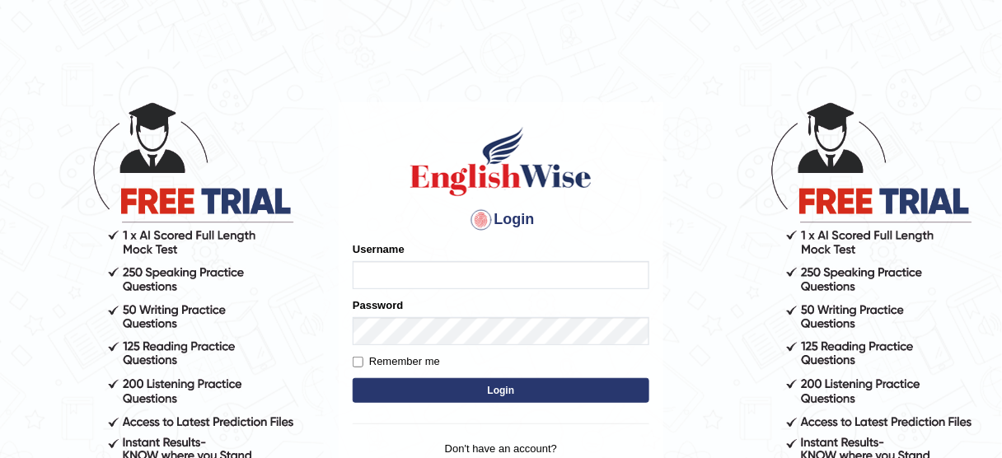
type input "jcaugustoo"
click at [552, 399] on button "Login" at bounding box center [501, 390] width 297 height 25
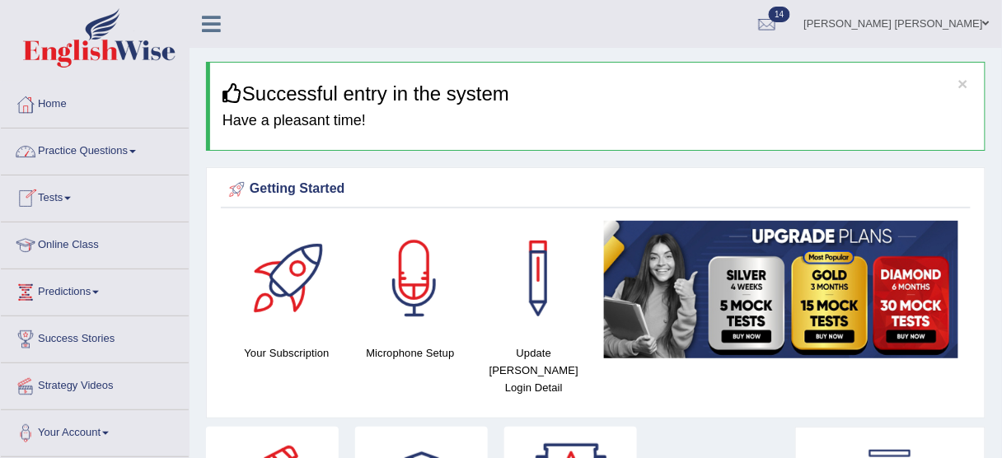
click at [110, 159] on link "Practice Questions" at bounding box center [95, 149] width 188 height 41
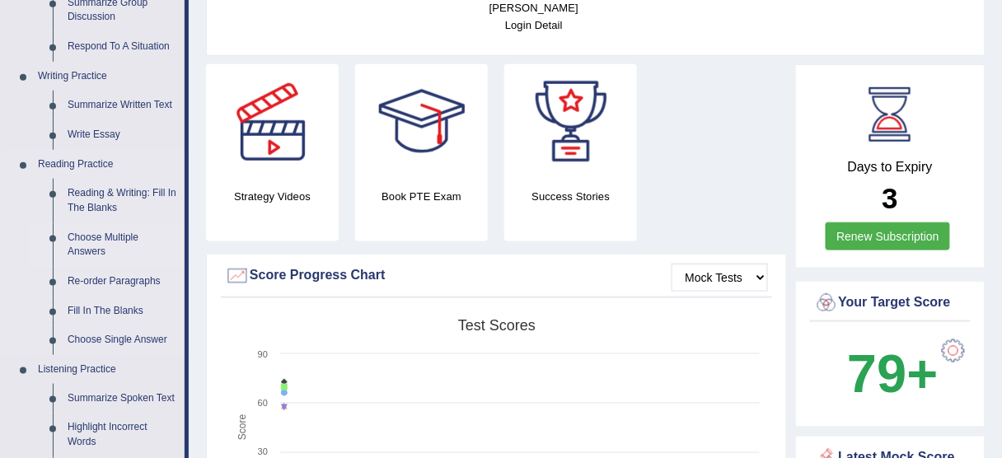
scroll to position [396, 0]
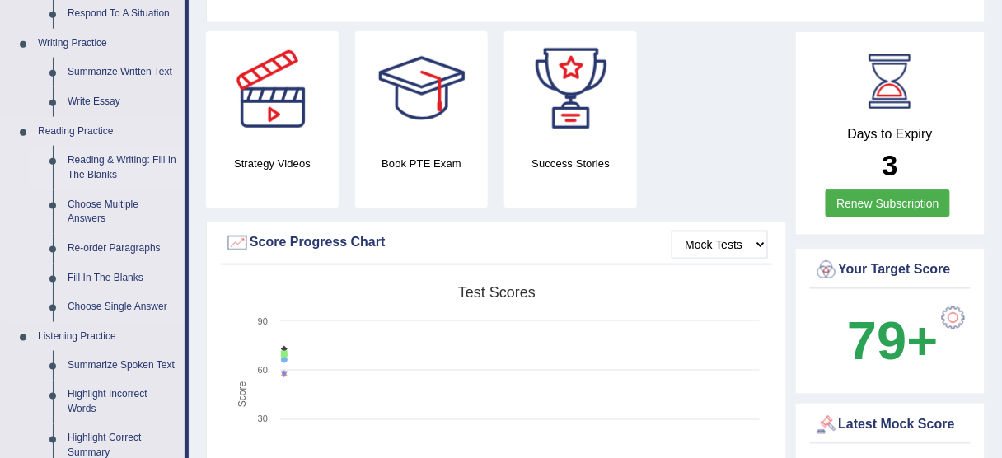
click at [92, 168] on link "Reading & Writing: Fill In The Blanks" at bounding box center [122, 168] width 124 height 44
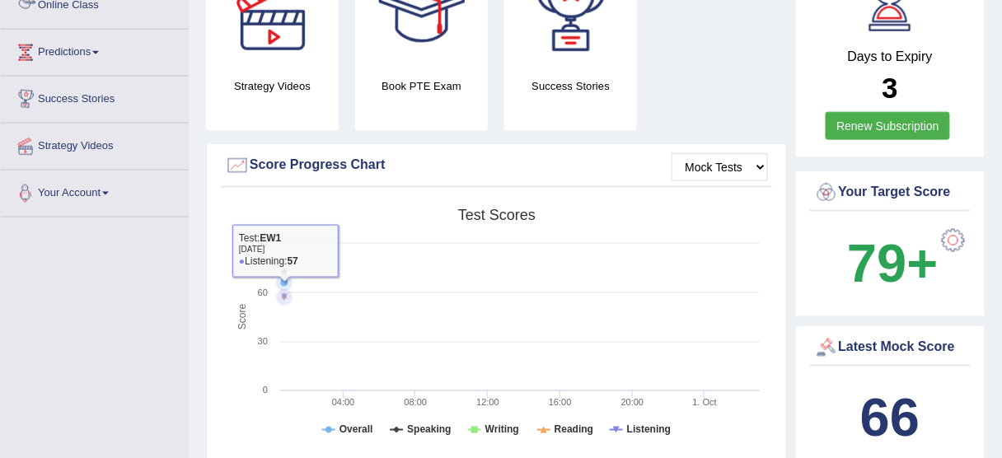
scroll to position [627, 0]
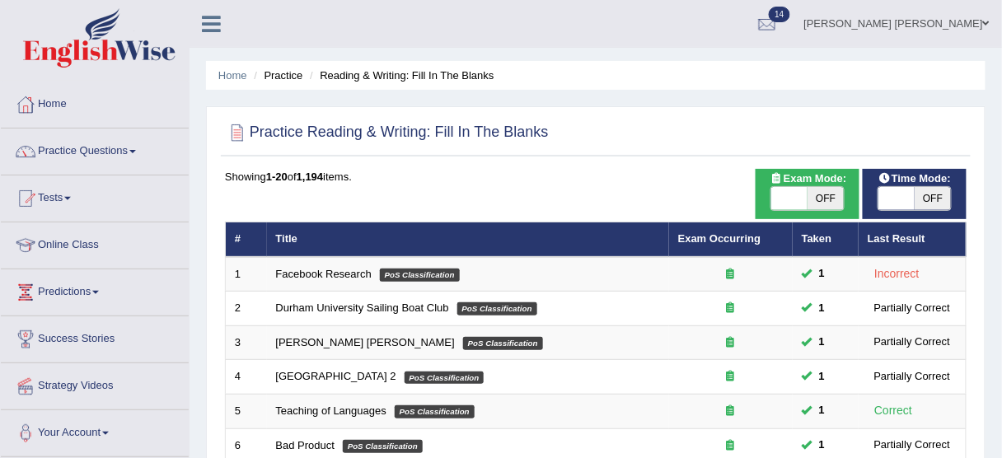
click at [949, 199] on span "OFF" at bounding box center [933, 198] width 36 height 23
checkbox input "true"
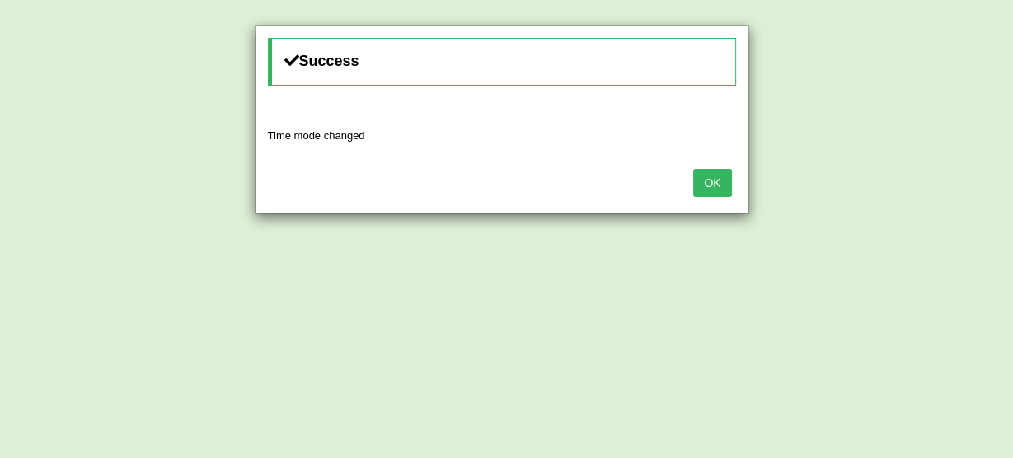
click at [709, 187] on button "OK" at bounding box center [712, 183] width 38 height 28
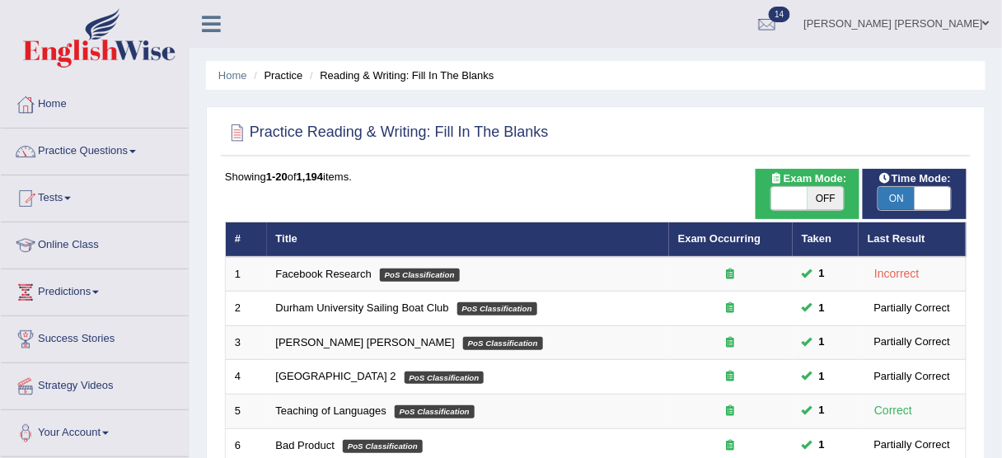
click at [836, 195] on span "OFF" at bounding box center [826, 198] width 36 height 23
checkbox input "true"
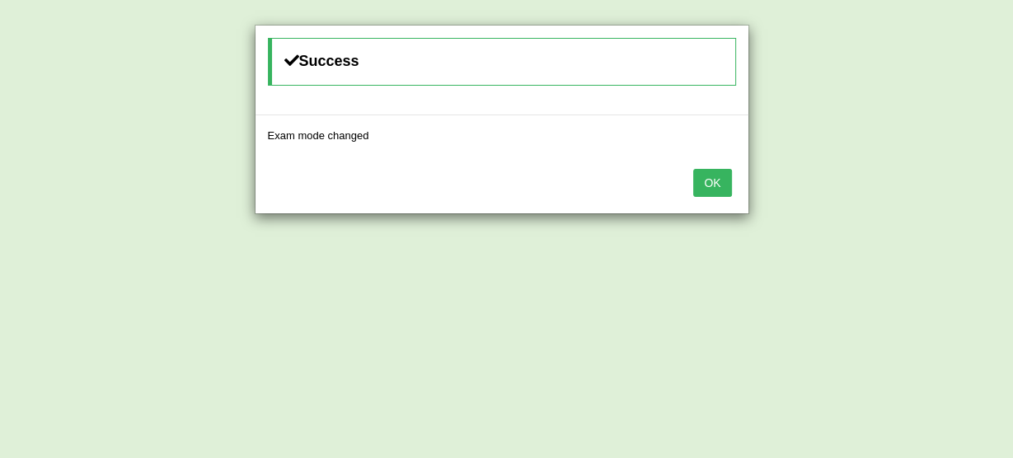
drag, startPoint x: 730, startPoint y: 174, endPoint x: 741, endPoint y: 175, distance: 10.7
click at [731, 174] on button "OK" at bounding box center [712, 183] width 38 height 28
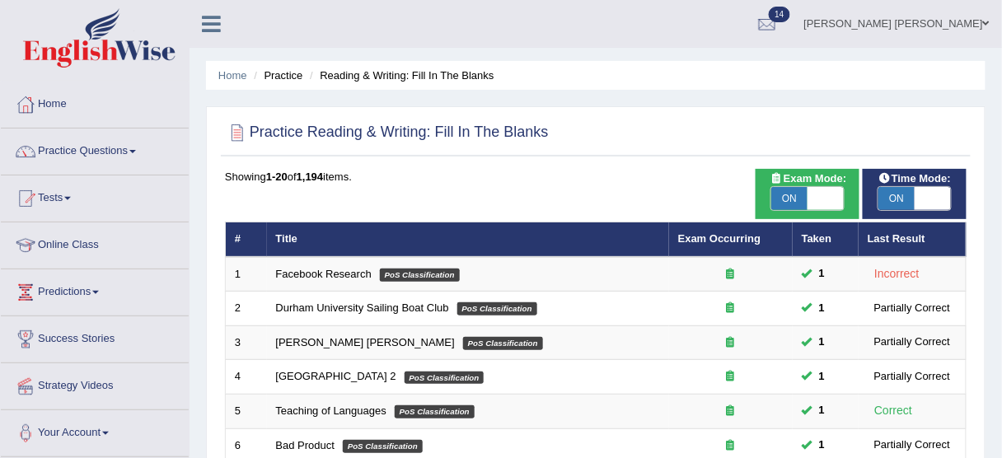
scroll to position [11, 0]
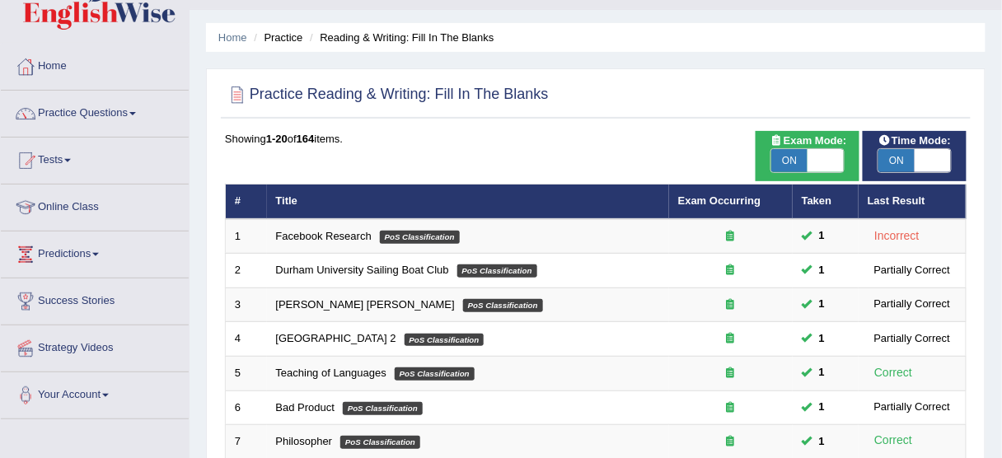
scroll to position [625, 0]
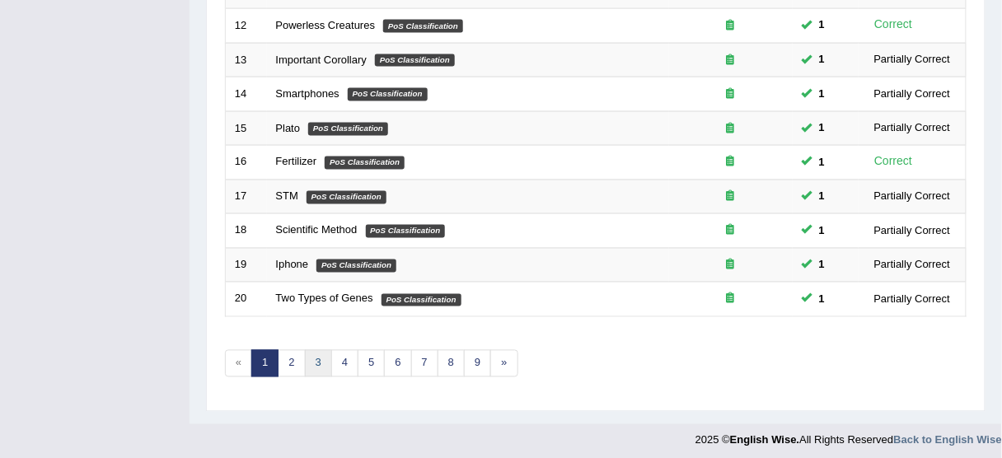
click at [323, 352] on link "3" at bounding box center [318, 363] width 27 height 27
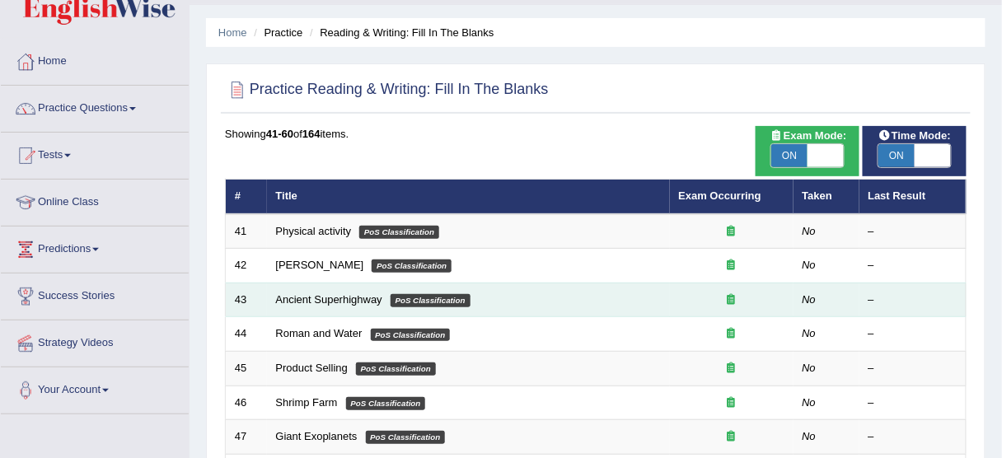
scroll to position [66, 0]
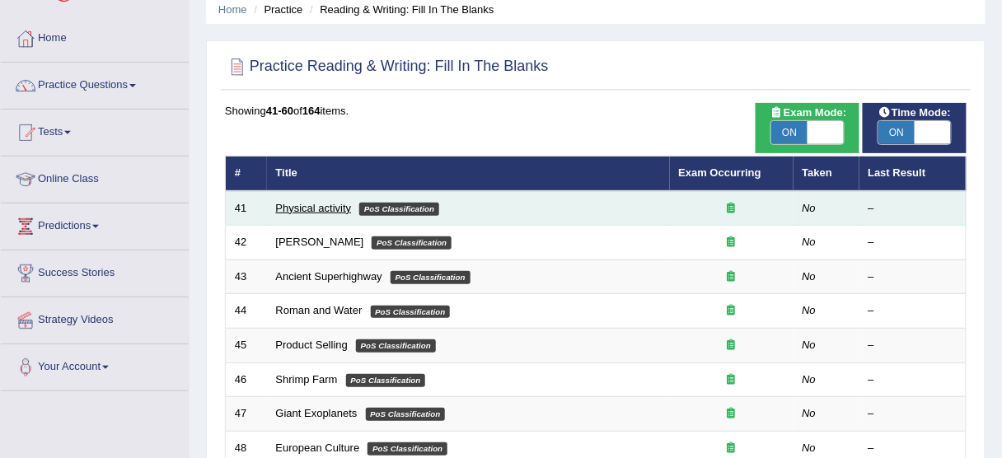
click at [336, 210] on link "Physical activity" at bounding box center [314, 208] width 76 height 12
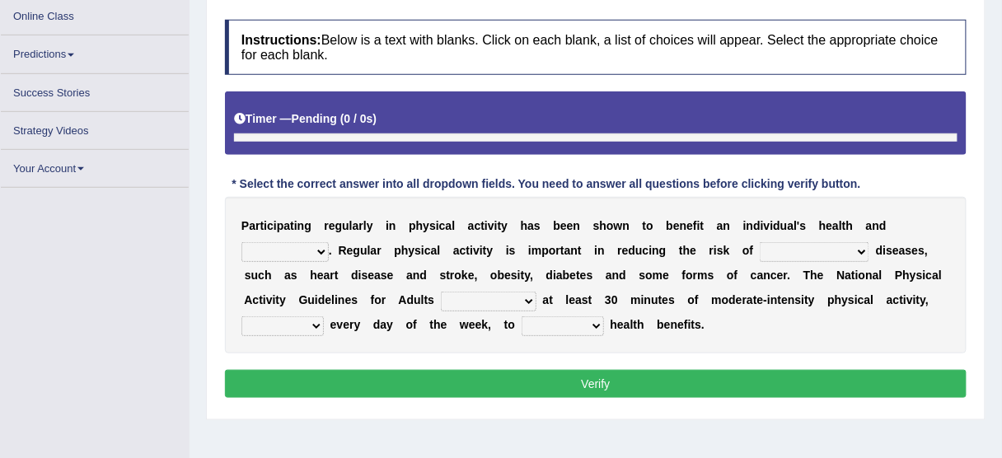
scroll to position [228, 0]
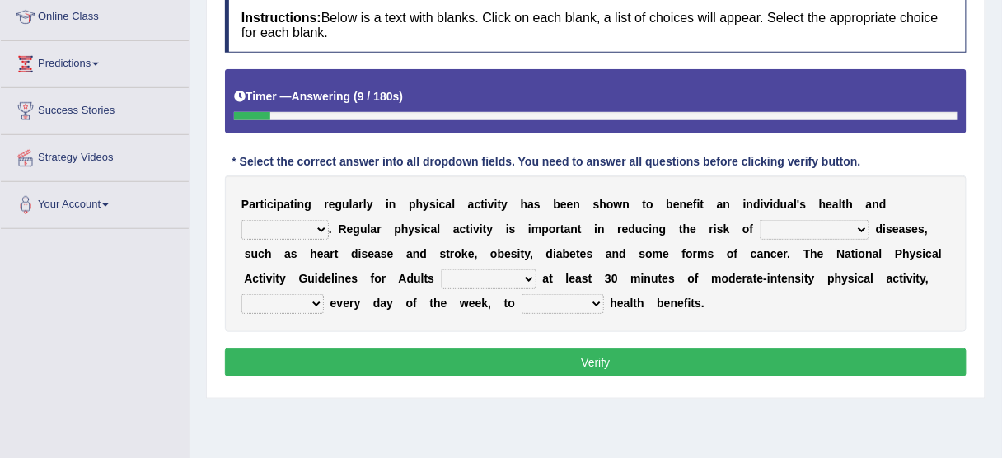
click at [276, 226] on select "values immortality expectation wellbeing" at bounding box center [284, 230] width 87 height 20
click at [277, 226] on select "values immortality expectation wellbeing" at bounding box center [284, 230] width 87 height 20
click at [844, 225] on select "chronic contraindicated untouched detectable" at bounding box center [815, 230] width 110 height 20
select select "chronic"
click at [760, 220] on select "chronic contraindicated untouched detectable" at bounding box center [815, 230] width 110 height 20
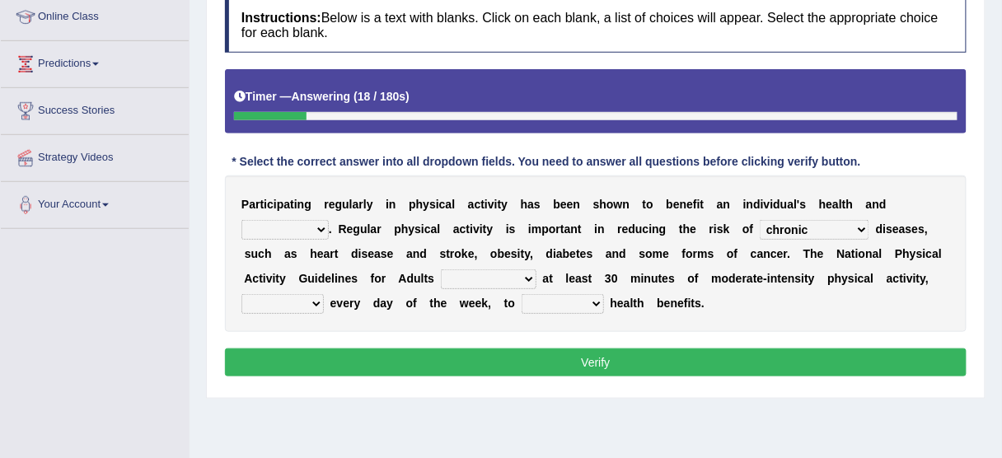
click at [299, 232] on select "values immortality expectation wellbeing" at bounding box center [284, 230] width 87 height 20
select select "wellbeing"
click at [241, 220] on select "values immortality expectation wellbeing" at bounding box center [284, 230] width 87 height 20
click at [502, 278] on select "excludes recommends denotes defies" at bounding box center [489, 279] width 96 height 20
select select "recommends"
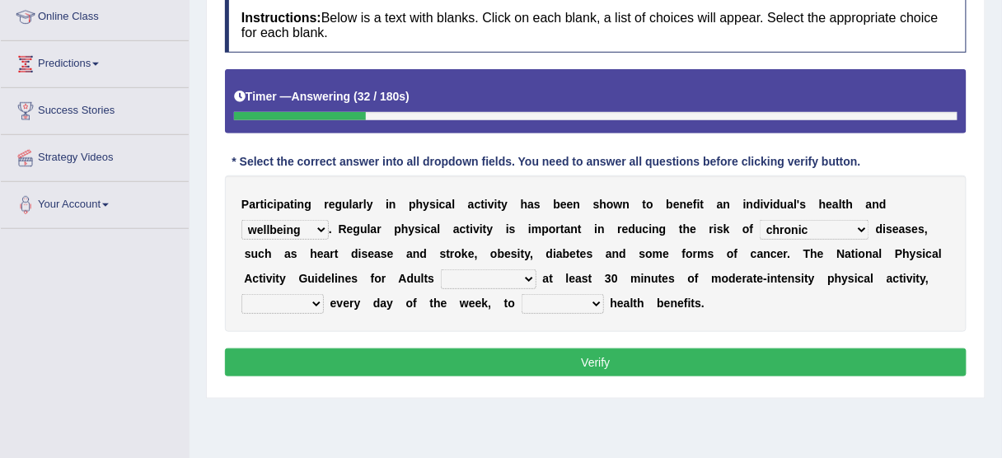
click at [441, 269] on select "excludes recommends denotes defies" at bounding box center [489, 279] width 96 height 20
click at [315, 300] on select "relatively absolutely preferably namely" at bounding box center [282, 304] width 82 height 20
select select "preferably"
click at [241, 294] on select "relatively absolutely preferably namely" at bounding box center [282, 304] width 82 height 20
click at [548, 300] on select "charge obtain weigh estimate" at bounding box center [563, 304] width 82 height 20
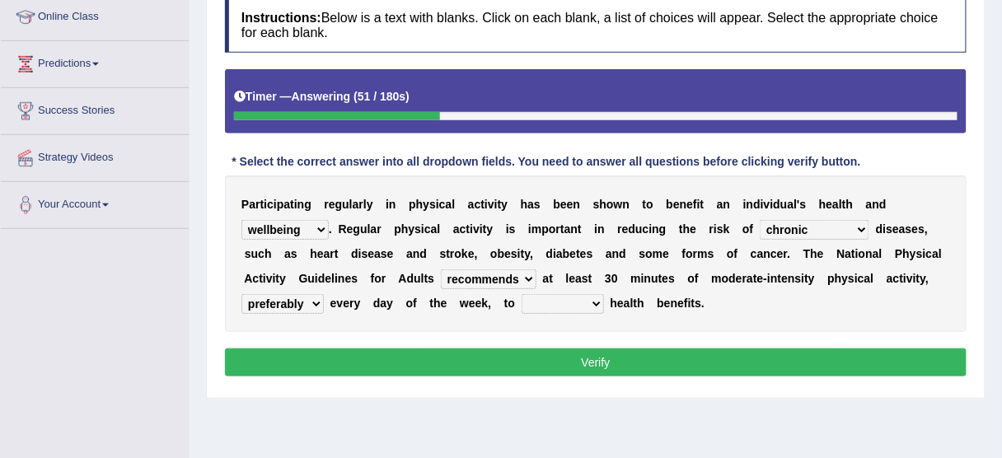
select select "obtain"
click at [522, 294] on select "charge obtain weigh estimate" at bounding box center [563, 304] width 82 height 20
click at [533, 363] on button "Verify" at bounding box center [596, 363] width 742 height 28
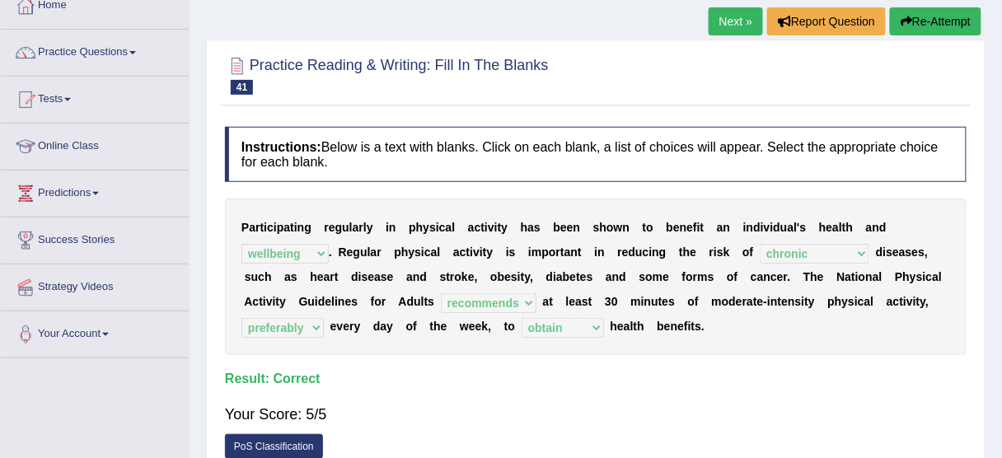
scroll to position [96, 0]
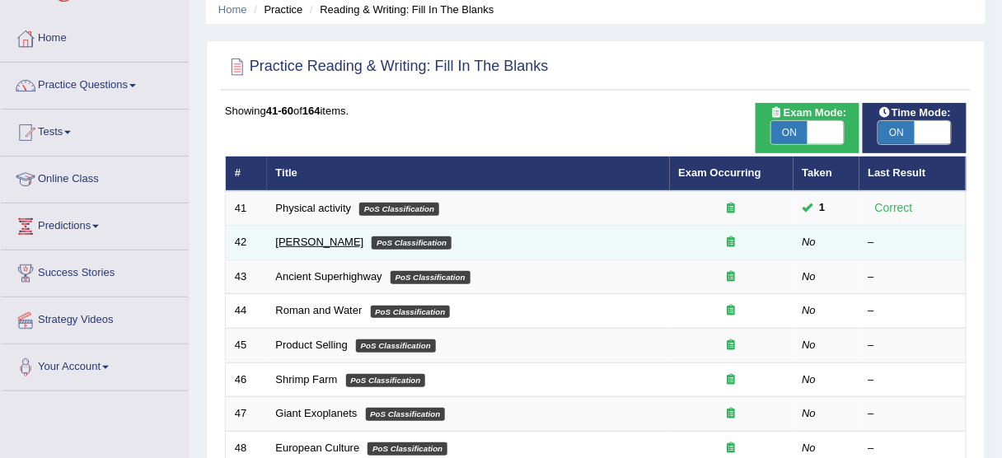
click at [351, 236] on link "[PERSON_NAME]" at bounding box center [320, 242] width 88 height 12
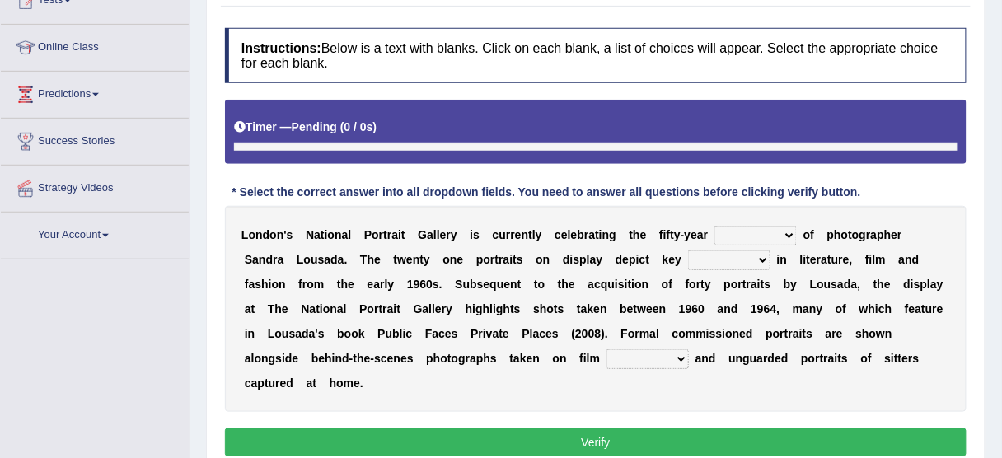
scroll to position [228, 0]
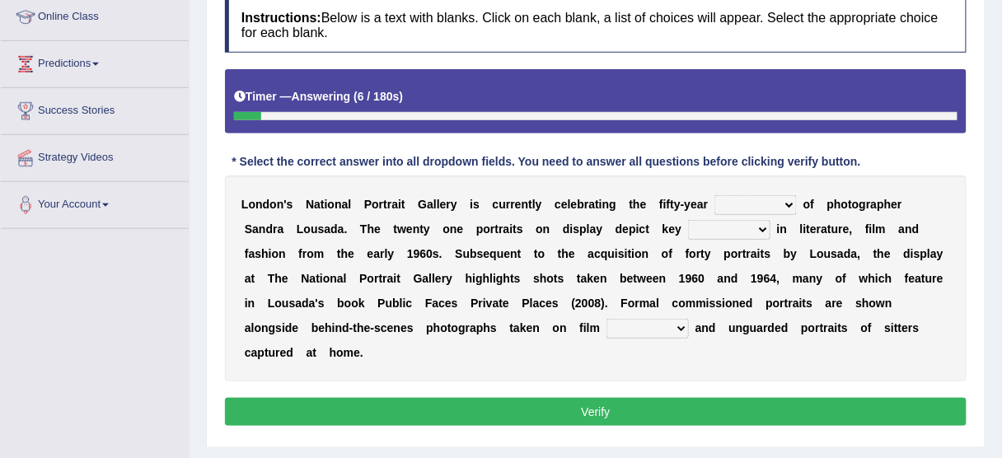
click at [770, 197] on select "invitation promotion training career" at bounding box center [755, 205] width 82 height 20
select select "career"
click at [714, 195] on select "invitation promotion training career" at bounding box center [755, 205] width 82 height 20
click at [719, 229] on select "figures gadgets fashions genres" at bounding box center [729, 230] width 82 height 20
click at [639, 330] on select "gists sets tickets aisles" at bounding box center [647, 329] width 82 height 20
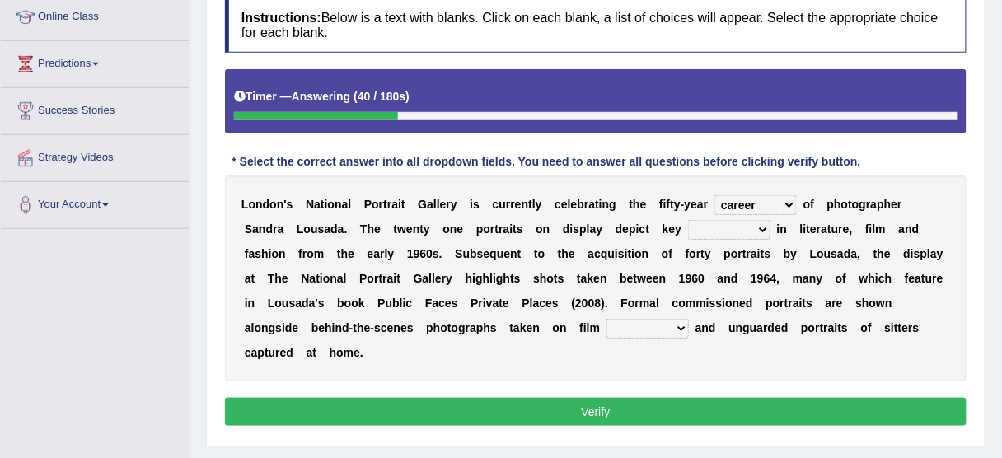
click at [541, 288] on div "L o n d o n ' s N a t i o n a l P o r t r a i t G a l l e r y i s c u r r e n t…" at bounding box center [596, 279] width 742 height 206
click at [646, 325] on select "gists sets tickets aisles" at bounding box center [647, 329] width 82 height 20
select select "sets"
click at [606, 319] on select "gists sets tickets aisles" at bounding box center [647, 329] width 82 height 20
click at [711, 227] on select "figures gadgets fashions genres" at bounding box center [729, 230] width 82 height 20
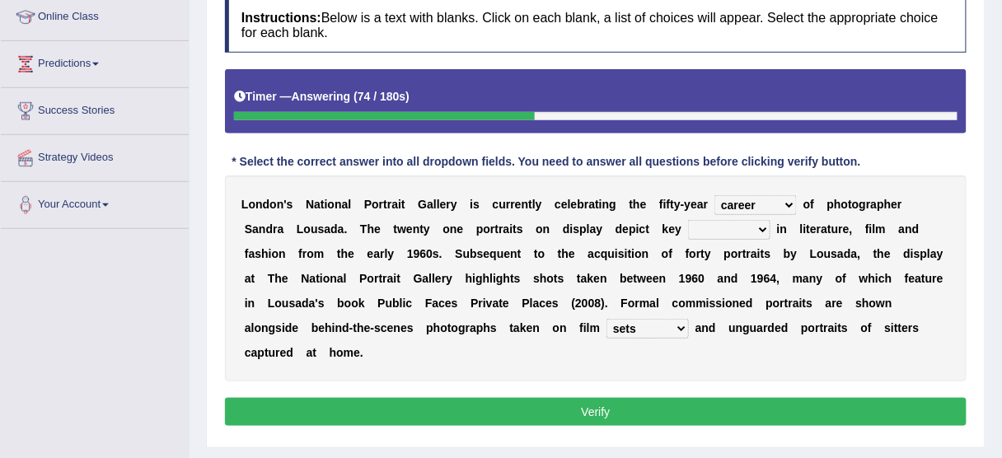
select select "figures"
click at [688, 220] on select "figures gadgets fashions genres" at bounding box center [729, 230] width 82 height 20
click at [726, 227] on select "figures gadgets fashions genres" at bounding box center [729, 230] width 82 height 20
click at [688, 220] on select "figures gadgets fashions genres" at bounding box center [729, 230] width 82 height 20
click at [630, 399] on button "Verify" at bounding box center [596, 412] width 742 height 28
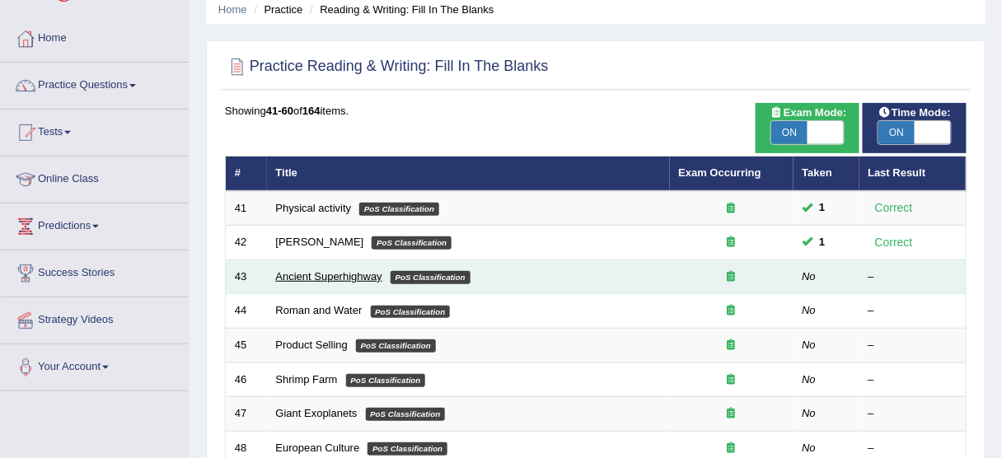
click at [373, 279] on link "Ancient Superhighway" at bounding box center [329, 276] width 106 height 12
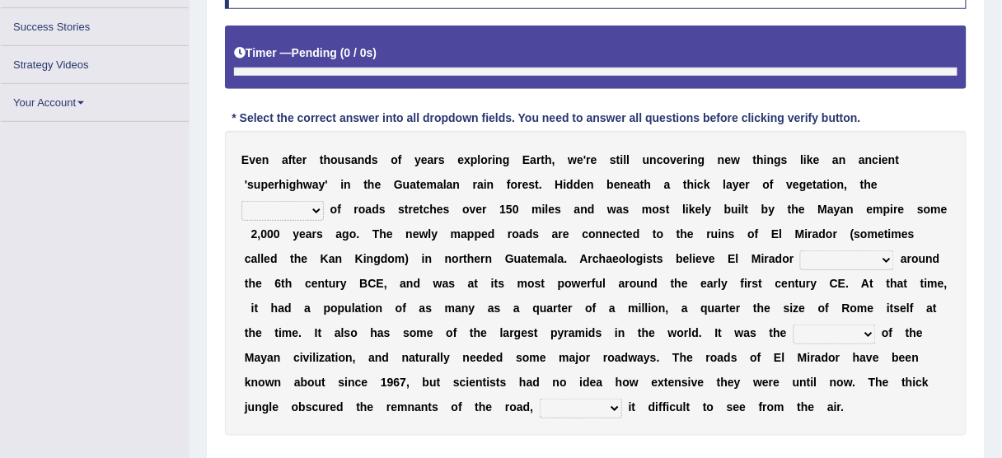
scroll to position [299, 0]
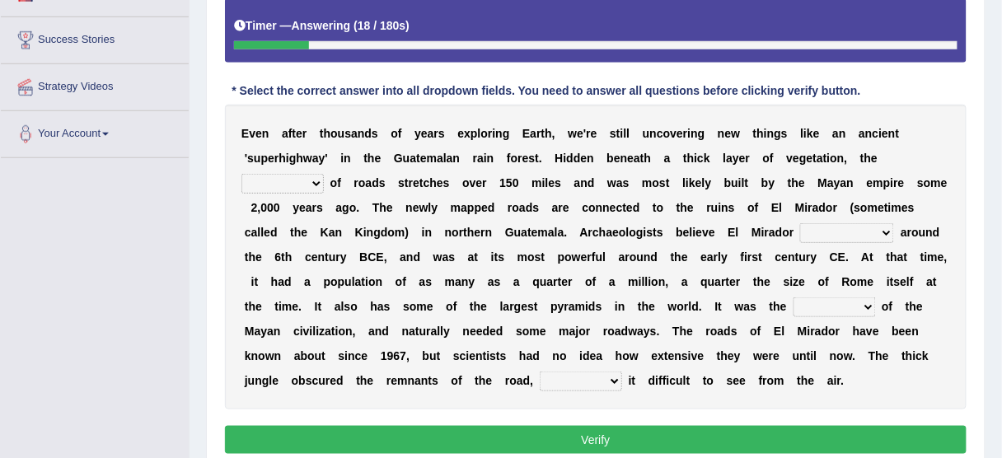
click at [288, 174] on select "network surface interface width" at bounding box center [282, 184] width 82 height 20
select select "width"
click at [241, 174] on select "network surface interface width" at bounding box center [282, 184] width 82 height 20
click at [844, 224] on select "has founded founded was founded was found" at bounding box center [847, 233] width 94 height 20
click at [800, 223] on select "has founded founded was founded was found" at bounding box center [847, 233] width 94 height 20
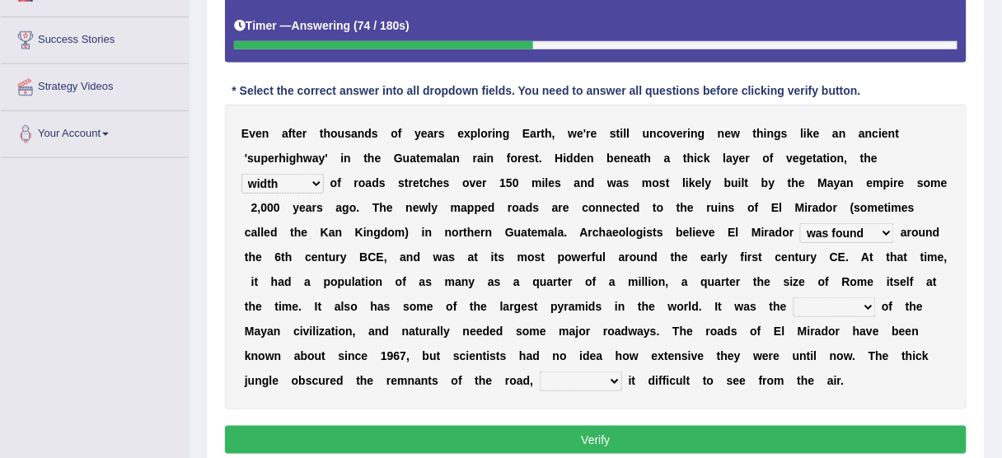
click at [857, 230] on select "has founded founded was founded was found" at bounding box center [847, 233] width 94 height 20
select select "was founded"
click at [800, 223] on select "has founded founded was founded was found" at bounding box center [847, 233] width 94 height 20
click at [855, 304] on select "volume heart column facet" at bounding box center [835, 307] width 82 height 20
select select "heart"
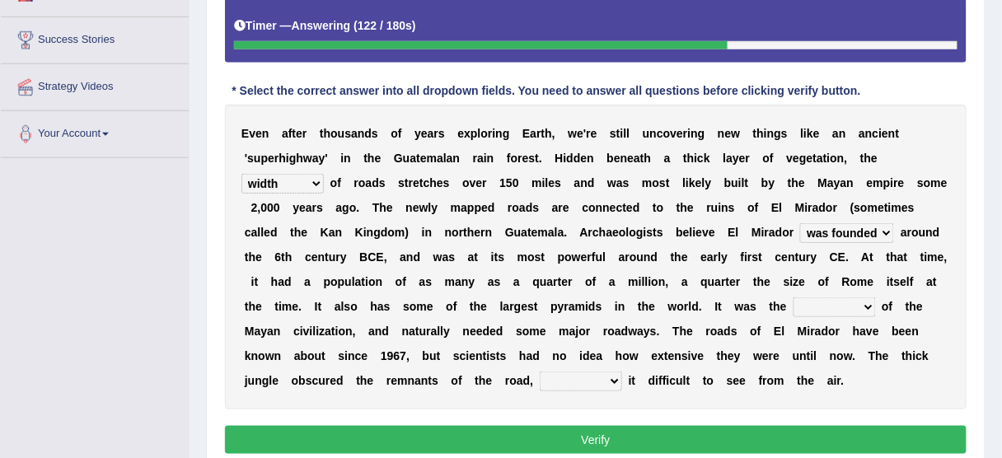
click at [794, 297] on select "volume heart column facet" at bounding box center [835, 307] width 82 height 20
click at [603, 379] on select "makes making make made" at bounding box center [581, 382] width 82 height 20
select select "making"
click at [540, 372] on select "makes making make made" at bounding box center [581, 382] width 82 height 20
click at [489, 432] on button "Verify" at bounding box center [596, 440] width 742 height 28
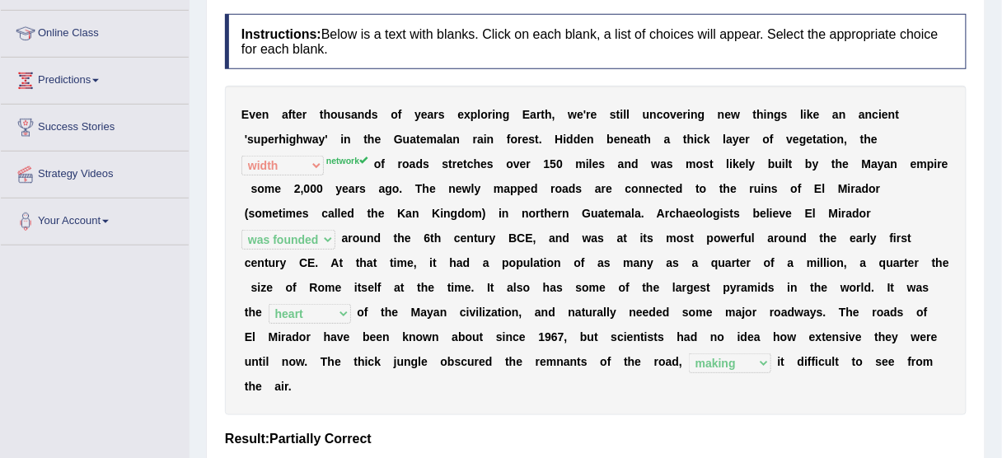
scroll to position [233, 0]
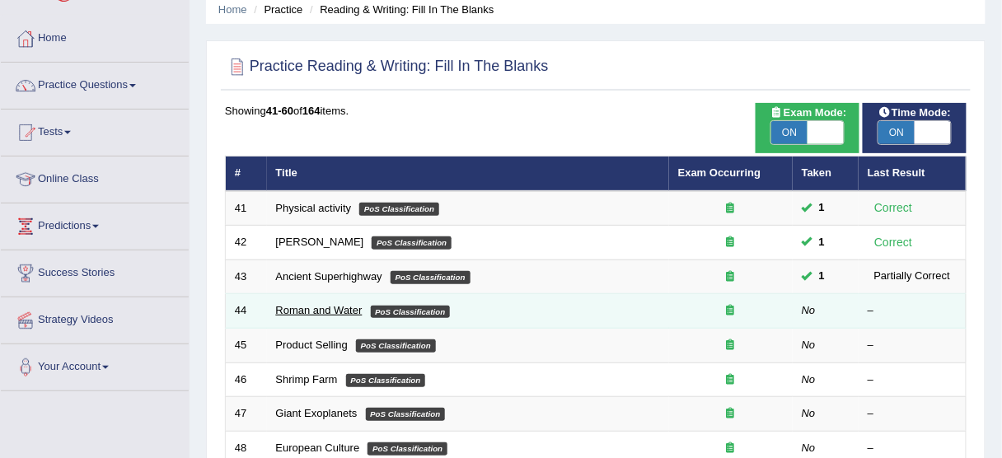
click at [343, 305] on link "Roman and Water" at bounding box center [319, 310] width 87 height 12
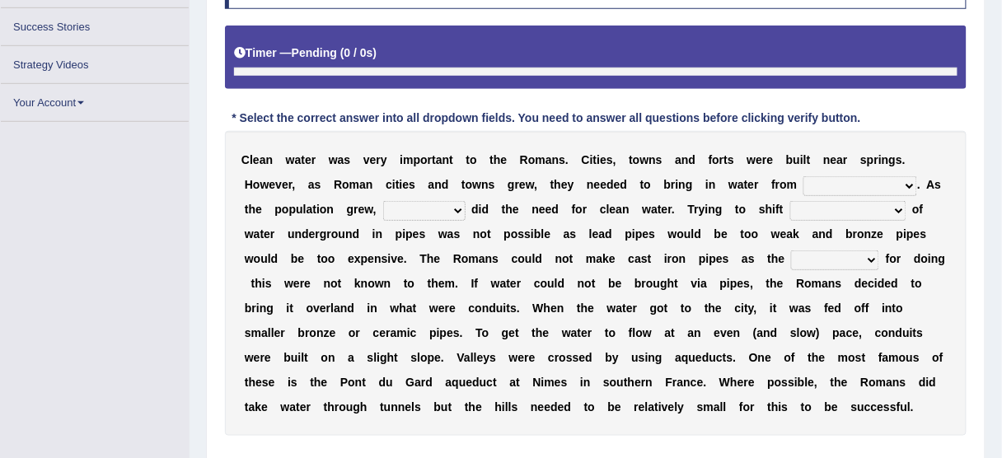
scroll to position [299, 0]
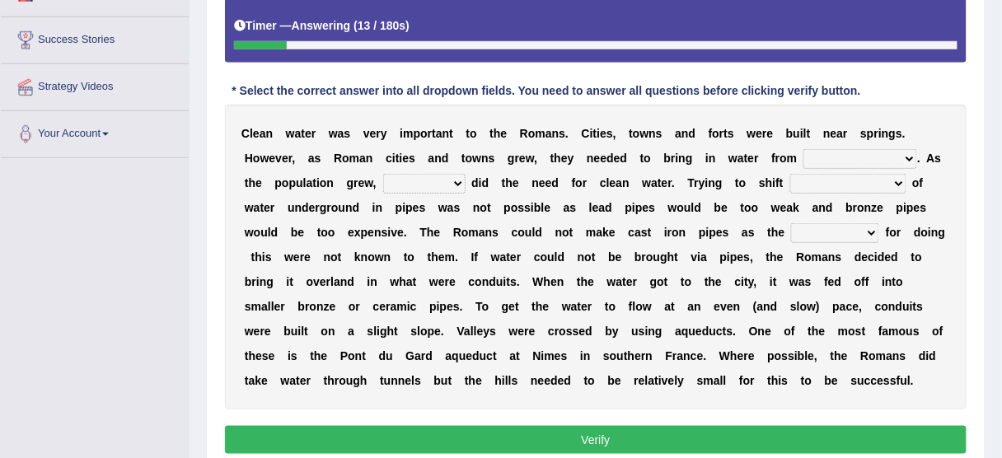
click at [846, 153] on select "further afield these origins different parts specific sources" at bounding box center [860, 159] width 114 height 20
select select "different parts"
click at [803, 149] on select "further afield these origins different parts specific sources" at bounding box center [860, 159] width 114 height 20
click at [420, 185] on select "as well so how thus" at bounding box center [424, 184] width 82 height 20
select select "as well"
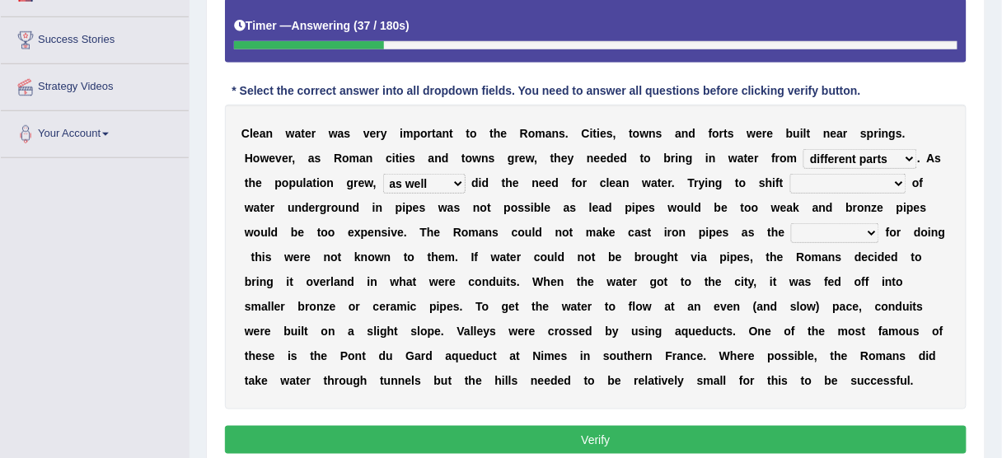
click at [383, 174] on select "as well so how thus" at bounding box center [424, 184] width 82 height 20
click at [884, 183] on select "few loads improper intakes relative levels large volumes" at bounding box center [848, 184] width 116 height 20
select select "large volumes"
click at [790, 174] on select "few loads improper intakes relative levels large volumes" at bounding box center [848, 184] width 116 height 20
click at [824, 229] on select "spans scales proportions techniques" at bounding box center [835, 233] width 88 height 20
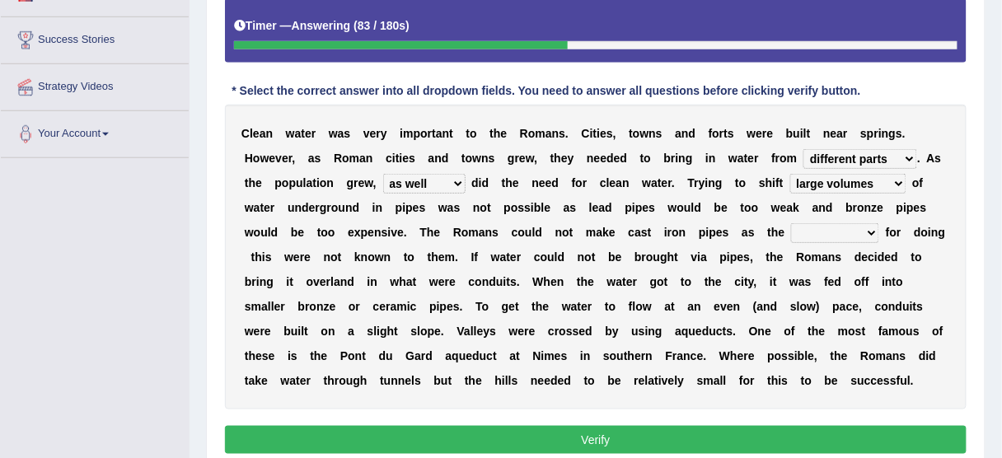
select select "techniques"
click at [791, 223] on select "spans scales proportions techniques" at bounding box center [835, 233] width 88 height 20
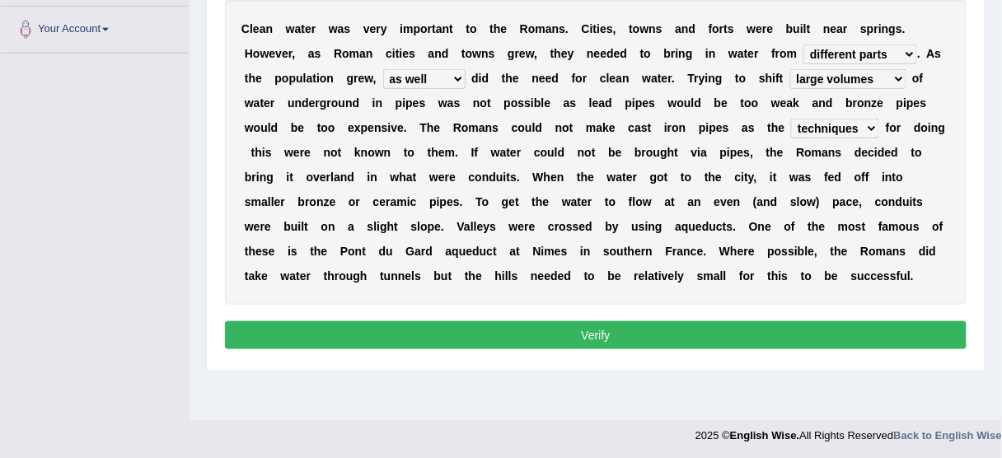
scroll to position [407, 0]
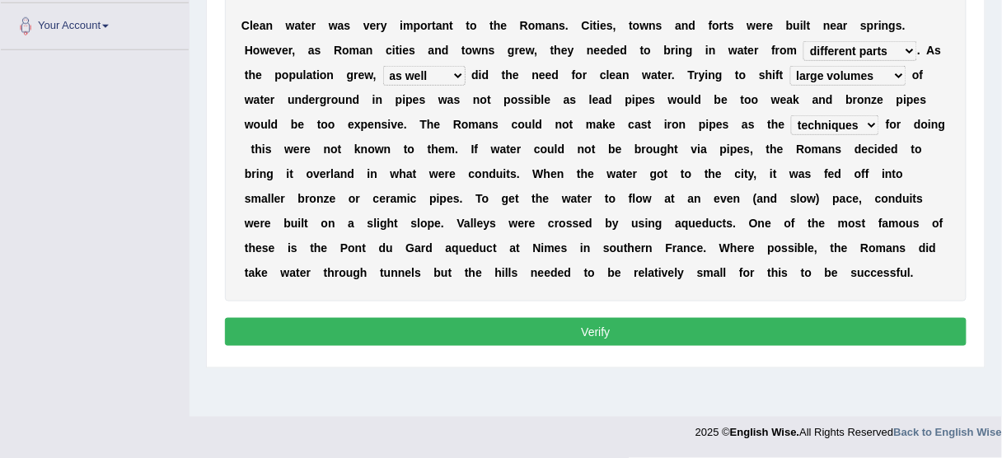
click at [640, 327] on button "Verify" at bounding box center [596, 332] width 742 height 28
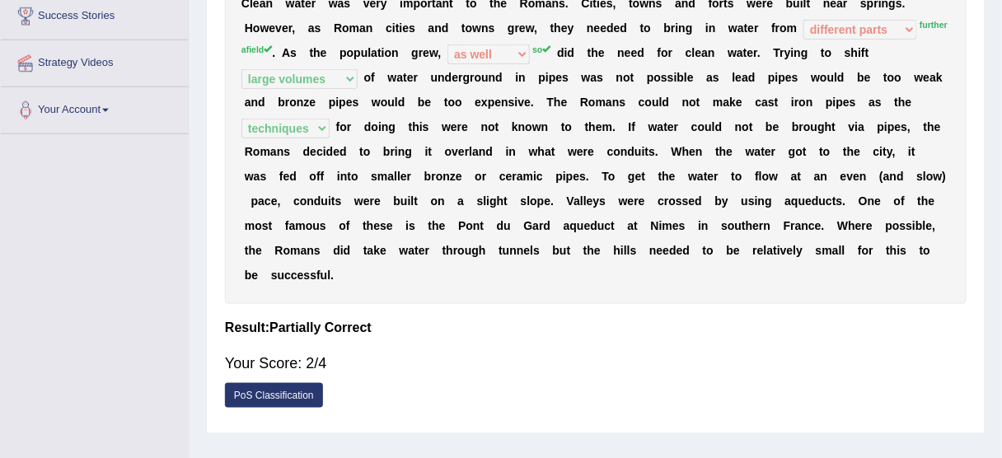
scroll to position [209, 0]
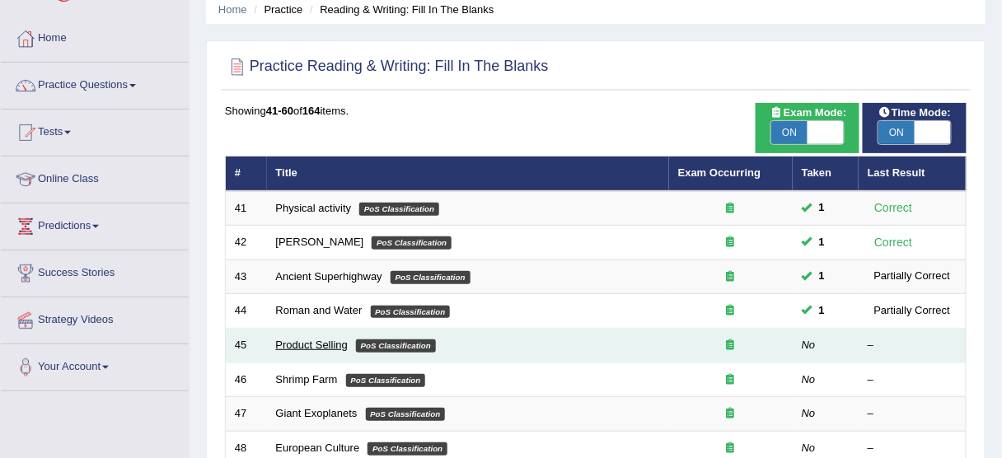
click at [295, 345] on link "Product Selling" at bounding box center [312, 345] width 72 height 12
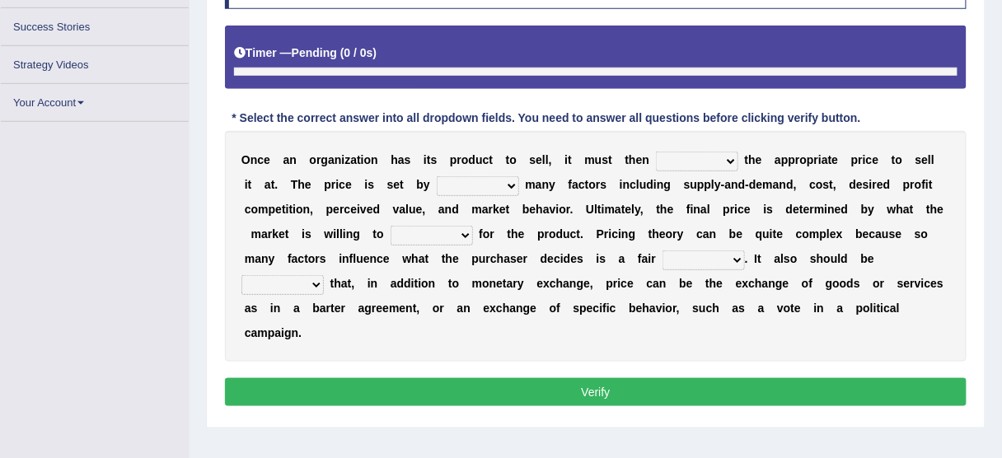
scroll to position [299, 0]
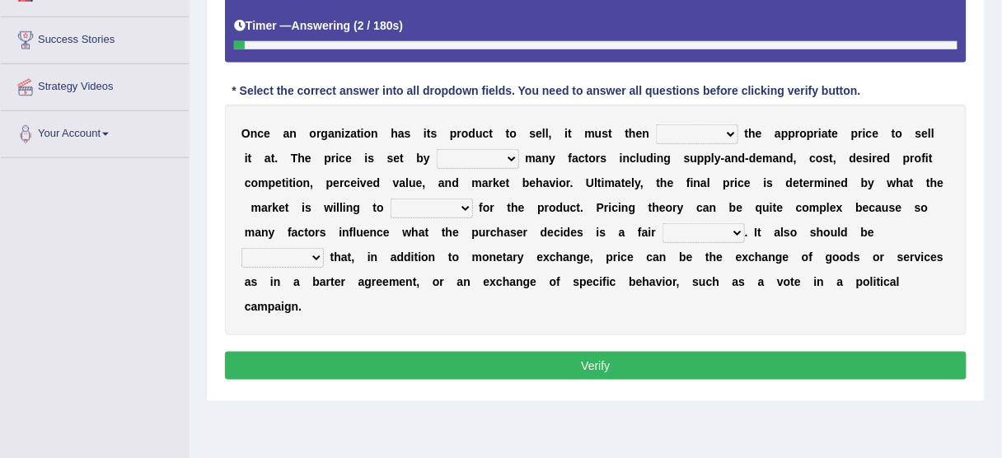
click at [719, 132] on select "tolerate determine fabricate fancy" at bounding box center [697, 134] width 82 height 20
select select "determine"
click at [656, 124] on select "tolerate determine fabricate fancy" at bounding box center [697, 134] width 82 height 20
click at [484, 149] on select "comparing begetting balancing offsetting" at bounding box center [478, 159] width 82 height 20
select select "comparing"
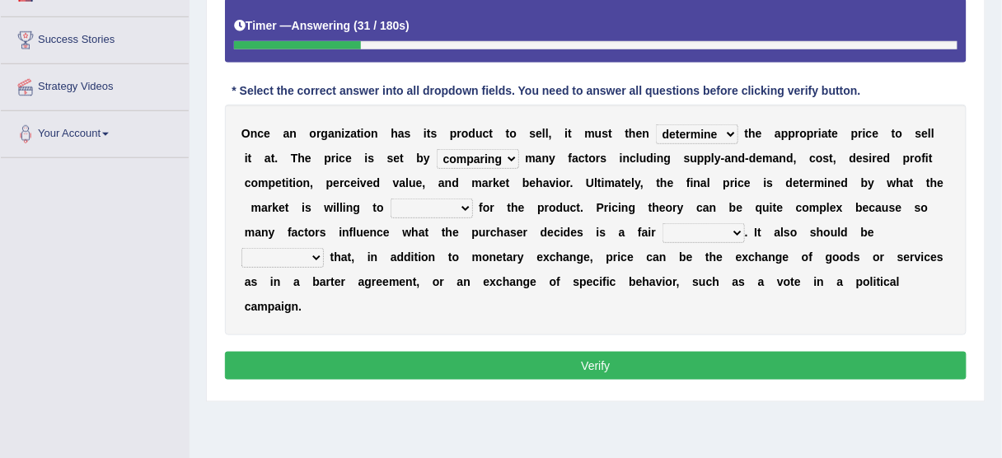
click at [437, 149] on select "comparing begetting balancing offsetting" at bounding box center [478, 159] width 82 height 20
click at [450, 208] on select "consign design exchange prepare" at bounding box center [432, 209] width 82 height 20
select select "consign"
click at [391, 199] on select "consign design exchange prepare" at bounding box center [432, 209] width 82 height 20
click at [721, 233] on select "addition shape content value" at bounding box center [703, 233] width 82 height 20
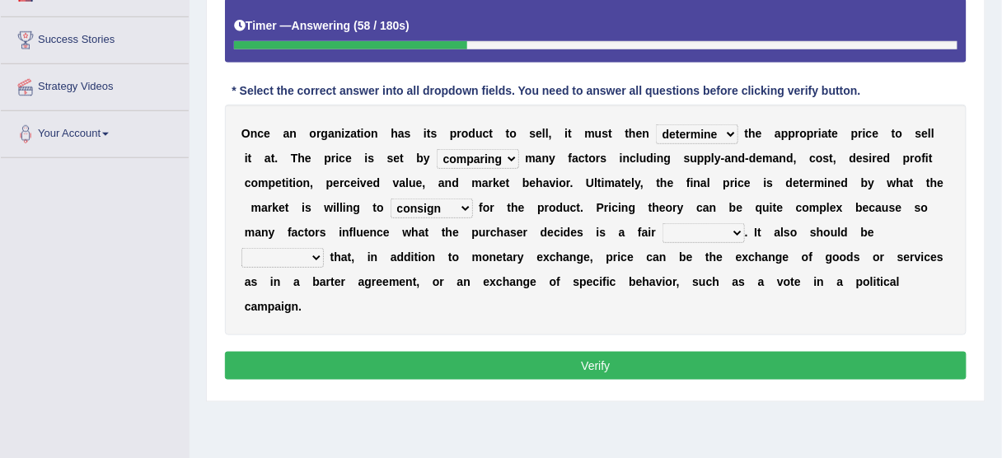
select select "value"
click at [662, 223] on select "addition shape content value" at bounding box center [703, 233] width 82 height 20
click at [308, 250] on select "explained enlarged overrated noted" at bounding box center [282, 258] width 82 height 20
click at [389, 263] on div "O n c e a n o r g a n i z a t i o n h a s i t s p r o d u c t t o s e l l , i t…" at bounding box center [596, 220] width 742 height 231
click at [247, 255] on select "explained enlarged overrated noted" at bounding box center [282, 258] width 82 height 20
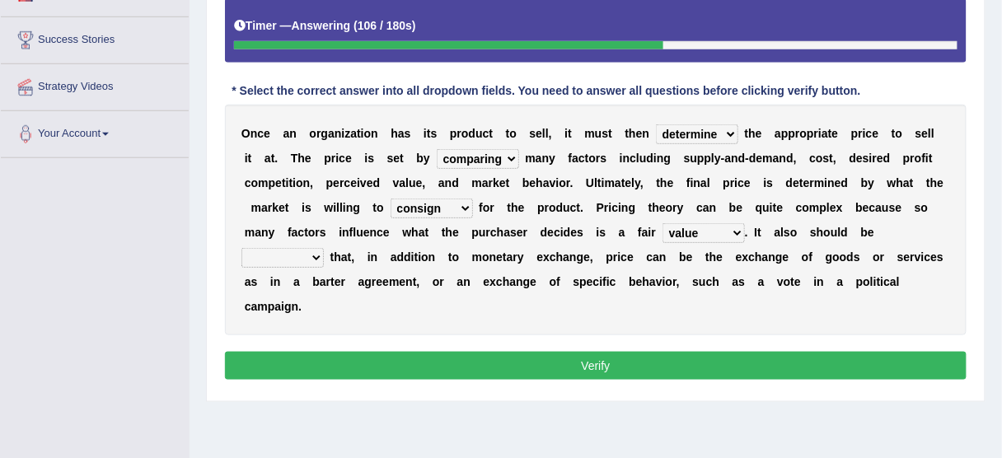
select select "enlarged"
click at [241, 248] on select "explained enlarged overrated noted" at bounding box center [282, 258] width 82 height 20
click at [509, 372] on button "Verify" at bounding box center [596, 366] width 742 height 28
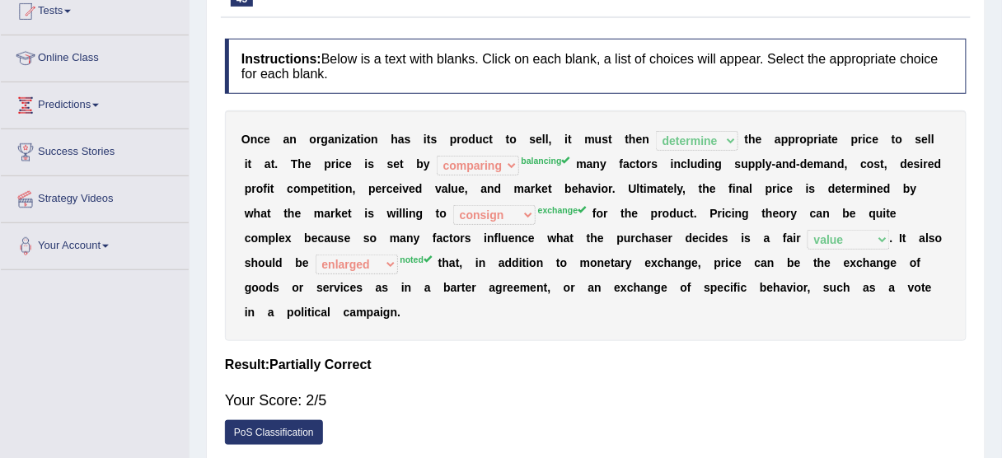
scroll to position [167, 0]
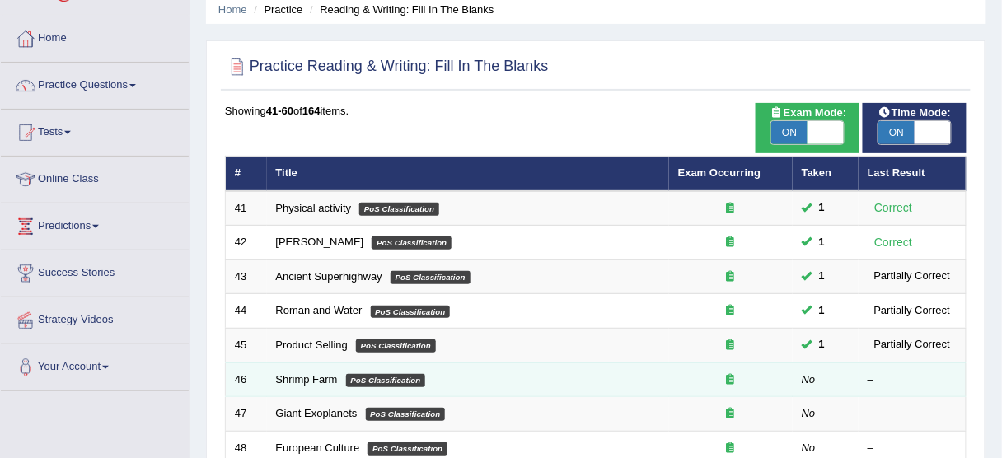
click at [337, 370] on td "Shrimp Farm PoS Classification" at bounding box center [468, 380] width 402 height 35
click at [317, 377] on link "Shrimp Farm" at bounding box center [307, 379] width 62 height 12
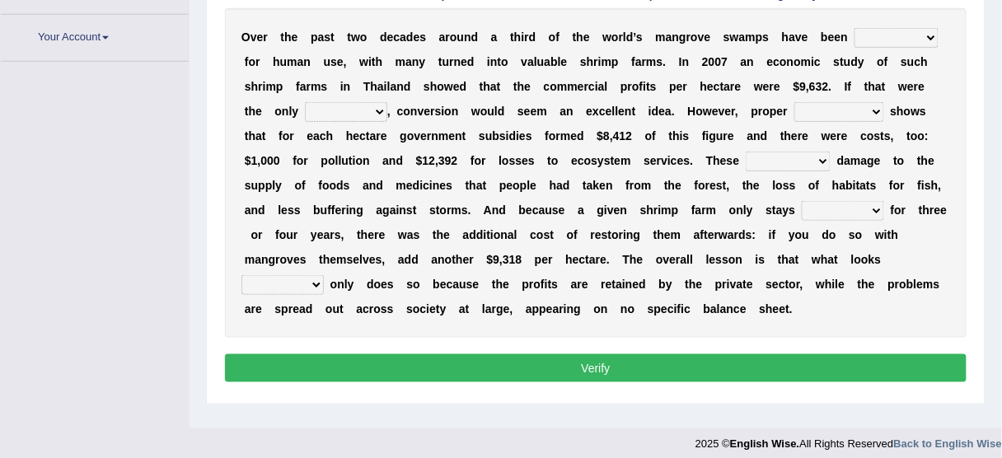
scroll to position [404, 0]
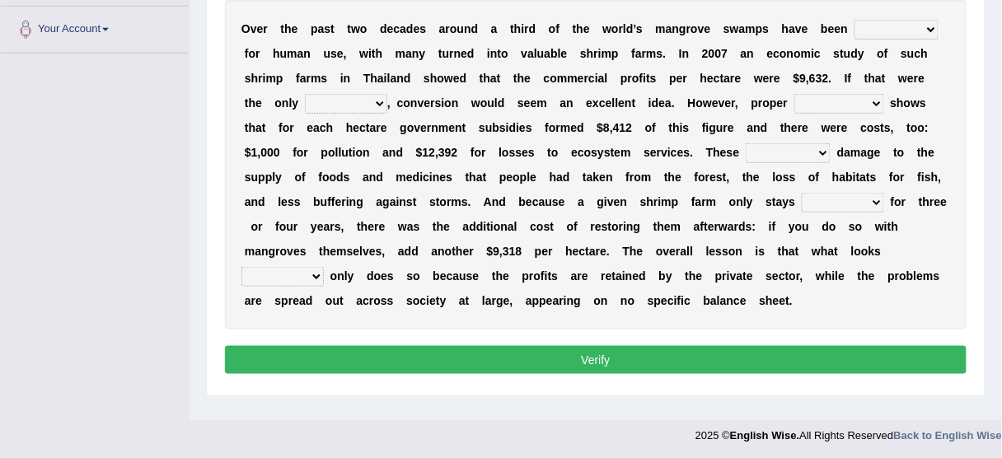
click at [866, 25] on select "rearranged exchanged conserved converted" at bounding box center [896, 30] width 84 height 20
click at [703, 121] on b "f" at bounding box center [704, 127] width 4 height 13
click at [903, 28] on select "rearranged exchanged conserved converted" at bounding box center [896, 30] width 84 height 20
select select "exchanged"
click at [854, 20] on select "rearranged exchanged conserved converted" at bounding box center [896, 30] width 84 height 20
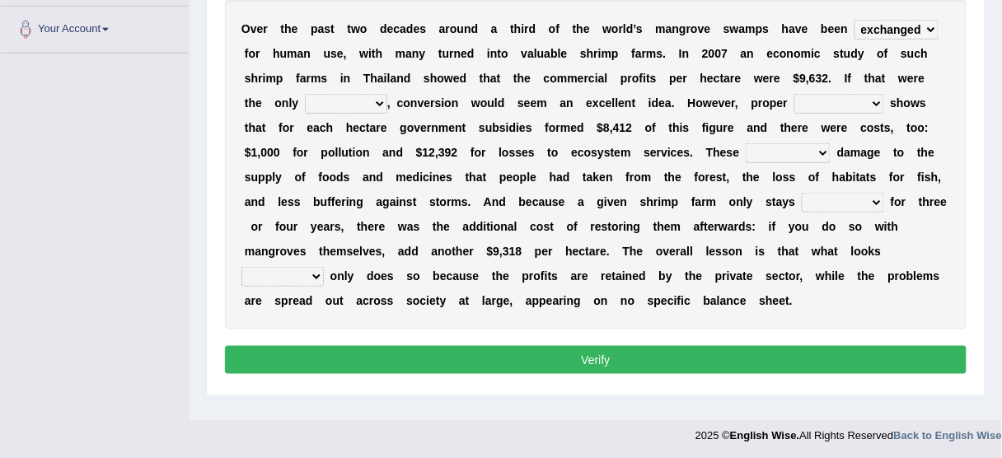
click at [375, 101] on select "index eliment choice factor" at bounding box center [346, 104] width 82 height 20
select select "factor"
click at [305, 94] on select "index eliment choice factor" at bounding box center [346, 104] width 82 height 20
click at [349, 90] on div "O v e r t h e p a s t t w o d e c a d e s a r o u n d a t h i r d o f t h e w o…" at bounding box center [596, 165] width 742 height 330
click at [353, 103] on select "index eliment choice factor" at bounding box center [346, 104] width 82 height 20
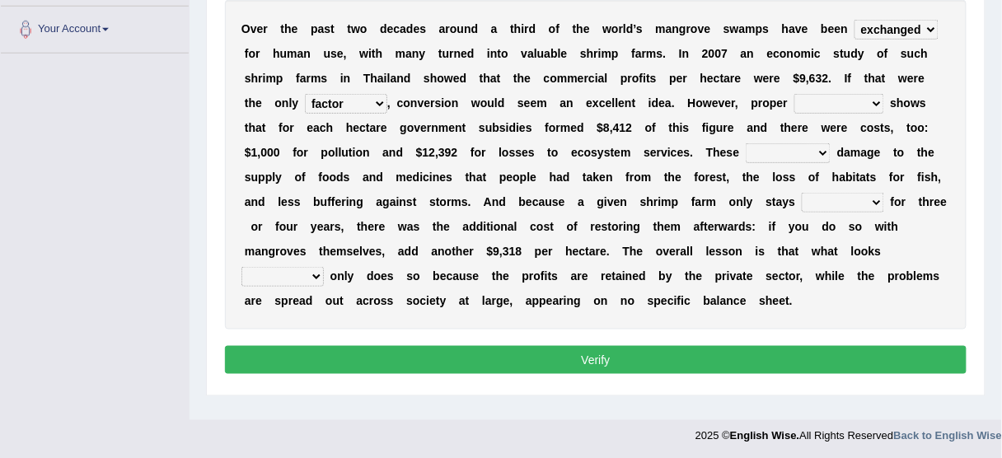
click at [355, 101] on select "index eliment choice factor" at bounding box center [346, 104] width 82 height 20
click at [832, 99] on select "accounting percentage aggregation division" at bounding box center [839, 104] width 90 height 20
select select "division"
click at [794, 94] on select "accounting percentage aggregation division" at bounding box center [839, 104] width 90 height 20
click at [784, 150] on select "comprised uneven neglected augmented" at bounding box center [788, 153] width 85 height 20
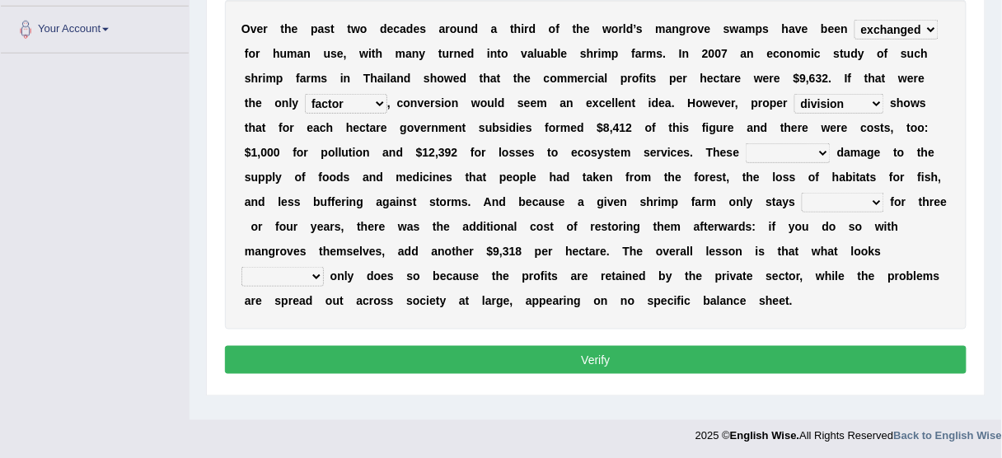
select select "comprised"
click at [746, 143] on select "comprised uneven neglected augmented" at bounding box center [788, 153] width 85 height 20
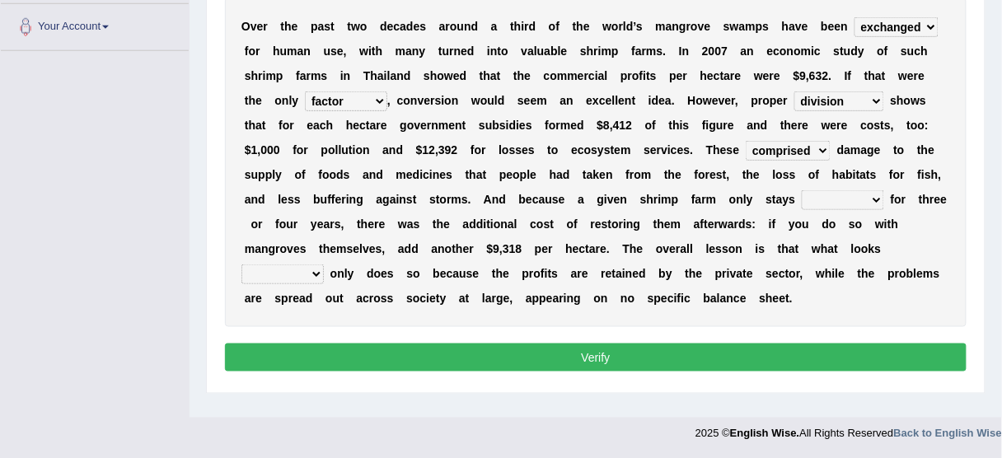
scroll to position [407, 0]
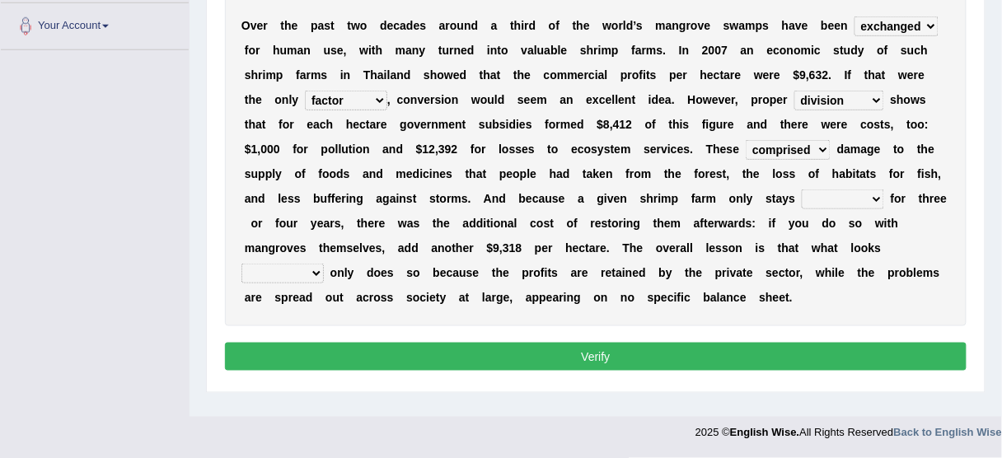
click at [877, 26] on select "rearranged exchanged conserved converted" at bounding box center [896, 26] width 84 height 20
select select "converted"
click at [854, 16] on select "rearranged exchanged conserved converted" at bounding box center [896, 26] width 84 height 20
click at [806, 197] on select "interactive distinctive productive collective" at bounding box center [843, 200] width 82 height 20
select select "productive"
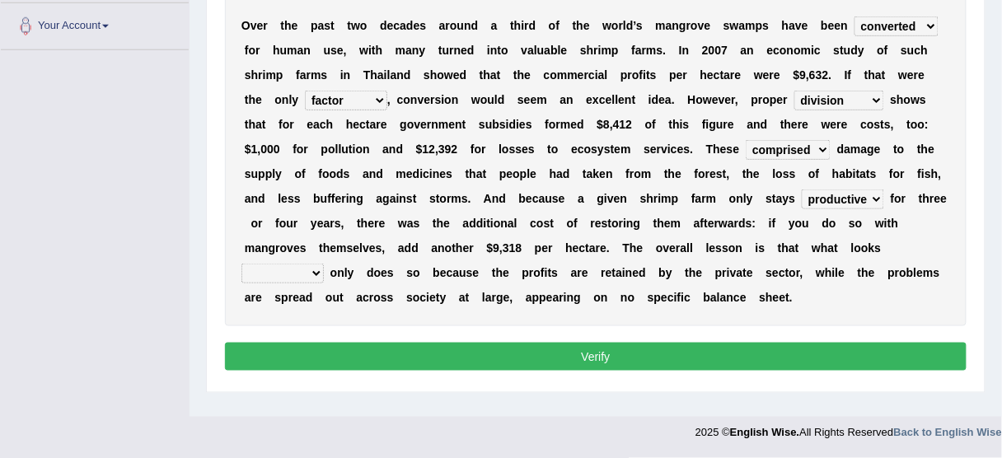
click at [802, 190] on select "interactive distinctive productive collective" at bounding box center [843, 200] width 82 height 20
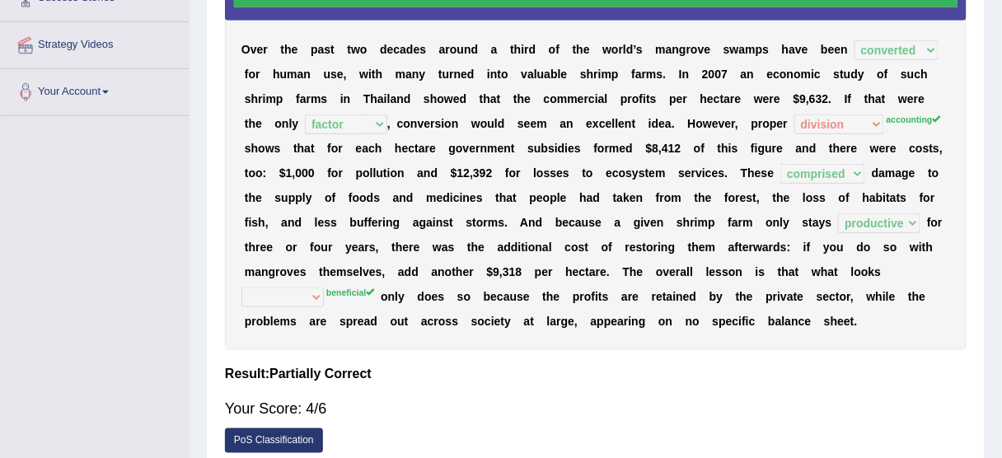
scroll to position [275, 0]
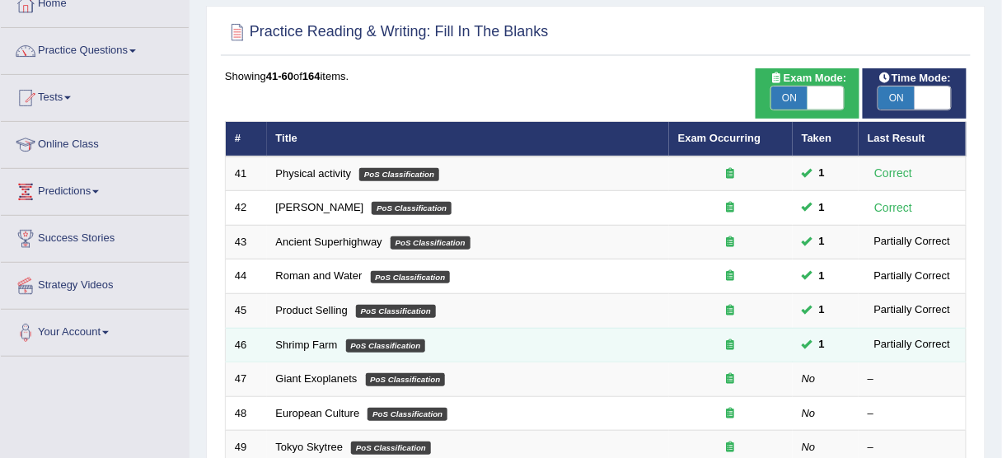
scroll to position [132, 0]
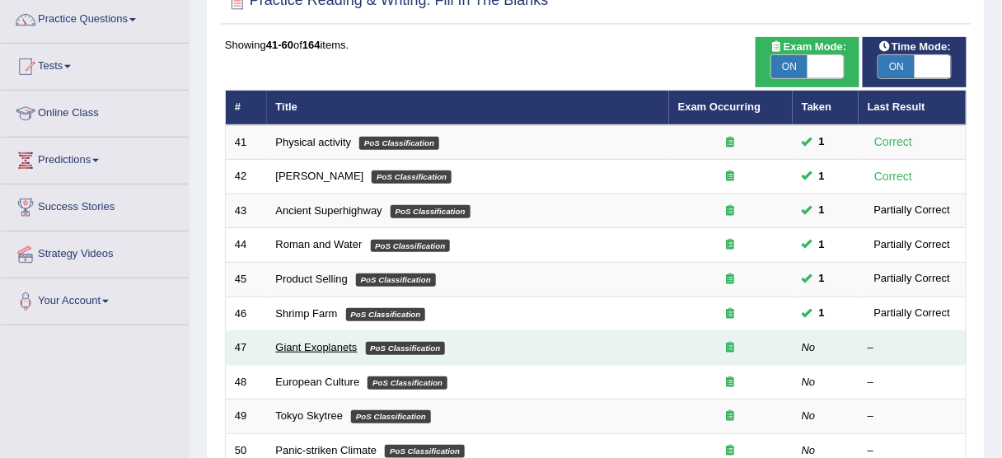
click at [333, 349] on link "Giant Exoplanets" at bounding box center [317, 347] width 82 height 12
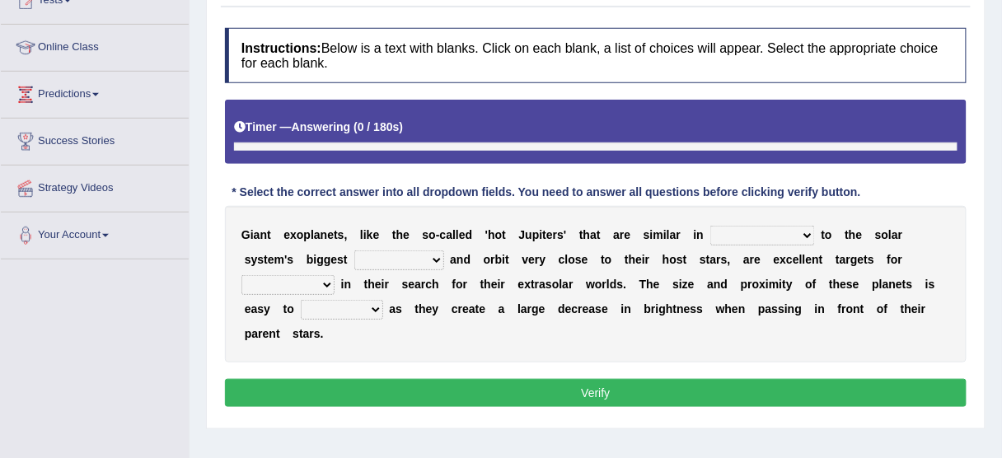
scroll to position [228, 0]
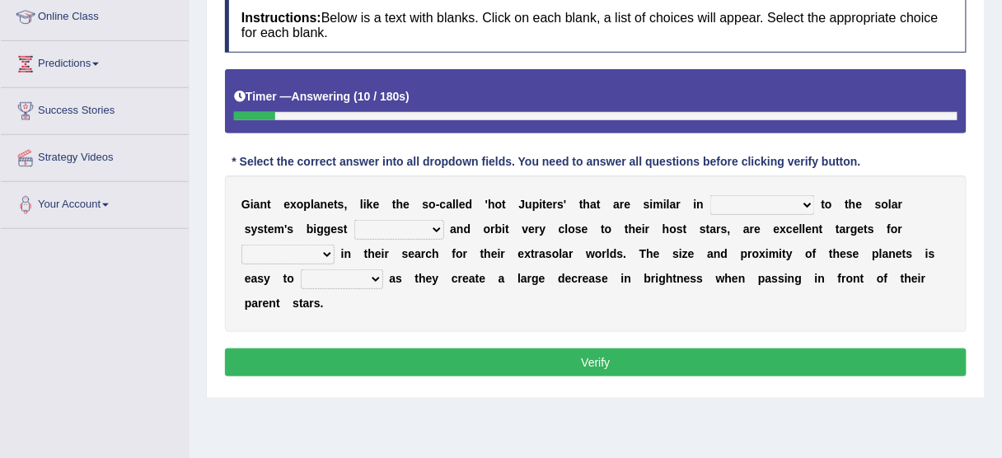
click at [752, 195] on select "borders expressions shapes characteristics" at bounding box center [762, 205] width 105 height 20
click at [637, 309] on div "G i a n t e x o p l a n e t s , l i k e t h e s o - c a l l e d ' h o t J u p i…" at bounding box center [596, 254] width 742 height 157
click at [430, 229] on select "frame subordinate planet comet" at bounding box center [399, 230] width 90 height 20
click at [768, 206] on select "borders expressions shapes characteristics" at bounding box center [762, 205] width 105 height 20
click at [710, 195] on select "borders expressions shapes characteristics" at bounding box center [762, 205] width 105 height 20
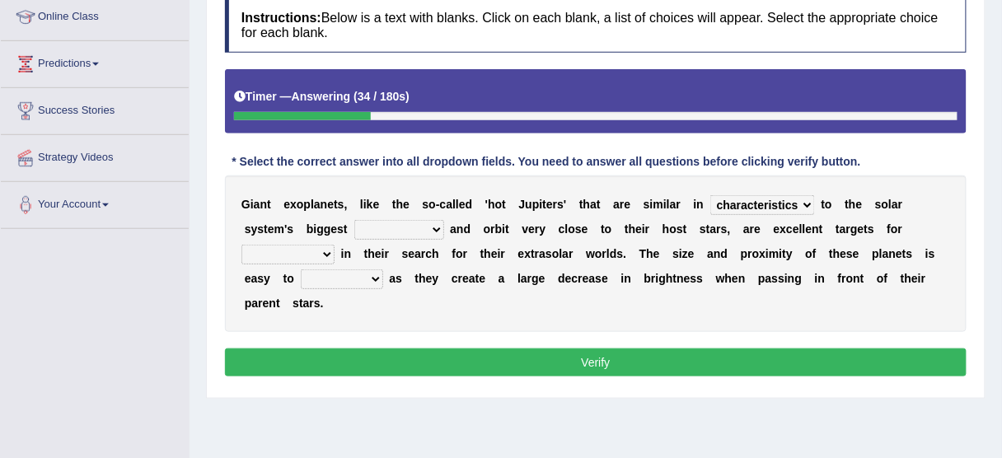
click at [762, 203] on select "borders expressions shapes characteristics" at bounding box center [762, 205] width 105 height 20
select select "borders"
click at [710, 195] on select "borders expressions shapes characteristics" at bounding box center [762, 205] width 105 height 20
click at [410, 220] on select "frame subordinate planet comet" at bounding box center [399, 230] width 90 height 20
select select "planet"
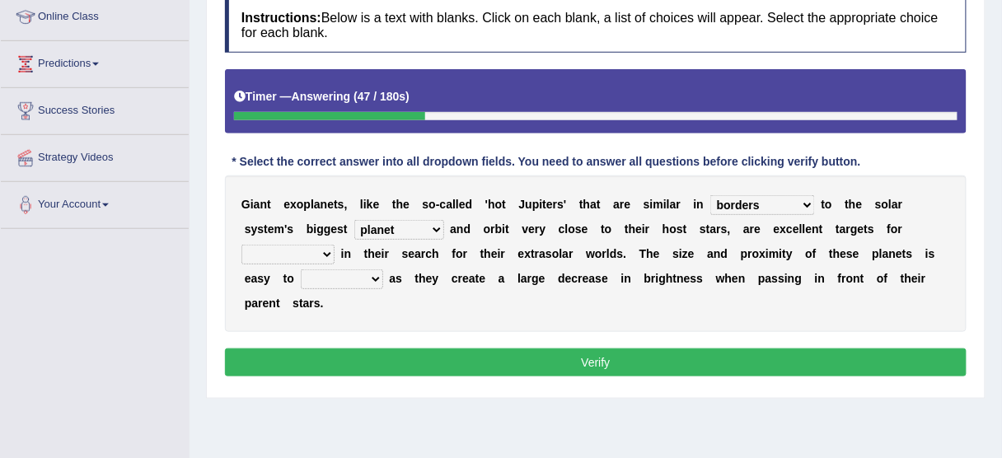
click at [354, 220] on select "frame subordinate planet comet" at bounding box center [399, 230] width 90 height 20
click at [302, 240] on div "G i a n t e x o p l a n e t s , l i k e t h e s o - c a l l e d ' h o t J u p i…" at bounding box center [596, 254] width 742 height 157
click at [262, 232] on div "G i a n t e x o p l a n e t s , l i k e t h e s o - c a l l e d ' h o t J u p i…" at bounding box center [596, 254] width 742 height 157
click at [269, 257] on select "members astronomers parties makers" at bounding box center [287, 255] width 93 height 20
select select "astronomers"
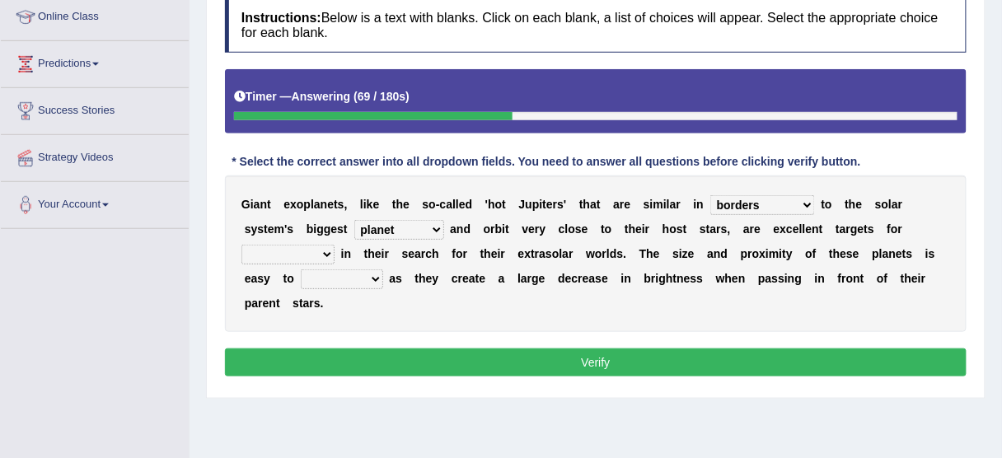
click at [241, 245] on select "members astronomers parties makers" at bounding box center [287, 255] width 93 height 20
click at [336, 278] on select "detect denounce deflect direct" at bounding box center [342, 279] width 82 height 20
select select "detect"
click at [301, 269] on select "detect denounce deflect direct" at bounding box center [342, 279] width 82 height 20
click at [765, 201] on select "borders expressions shapes characteristics" at bounding box center [762, 205] width 105 height 20
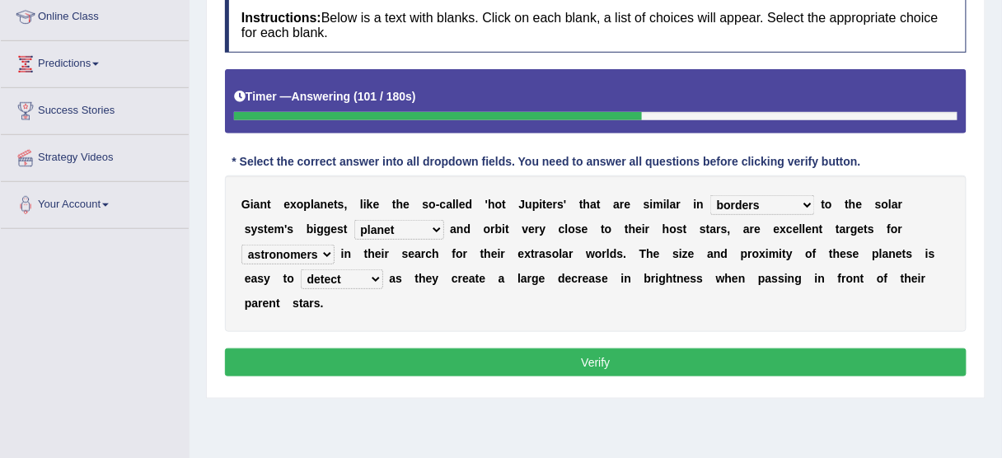
select select "characteristics"
click at [710, 195] on select "borders expressions shapes characteristics" at bounding box center [762, 205] width 105 height 20
click at [407, 229] on select "frame subordinate planet comet" at bounding box center [399, 230] width 90 height 20
click at [409, 229] on select "frame subordinate planet comet" at bounding box center [399, 230] width 90 height 20
click at [407, 231] on select "frame subordinate planet comet" at bounding box center [399, 230] width 90 height 20
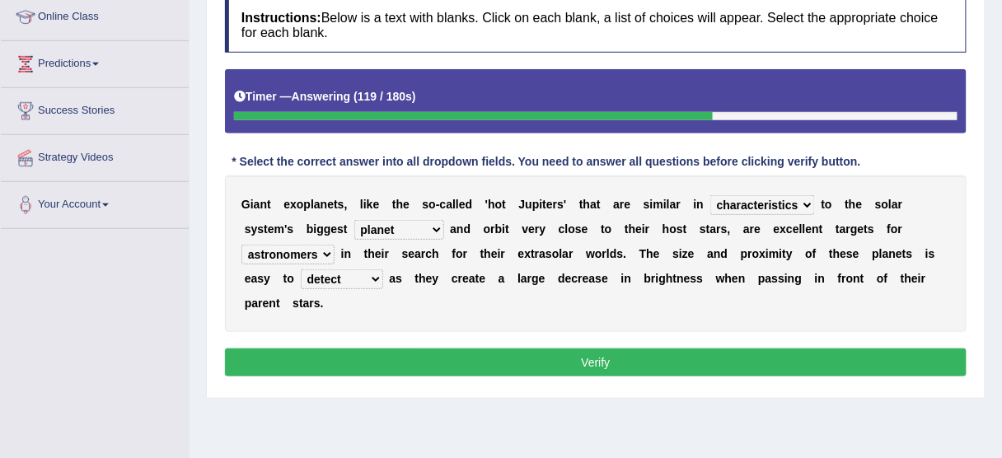
drag, startPoint x: 541, startPoint y: 282, endPoint x: 577, endPoint y: 273, distance: 36.6
click at [541, 281] on b "e" at bounding box center [542, 278] width 7 height 13
click at [608, 358] on button "Verify" at bounding box center [596, 363] width 742 height 28
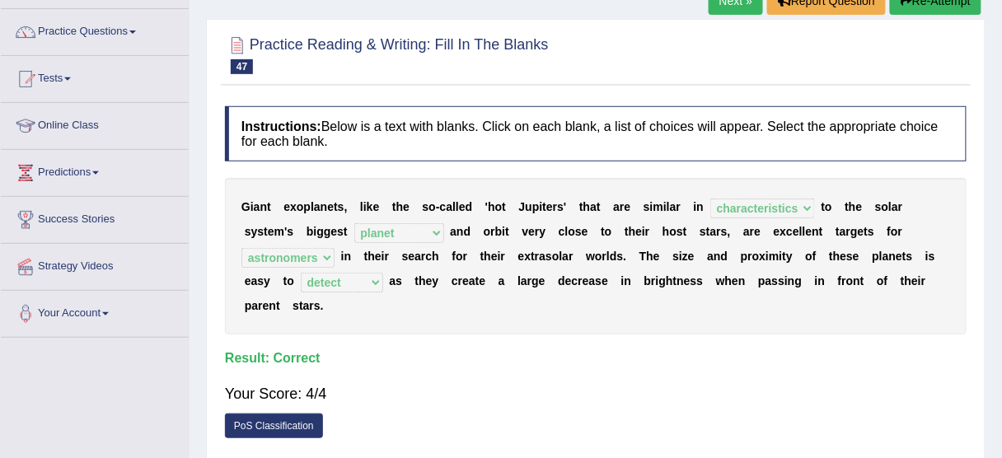
scroll to position [96, 0]
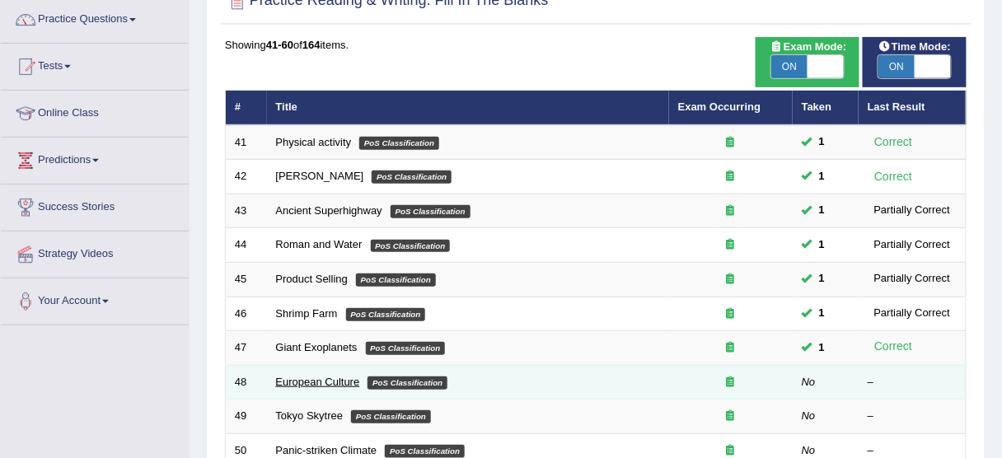
click at [328, 377] on link "European Culture" at bounding box center [318, 382] width 84 height 12
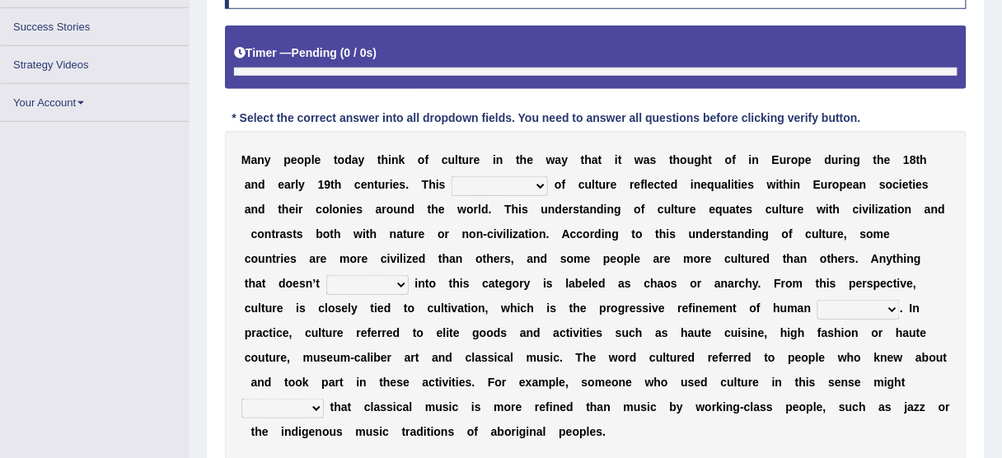
scroll to position [299, 0]
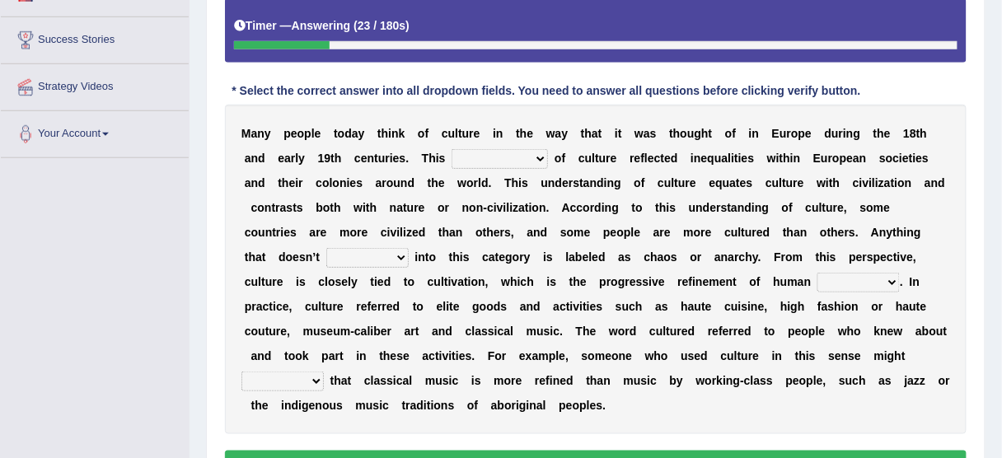
click at [489, 159] on select "classification concept renovation identity" at bounding box center [500, 159] width 96 height 20
select select "concept"
click at [452, 149] on select "classification concept renovation identity" at bounding box center [500, 159] width 96 height 20
click at [326, 254] on select "cut dismiss fit solve" at bounding box center [367, 258] width 82 height 20
select select "fit"
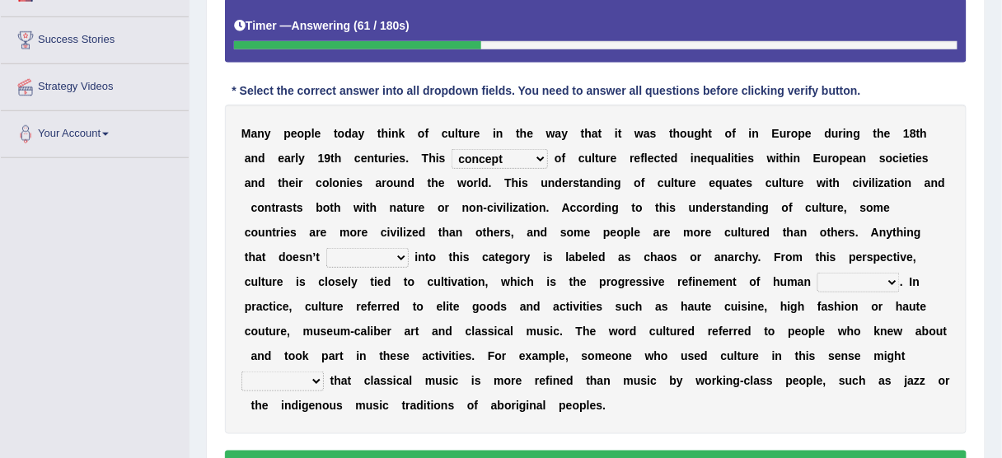
click at [326, 248] on select "cut dismiss fit solve" at bounding box center [367, 258] width 82 height 20
click at [817, 274] on select "blessing curse habit behaviour" at bounding box center [858, 283] width 82 height 20
select select "behaviour"
click at [817, 273] on select "blessing curse habit behaviour" at bounding box center [858, 283] width 82 height 20
click at [817, 275] on select "blessing curse habit behaviour" at bounding box center [858, 283] width 82 height 20
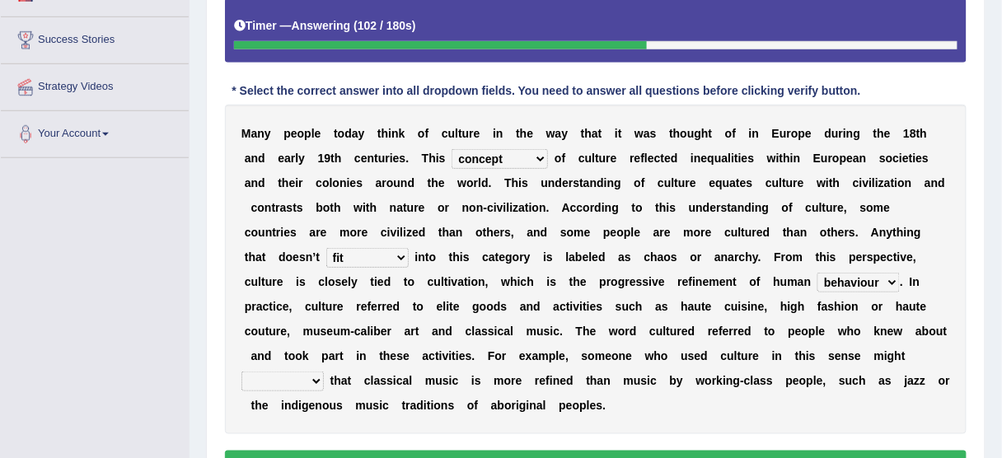
click at [625, 337] on div "M a n y p e o p l e t o d a y t h i n k o f c u l t u r e i n t h e w a y t h a…" at bounding box center [596, 270] width 742 height 330
click at [817, 278] on select "blessing curse habit behaviour" at bounding box center [858, 283] width 82 height 20
click at [296, 372] on select "argue pretend doubt reveal" at bounding box center [282, 382] width 82 height 20
select select "argue"
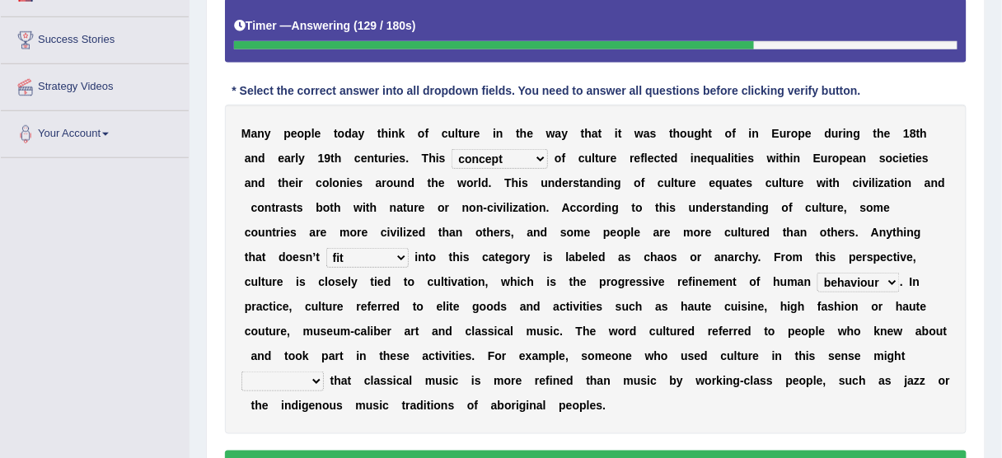
click at [241, 372] on select "argue pretend doubt reveal" at bounding box center [282, 382] width 82 height 20
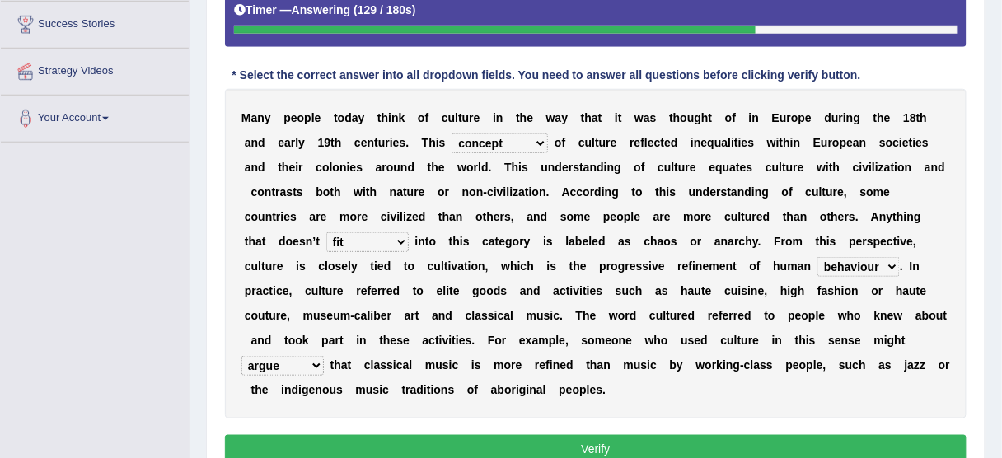
scroll to position [365, 0]
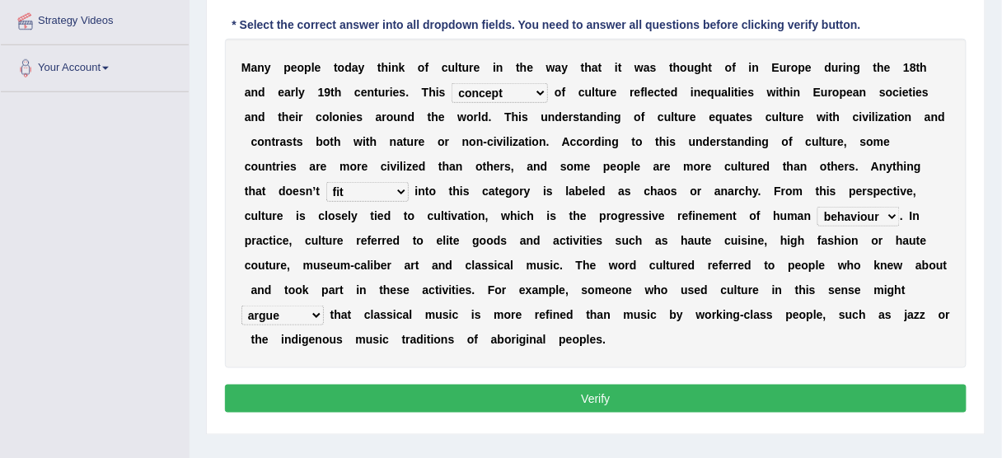
click at [602, 402] on button "Verify" at bounding box center [596, 399] width 742 height 28
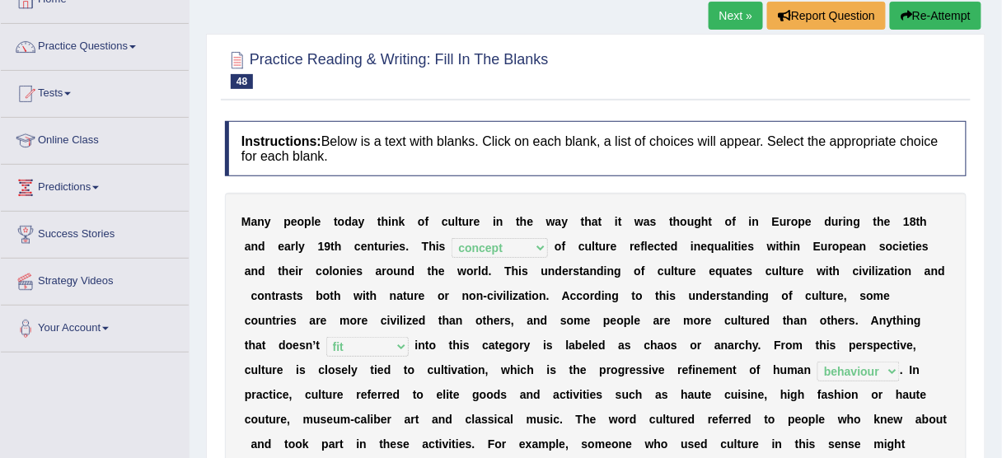
scroll to position [35, 0]
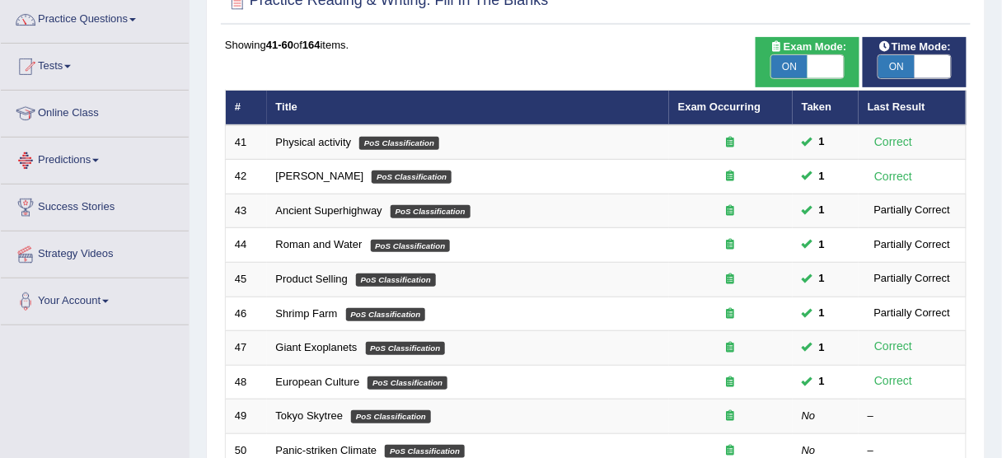
scroll to position [198, 0]
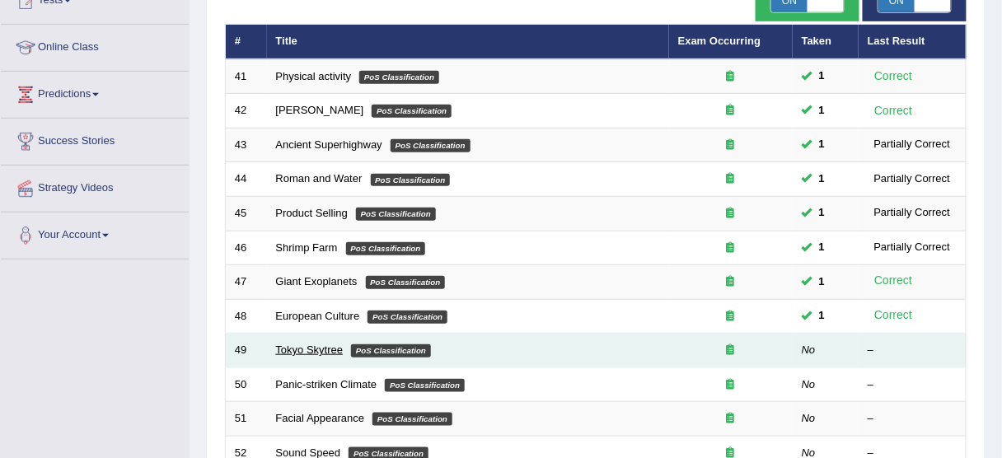
click at [296, 344] on link "Tokyo Skytree" at bounding box center [310, 350] width 68 height 12
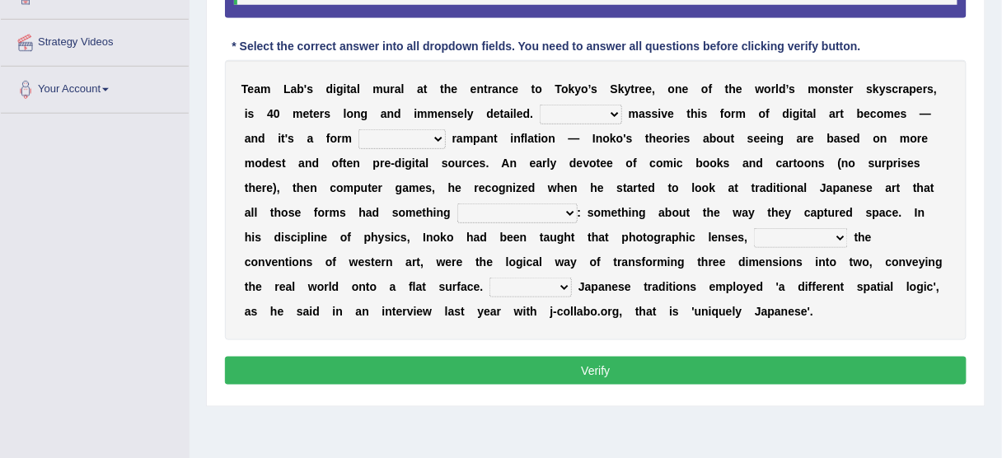
scroll to position [321, 0]
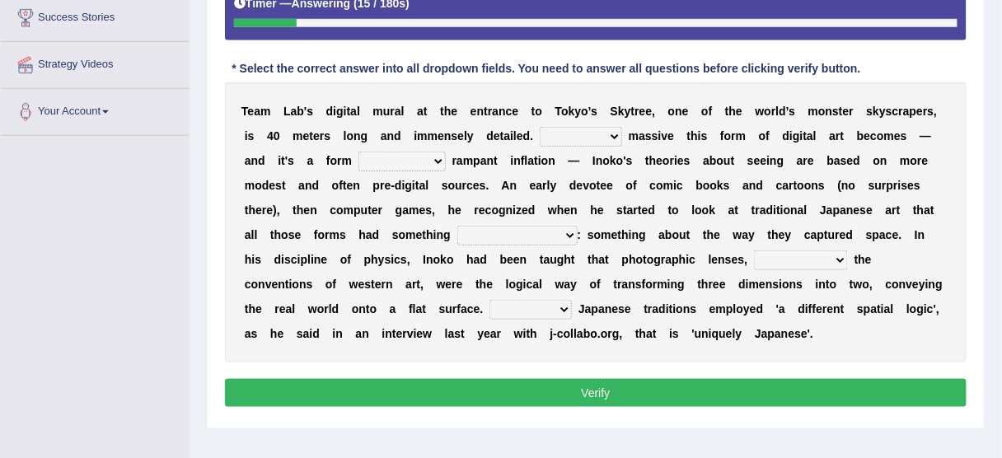
click at [584, 134] on select "However Whereas Whichever Wherever" at bounding box center [581, 137] width 82 height 20
click at [489, 211] on b "c" at bounding box center [488, 210] width 7 height 13
click at [583, 133] on select "However Whereas Whichever Wherever" at bounding box center [581, 137] width 82 height 20
click at [407, 155] on select "subject to related with apart from based on" at bounding box center [401, 162] width 87 height 20
select select "related with"
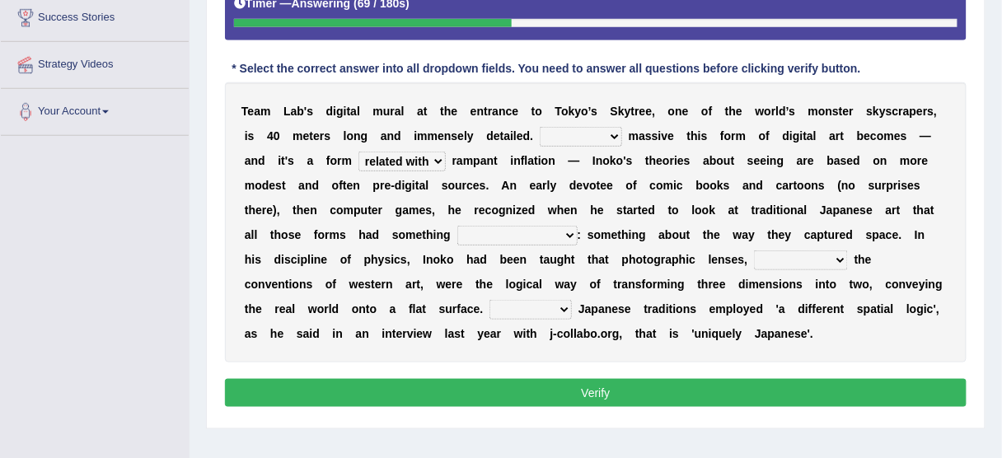
click at [358, 152] on select "subject to related with apart from based on" at bounding box center [401, 162] width 87 height 20
click at [562, 134] on select "However Whereas Whichever Wherever" at bounding box center [581, 137] width 82 height 20
click at [540, 127] on select "However Whereas Whichever Wherever" at bounding box center [581, 137] width 82 height 20
click at [578, 138] on select "However Whereas Whichever Wherever" at bounding box center [581, 137] width 82 height 20
select select "Whereas"
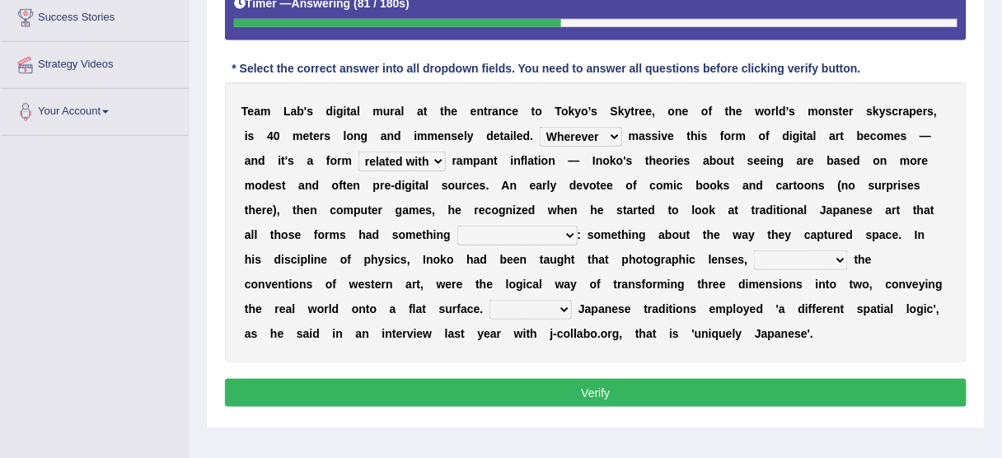
click at [540, 127] on select "However Whereas Whichever Wherever" at bounding box center [581, 137] width 82 height 20
click at [547, 231] on select "in fact as whole in common in the same times" at bounding box center [517, 236] width 120 height 20
select select "in common"
click at [457, 226] on select "in fact as whole in common in the same times" at bounding box center [517, 236] width 120 height 20
click at [821, 255] on select "along with out of apart with furhter afield" at bounding box center [801, 260] width 94 height 20
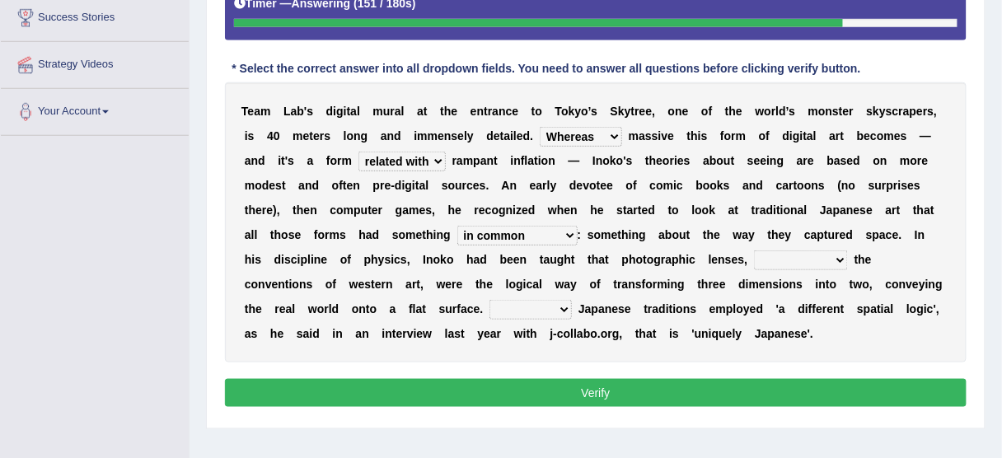
select select "along with"
click at [754, 250] on select "along with out of apart with furhter afield" at bounding box center [801, 260] width 94 height 20
click at [489, 305] on select "Thus But So Therefore" at bounding box center [530, 310] width 82 height 20
click at [396, 335] on b "e" at bounding box center [399, 333] width 7 height 13
click at [489, 304] on select "Thus But So Therefore" at bounding box center [530, 310] width 82 height 20
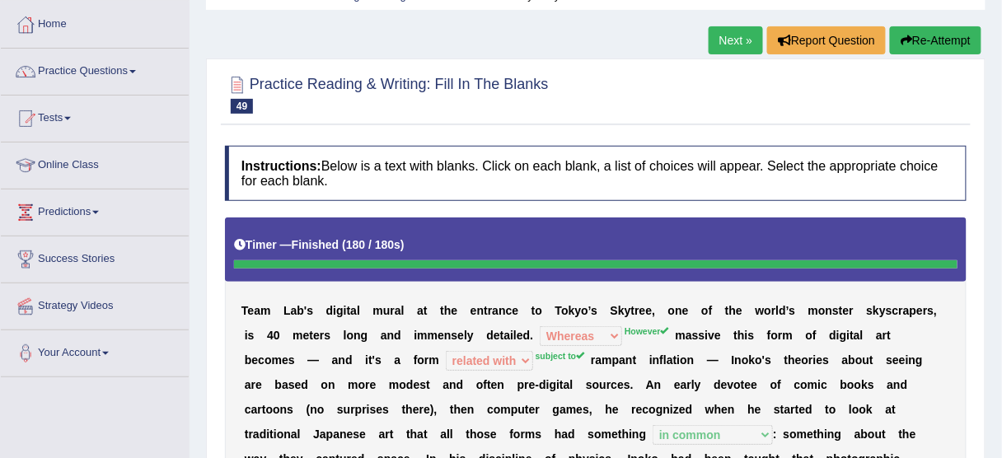
scroll to position [58, 0]
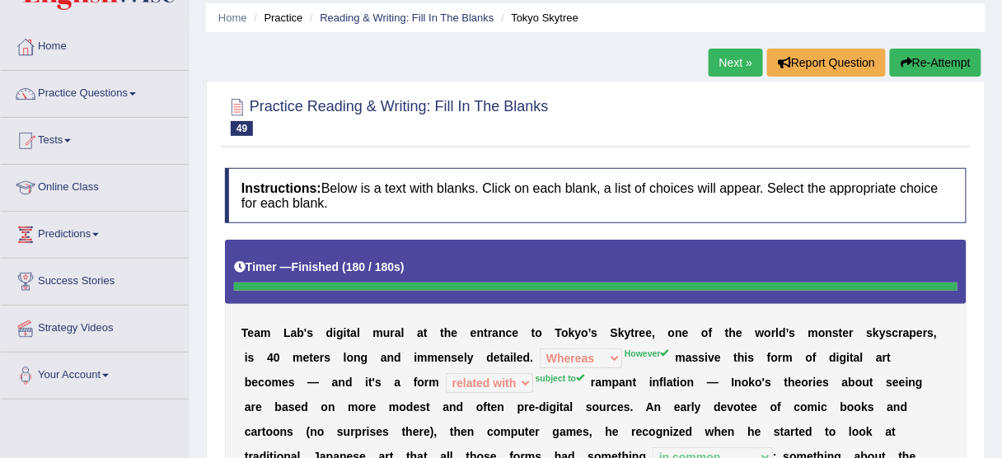
click at [948, 67] on button "Re-Attempt" at bounding box center [935, 63] width 91 height 28
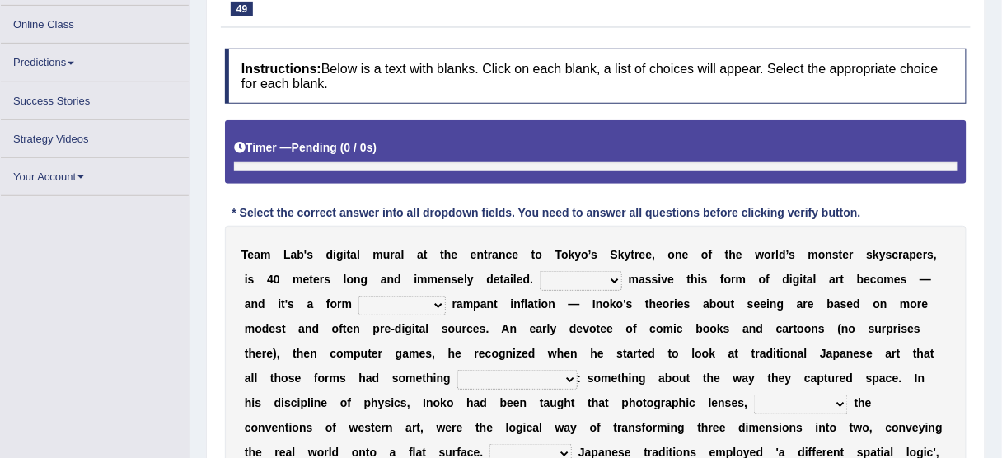
click at [606, 276] on select "However Whereas Whichever Wherever" at bounding box center [581, 281] width 82 height 20
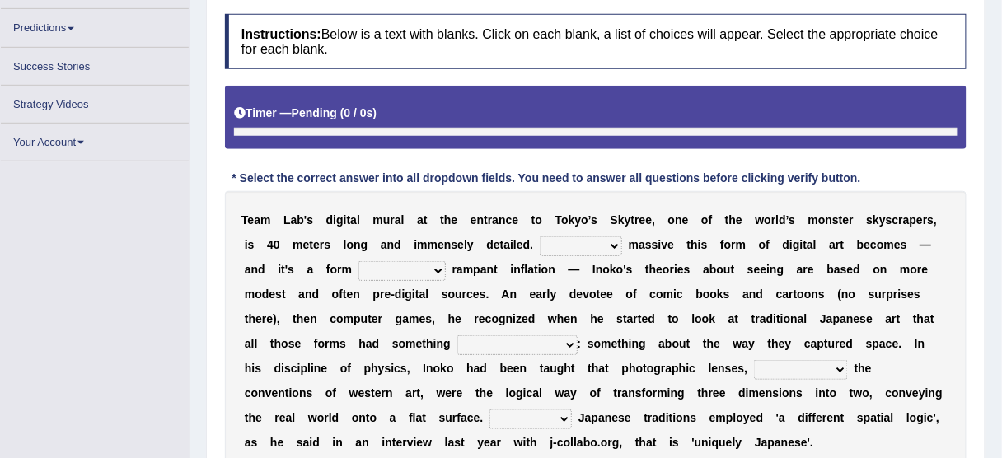
scroll to position [255, 0]
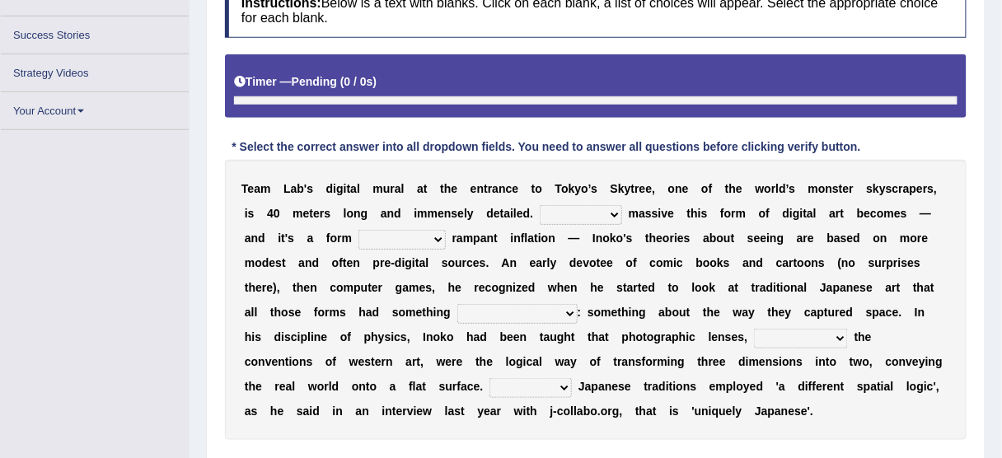
click at [570, 216] on select "However Whereas Whichever Wherever" at bounding box center [581, 215] width 82 height 20
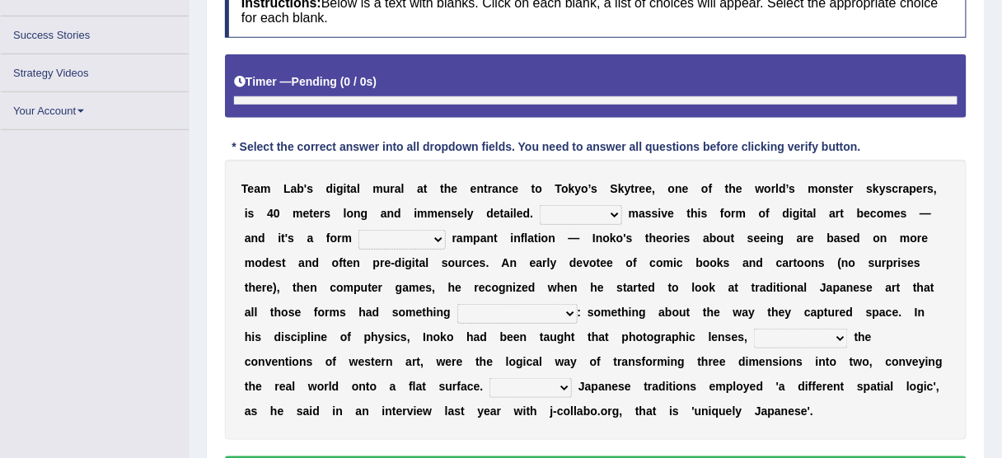
scroll to position [296, 0]
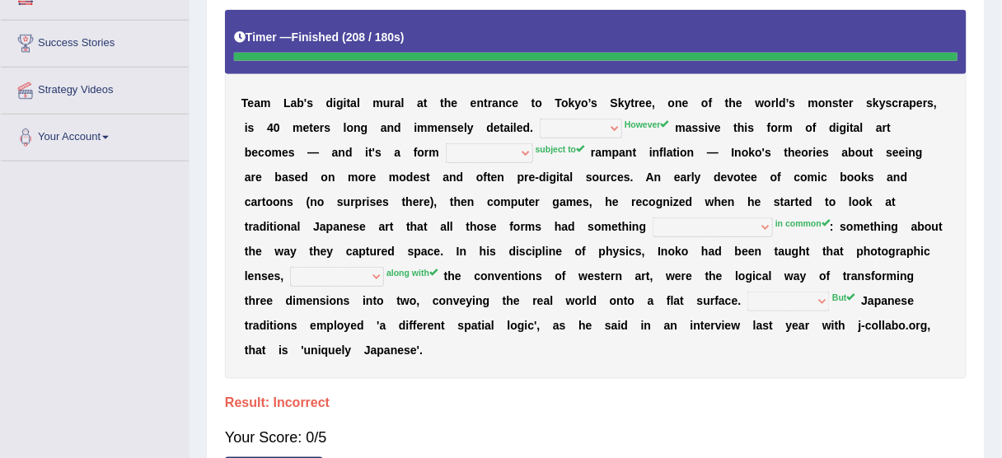
scroll to position [362, 0]
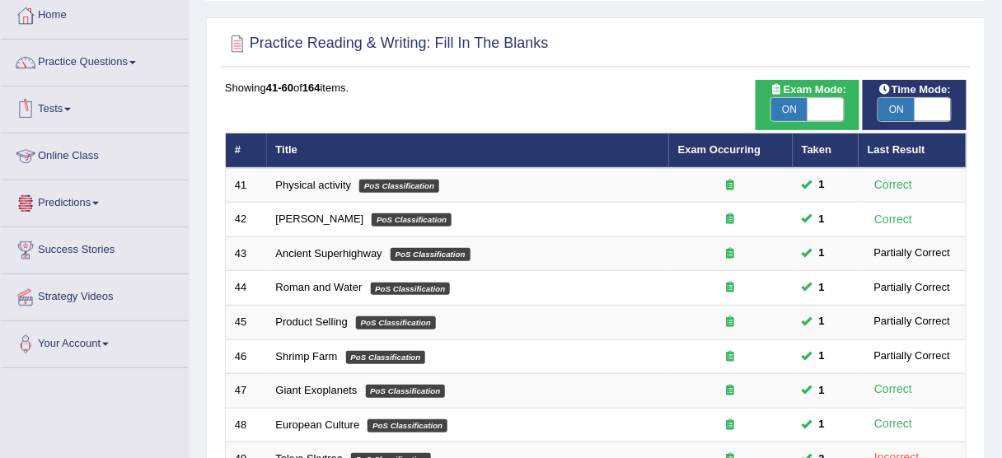
scroll to position [66, 0]
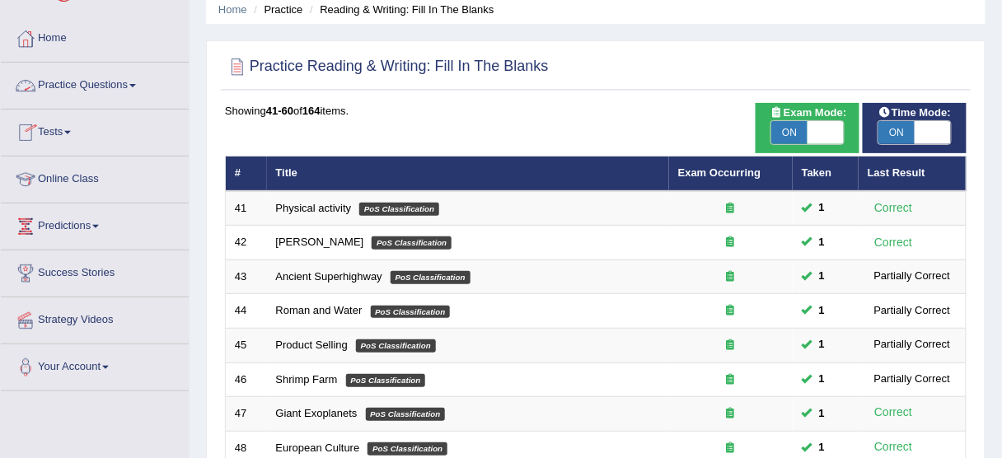
click at [73, 71] on link "Practice Questions" at bounding box center [95, 83] width 188 height 41
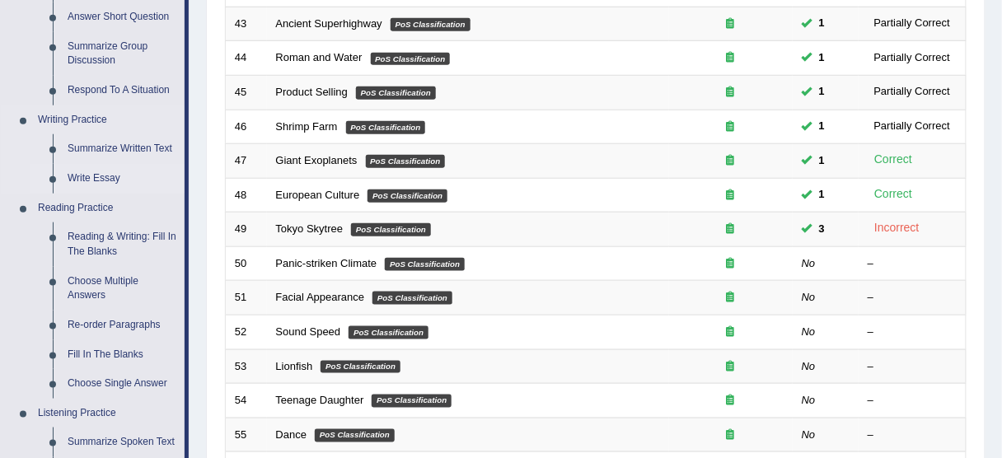
scroll to position [396, 0]
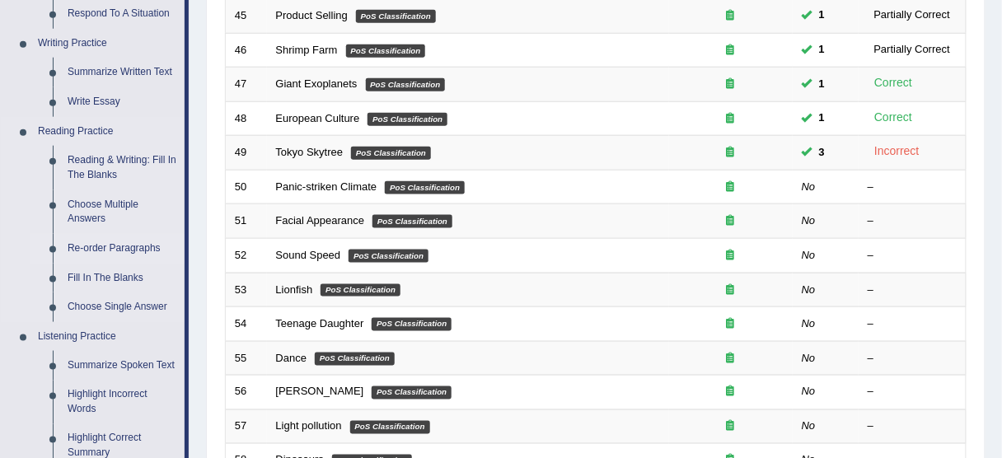
click at [118, 242] on link "Re-order Paragraphs" at bounding box center [122, 249] width 124 height 30
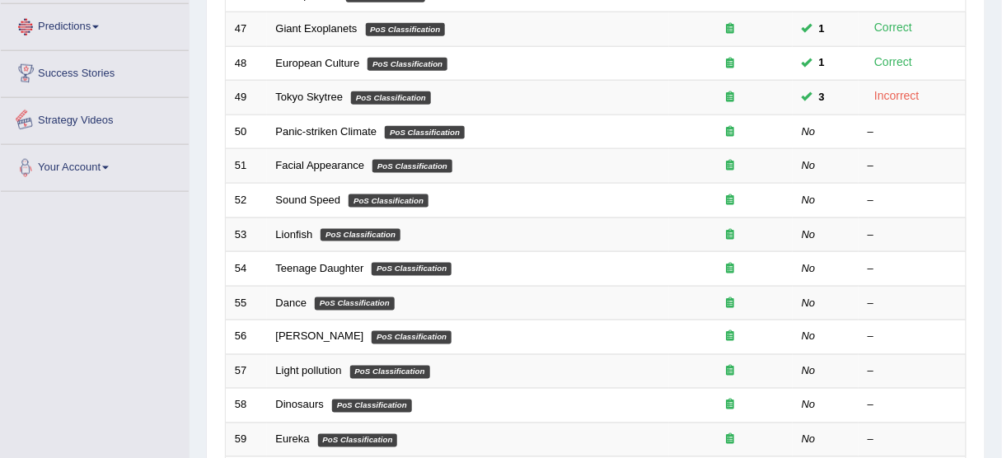
scroll to position [625, 0]
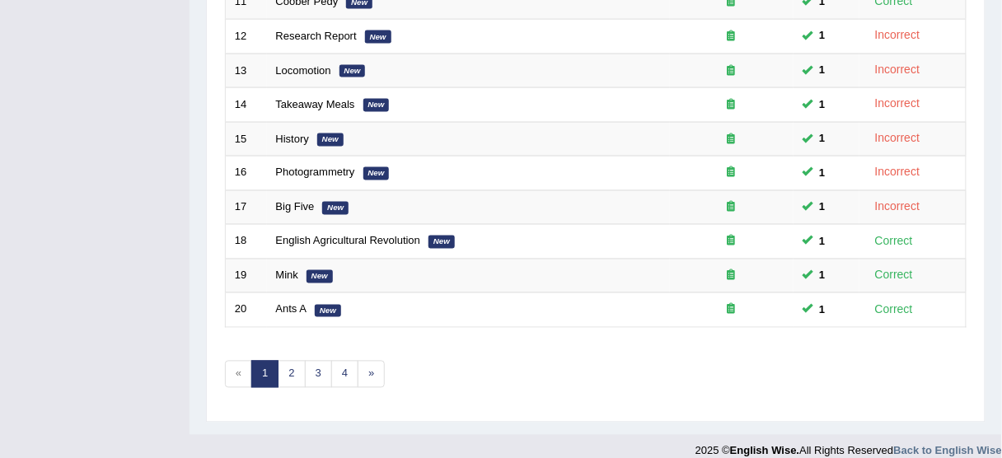
scroll to position [625, 0]
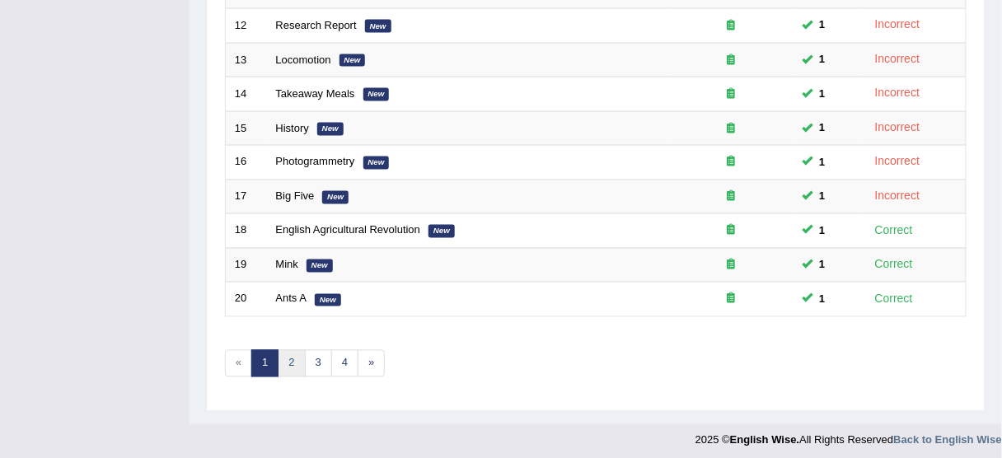
click at [290, 366] on link "2" at bounding box center [291, 363] width 27 height 27
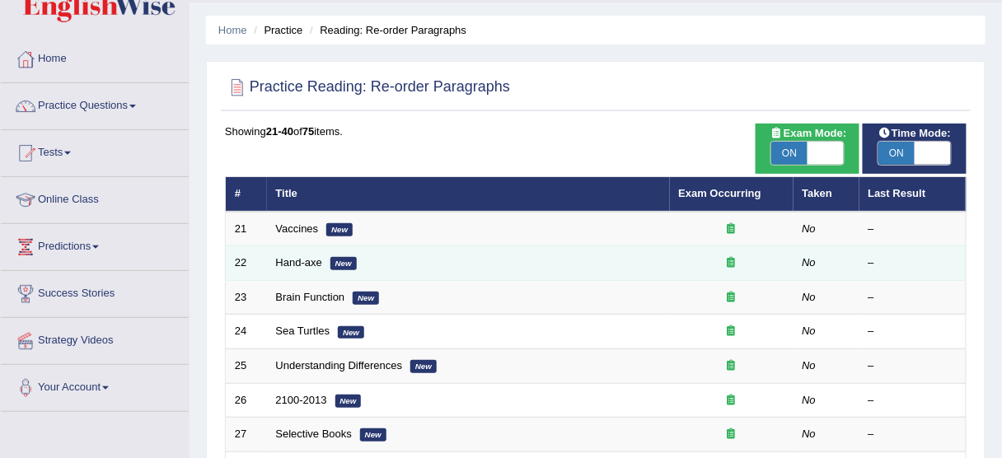
scroll to position [66, 0]
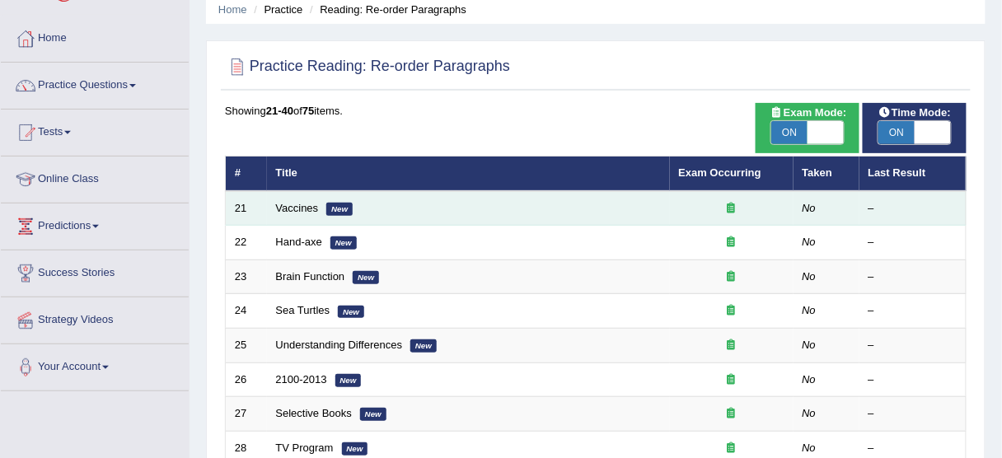
click at [311, 214] on td "Vaccines New" at bounding box center [468, 208] width 403 height 35
click at [298, 198] on td "Vaccines New" at bounding box center [468, 208] width 403 height 35
click at [300, 204] on link "Vaccines" at bounding box center [297, 208] width 43 height 12
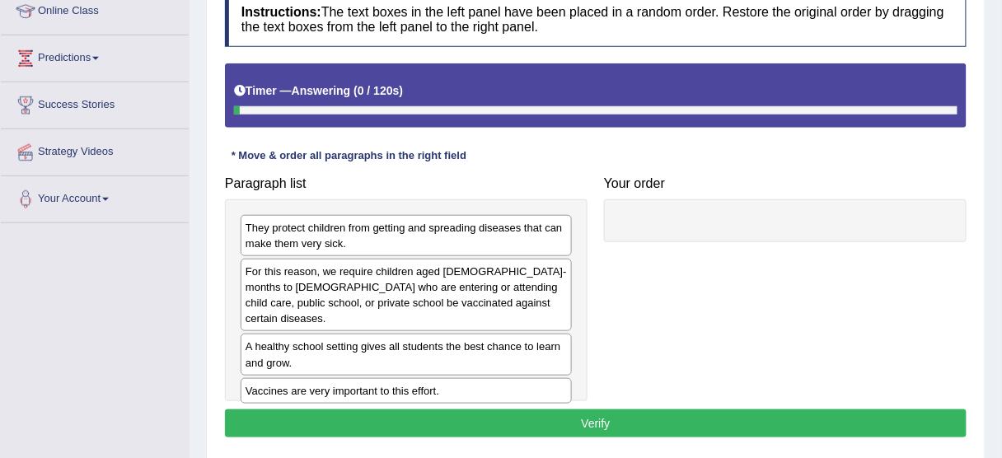
scroll to position [330, 0]
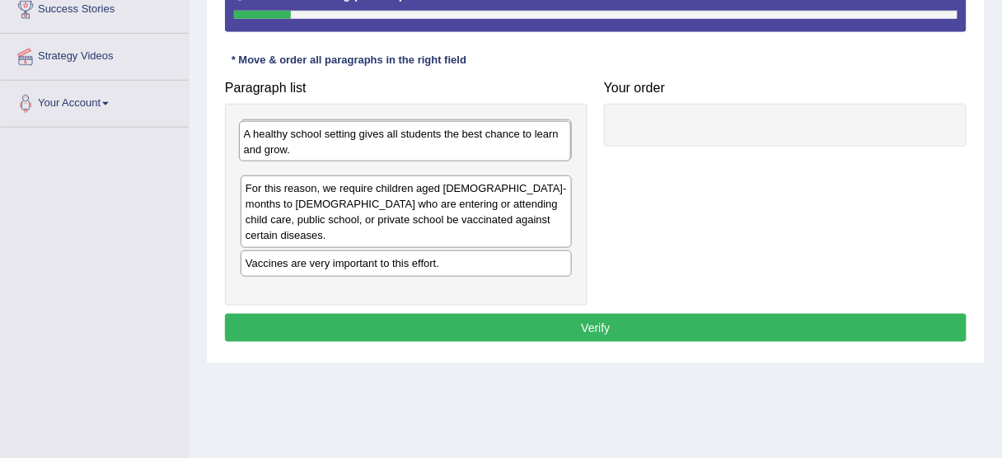
drag, startPoint x: 306, startPoint y: 241, endPoint x: 297, endPoint y: 129, distance: 112.4
click at [297, 129] on div "A healthy school setting gives all students the best chance to learn and grow." at bounding box center [405, 141] width 332 height 41
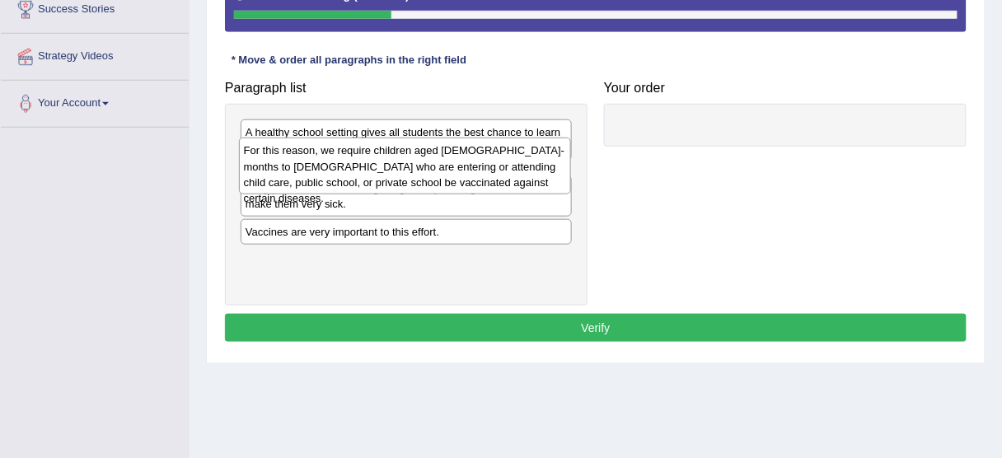
drag, startPoint x: 411, startPoint y: 221, endPoint x: 410, endPoint y: 153, distance: 67.6
click at [410, 153] on div "For this reason, we require children aged [DEMOGRAPHIC_DATA]-months to [DEMOGRA…" at bounding box center [405, 166] width 332 height 57
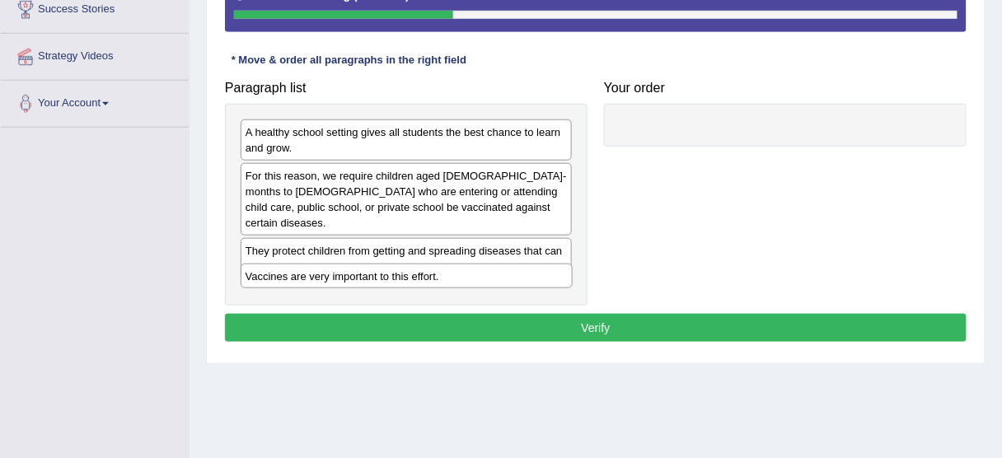
click at [410, 278] on div "Vaccines are very important to this effort." at bounding box center [407, 276] width 332 height 25
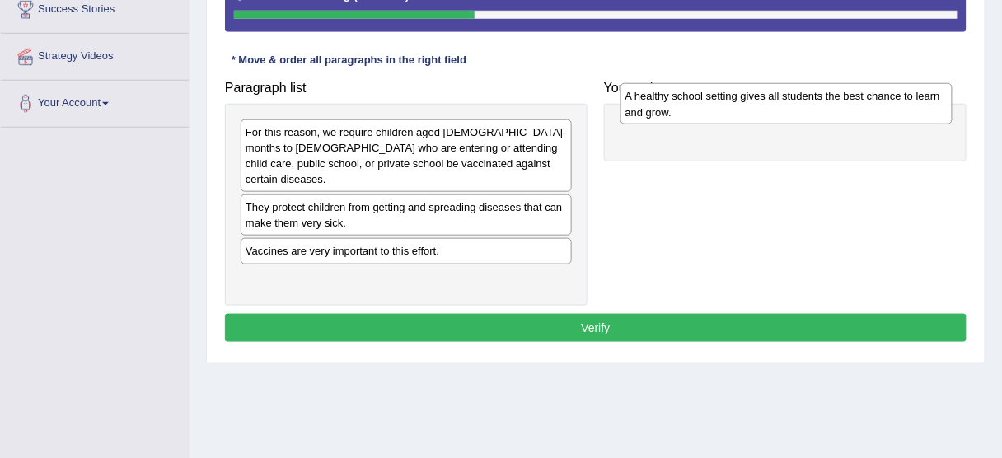
drag, startPoint x: 350, startPoint y: 143, endPoint x: 718, endPoint y: 119, distance: 368.2
click at [718, 119] on div "A healthy school setting gives all students the best chance to learn and grow." at bounding box center [786, 103] width 332 height 41
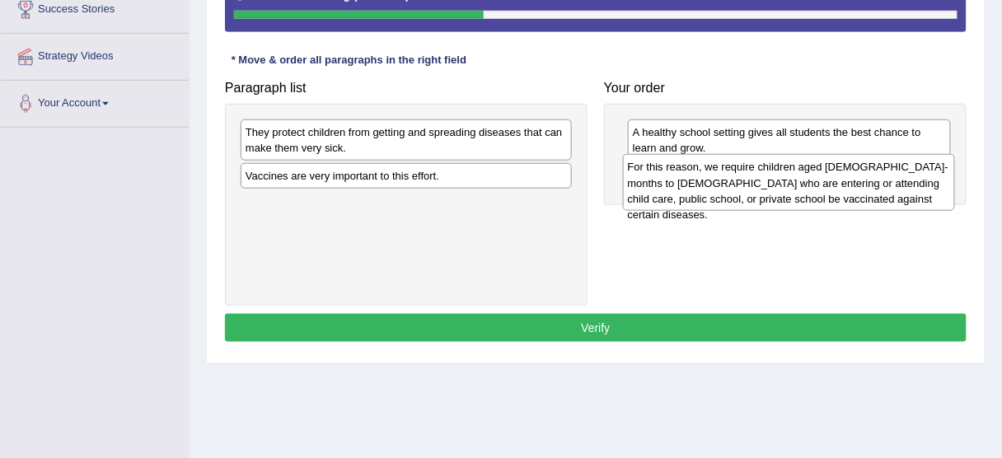
drag, startPoint x: 508, startPoint y: 148, endPoint x: 826, endPoint y: 184, distance: 320.0
click at [826, 184] on div "For this reason, we require children aged [DEMOGRAPHIC_DATA]-months to [DEMOGRA…" at bounding box center [789, 182] width 332 height 57
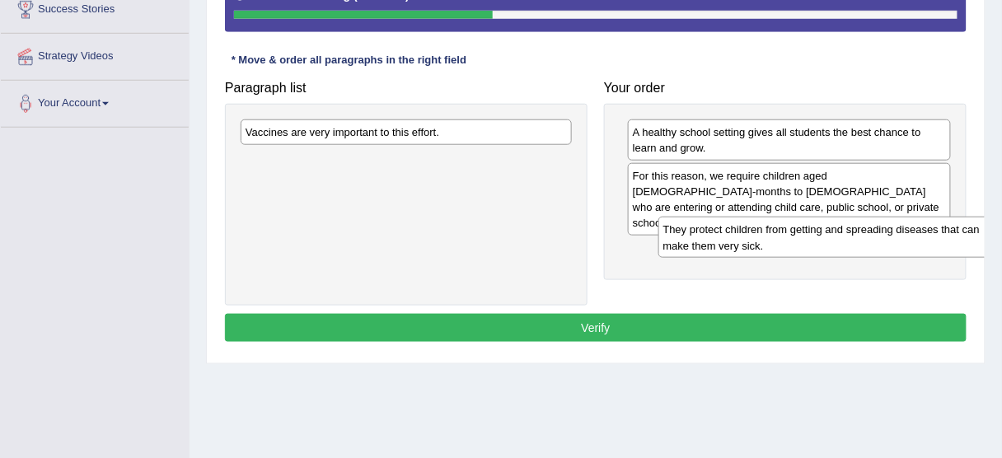
drag, startPoint x: 387, startPoint y: 143, endPoint x: 791, endPoint y: 239, distance: 414.9
click at [791, 239] on div "They protect children from getting and spreading diseases that can make them ve…" at bounding box center [824, 237] width 332 height 41
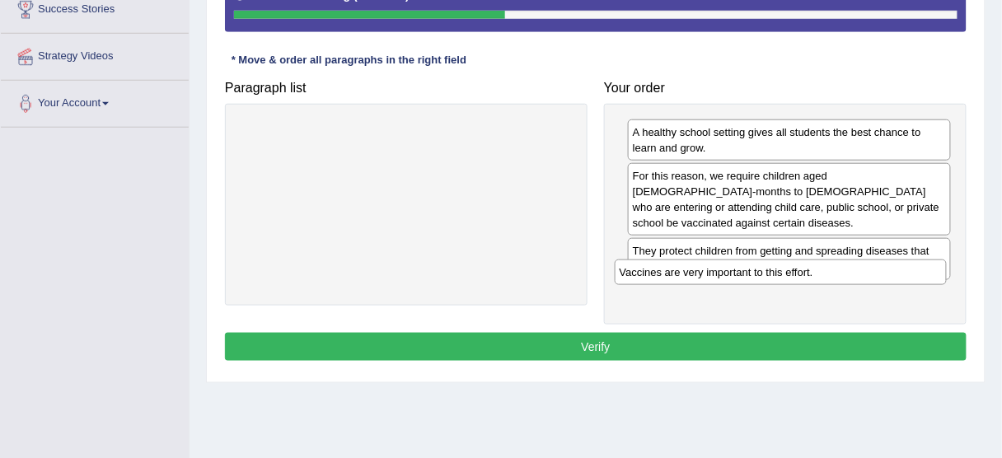
drag, startPoint x: 414, startPoint y: 137, endPoint x: 788, endPoint y: 278, distance: 399.8
click at [788, 278] on div "Vaccines are very important to this effort." at bounding box center [781, 272] width 332 height 25
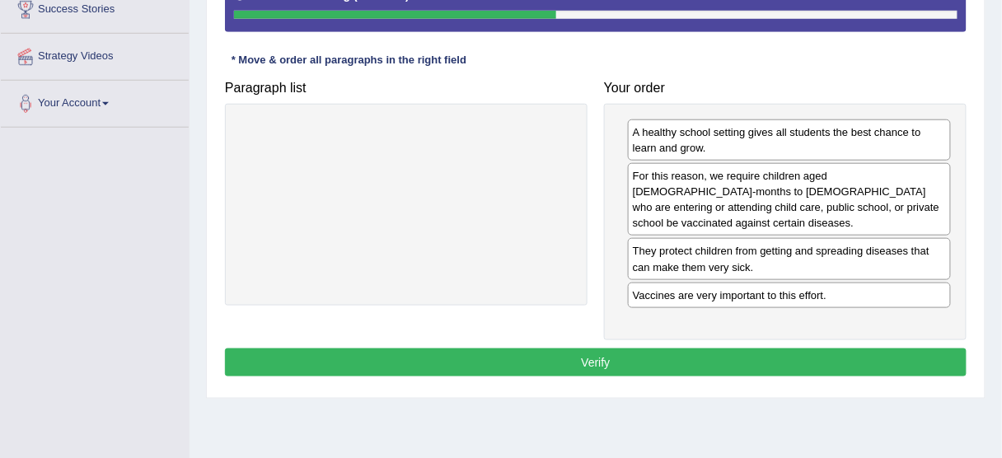
click at [719, 349] on button "Verify" at bounding box center [596, 363] width 742 height 28
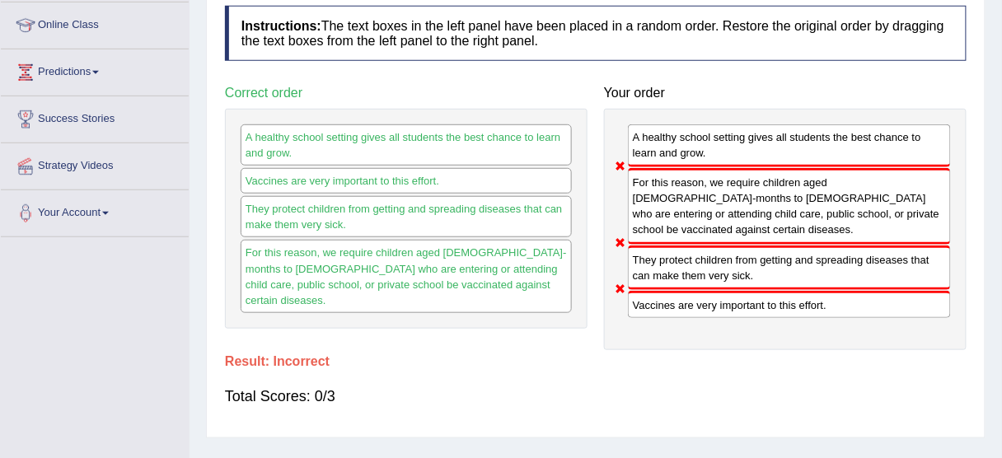
scroll to position [198, 0]
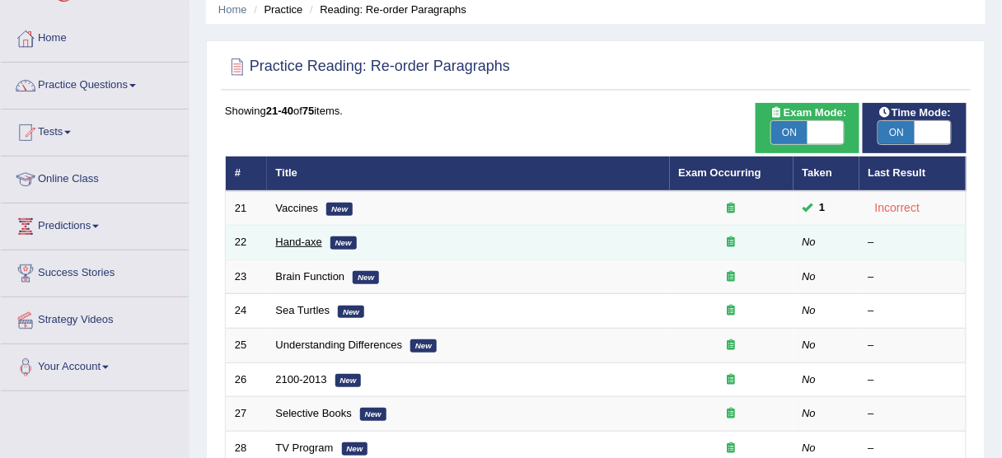
click at [310, 244] on link "Hand-axe" at bounding box center [299, 242] width 46 height 12
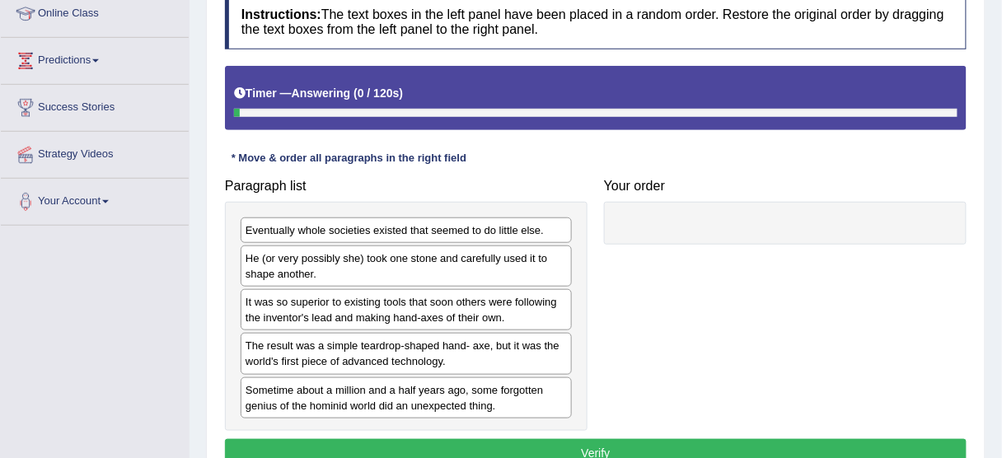
scroll to position [264, 0]
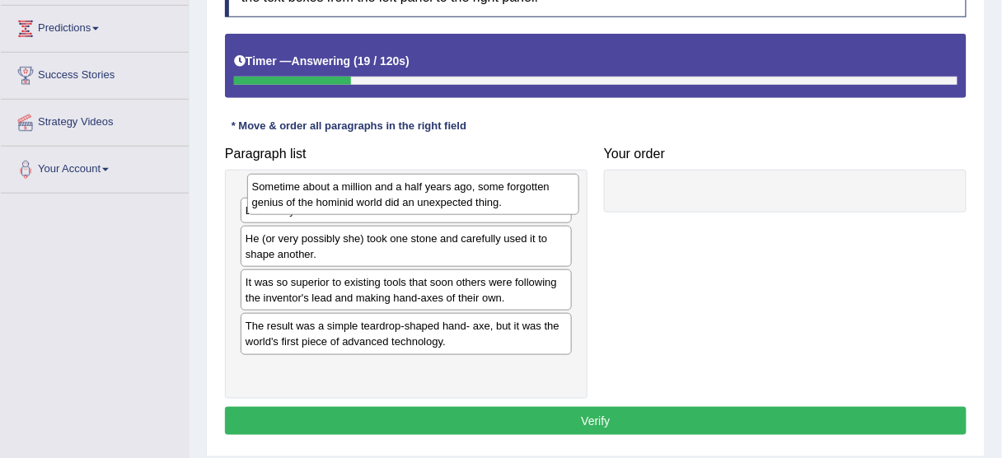
drag, startPoint x: 375, startPoint y: 361, endPoint x: 382, endPoint y: 193, distance: 168.2
click at [382, 193] on div "Sometime about a million and a half years ago, some forgotten genius of the hom…" at bounding box center [413, 194] width 332 height 41
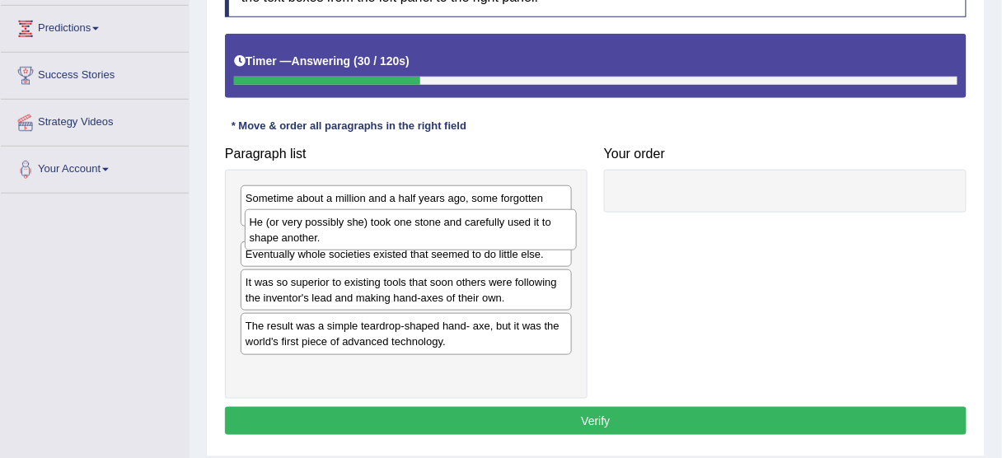
drag, startPoint x: 330, startPoint y: 275, endPoint x: 330, endPoint y: 227, distance: 47.8
click at [330, 227] on div "He (or very possibly she) took one stone and carefully used it to shape another." at bounding box center [411, 229] width 332 height 41
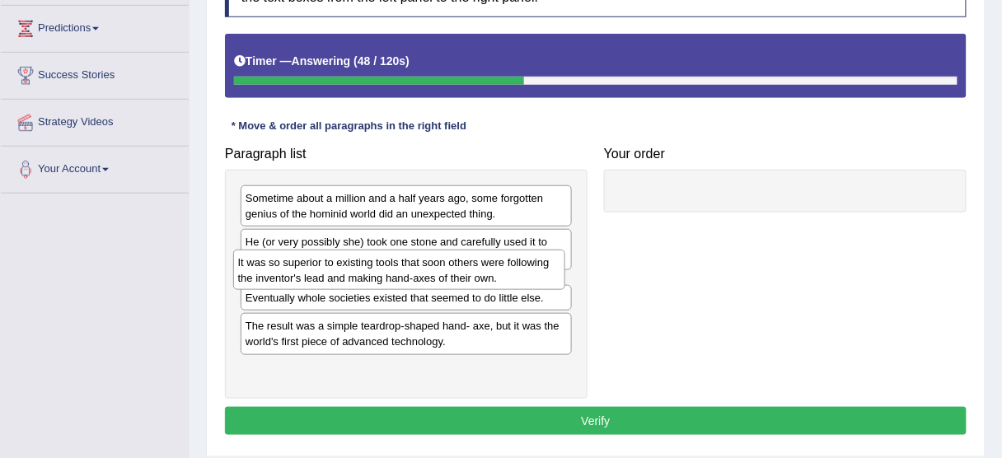
drag, startPoint x: 345, startPoint y: 321, endPoint x: 338, endPoint y: 271, distance: 50.8
click at [338, 271] on div "It was so superior to existing tools that soon others were following the invent…" at bounding box center [399, 270] width 332 height 41
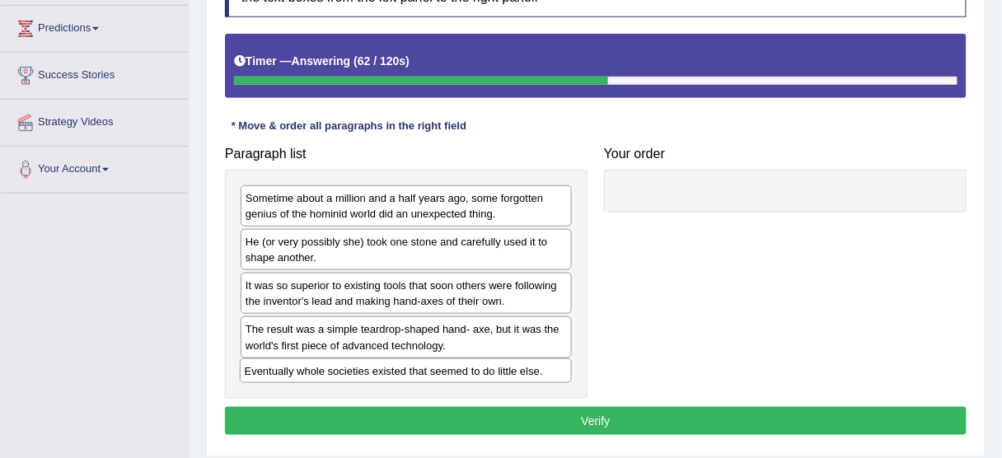
drag, startPoint x: 456, startPoint y: 328, endPoint x: 455, endPoint y: 378, distance: 50.3
click at [455, 378] on div "Eventually whole societies existed that seemed to do little else." at bounding box center [406, 370] width 332 height 25
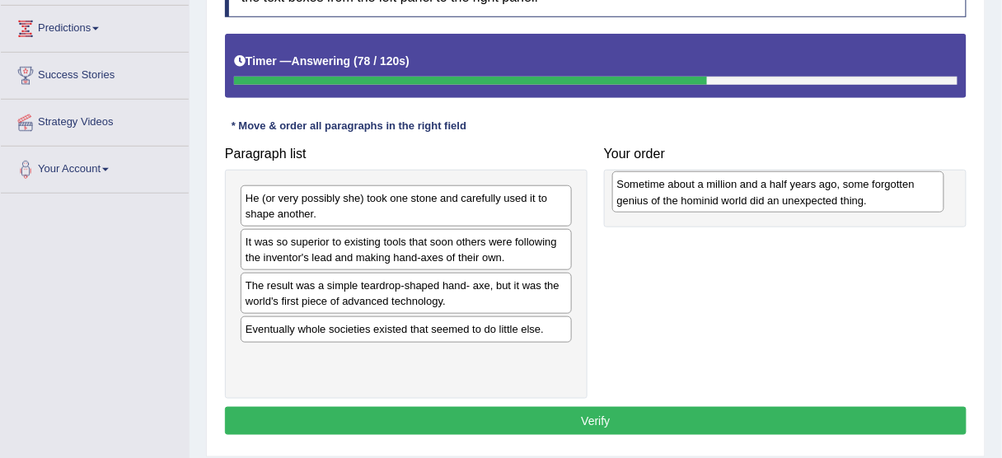
drag, startPoint x: 385, startPoint y: 208, endPoint x: 756, endPoint y: 194, distance: 371.9
click at [756, 194] on div "Sometime about a million and a half years ago, some forgotten genius of the hom…" at bounding box center [778, 191] width 332 height 41
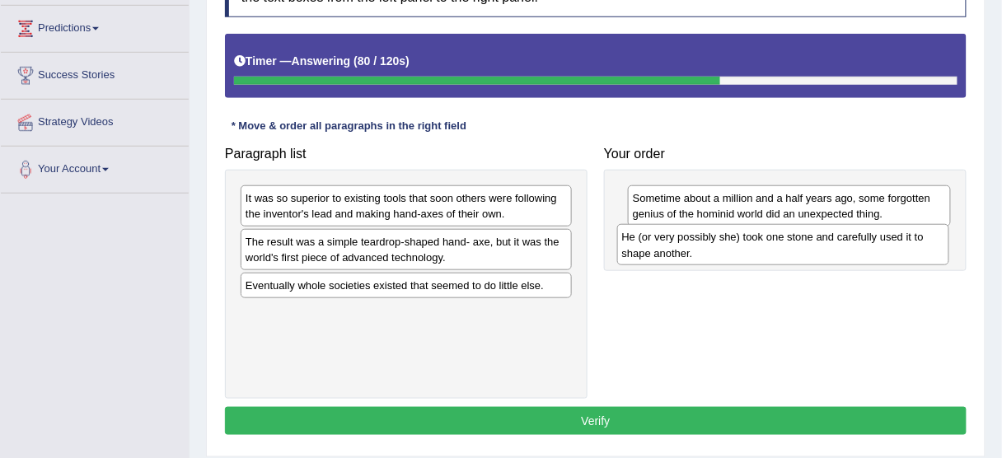
drag, startPoint x: 479, startPoint y: 208, endPoint x: 802, endPoint y: 242, distance: 324.8
click at [802, 244] on div "He (or very possibly she) took one stone and carefully used it to shape another." at bounding box center [783, 244] width 332 height 41
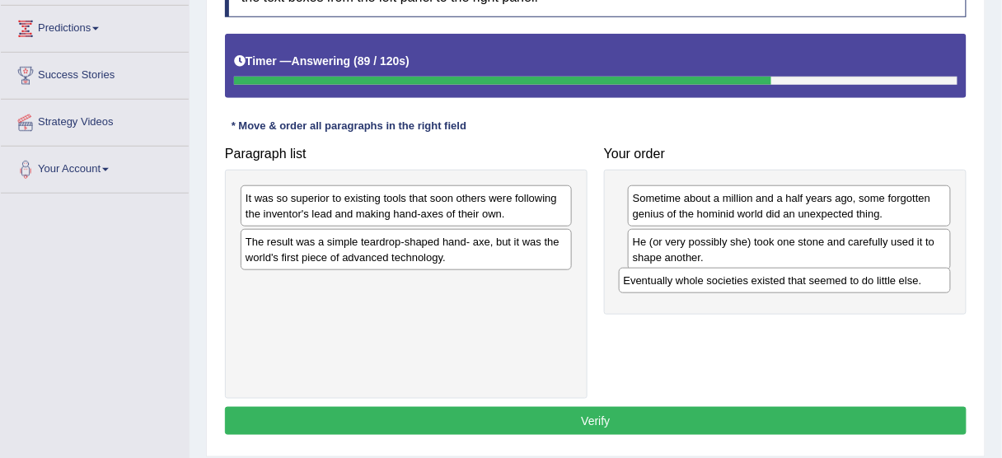
drag, startPoint x: 416, startPoint y: 288, endPoint x: 795, endPoint y: 285, distance: 379.1
click at [795, 285] on div "Eventually whole societies existed that seemed to do little else." at bounding box center [785, 280] width 332 height 25
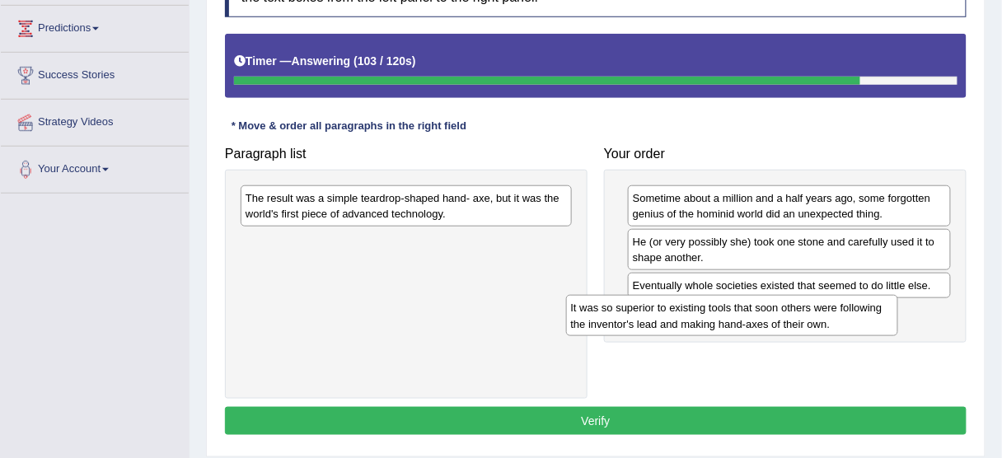
drag, startPoint x: 467, startPoint y: 204, endPoint x: 792, endPoint y: 313, distance: 342.4
click at [792, 313] on div "It was so superior to existing tools that soon others were following the invent…" at bounding box center [732, 315] width 332 height 41
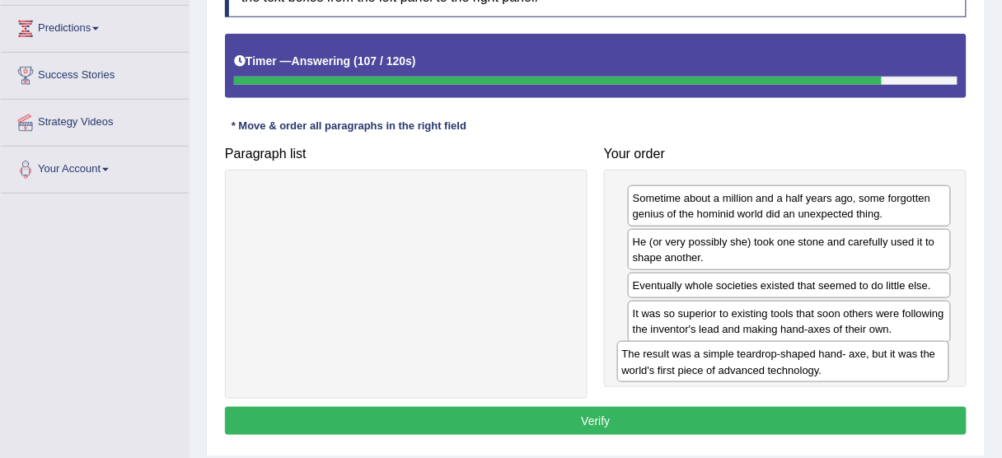
drag, startPoint x: 384, startPoint y: 203, endPoint x: 758, endPoint y: 358, distance: 404.9
click at [758, 358] on div "The result was a simple teardrop-shaped hand- axe, but it was the world's first…" at bounding box center [783, 361] width 332 height 41
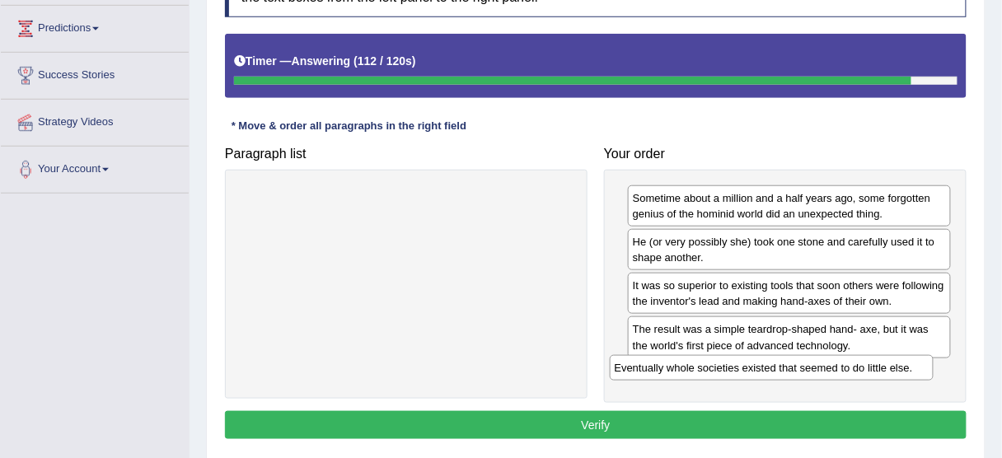
drag, startPoint x: 784, startPoint y: 288, endPoint x: 765, endPoint y: 364, distance: 78.9
click at [765, 364] on div "Eventually whole societies existed that seemed to do little else." at bounding box center [772, 367] width 324 height 25
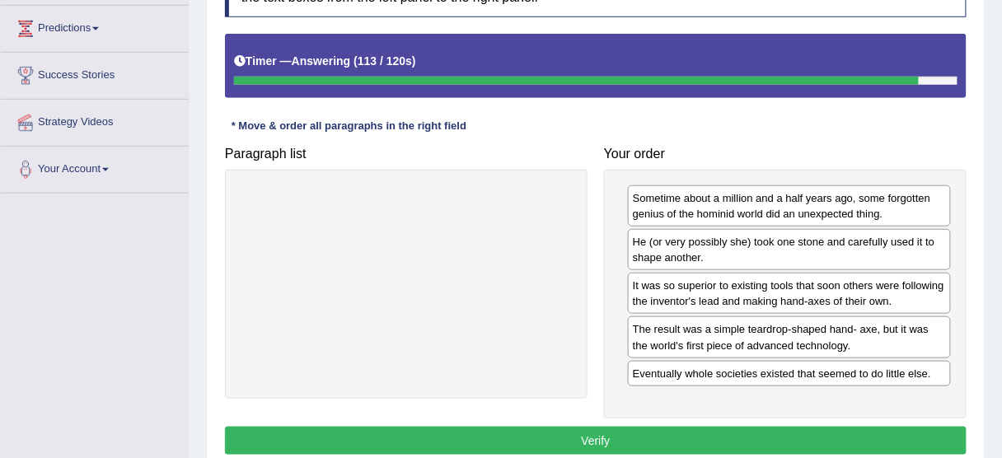
click at [728, 430] on button "Verify" at bounding box center [596, 441] width 742 height 28
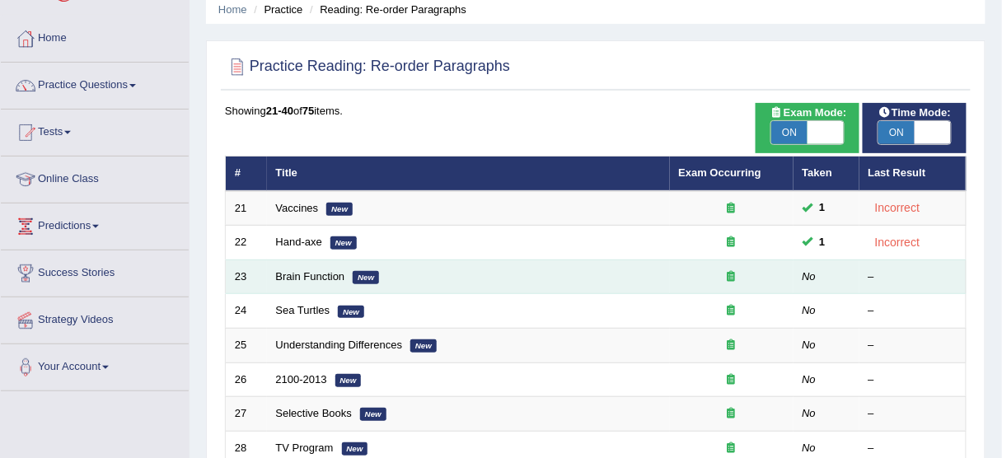
click at [322, 265] on td "Brain Function New" at bounding box center [468, 277] width 403 height 35
click at [321, 272] on link "Brain Function" at bounding box center [310, 276] width 69 height 12
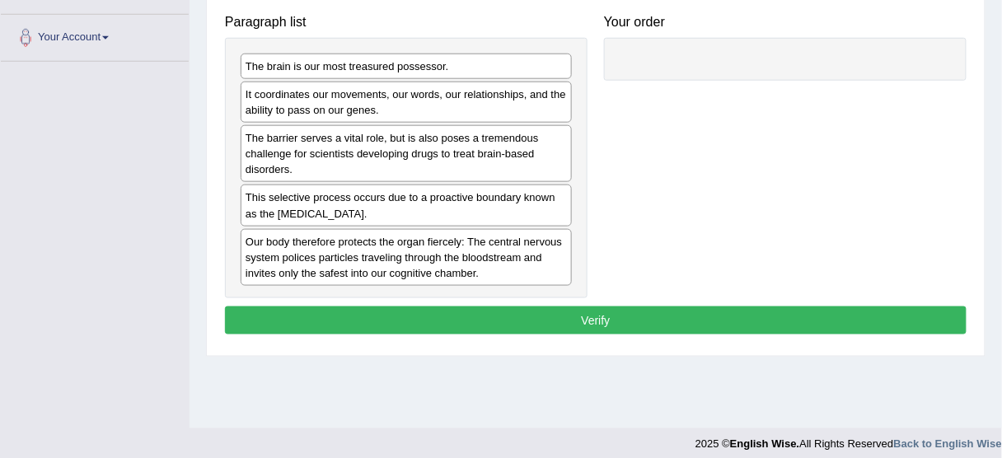
scroll to position [330, 0]
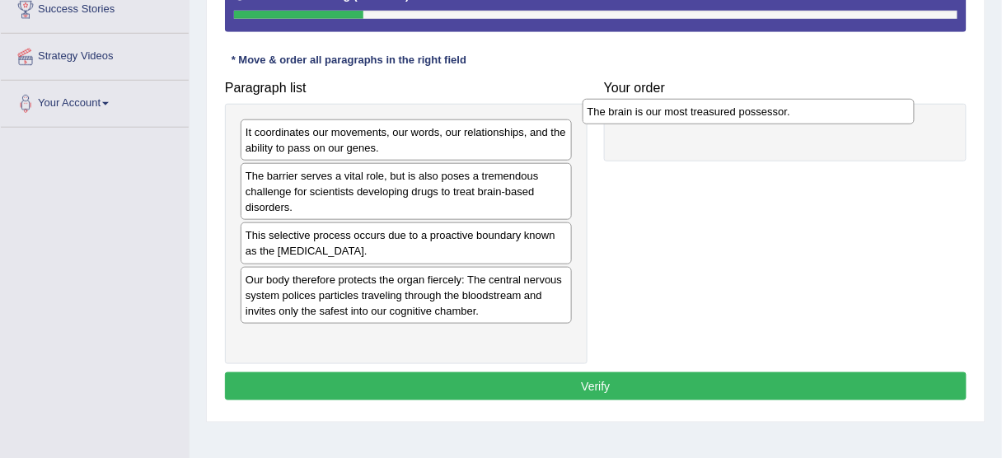
drag, startPoint x: 414, startPoint y: 126, endPoint x: 704, endPoint y: 105, distance: 290.0
click at [704, 105] on div "The brain is our most treasured possessor." at bounding box center [749, 111] width 332 height 25
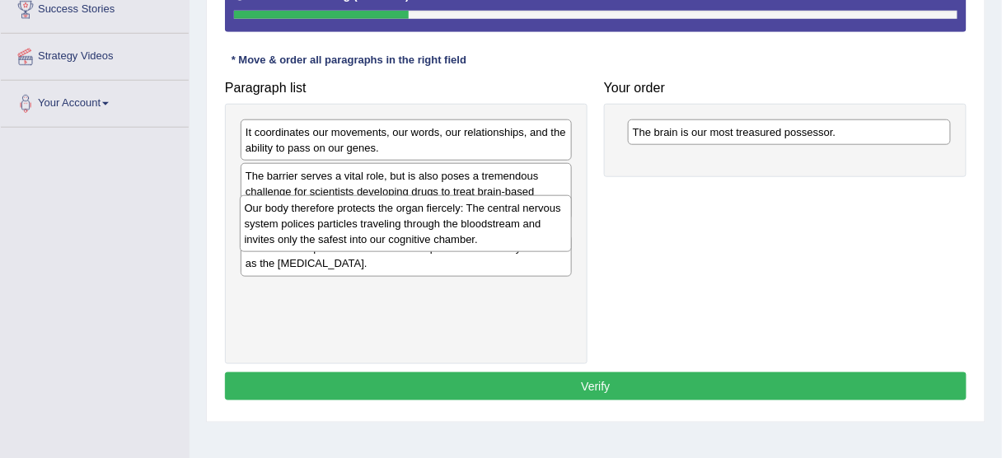
drag, startPoint x: 334, startPoint y: 283, endPoint x: 329, endPoint y: 200, distance: 82.5
click at [328, 197] on div "Our body therefore protects the organ fiercely: The central nervous system poli…" at bounding box center [406, 223] width 332 height 57
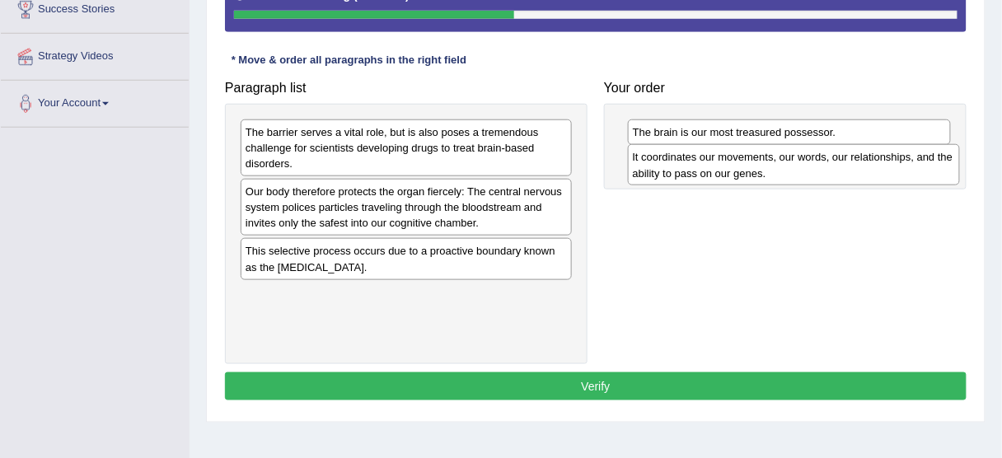
drag, startPoint x: 330, startPoint y: 135, endPoint x: 717, endPoint y: 161, distance: 388.1
click at [717, 161] on div "It coordinates our movements, our words, our relationships, and the ability to …" at bounding box center [794, 164] width 332 height 41
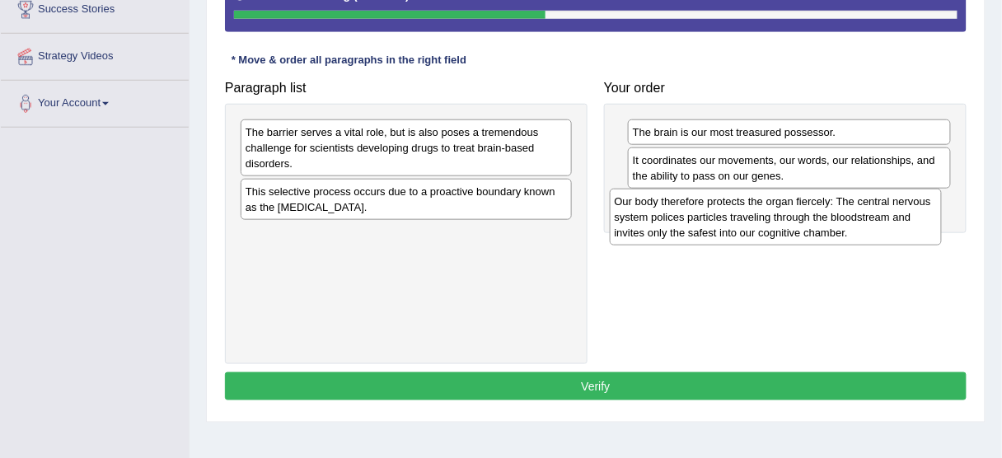
drag, startPoint x: 383, startPoint y: 208, endPoint x: 754, endPoint y: 220, distance: 371.0
click at [754, 220] on div "Our body therefore protects the organ fiercely: The central nervous system poli…" at bounding box center [776, 217] width 332 height 57
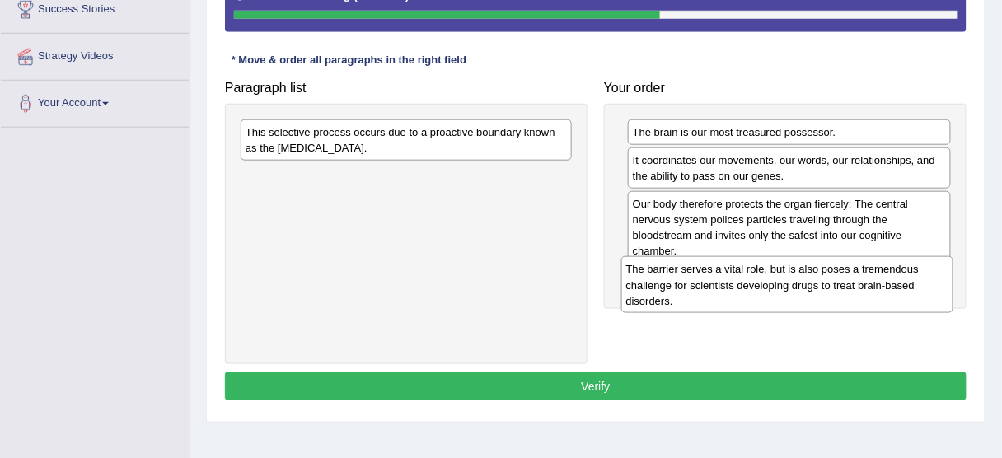
drag, startPoint x: 390, startPoint y: 149, endPoint x: 771, endPoint y: 288, distance: 405.9
click at [771, 288] on div "The barrier serves a vital role, but is also poses a tremendous challenge for s…" at bounding box center [787, 284] width 332 height 57
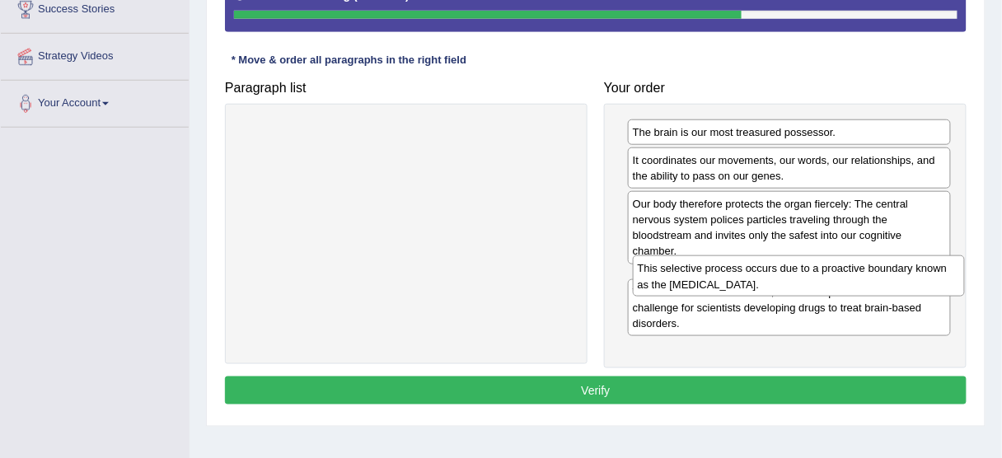
drag, startPoint x: 363, startPoint y: 143, endPoint x: 755, endPoint y: 279, distance: 415.4
click at [755, 279] on div "This selective process occurs due to a proactive boundary known as the blood-br…" at bounding box center [799, 275] width 332 height 41
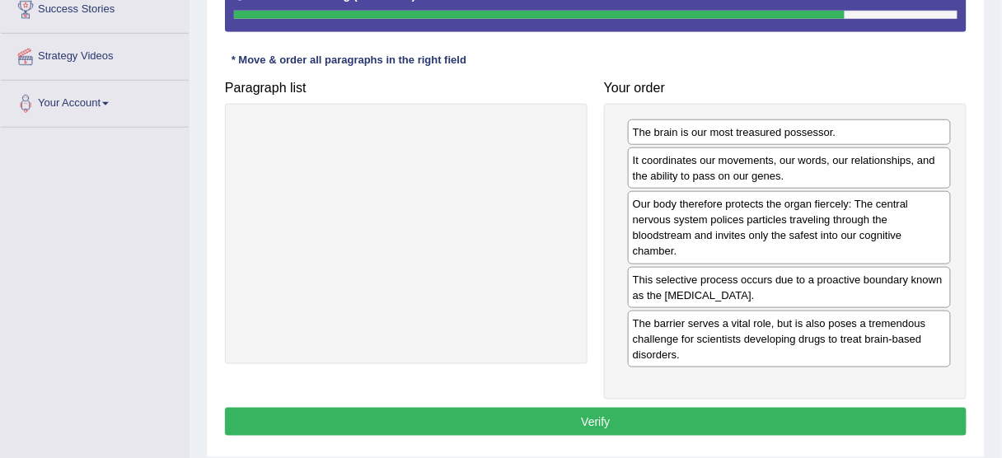
click at [677, 412] on button "Verify" at bounding box center [596, 422] width 742 height 28
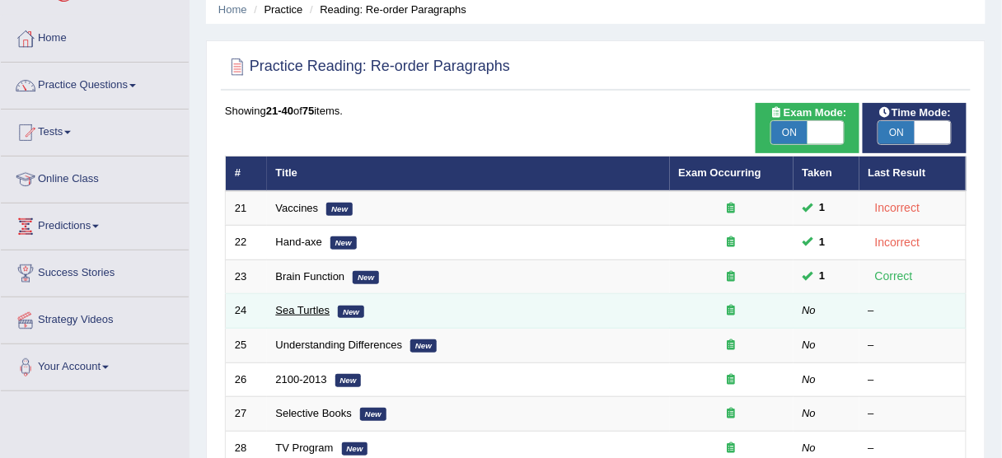
click at [322, 304] on link "Sea Turtles" at bounding box center [303, 310] width 54 height 12
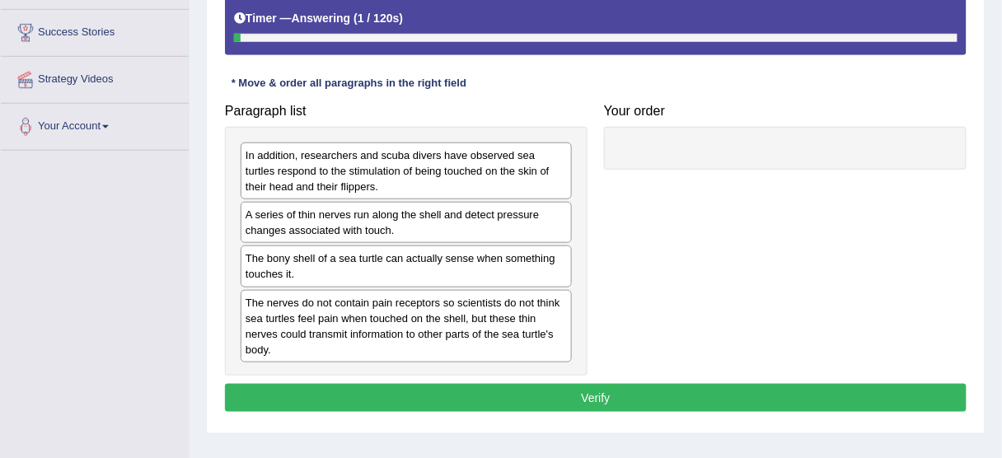
scroll to position [330, 0]
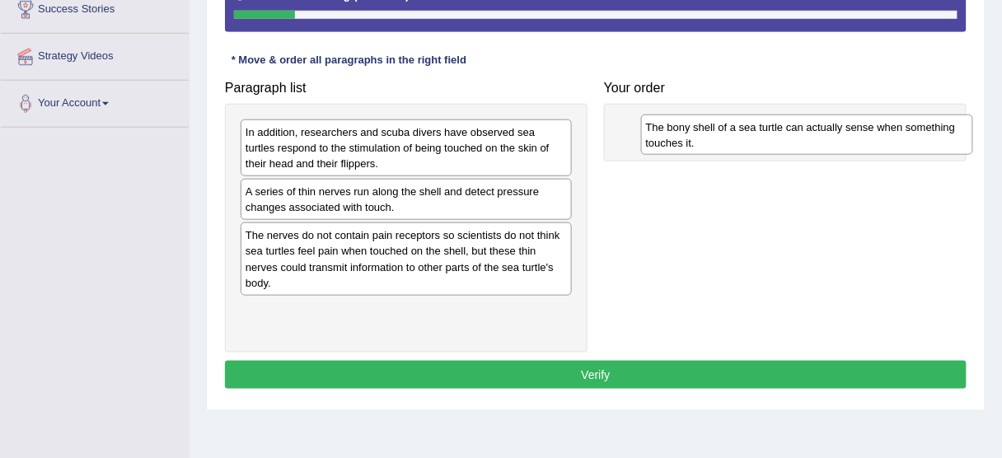
drag, startPoint x: 321, startPoint y: 244, endPoint x: 707, endPoint y: 129, distance: 402.5
click at [707, 129] on div "The bony shell of a sea turtle can actually sense when something touches it." at bounding box center [807, 135] width 332 height 41
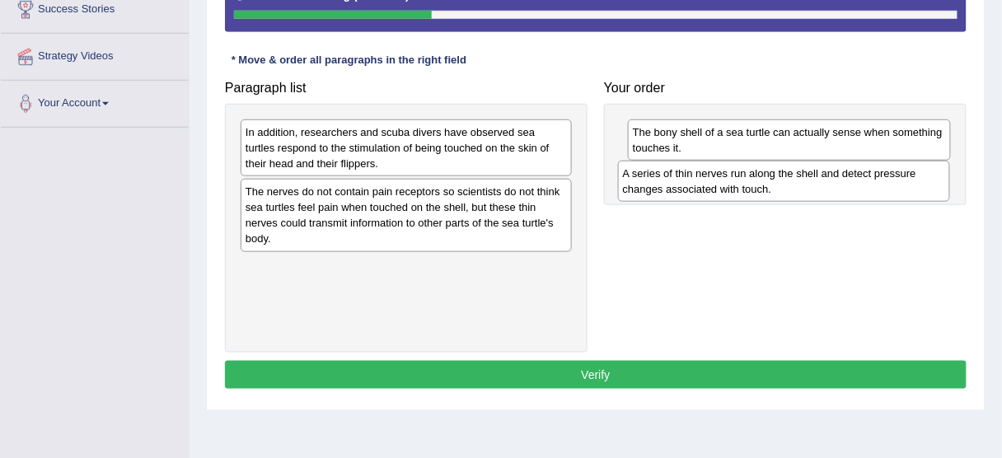
drag, startPoint x: 343, startPoint y: 199, endPoint x: 718, endPoint y: 180, distance: 375.4
click at [718, 180] on div "A series of thin nerves run along the shell and detect pressure changes associa…" at bounding box center [784, 181] width 332 height 41
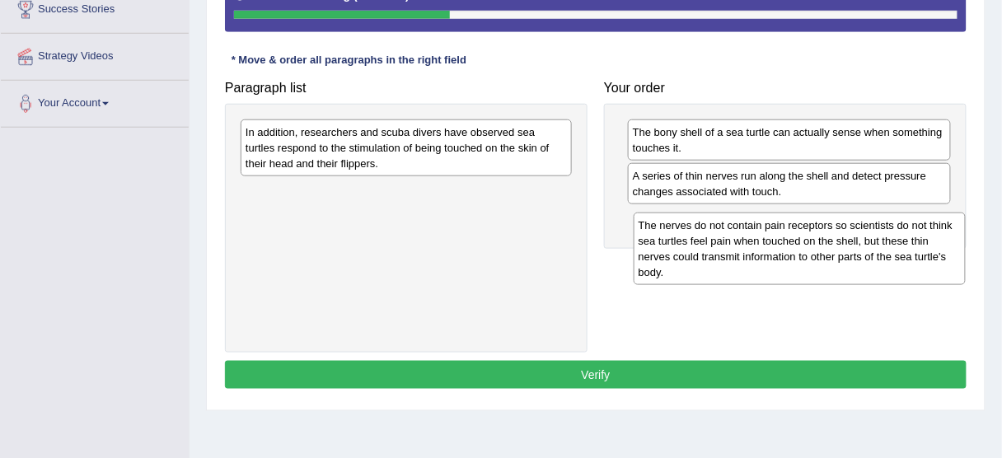
drag, startPoint x: 367, startPoint y: 199, endPoint x: 734, endPoint y: 234, distance: 369.2
click at [734, 234] on div "The nerves do not contain pain receptors so scientists do not think sea turtles…" at bounding box center [800, 249] width 332 height 73
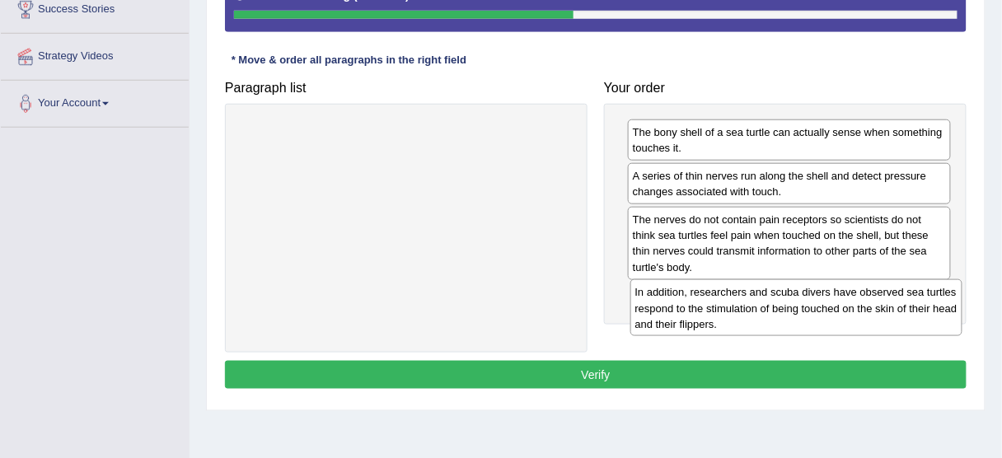
drag, startPoint x: 323, startPoint y: 136, endPoint x: 710, endPoint y: 296, distance: 419.0
click at [710, 296] on div "In addition, researchers and scuba divers have observed sea turtles respond to …" at bounding box center [796, 307] width 332 height 57
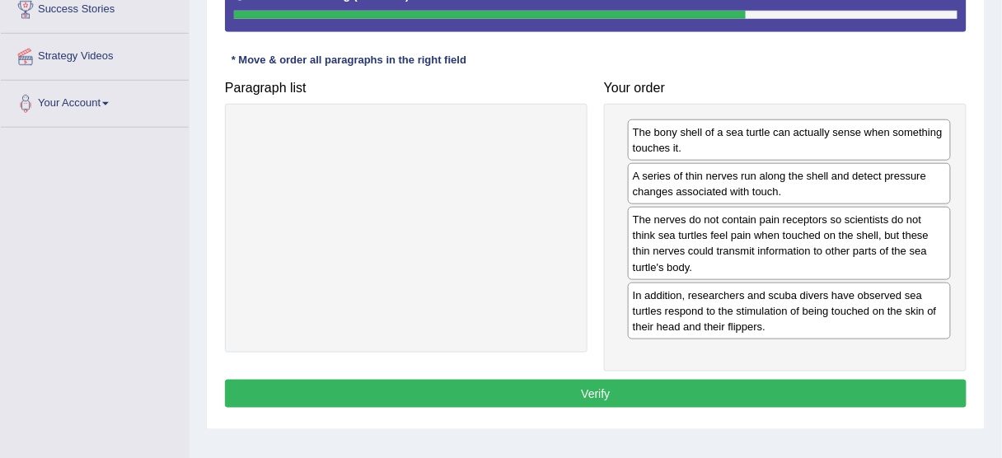
click at [646, 381] on button "Verify" at bounding box center [596, 394] width 742 height 28
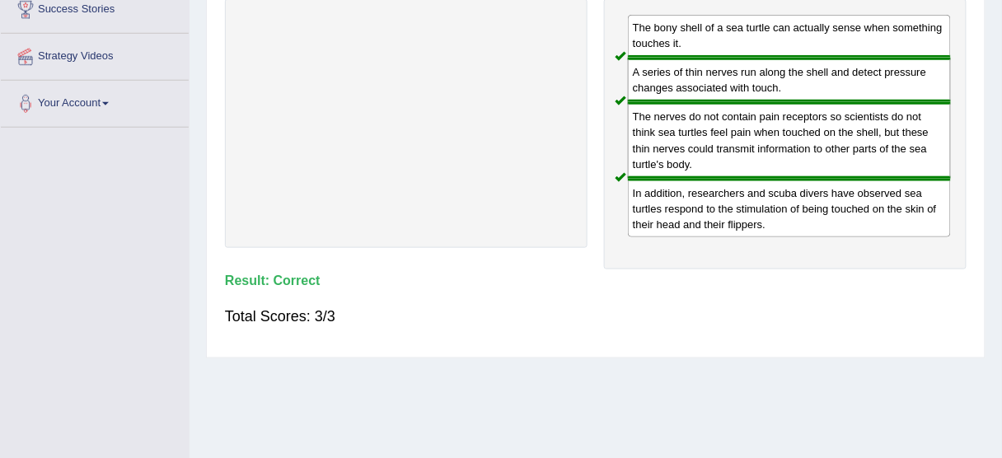
scroll to position [264, 0]
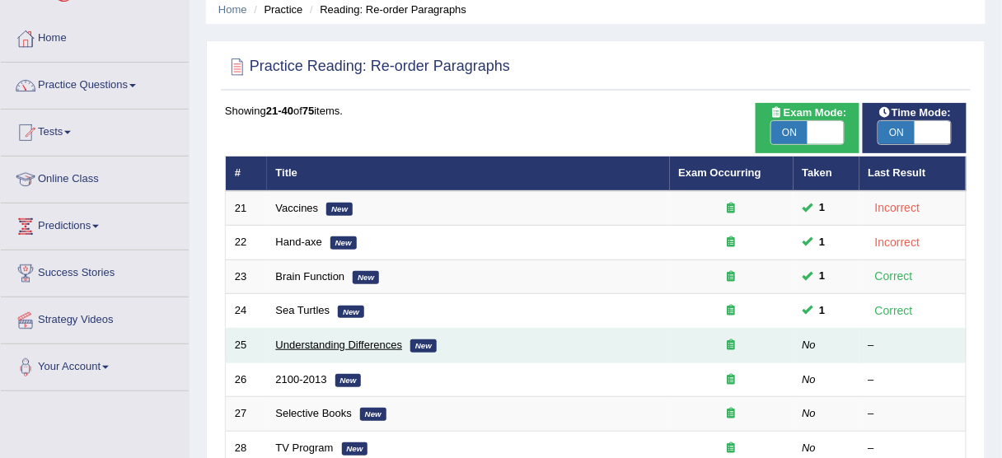
click at [300, 339] on link "Understanding Differences" at bounding box center [339, 345] width 127 height 12
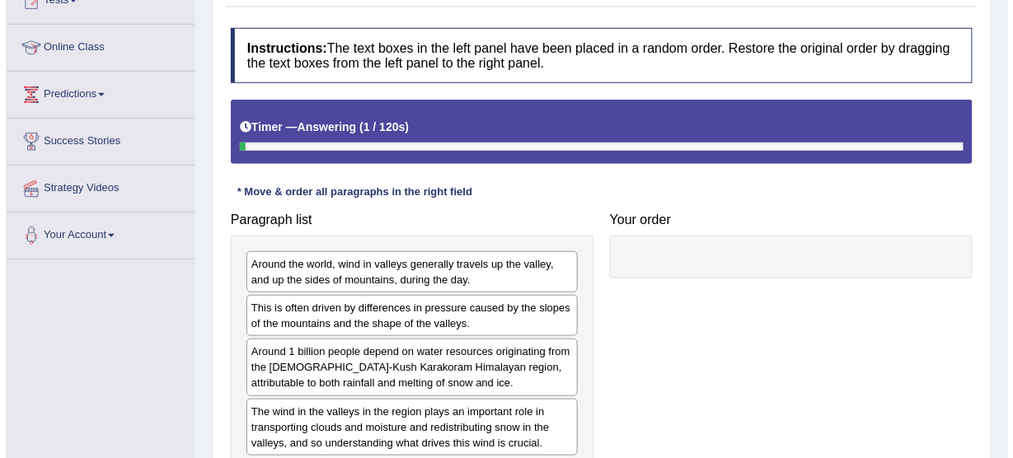
scroll to position [330, 0]
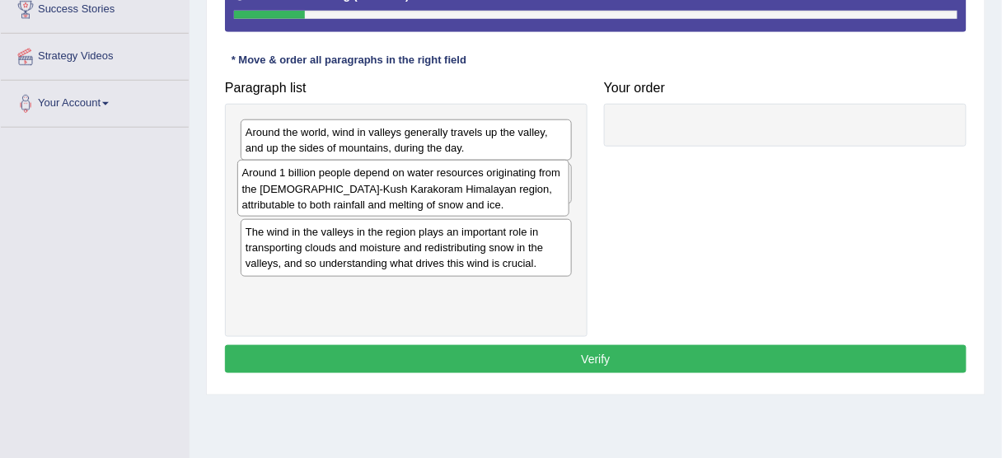
drag, startPoint x: 349, startPoint y: 229, endPoint x: 345, endPoint y: 185, distance: 43.8
click at [345, 183] on div "Around 1 billion people depend on water resources originating from the [DEMOGRA…" at bounding box center [403, 188] width 332 height 57
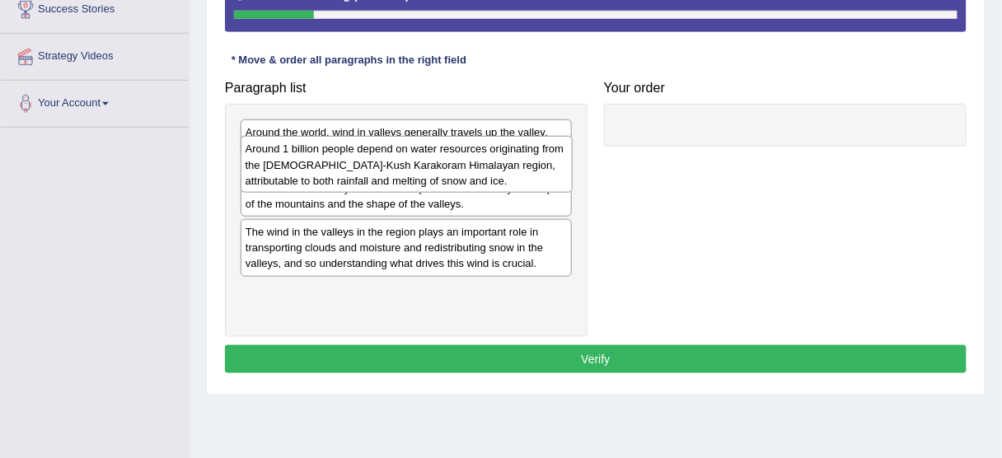
drag, startPoint x: 365, startPoint y: 216, endPoint x: 364, endPoint y: 143, distance: 72.5
click at [364, 143] on div "Around 1 billion people depend on water resources originating from the [DEMOGRA…" at bounding box center [407, 164] width 332 height 57
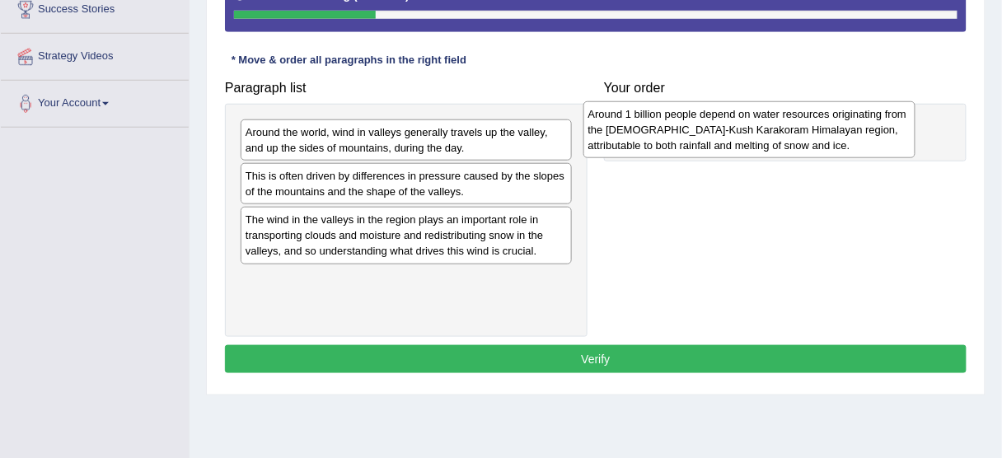
drag, startPoint x: 336, startPoint y: 182, endPoint x: 679, endPoint y: 121, distance: 348.2
click at [679, 121] on div "Around 1 billion people depend on water resources originating from the [DEMOGRA…" at bounding box center [749, 129] width 332 height 57
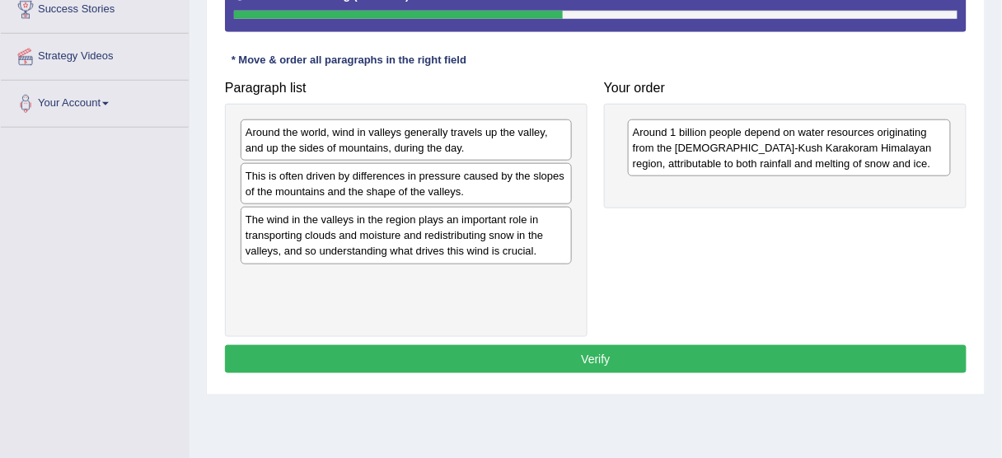
click at [330, 144] on div "Around the world, wind in valleys generally travels up the valley, and up the s…" at bounding box center [406, 139] width 331 height 41
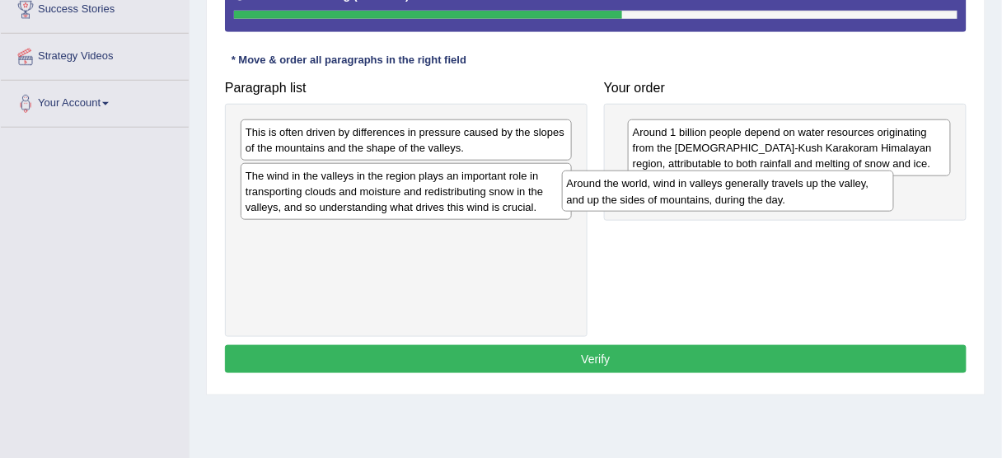
drag, startPoint x: 363, startPoint y: 150, endPoint x: 690, endPoint y: 203, distance: 331.4
click at [688, 202] on div "Around the world, wind in valleys generally travels up the valley, and up the s…" at bounding box center [728, 191] width 332 height 41
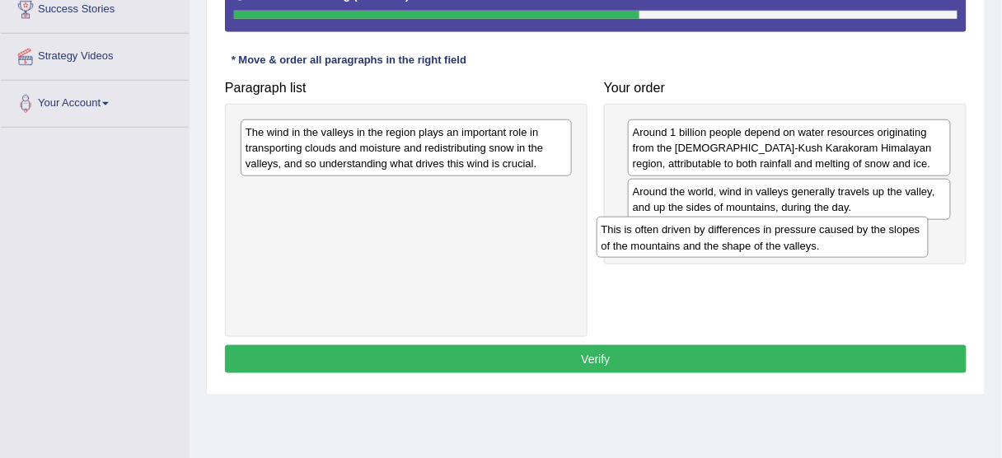
drag, startPoint x: 452, startPoint y: 144, endPoint x: 808, endPoint y: 242, distance: 369.2
click at [808, 242] on div "This is often driven by differences in pressure caused by the slopes of the mou…" at bounding box center [763, 237] width 332 height 41
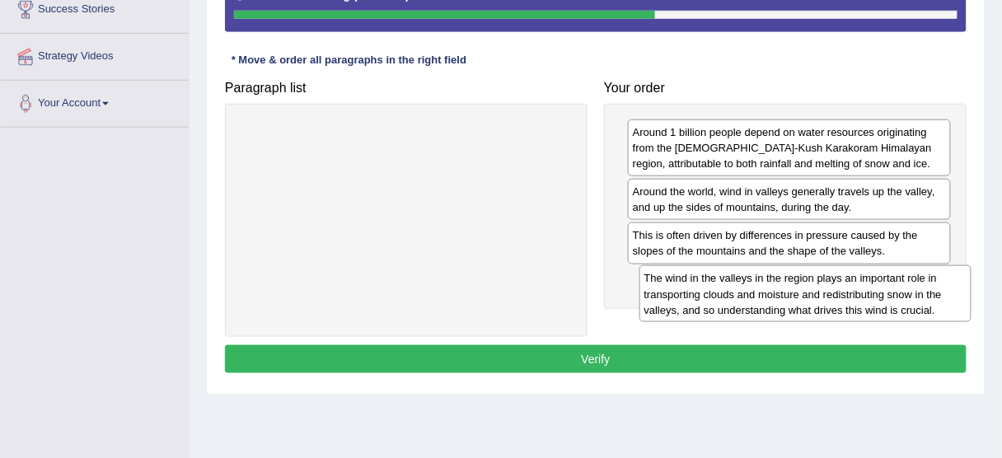
drag, startPoint x: 461, startPoint y: 159, endPoint x: 820, endPoint y: 289, distance: 382.1
click at [820, 289] on div "The wind in the valleys in the region plays an important role in transporting c…" at bounding box center [805, 293] width 332 height 57
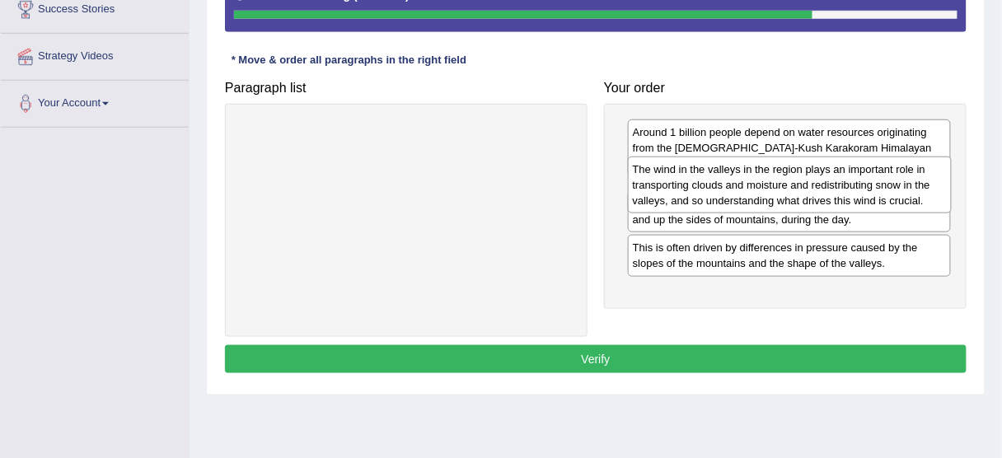
drag, startPoint x: 761, startPoint y: 283, endPoint x: 761, endPoint y: 176, distance: 107.9
click at [761, 176] on div "The wind in the valleys in the region plays an important role in transporting c…" at bounding box center [790, 185] width 324 height 57
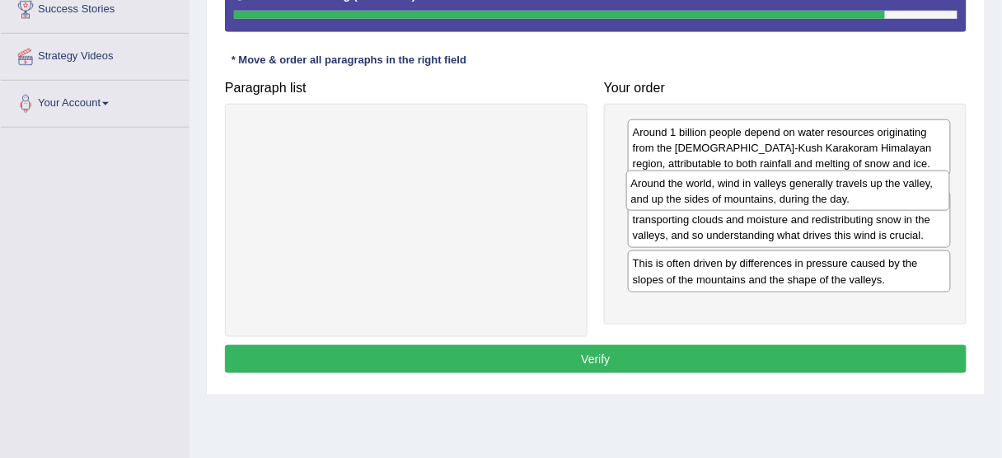
drag, startPoint x: 747, startPoint y: 234, endPoint x: 742, endPoint y: 175, distance: 59.5
click at [742, 175] on div "Around the world, wind in valleys generally travels up the valley, and up the s…" at bounding box center [788, 191] width 324 height 41
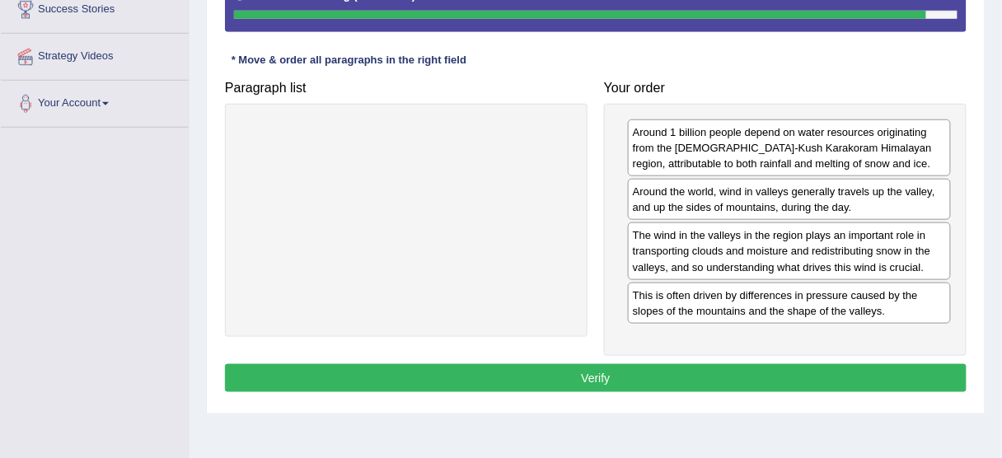
click at [634, 372] on button "Verify" at bounding box center [596, 378] width 742 height 28
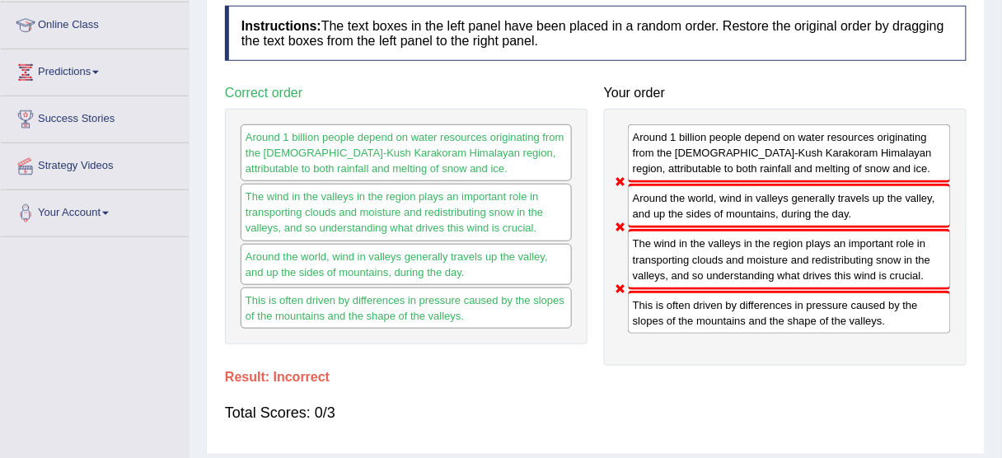
scroll to position [198, 0]
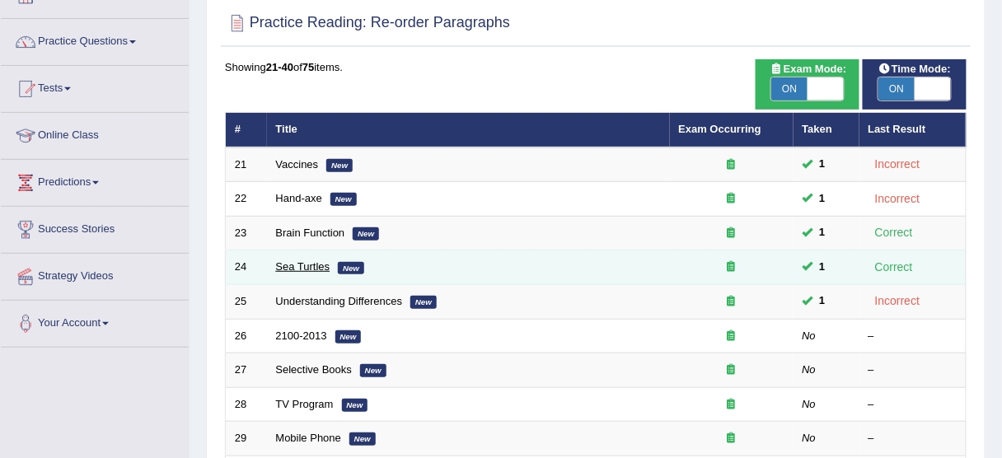
scroll to position [132, 0]
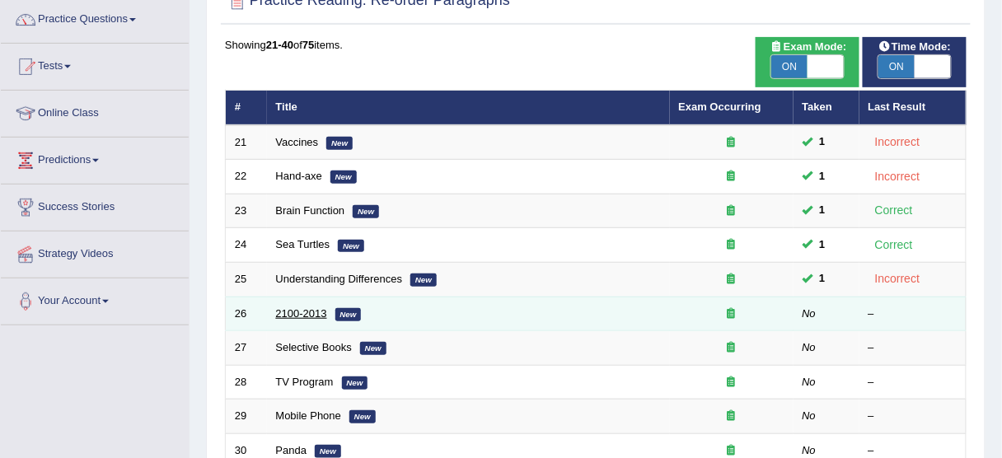
click at [300, 307] on link "2100-2013" at bounding box center [301, 313] width 51 height 12
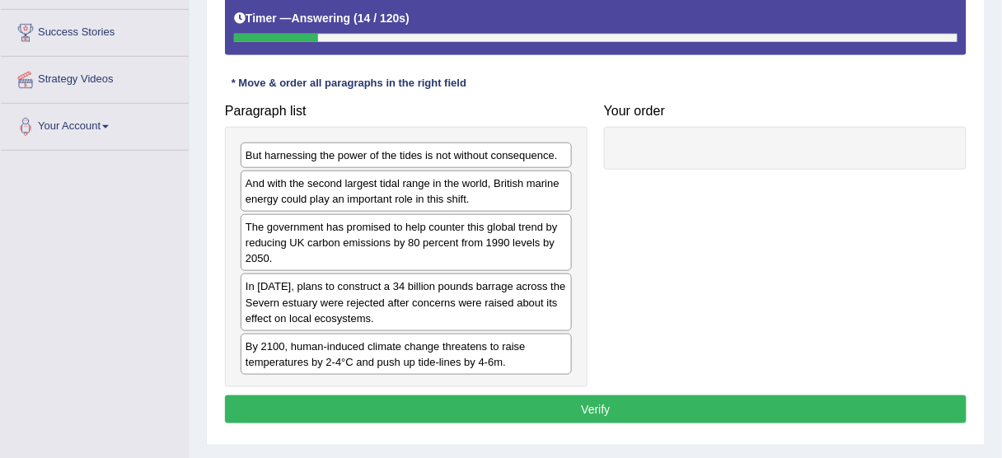
scroll to position [330, 0]
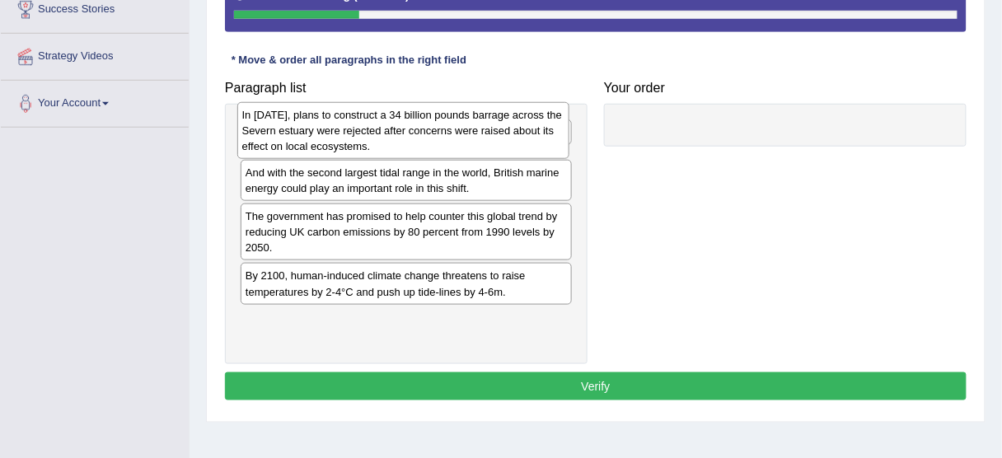
drag, startPoint x: 354, startPoint y: 298, endPoint x: 351, endPoint y: 152, distance: 146.7
click at [351, 152] on div "In [DATE], plans to construct a 34 billion pounds barrage across the Severn est…" at bounding box center [403, 130] width 332 height 57
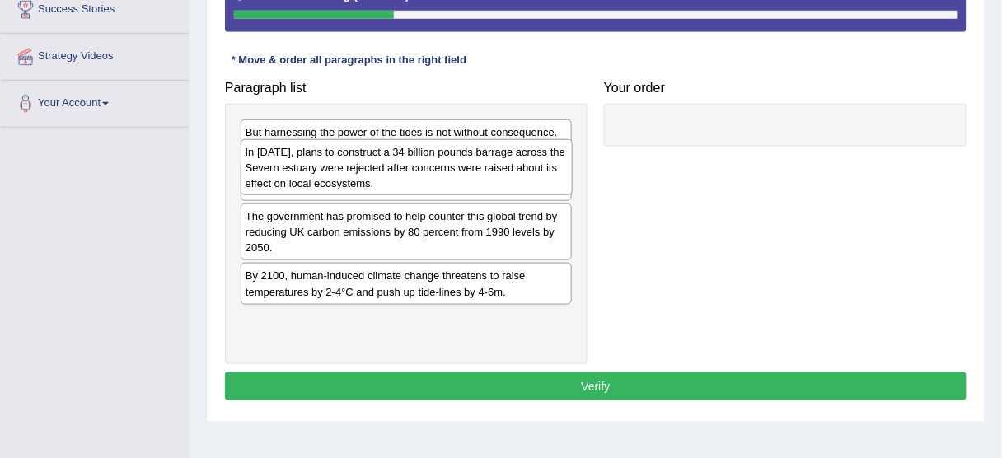
drag, startPoint x: 368, startPoint y: 178, endPoint x: 378, endPoint y: 139, distance: 40.2
click at [378, 139] on div "In [DATE], plans to construct a 34 billion pounds barrage across the Severn est…" at bounding box center [407, 167] width 332 height 57
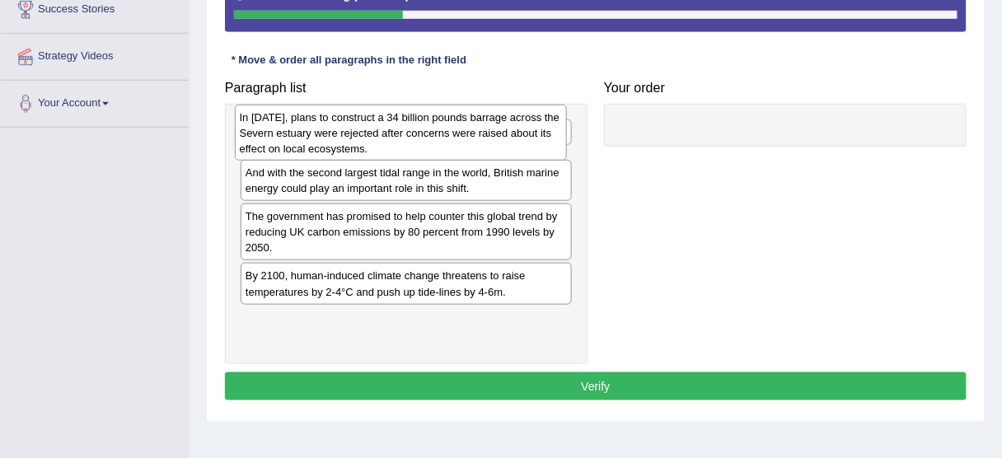
drag, startPoint x: 373, startPoint y: 173, endPoint x: 375, endPoint y: 120, distance: 52.8
click at [375, 120] on div "In [DATE], plans to construct a 34 billion pounds barrage across the Severn est…" at bounding box center [401, 133] width 332 height 57
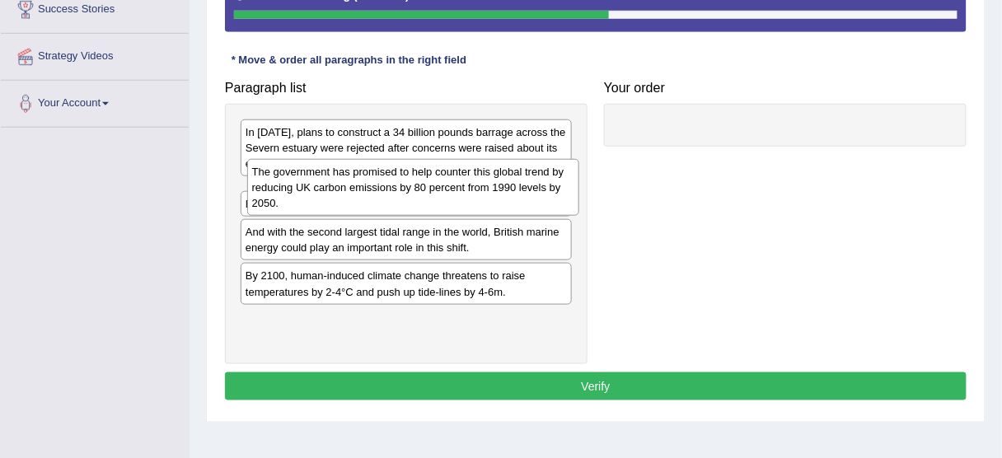
drag, startPoint x: 391, startPoint y: 270, endPoint x: 396, endPoint y: 176, distance: 94.1
click at [396, 176] on div "The government has promised to help counter this global trend by reducing UK ca…" at bounding box center [413, 187] width 332 height 57
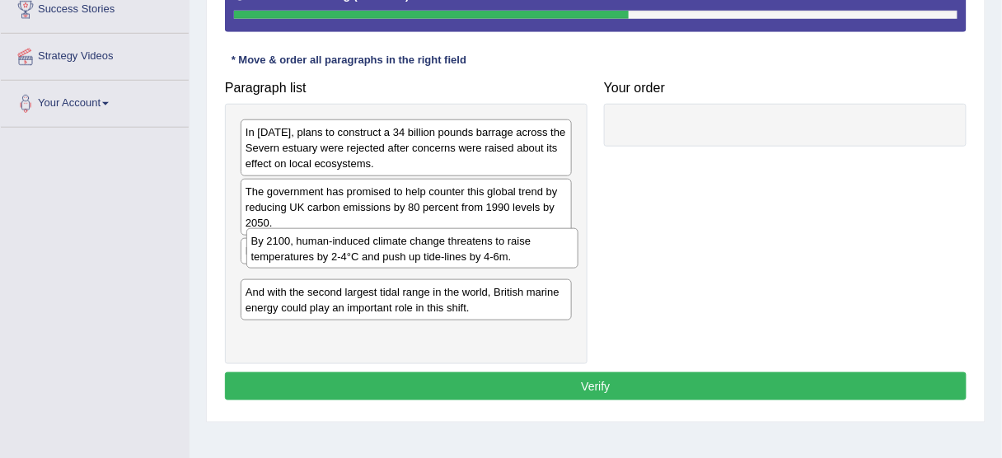
drag, startPoint x: 335, startPoint y: 331, endPoint x: 341, endPoint y: 249, distance: 82.6
click at [341, 249] on div "By 2100, human-induced climate change threatens to raise temperatures by 2-4°C …" at bounding box center [412, 248] width 332 height 41
drag, startPoint x: 335, startPoint y: 274, endPoint x: 340, endPoint y: 238, distance: 36.7
click at [340, 238] on div "By 2100, human-induced climate change threatens to raise temperatures by 2-4°C …" at bounding box center [411, 256] width 332 height 41
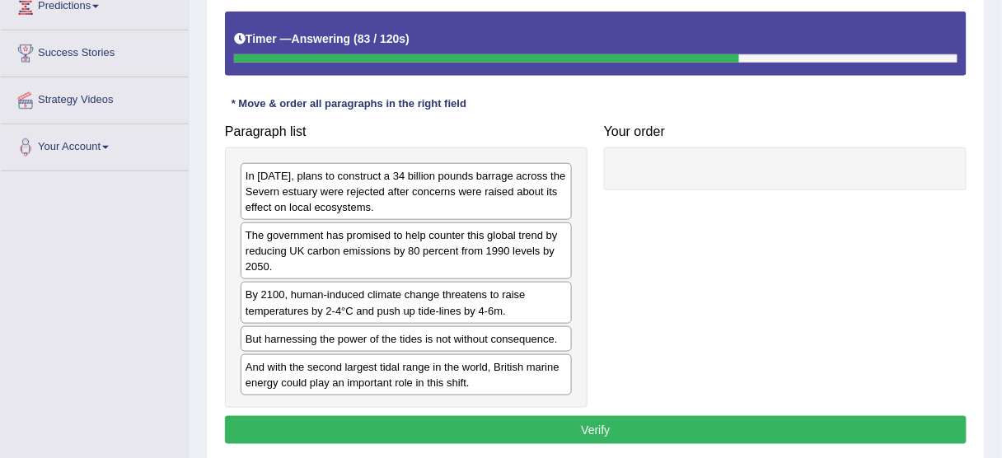
scroll to position [264, 0]
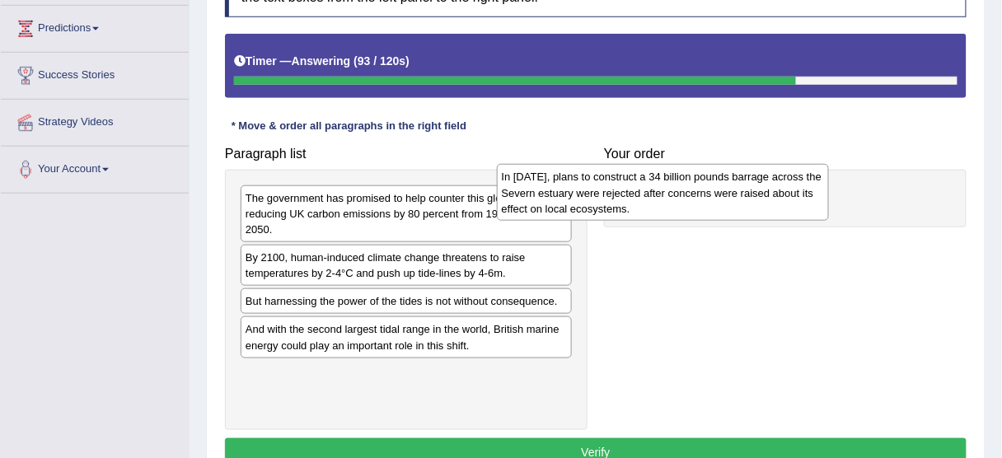
drag, startPoint x: 434, startPoint y: 200, endPoint x: 671, endPoint y: 198, distance: 236.5
click at [667, 197] on div "In [DATE], plans to construct a 34 billion pounds barrage across the Severn est…" at bounding box center [663, 192] width 332 height 57
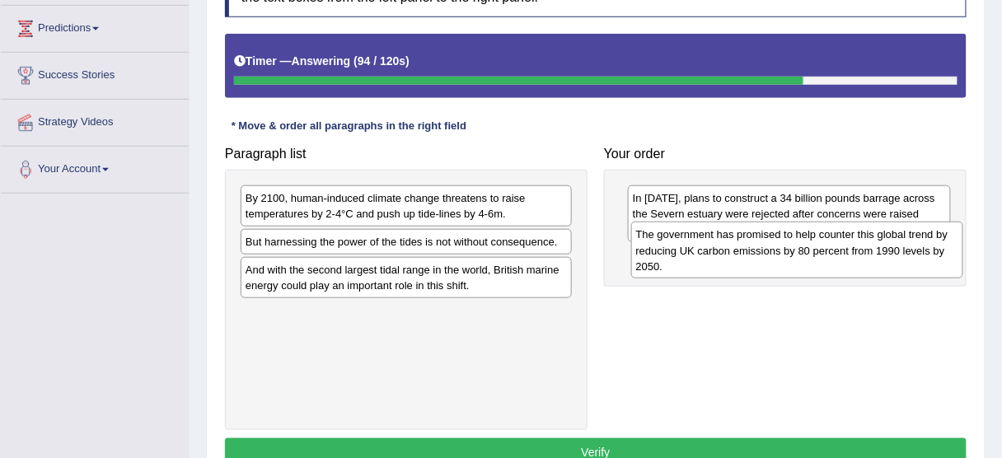
drag, startPoint x: 513, startPoint y: 210, endPoint x: 878, endPoint y: 247, distance: 366.9
click at [878, 247] on div "The government has promised to help counter this global trend by reducing UK ca…" at bounding box center [797, 250] width 332 height 57
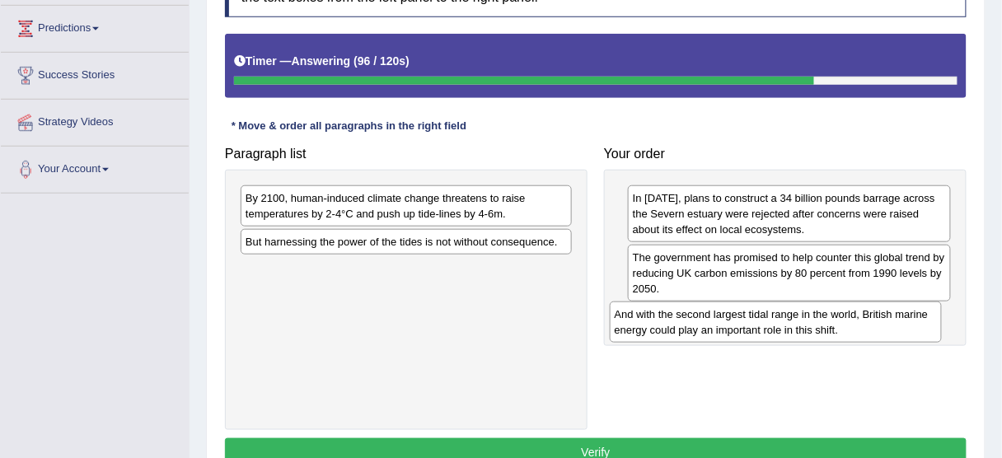
drag, startPoint x: 530, startPoint y: 274, endPoint x: 882, endPoint y: 316, distance: 354.4
click at [882, 317] on div "And with the second largest tidal range in the world, British marine energy cou…" at bounding box center [776, 322] width 332 height 41
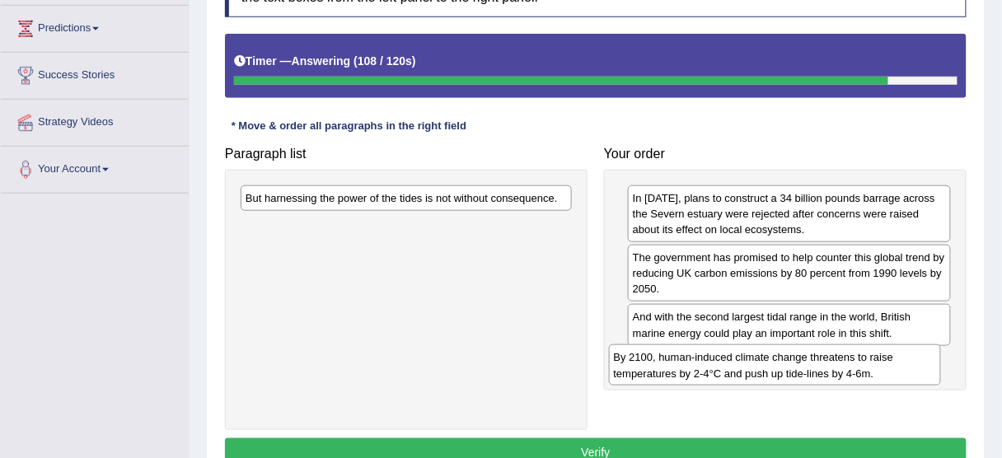
drag, startPoint x: 400, startPoint y: 197, endPoint x: 769, endPoint y: 358, distance: 401.9
click at [769, 358] on div "By 2100, human-induced climate change threatens to raise temperatures by 2-4°C …" at bounding box center [775, 364] width 332 height 41
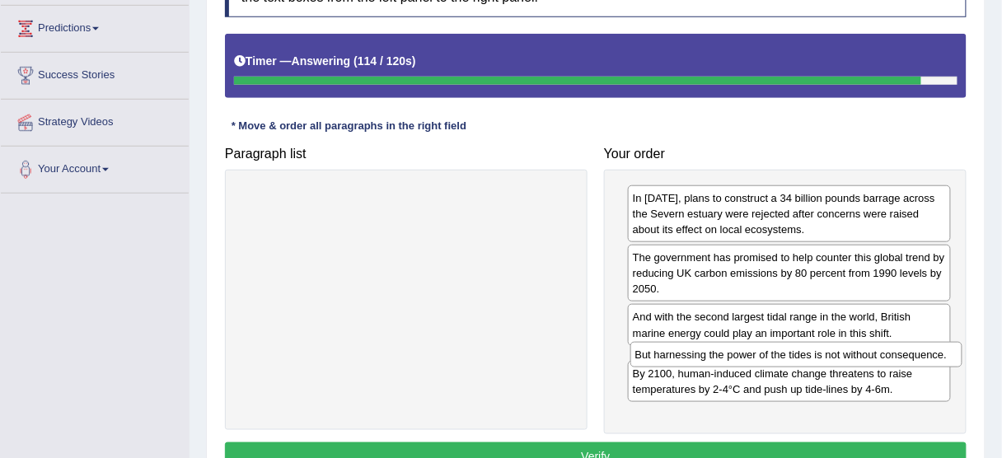
drag, startPoint x: 377, startPoint y: 188, endPoint x: 767, endPoint y: 345, distance: 420.3
click at [767, 345] on div "But harnessing the power of the tides is not without consequence." at bounding box center [796, 354] width 332 height 25
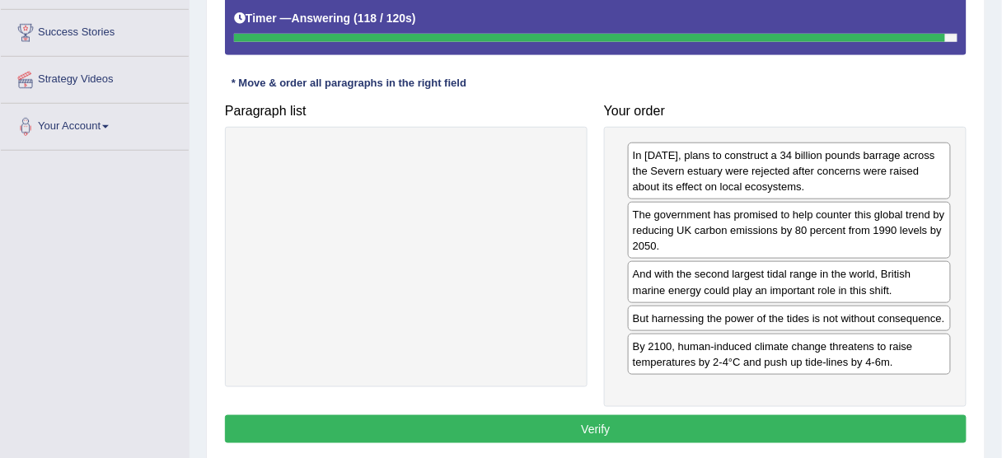
scroll to position [330, 0]
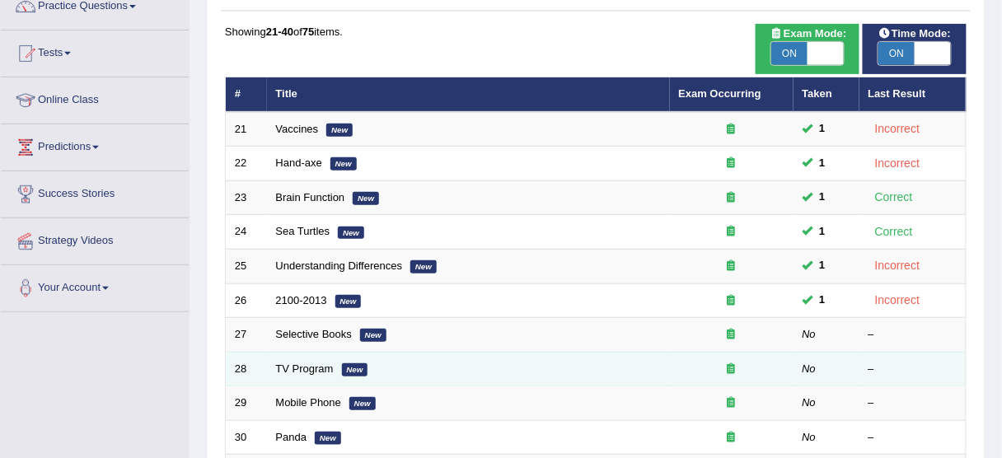
scroll to position [132, 0]
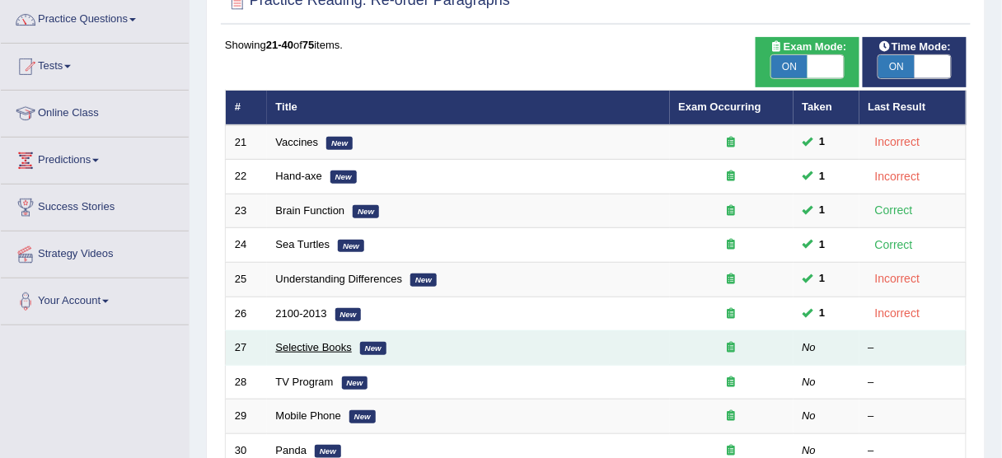
click at [284, 350] on link "Selective Books" at bounding box center [314, 347] width 77 height 12
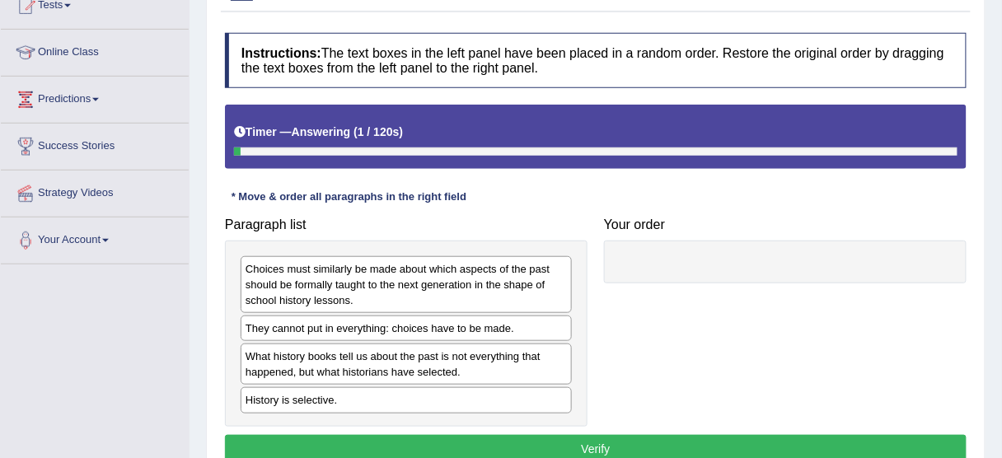
scroll to position [264, 0]
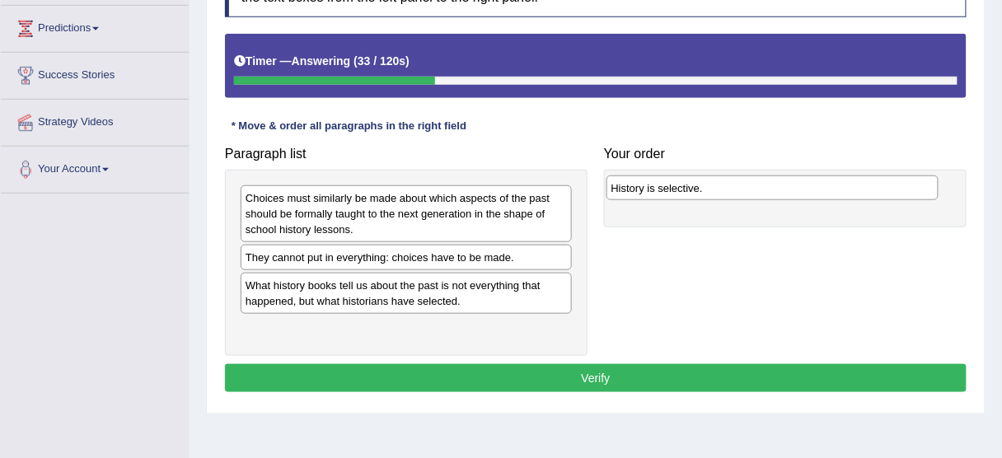
drag, startPoint x: 334, startPoint y: 327, endPoint x: 700, endPoint y: 188, distance: 391.5
click at [700, 188] on div "History is selective." at bounding box center [772, 188] width 332 height 25
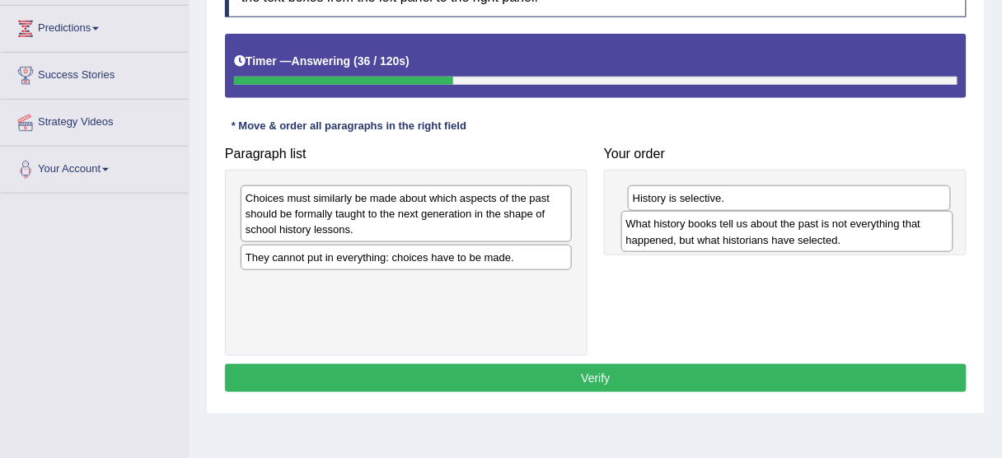
drag, startPoint x: 351, startPoint y: 301, endPoint x: 728, endPoint y: 241, distance: 381.3
click at [728, 241] on div "What history books tell us about the past is not everything that happened, but …" at bounding box center [787, 231] width 332 height 41
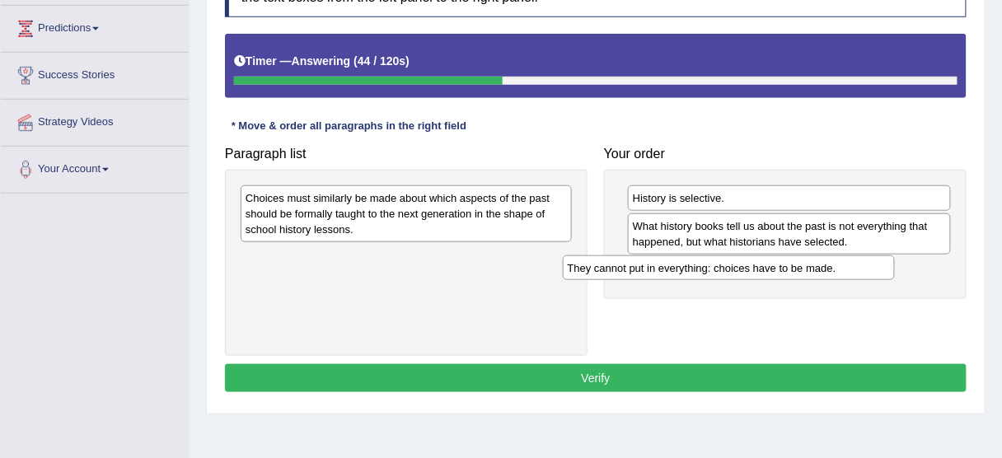
drag, startPoint x: 356, startPoint y: 260, endPoint x: 664, endPoint y: 265, distance: 308.2
click at [679, 272] on div "They cannot put in everything: choices have to be made." at bounding box center [729, 267] width 332 height 25
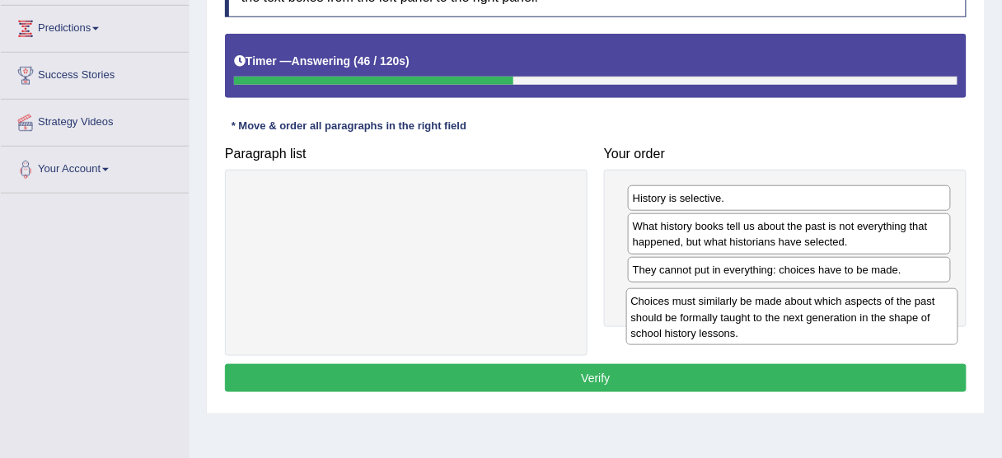
drag, startPoint x: 353, startPoint y: 200, endPoint x: 731, endPoint y: 301, distance: 391.3
click at [731, 301] on div "Choices must similarly be made about which aspects of the past should be formal…" at bounding box center [792, 316] width 332 height 57
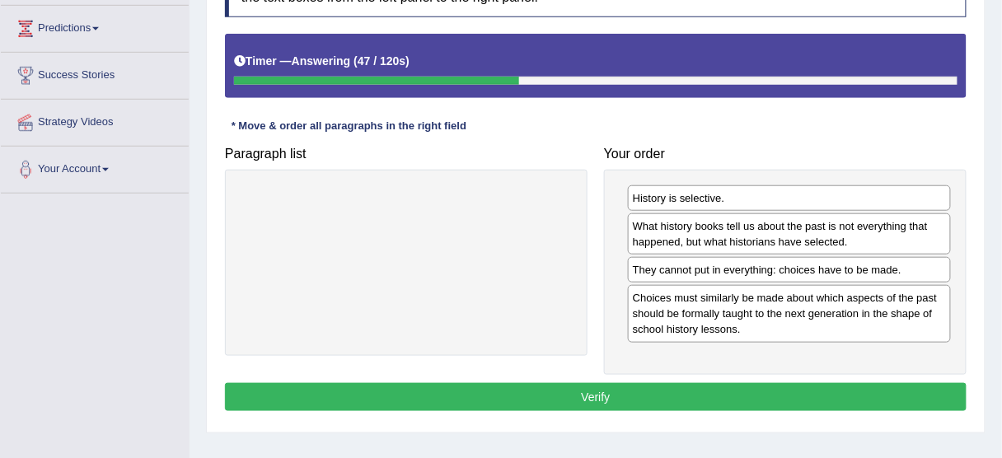
click at [666, 385] on button "Verify" at bounding box center [596, 397] width 742 height 28
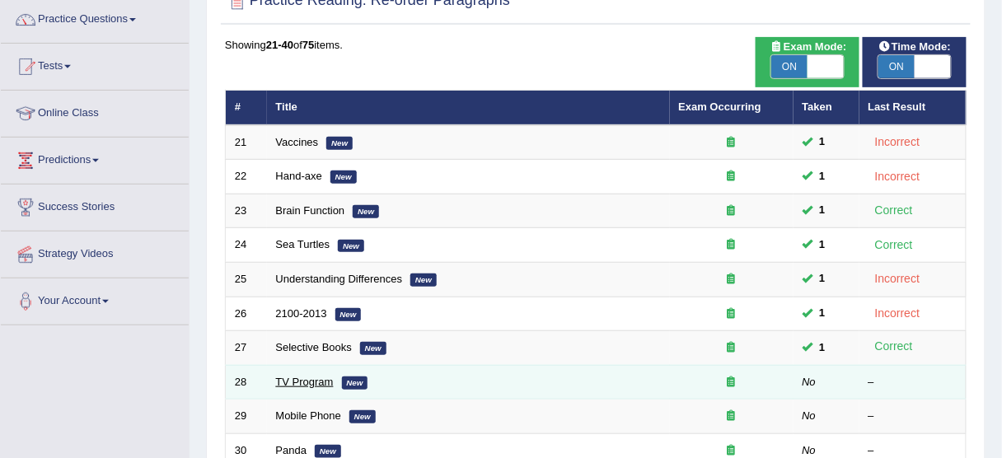
click at [316, 380] on link "TV Program" at bounding box center [305, 382] width 58 height 12
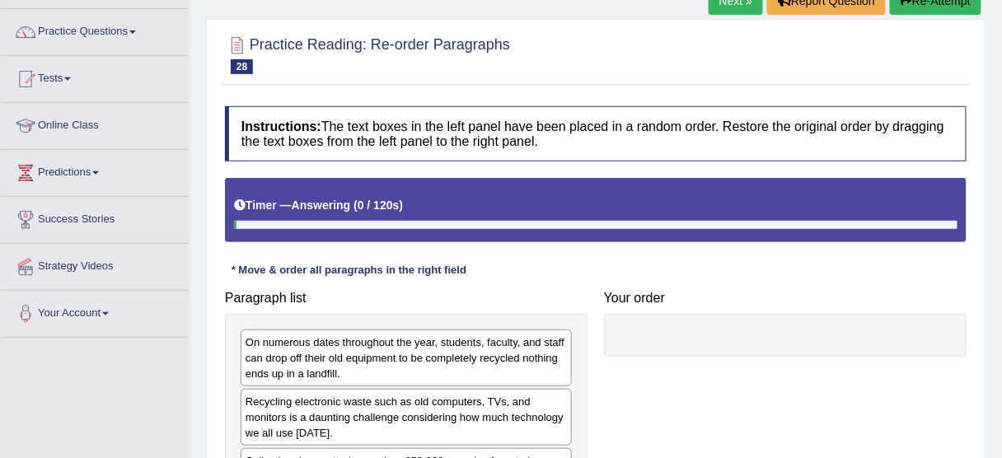
scroll to position [264, 0]
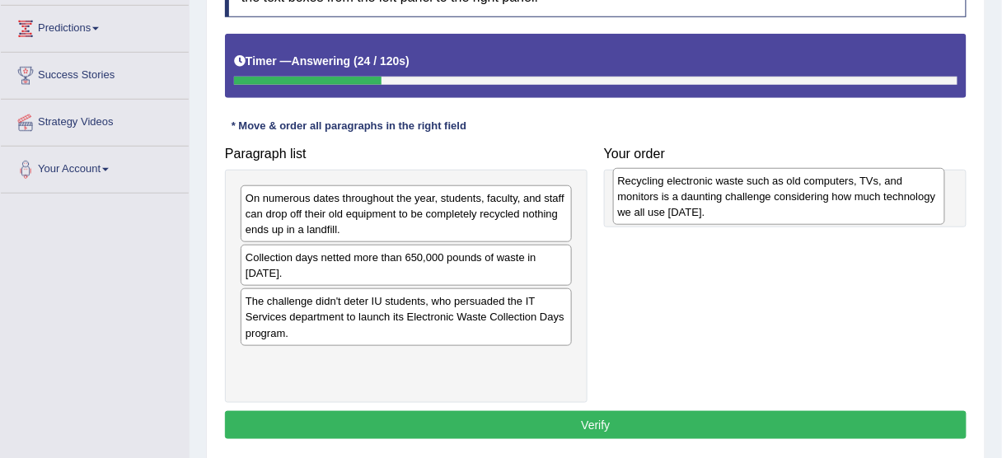
drag, startPoint x: 316, startPoint y: 267, endPoint x: 689, endPoint y: 191, distance: 380.1
click at [689, 191] on div "Recycling electronic waste such as old computers, TVs, and monitors is a daunti…" at bounding box center [779, 196] width 332 height 57
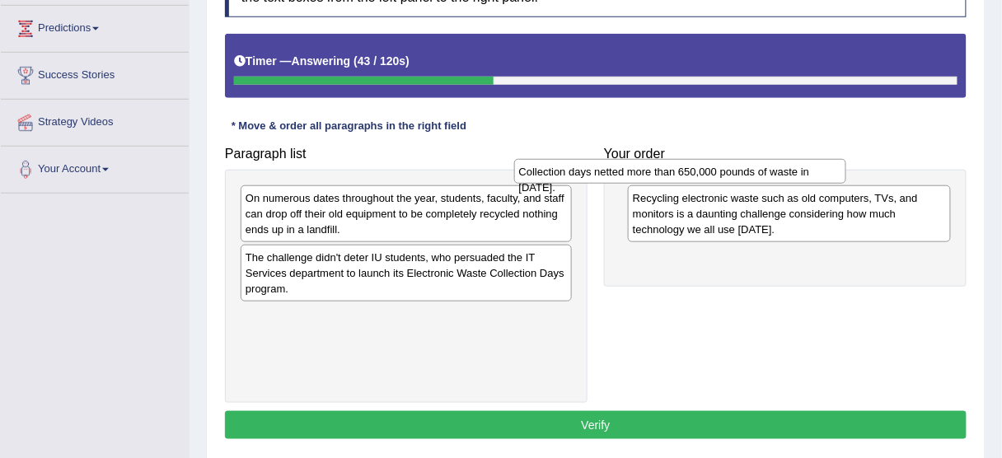
drag, startPoint x: 461, startPoint y: 254, endPoint x: 732, endPoint y: 171, distance: 282.8
click at [732, 171] on div "Collection days netted more than 650,000 pounds of waste in 2010." at bounding box center [680, 171] width 332 height 25
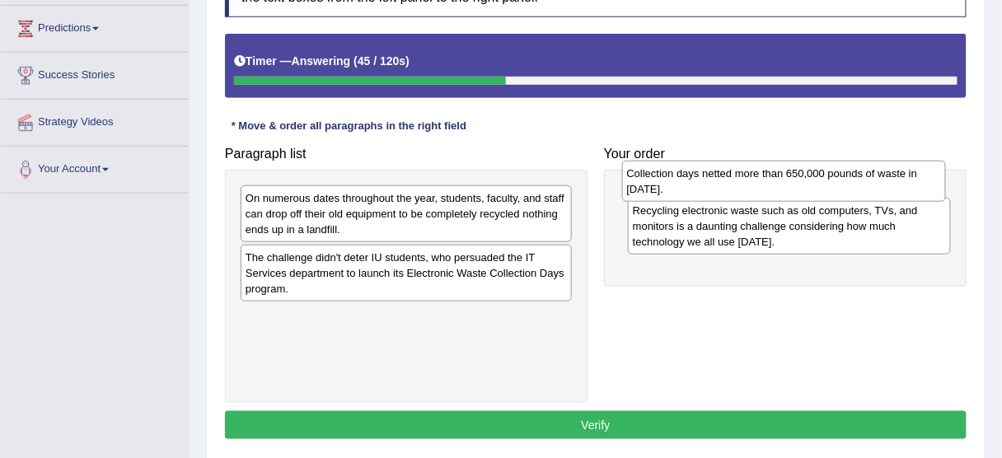
drag, startPoint x: 725, startPoint y: 263, endPoint x: 722, endPoint y: 177, distance: 85.8
click at [722, 177] on div "Collection days netted more than 650,000 pounds of waste in 2010." at bounding box center [784, 181] width 324 height 41
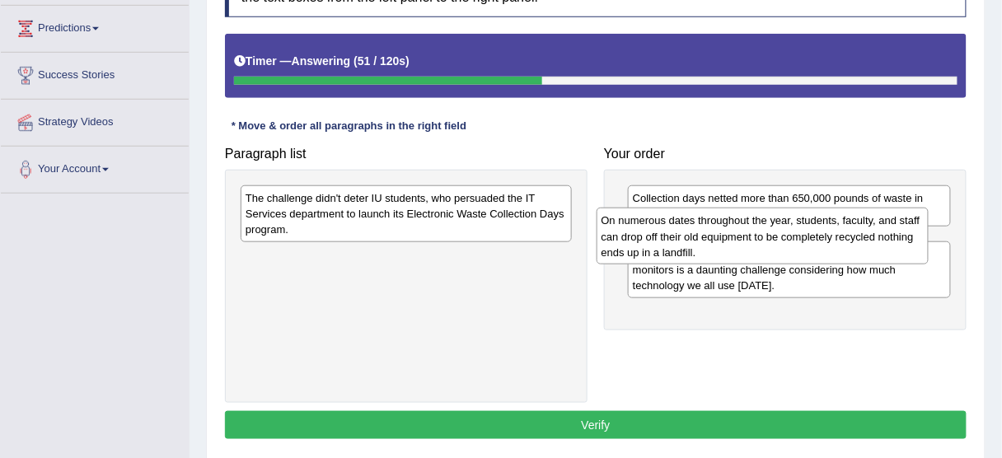
drag, startPoint x: 398, startPoint y: 204, endPoint x: 751, endPoint y: 227, distance: 354.2
click at [751, 227] on div "On numerous dates throughout the year, students, faculty, and staff can drop of…" at bounding box center [763, 236] width 332 height 57
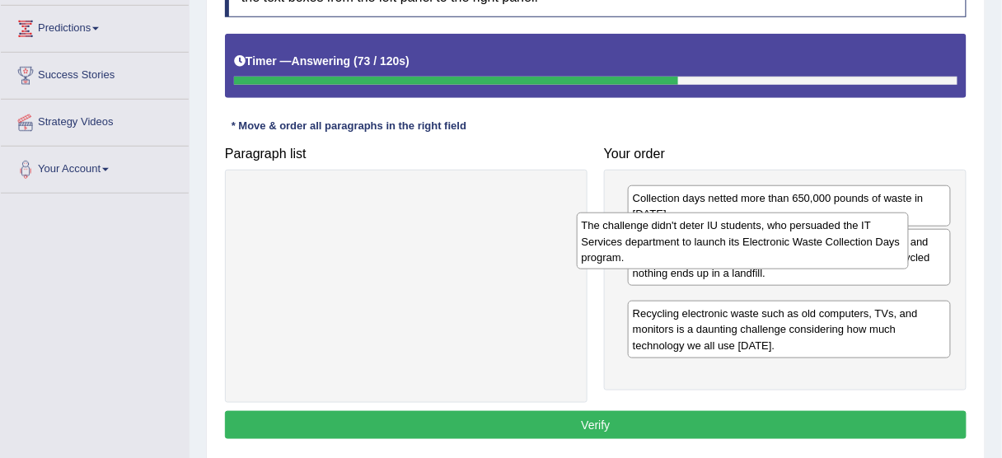
drag, startPoint x: 494, startPoint y: 214, endPoint x: 830, endPoint y: 242, distance: 337.4
click at [830, 242] on div "The challenge didn't deter IU students, who persuaded the IT Services departmen…" at bounding box center [743, 241] width 332 height 57
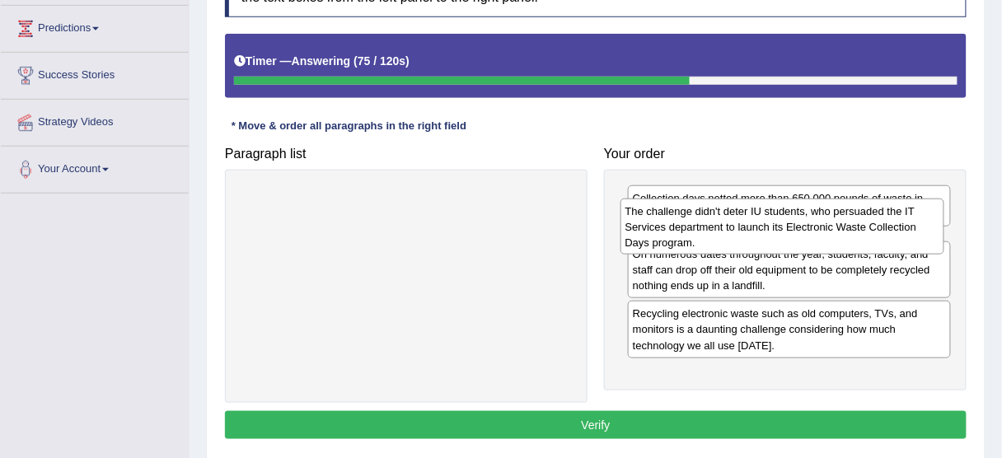
drag, startPoint x: 826, startPoint y: 298, endPoint x: 821, endPoint y: 224, distance: 74.4
click at [821, 224] on div "The challenge didn't deter IU students, who persuaded the IT Services departmen…" at bounding box center [782, 227] width 324 height 57
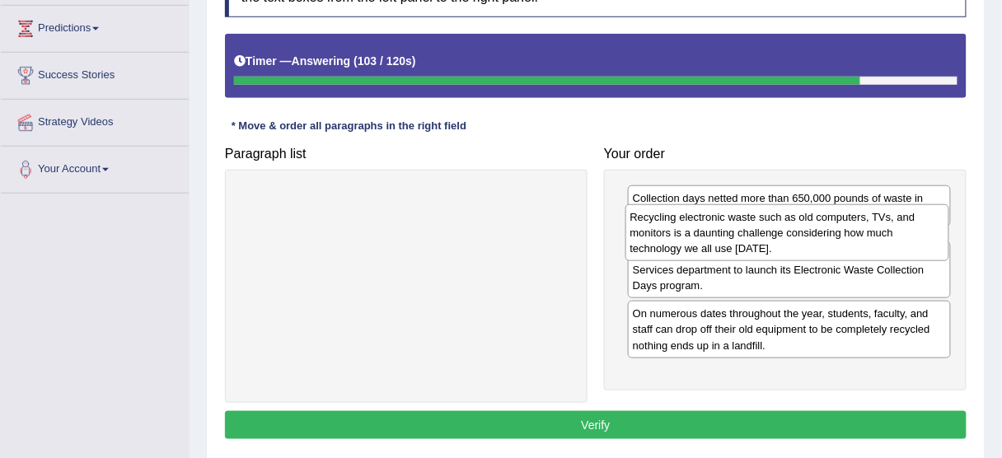
drag, startPoint x: 760, startPoint y: 371, endPoint x: 758, endPoint y: 228, distance: 142.6
click at [758, 228] on div "Recycling electronic waste such as old computers, TVs, and monitors is a daunti…" at bounding box center [787, 232] width 324 height 57
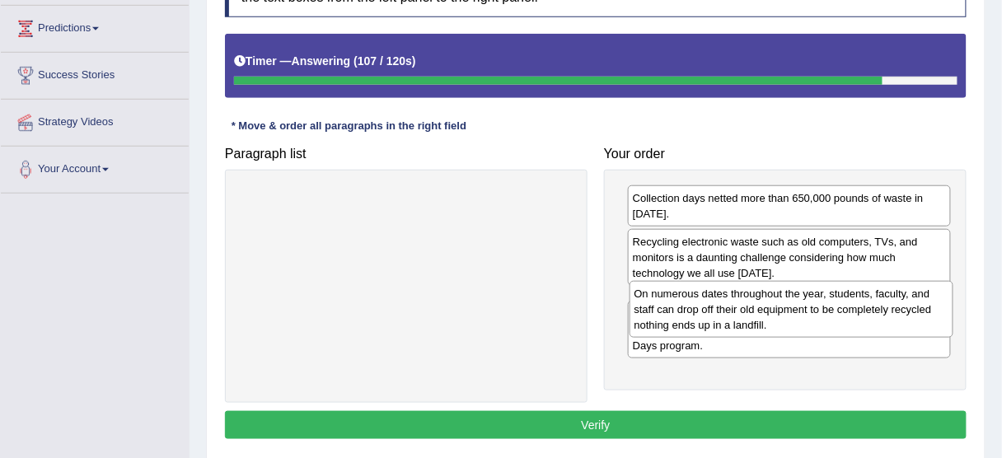
drag, startPoint x: 737, startPoint y: 369, endPoint x: 740, endPoint y: 279, distance: 89.9
click at [740, 281] on div "On numerous dates throughout the year, students, faculty, and staff can drop of…" at bounding box center [792, 309] width 324 height 57
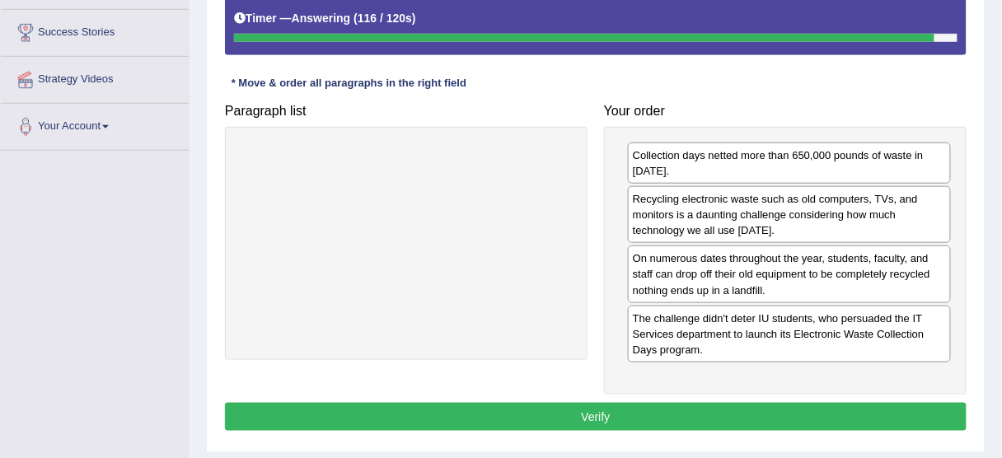
scroll to position [330, 0]
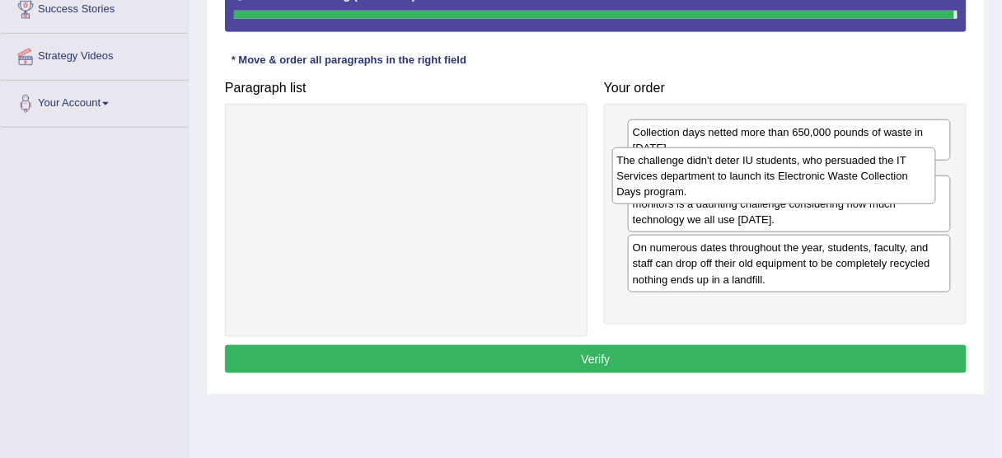
drag, startPoint x: 758, startPoint y: 309, endPoint x: 750, endPoint y: 166, distance: 143.6
click at [750, 166] on div "The challenge didn't deter IU students, who persuaded the IT Services departmen…" at bounding box center [774, 175] width 324 height 57
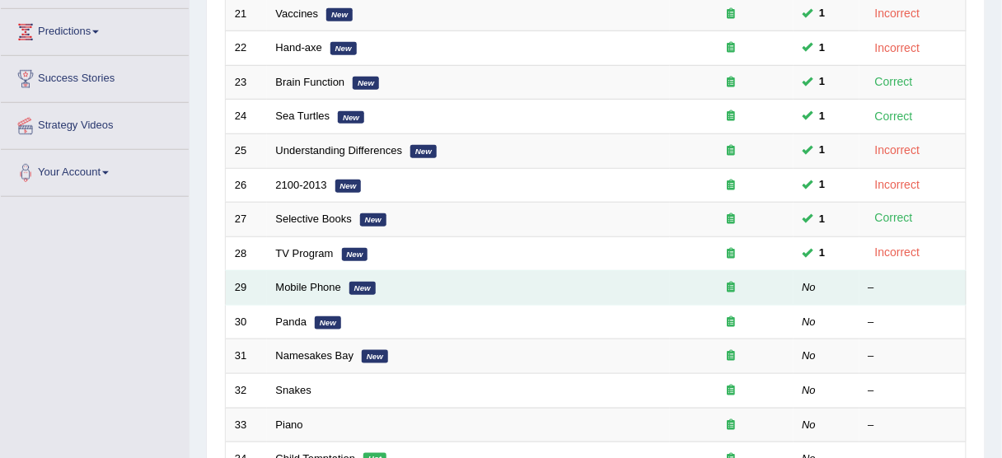
scroll to position [277, 0]
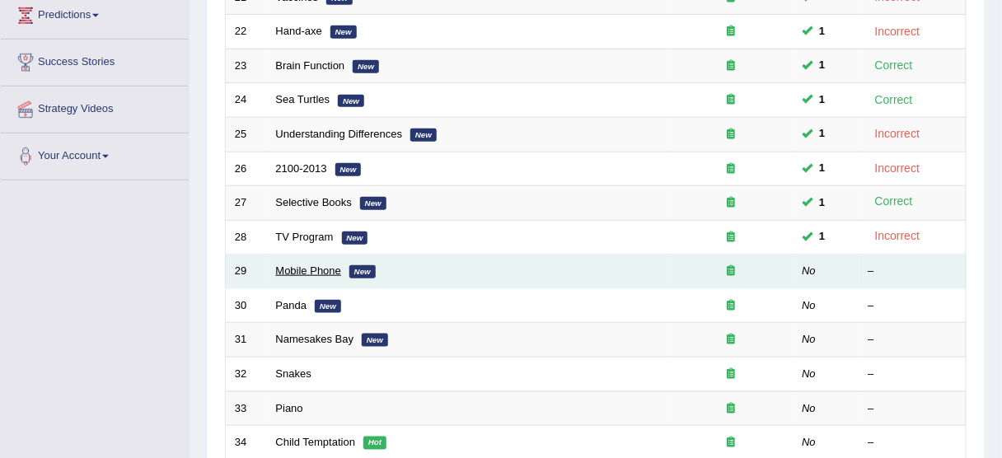
click at [325, 267] on link "Mobile Phone" at bounding box center [309, 271] width 66 height 12
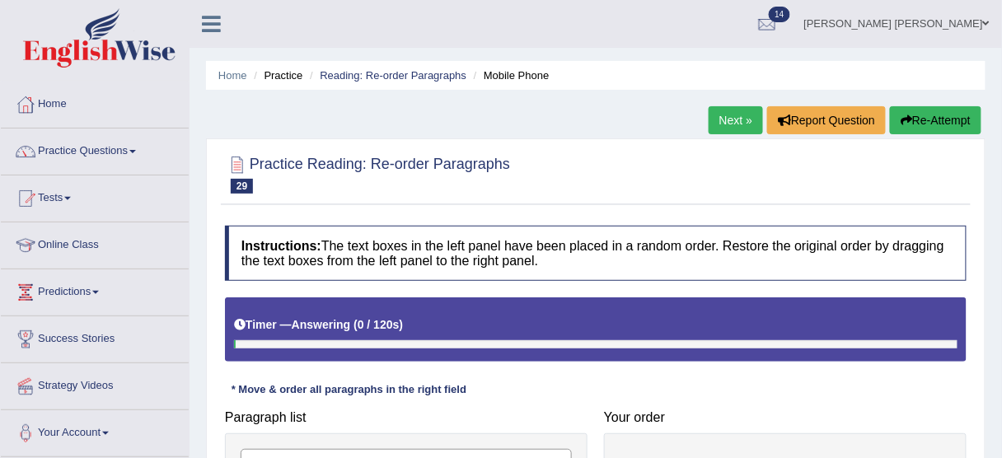
scroll to position [198, 0]
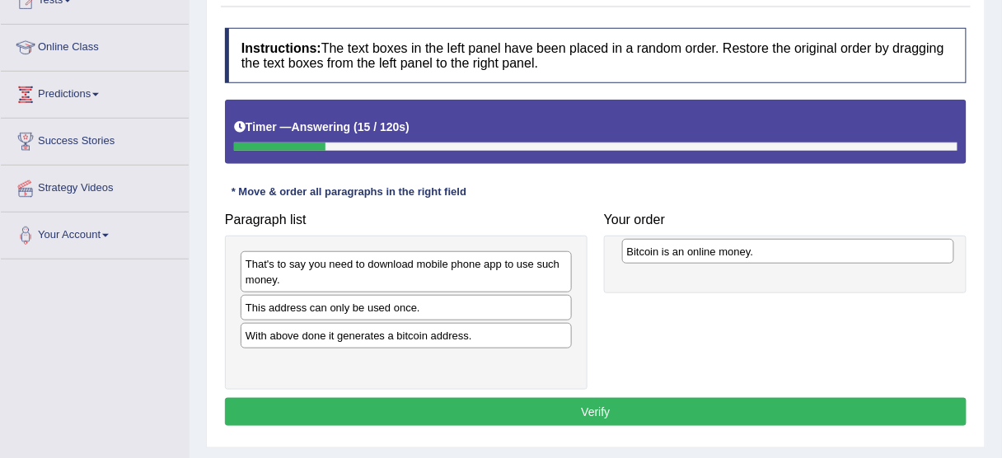
drag, startPoint x: 362, startPoint y: 363, endPoint x: 743, endPoint y: 254, distance: 396.9
click at [743, 254] on div "Bitcoin is an online money." at bounding box center [788, 251] width 332 height 25
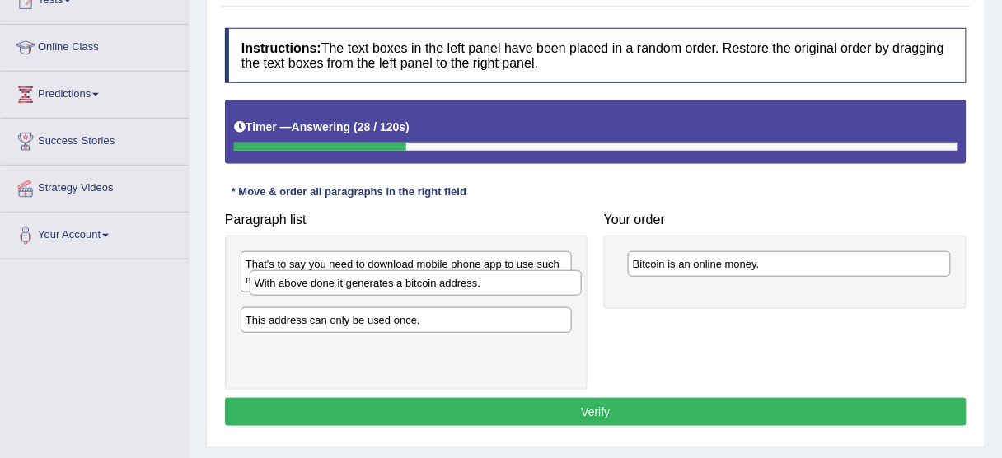
drag, startPoint x: 350, startPoint y: 333, endPoint x: 361, endPoint y: 287, distance: 47.4
click at [360, 283] on div "With above done it generates a bitcoin address." at bounding box center [416, 282] width 332 height 25
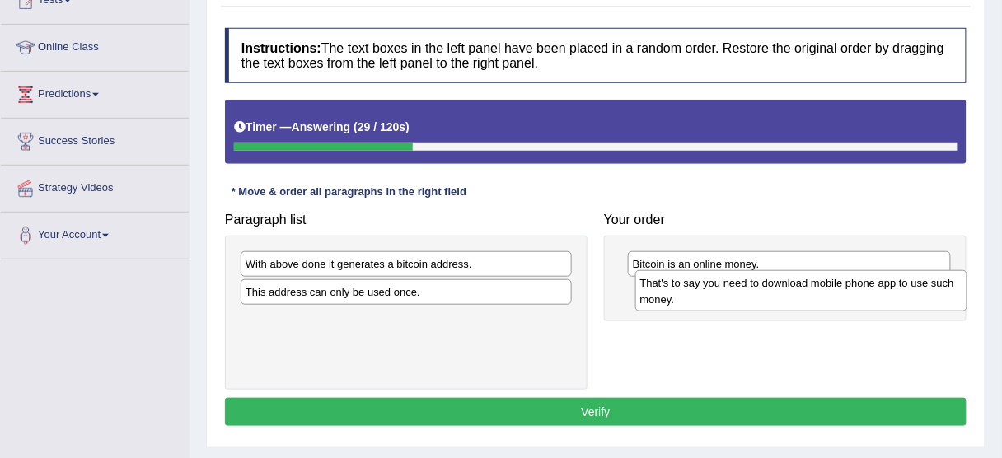
drag, startPoint x: 351, startPoint y: 261, endPoint x: 744, endPoint y: 280, distance: 393.5
click at [744, 280] on div "That's to say you need to download mobile phone app to use such money." at bounding box center [801, 290] width 332 height 41
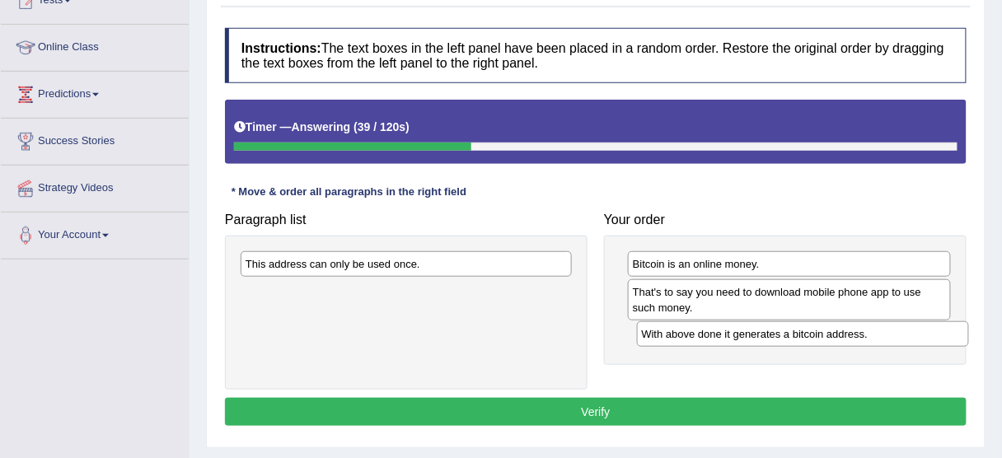
drag, startPoint x: 414, startPoint y: 256, endPoint x: 750, endPoint y: 327, distance: 342.8
click at [750, 327] on div "With above done it generates a bitcoin address." at bounding box center [803, 333] width 332 height 25
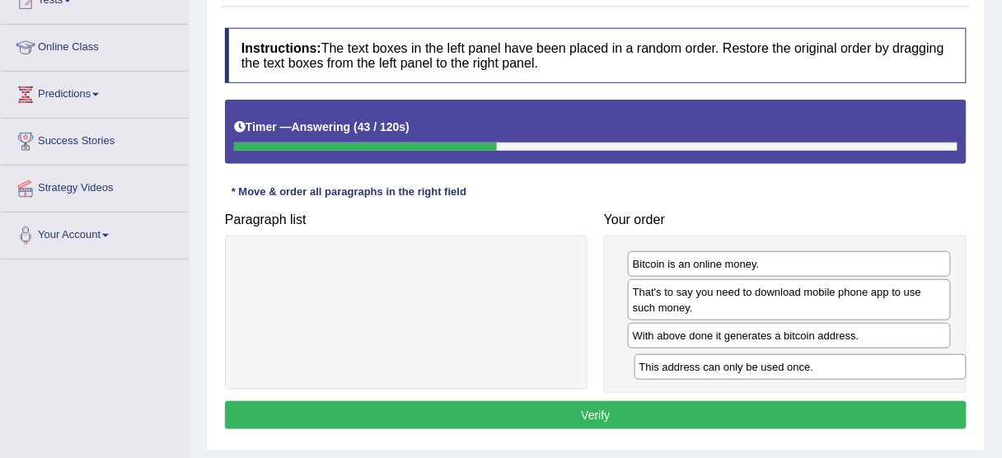
drag, startPoint x: 442, startPoint y: 262, endPoint x: 809, endPoint y: 364, distance: 381.4
click at [811, 364] on div "This address can only be used once." at bounding box center [800, 366] width 332 height 25
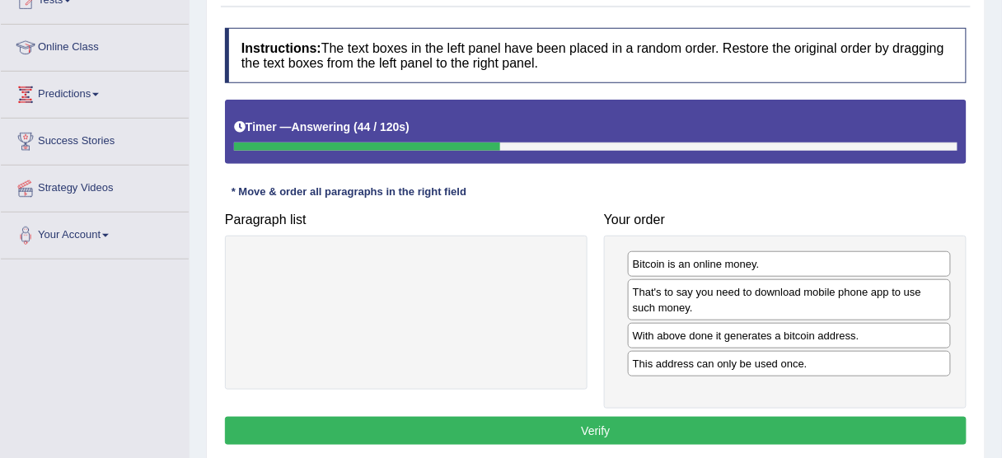
click at [681, 404] on div "Bitcoin is an online money. That's to say you need to download mobile phone app…" at bounding box center [785, 323] width 363 height 174
click at [672, 418] on button "Verify" at bounding box center [596, 431] width 742 height 28
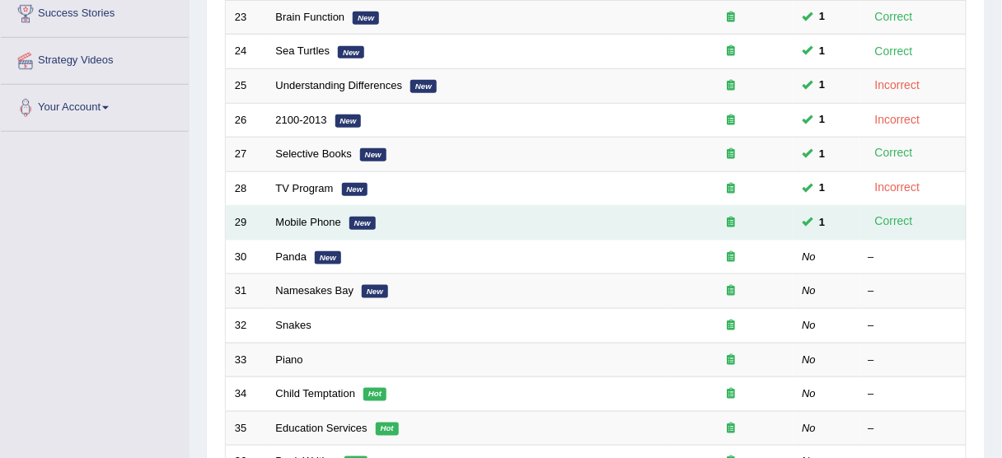
scroll to position [277, 0]
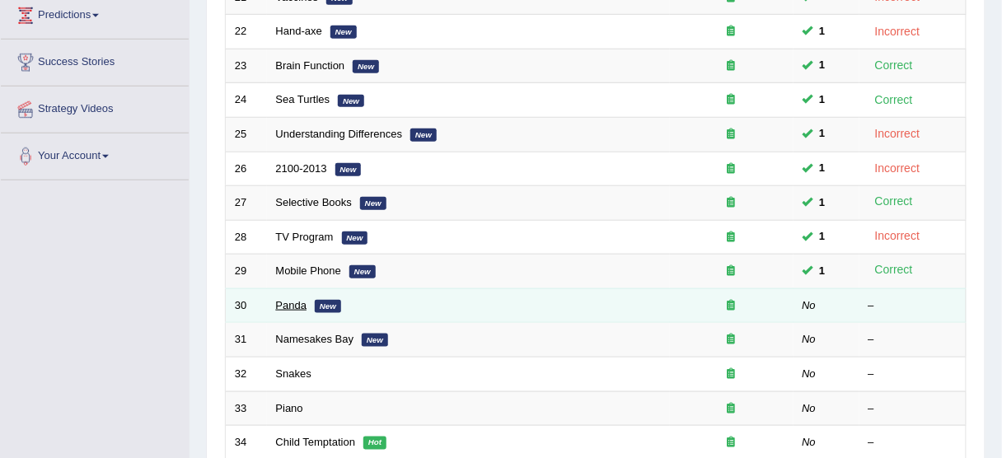
click at [303, 301] on link "Panda" at bounding box center [291, 305] width 31 height 12
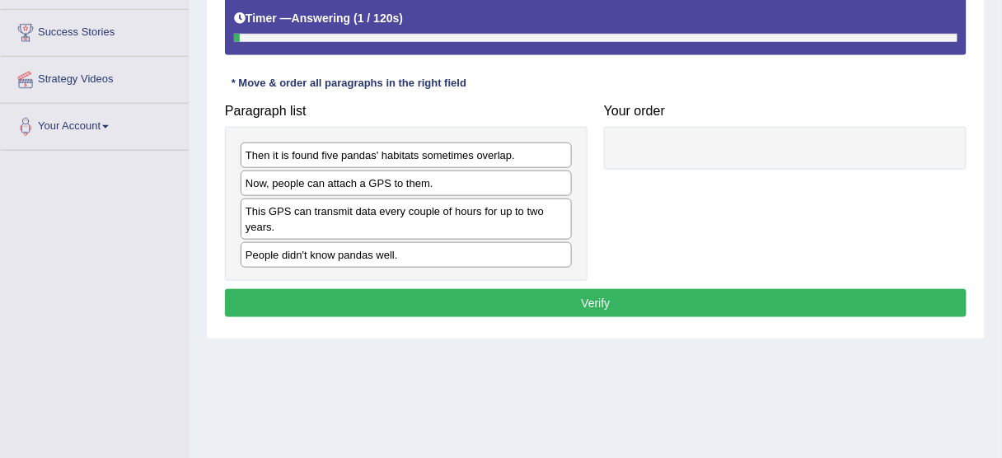
scroll to position [330, 0]
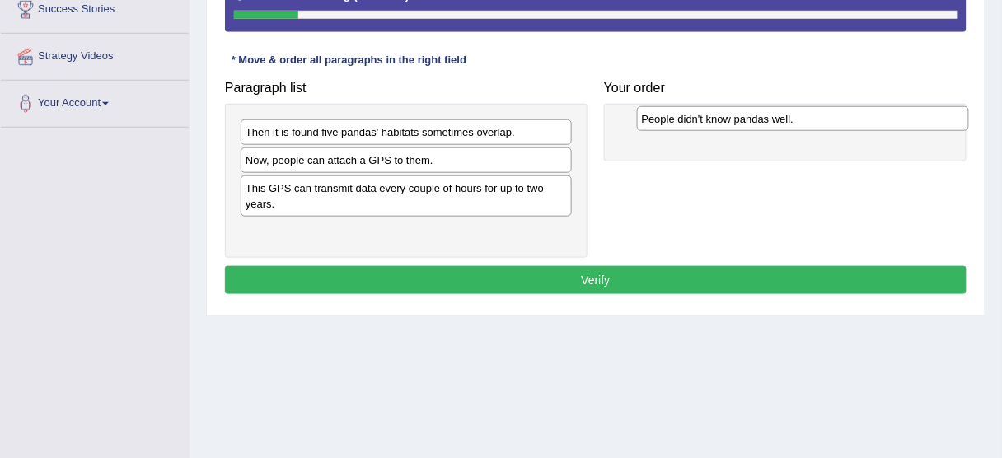
drag, startPoint x: 429, startPoint y: 219, endPoint x: 736, endPoint y: 121, distance: 321.8
click at [736, 121] on div "People didn't know pandas well." at bounding box center [803, 118] width 332 height 25
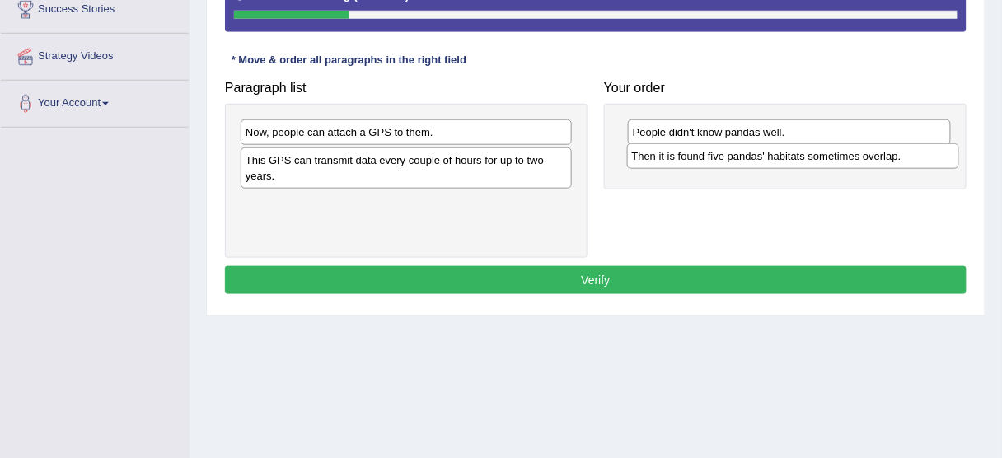
drag, startPoint x: 310, startPoint y: 131, endPoint x: 688, endPoint y: 154, distance: 378.9
click at [688, 154] on div "Then it is found five pandas' habitats sometimes overlap." at bounding box center [793, 155] width 332 height 25
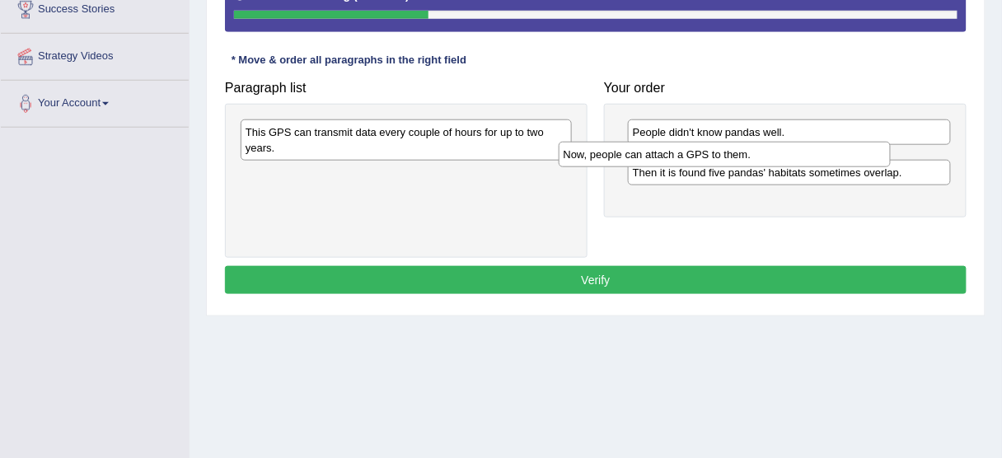
drag, startPoint x: 426, startPoint y: 134, endPoint x: 754, endPoint y: 153, distance: 328.5
click at [754, 153] on div "Now, people can attach a GPS to them." at bounding box center [725, 154] width 332 height 25
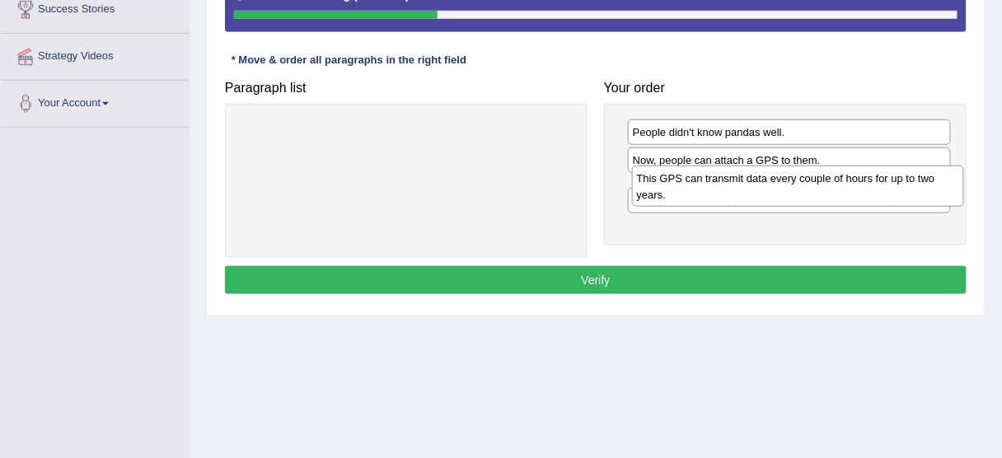
drag, startPoint x: 339, startPoint y: 134, endPoint x: 725, endPoint y: 182, distance: 388.6
click at [725, 182] on div "This GPS can transmit data every couple of hours for up to two years." at bounding box center [798, 186] width 332 height 41
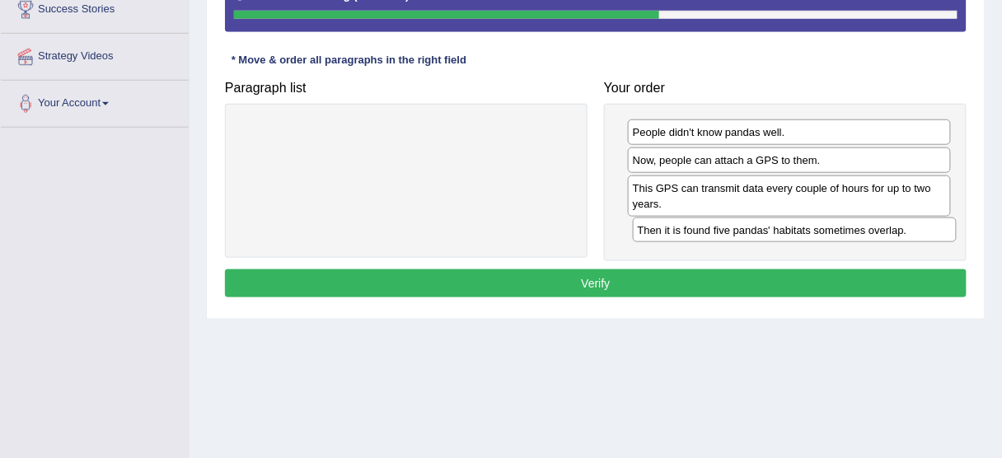
click at [776, 241] on div "Then it is found five pandas' habitats sometimes overlap." at bounding box center [795, 230] width 324 height 25
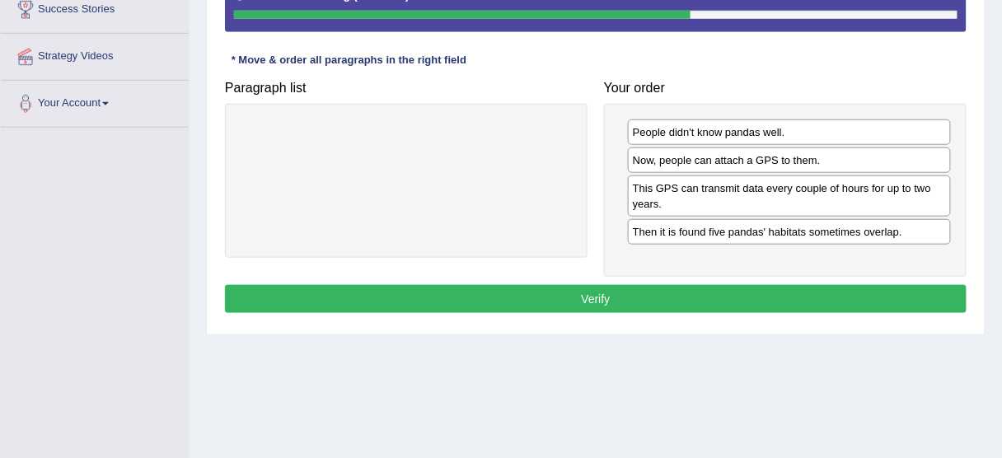
click at [721, 293] on button "Verify" at bounding box center [596, 299] width 742 height 28
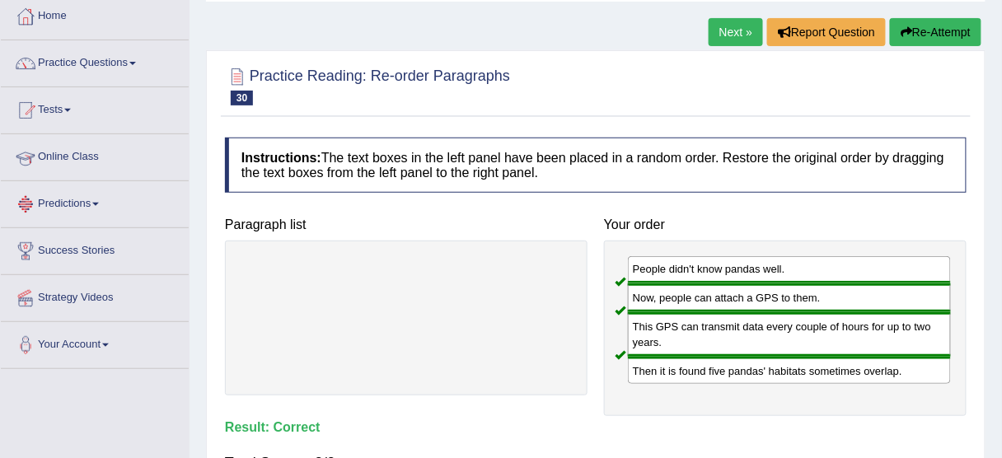
scroll to position [66, 0]
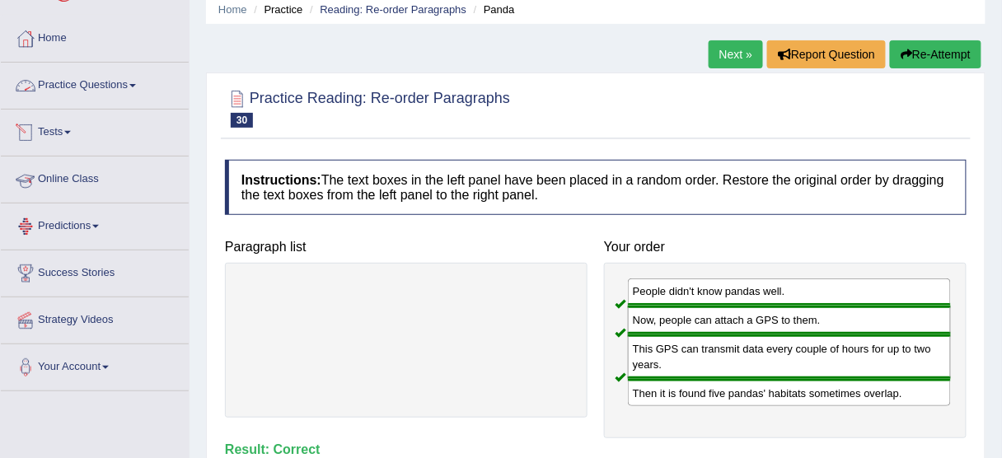
click at [106, 82] on link "Practice Questions" at bounding box center [95, 83] width 188 height 41
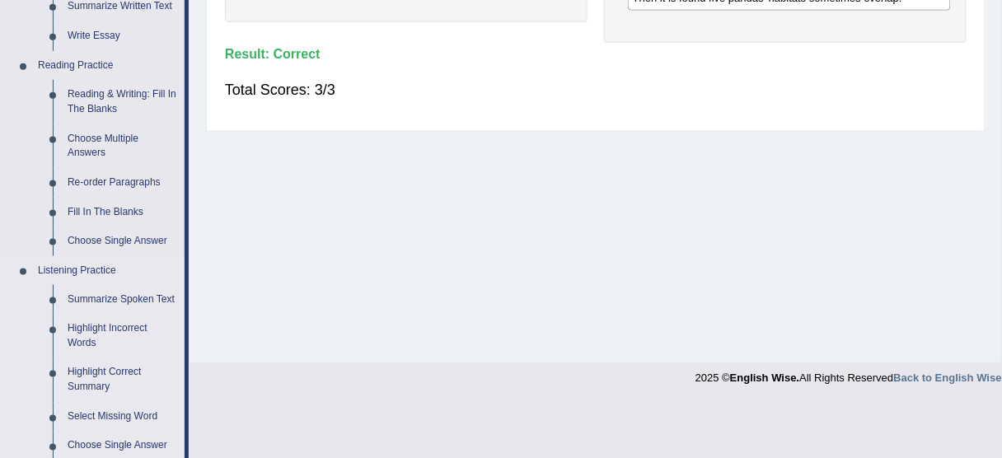
scroll to position [396, 0]
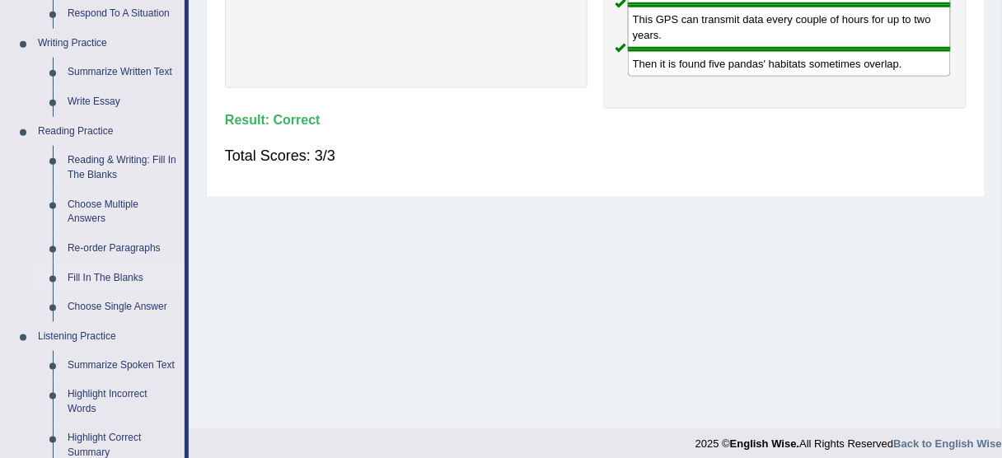
click at [119, 278] on link "Fill In The Blanks" at bounding box center [122, 279] width 124 height 30
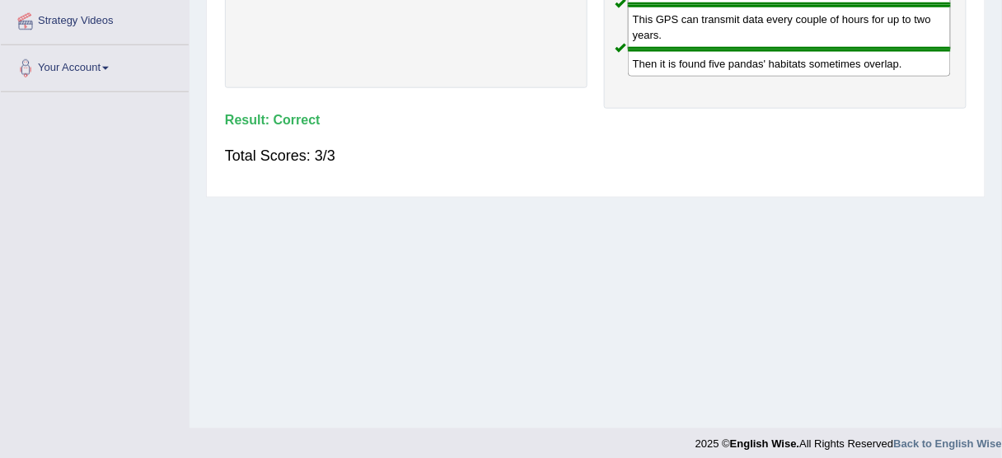
scroll to position [407, 0]
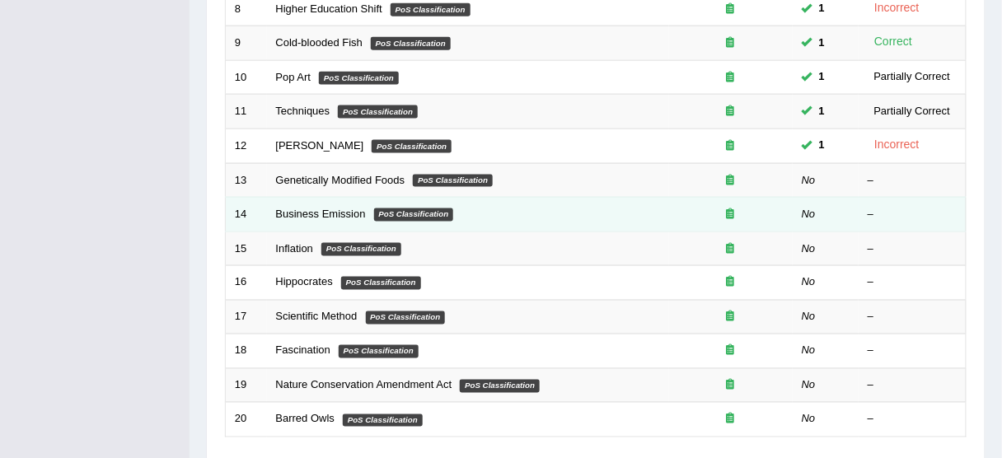
scroll to position [527, 0]
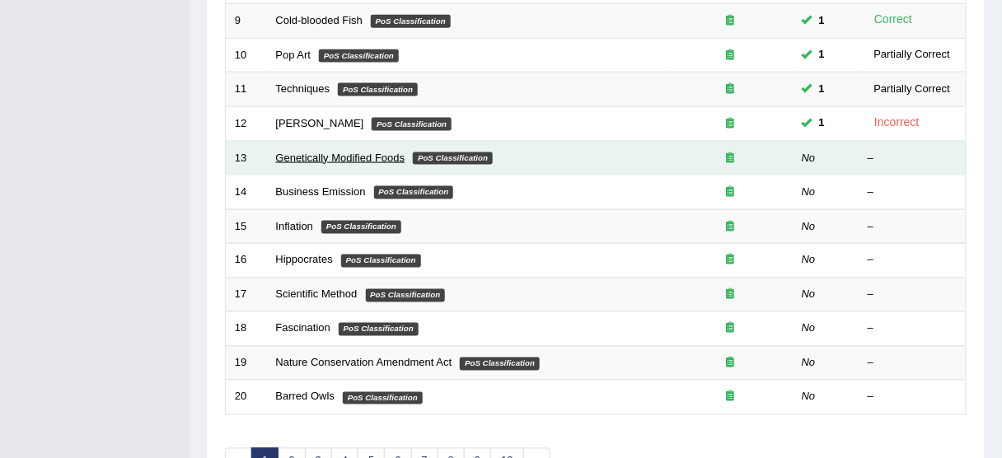
click at [389, 152] on link "Genetically Modified Foods" at bounding box center [340, 158] width 129 height 12
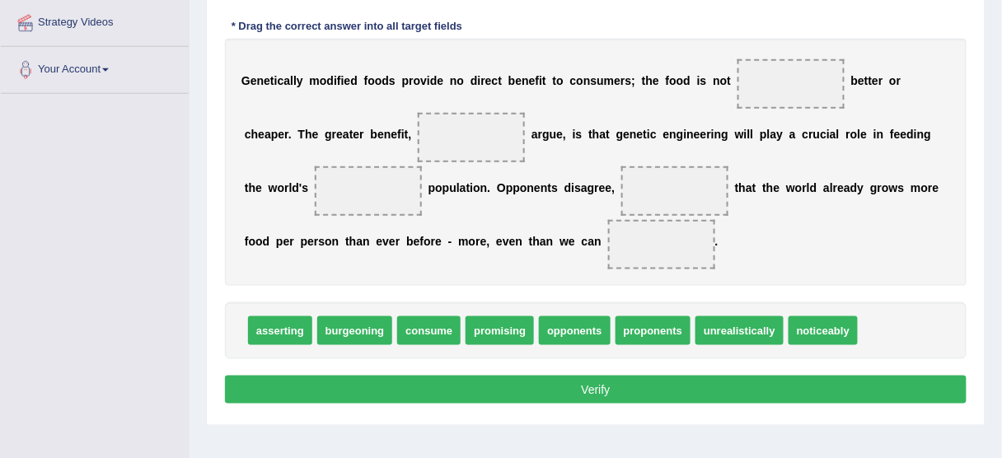
scroll to position [341, 0]
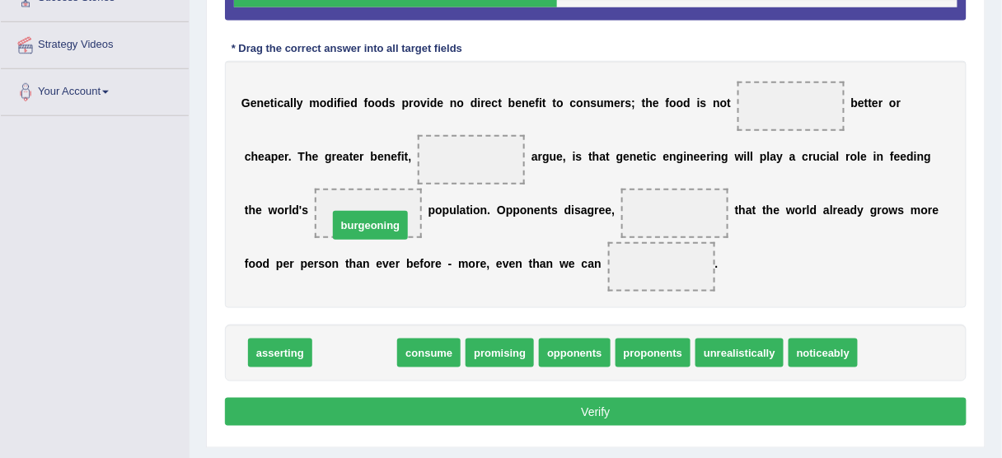
drag, startPoint x: 365, startPoint y: 348, endPoint x: 381, endPoint y: 221, distance: 127.9
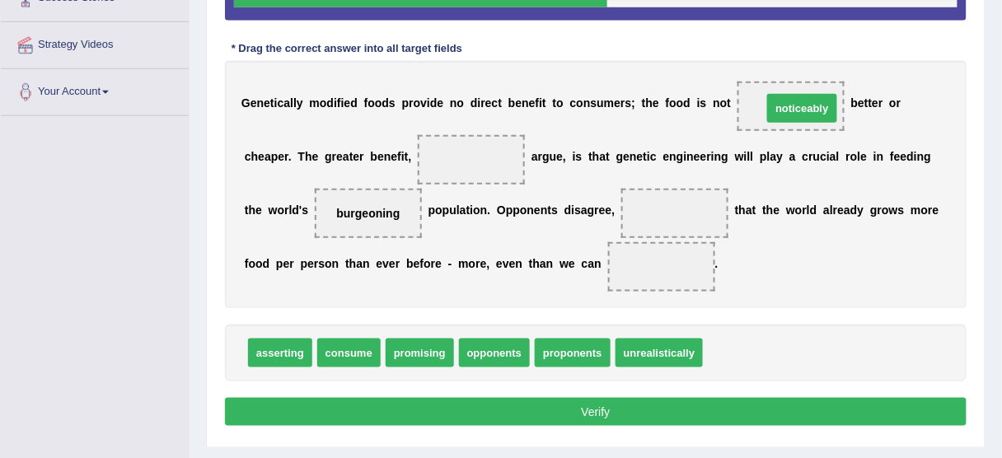
drag, startPoint x: 758, startPoint y: 345, endPoint x: 817, endPoint y: 101, distance: 251.8
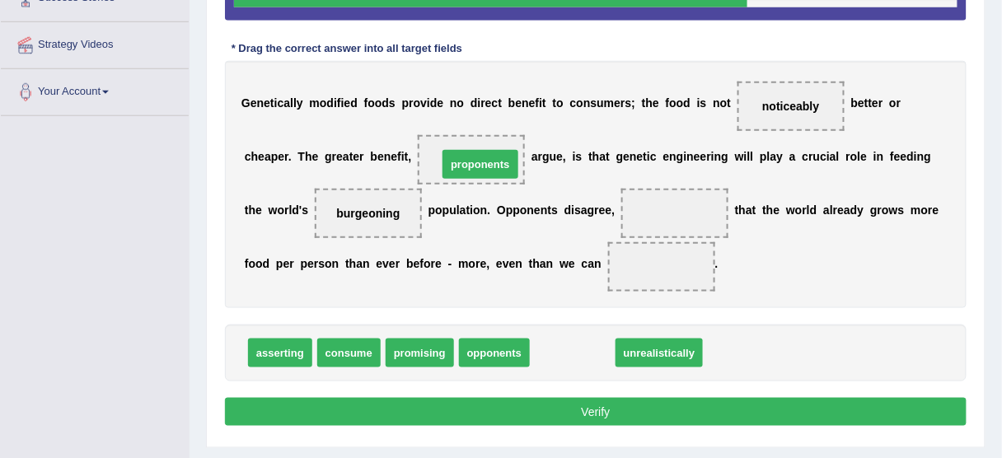
drag, startPoint x: 581, startPoint y: 355, endPoint x: 488, endPoint y: 166, distance: 211.2
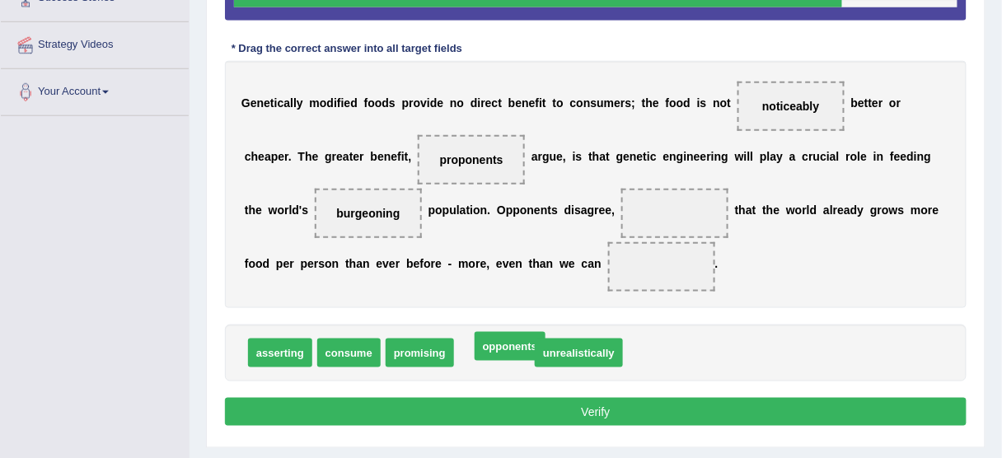
drag, startPoint x: 484, startPoint y: 356, endPoint x: 499, endPoint y: 349, distance: 17.0
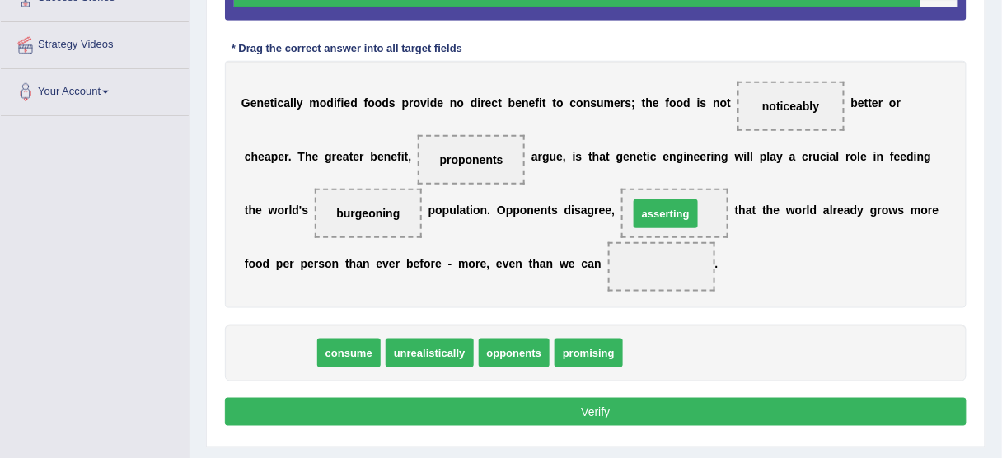
drag, startPoint x: 420, startPoint y: 326, endPoint x: 679, endPoint y: 213, distance: 282.3
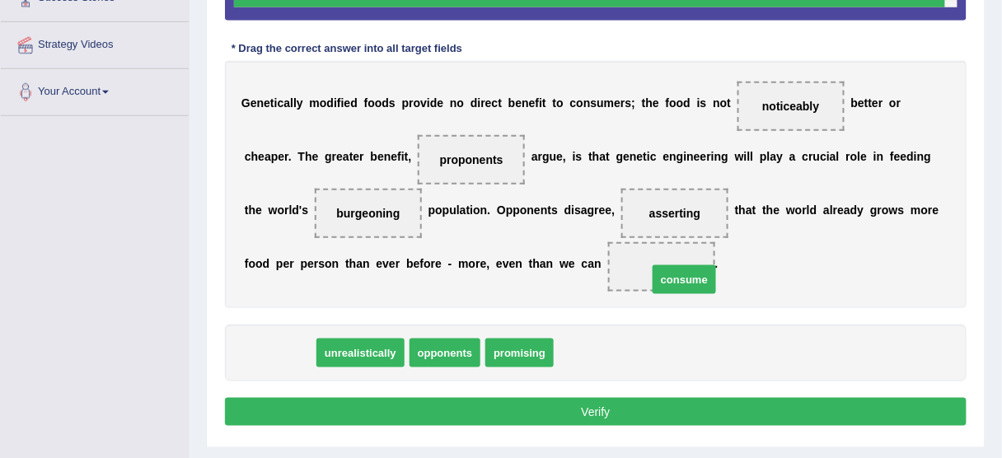
drag, startPoint x: 330, startPoint y: 337, endPoint x: 694, endPoint y: 261, distance: 371.2
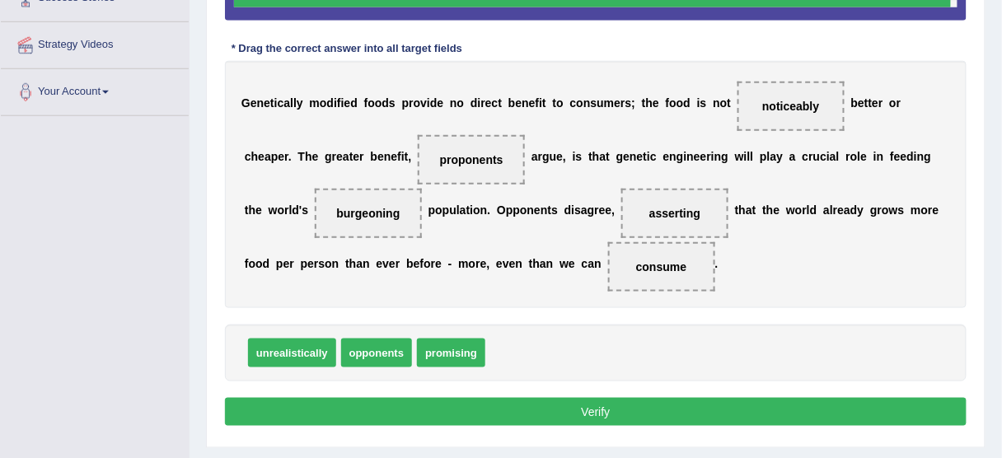
scroll to position [275, 0]
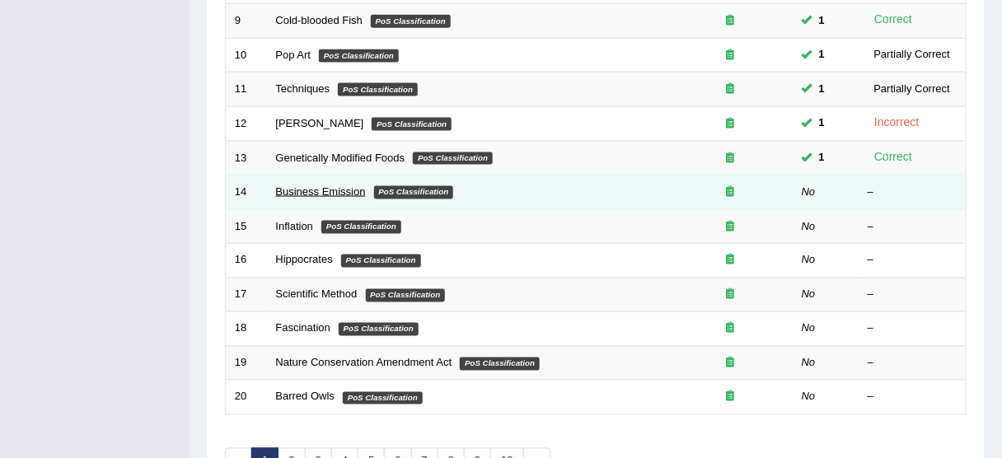
click at [332, 190] on link "Business Emission" at bounding box center [321, 191] width 90 height 12
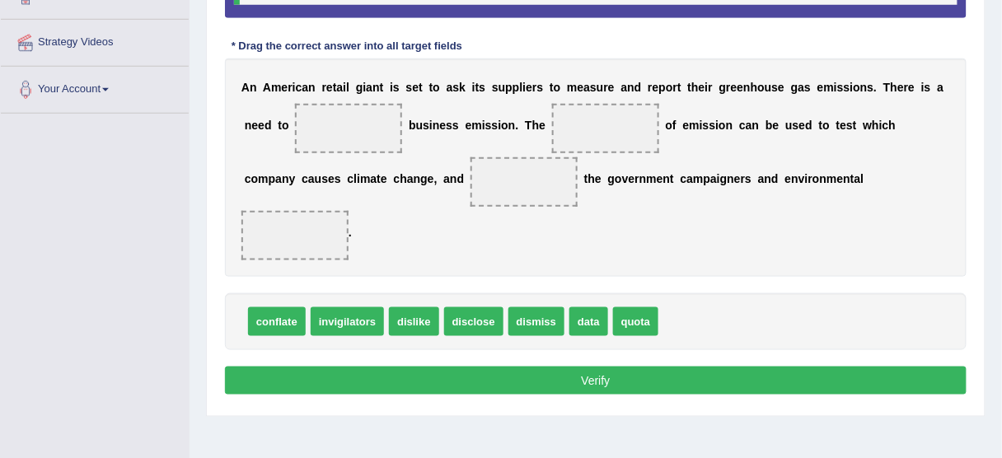
scroll to position [321, 0]
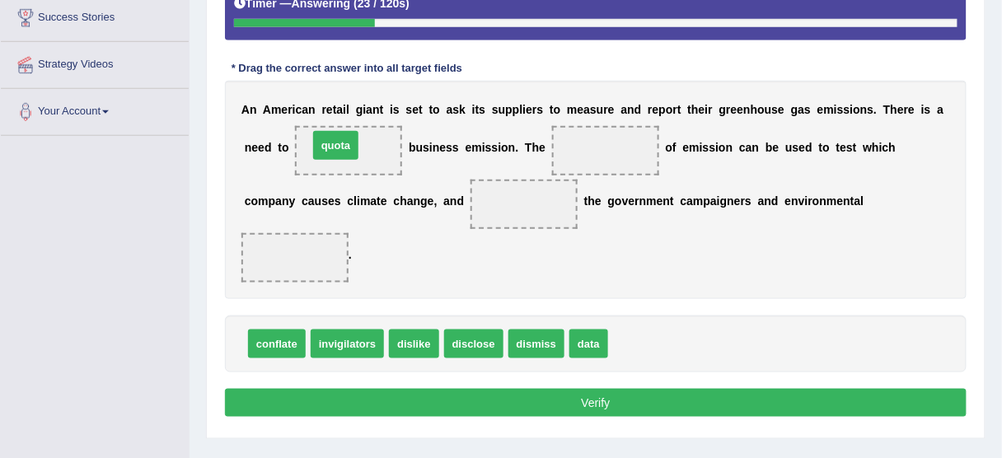
drag, startPoint x: 634, startPoint y: 345, endPoint x: 335, endPoint y: 147, distance: 357.9
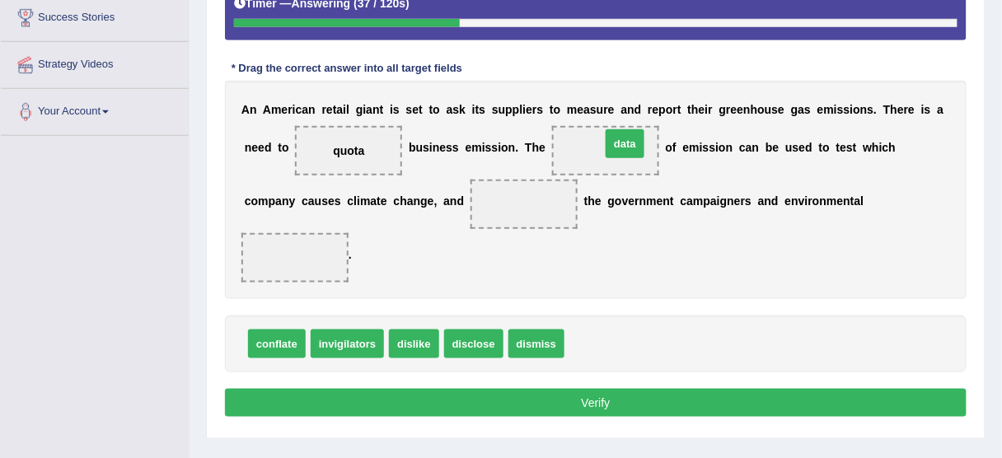
drag, startPoint x: 584, startPoint y: 343, endPoint x: 620, endPoint y: 142, distance: 204.3
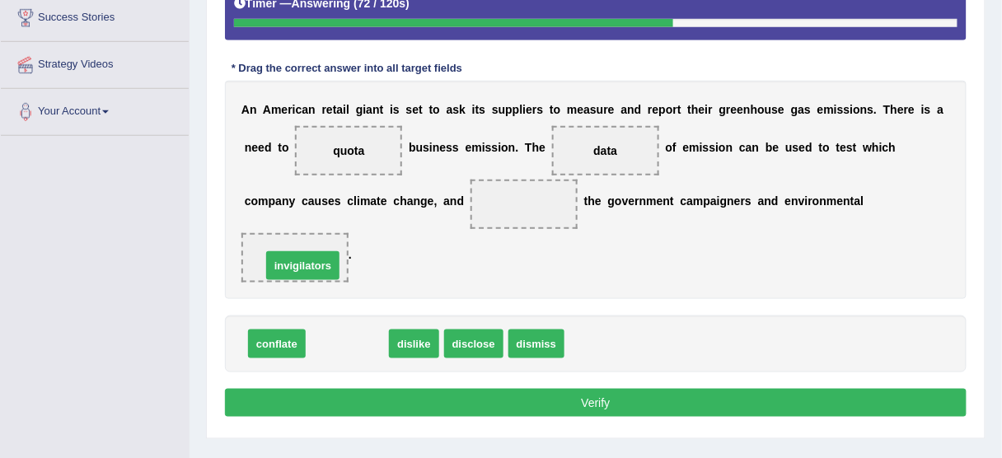
drag, startPoint x: 368, startPoint y: 347, endPoint x: 323, endPoint y: 269, distance: 90.0
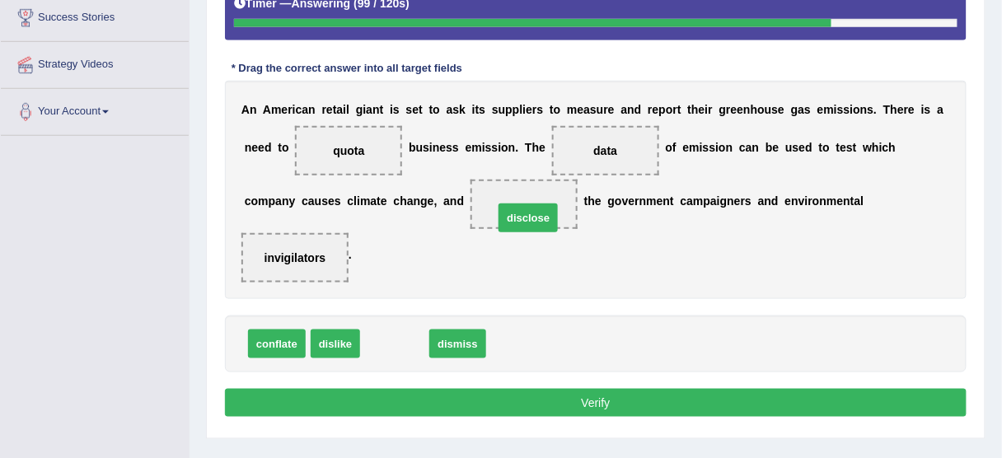
drag, startPoint x: 399, startPoint y: 344, endPoint x: 531, endPoint y: 218, distance: 183.0
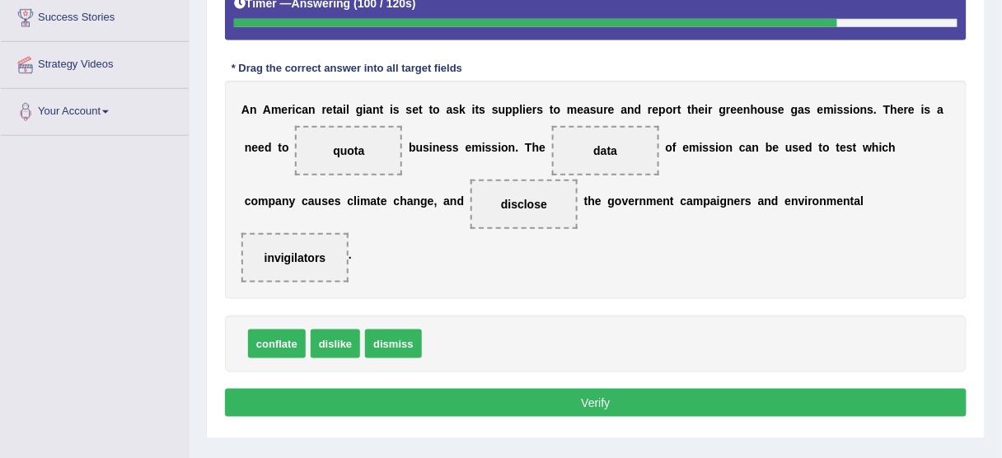
click at [521, 398] on button "Verify" at bounding box center [596, 403] width 742 height 28
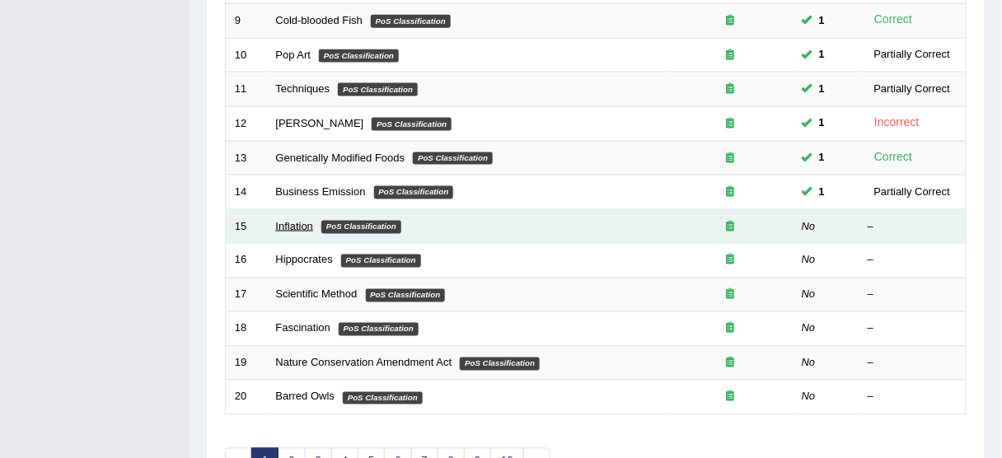
click at [276, 220] on link "Inflation" at bounding box center [295, 226] width 38 height 12
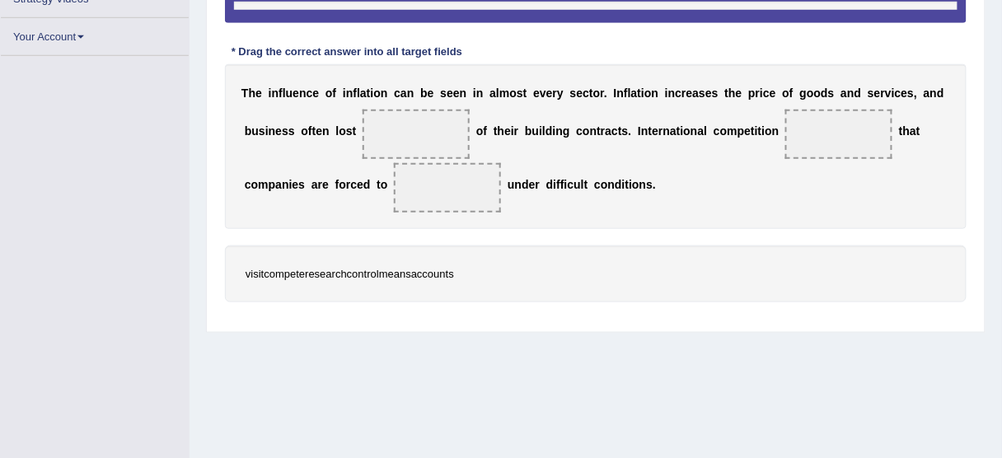
scroll to position [387, 0]
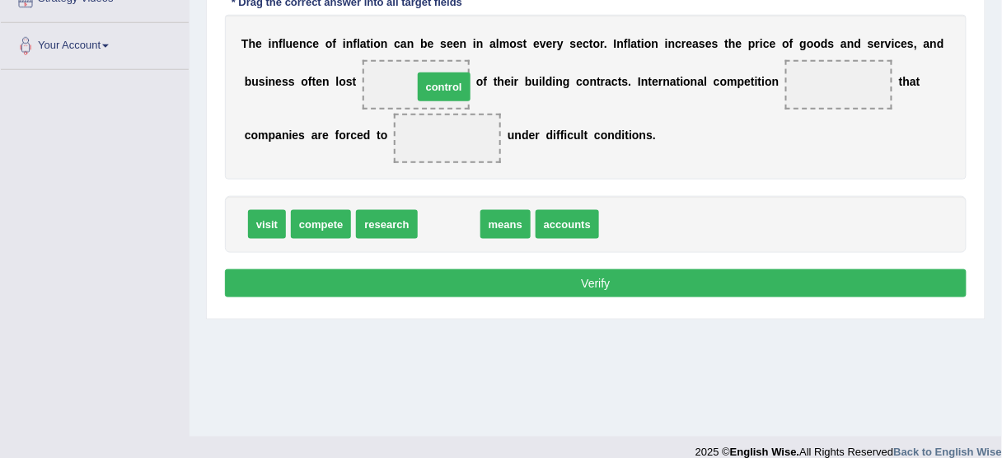
drag, startPoint x: 446, startPoint y: 222, endPoint x: 424, endPoint y: 71, distance: 152.4
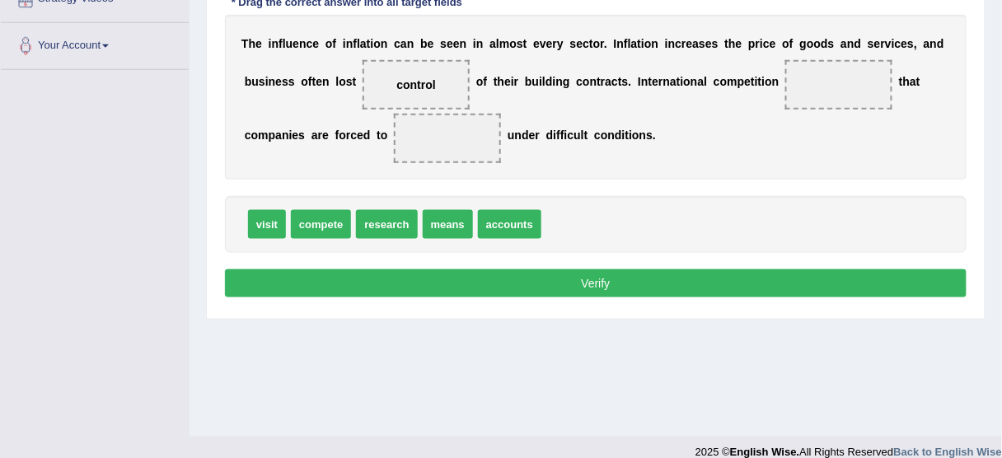
scroll to position [321, 0]
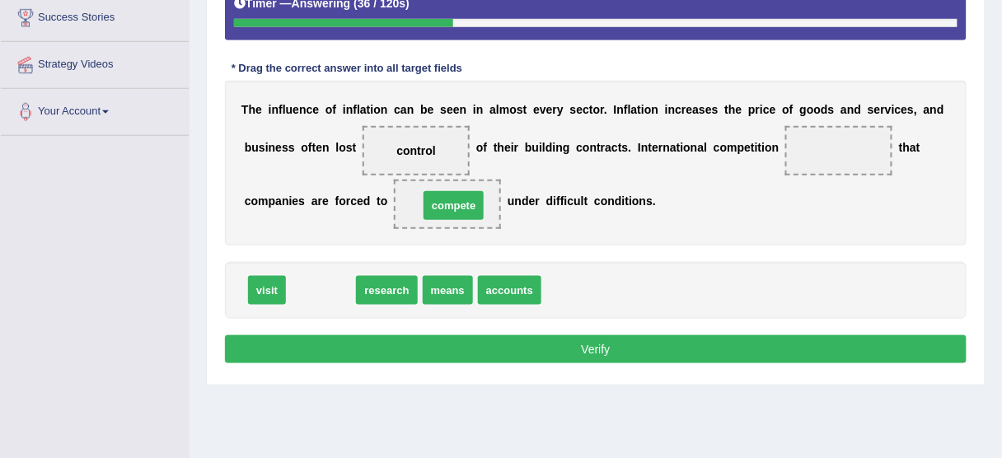
drag, startPoint x: 321, startPoint y: 289, endPoint x: 455, endPoint y: 204, distance: 158.2
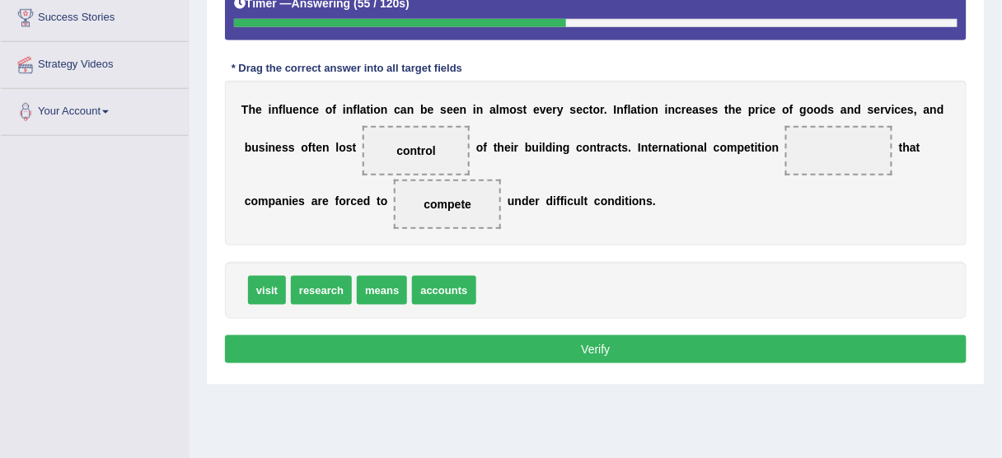
drag, startPoint x: 402, startPoint y: 157, endPoint x: 461, endPoint y: 157, distance: 59.3
click at [461, 157] on span "control" at bounding box center [416, 150] width 107 height 49
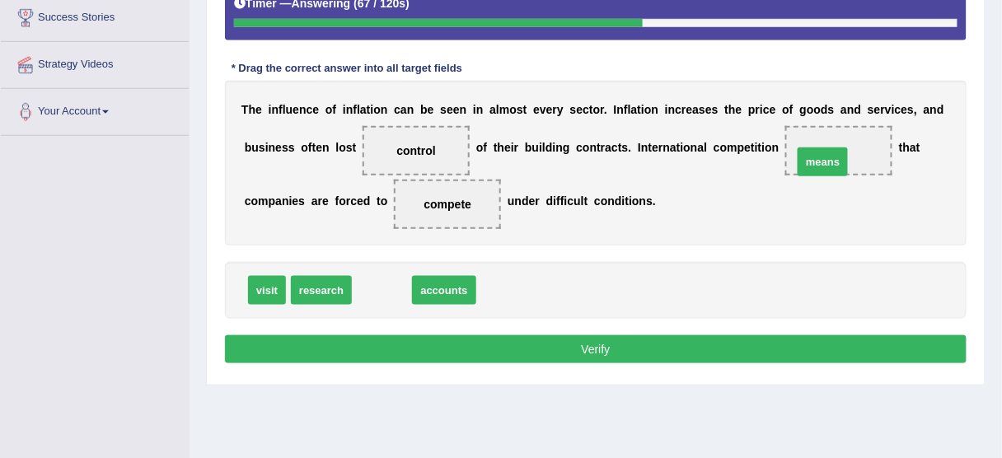
drag, startPoint x: 370, startPoint y: 285, endPoint x: 808, endPoint y: 157, distance: 456.6
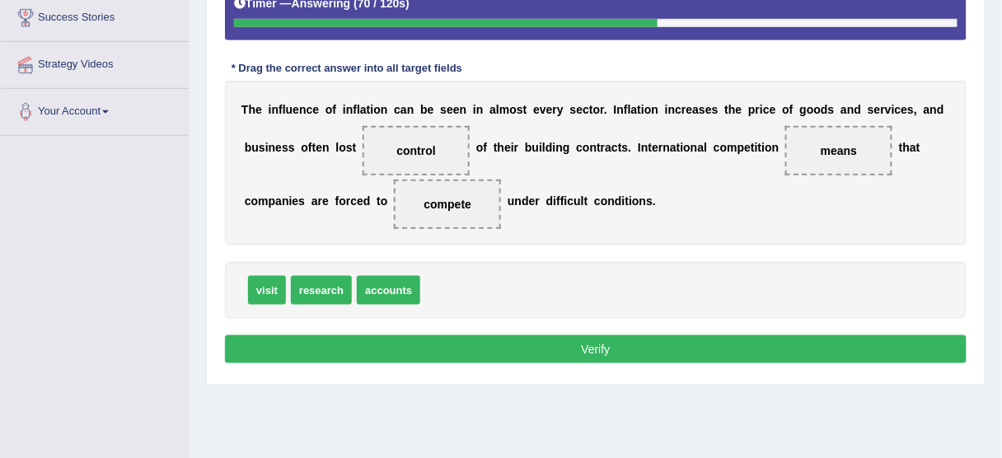
click at [501, 349] on button "Verify" at bounding box center [596, 349] width 742 height 28
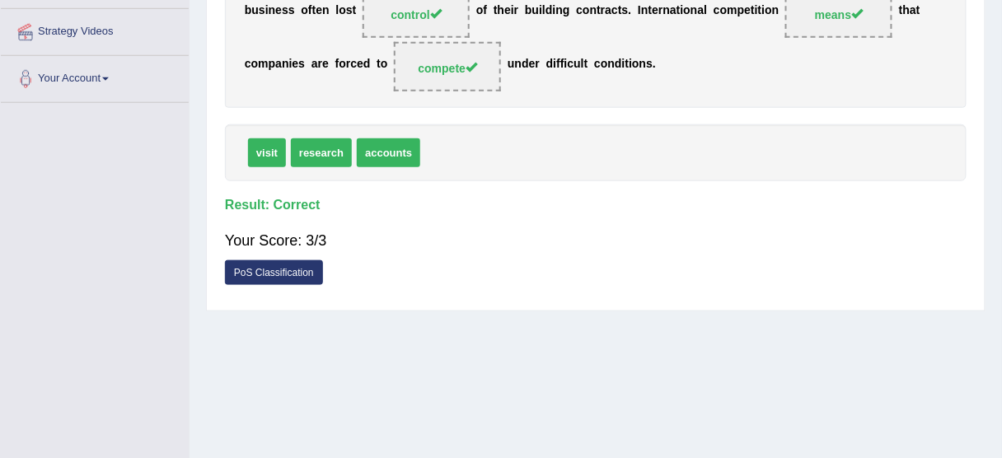
scroll to position [387, 0]
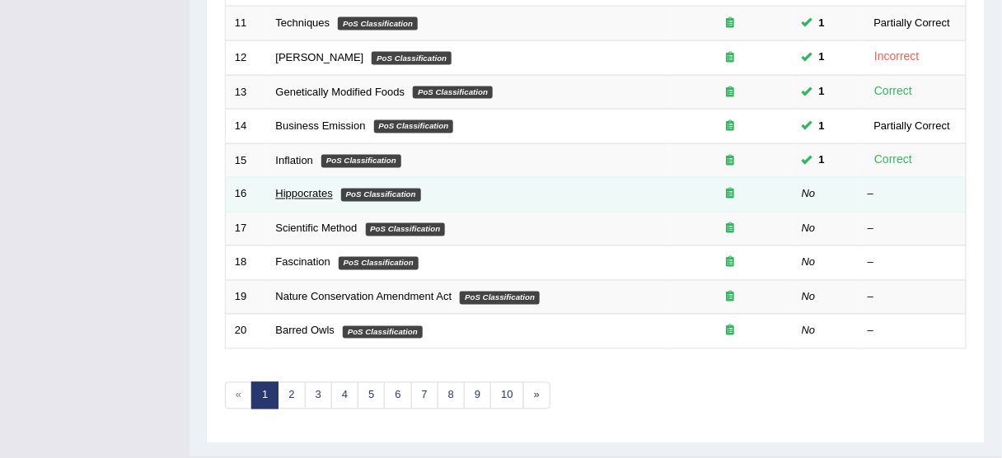
click at [311, 188] on link "Hippocrates" at bounding box center [304, 194] width 57 height 12
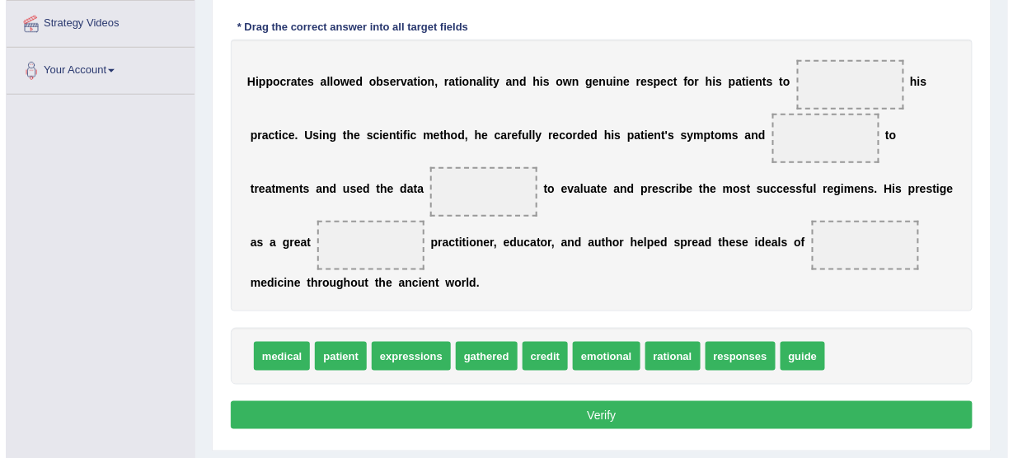
scroll to position [341, 0]
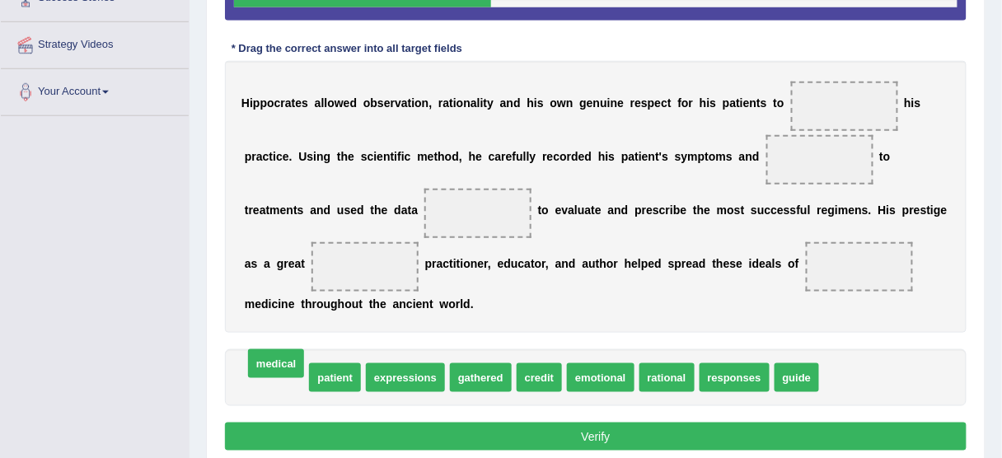
drag, startPoint x: 285, startPoint y: 376, endPoint x: 285, endPoint y: 362, distance: 14.0
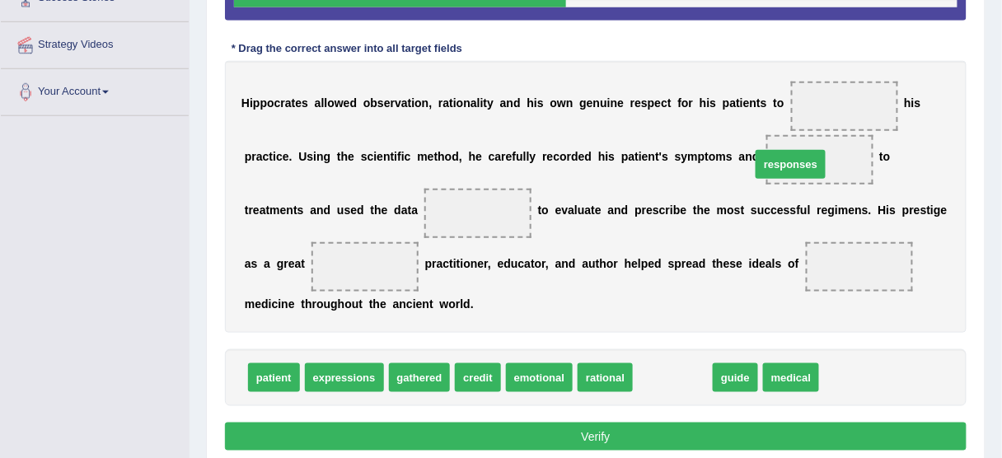
drag, startPoint x: 666, startPoint y: 374, endPoint x: 784, endPoint y: 161, distance: 243.8
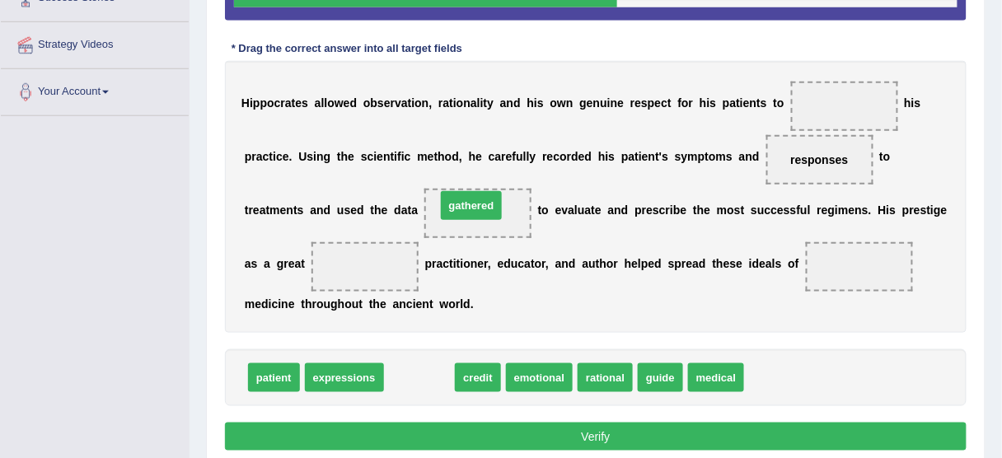
drag, startPoint x: 418, startPoint y: 380, endPoint x: 470, endPoint y: 208, distance: 179.9
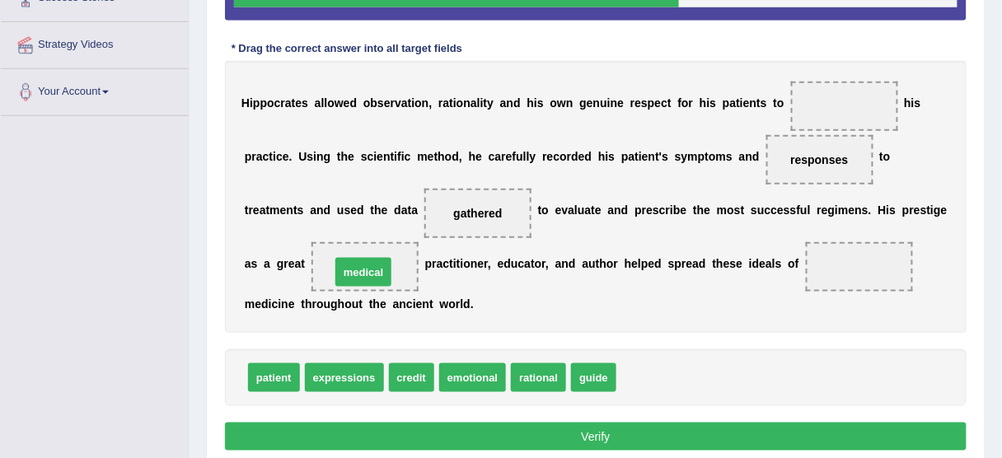
drag, startPoint x: 657, startPoint y: 372, endPoint x: 371, endPoint y: 266, distance: 304.8
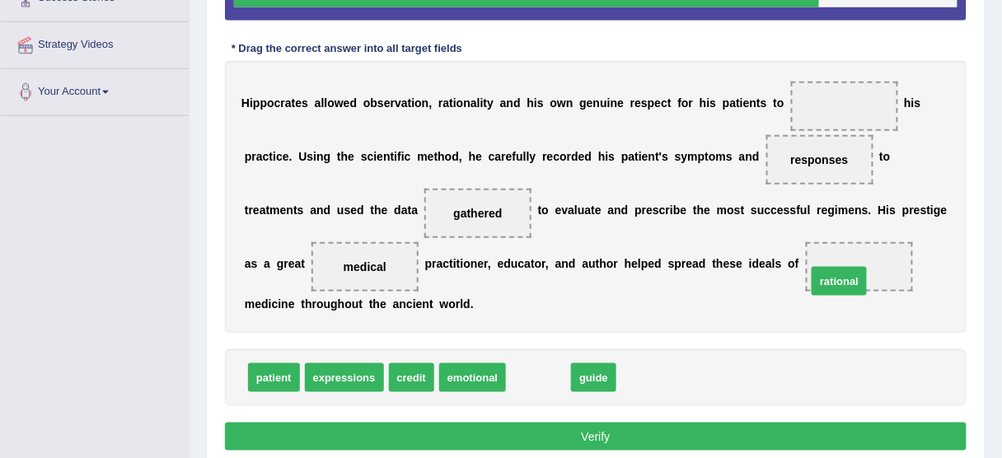
drag, startPoint x: 539, startPoint y: 375, endPoint x: 839, endPoint y: 279, distance: 315.1
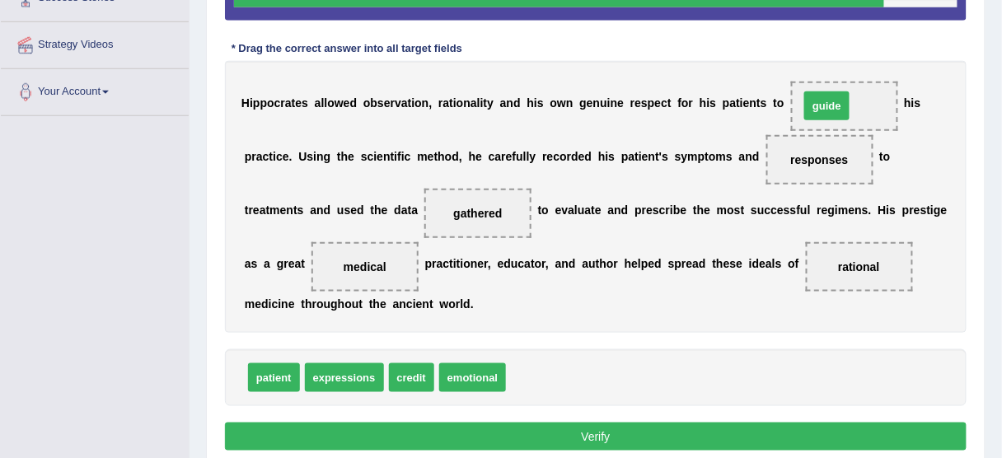
drag, startPoint x: 536, startPoint y: 372, endPoint x: 829, endPoint y: 101, distance: 400.0
click at [533, 428] on button "Verify" at bounding box center [596, 437] width 742 height 28
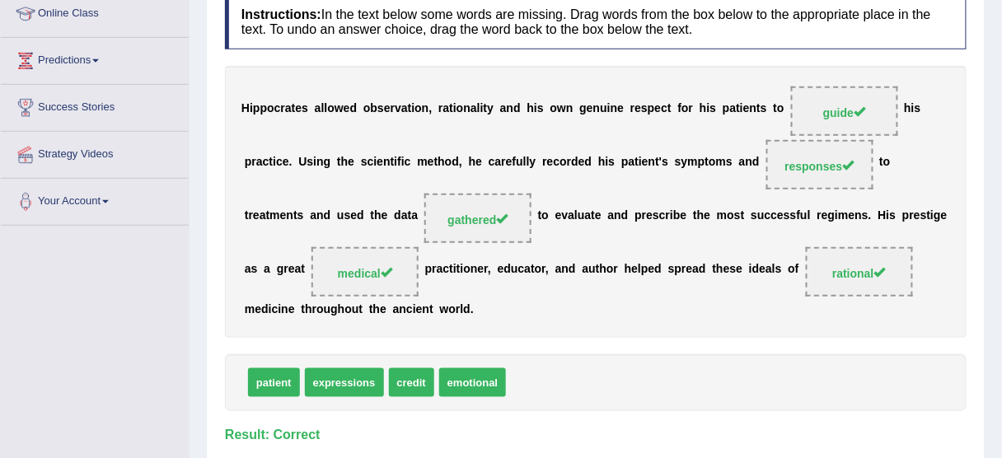
scroll to position [209, 0]
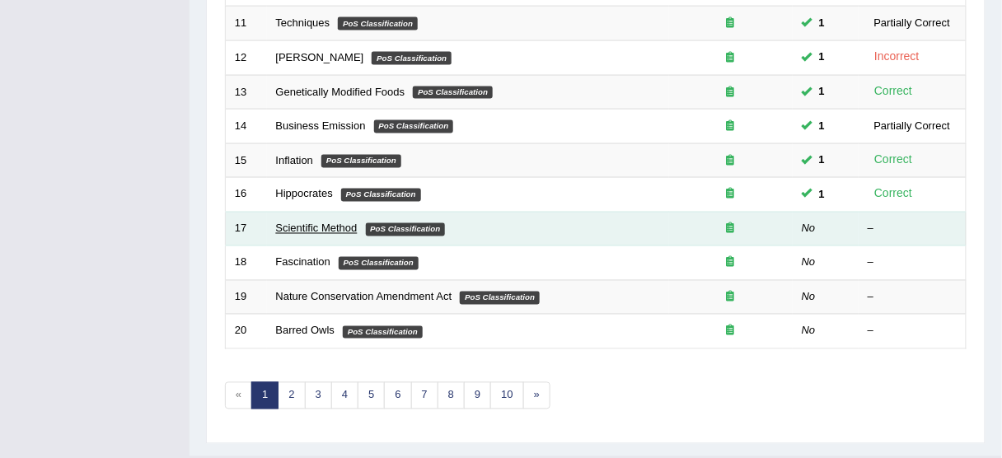
click at [288, 223] on link "Scientific Method" at bounding box center [317, 228] width 82 height 12
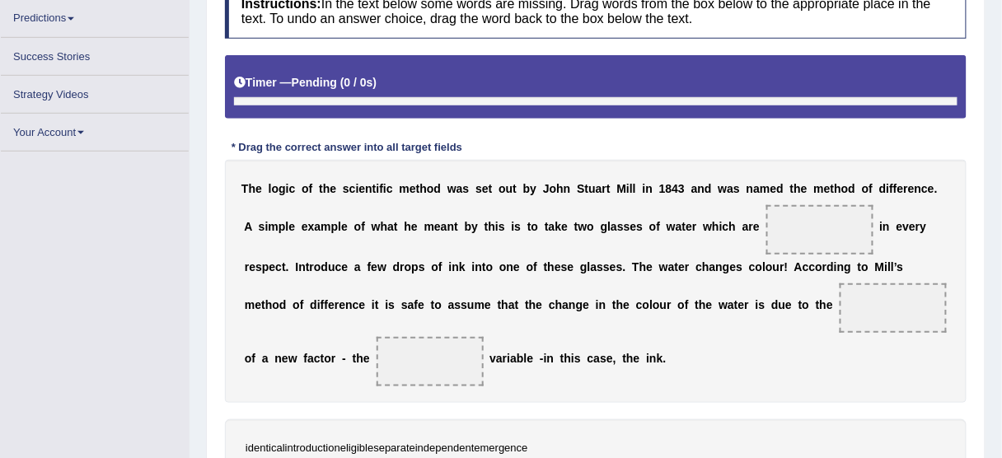
scroll to position [299, 0]
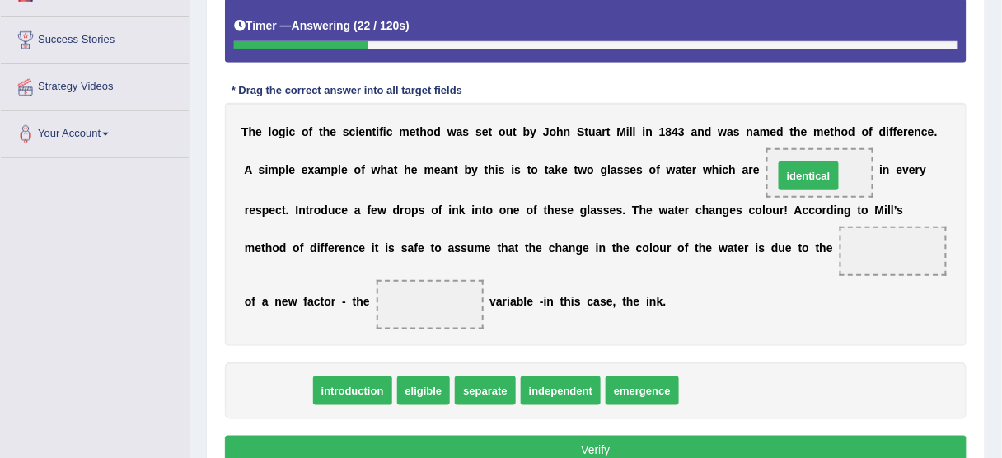
drag, startPoint x: 396, startPoint y: 360, endPoint x: 811, endPoint y: 174, distance: 454.4
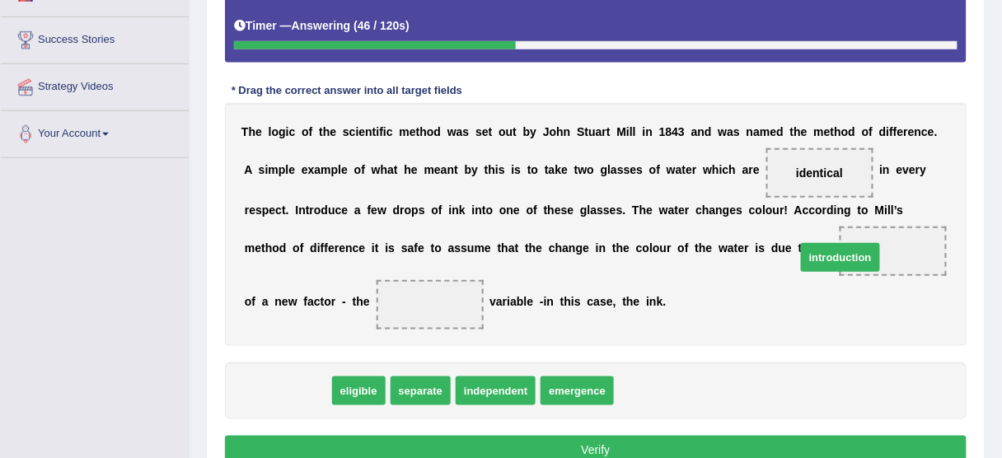
drag, startPoint x: 308, startPoint y: 388, endPoint x: 861, endPoint y: 255, distance: 568.6
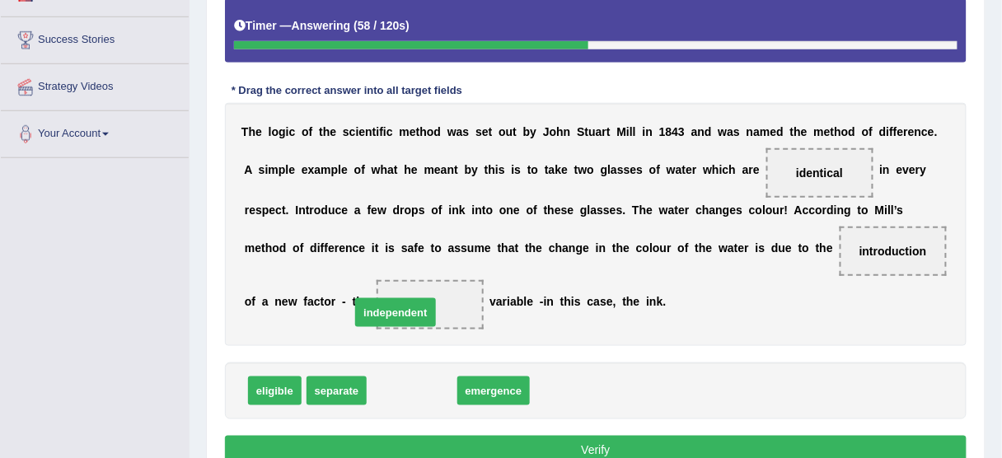
drag, startPoint x: 426, startPoint y: 390, endPoint x: 410, endPoint y: 311, distance: 80.0
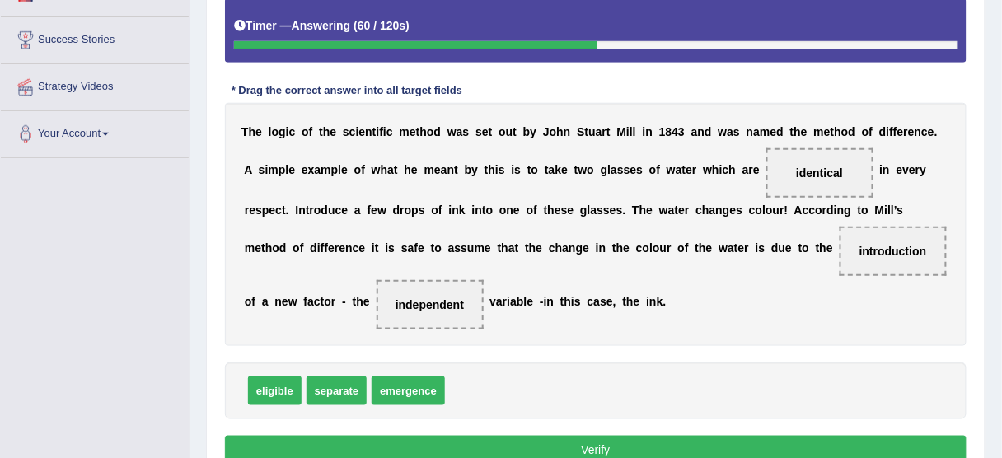
click at [591, 442] on button "Verify" at bounding box center [596, 450] width 742 height 28
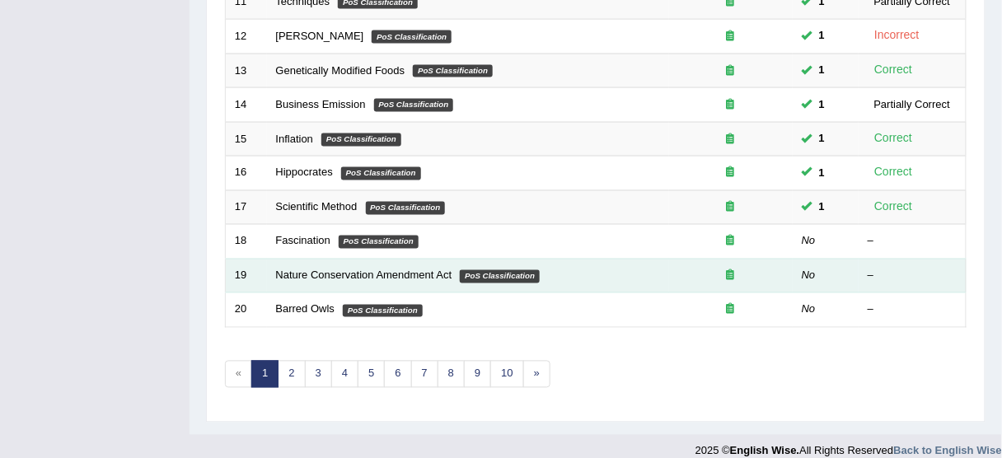
scroll to position [625, 0]
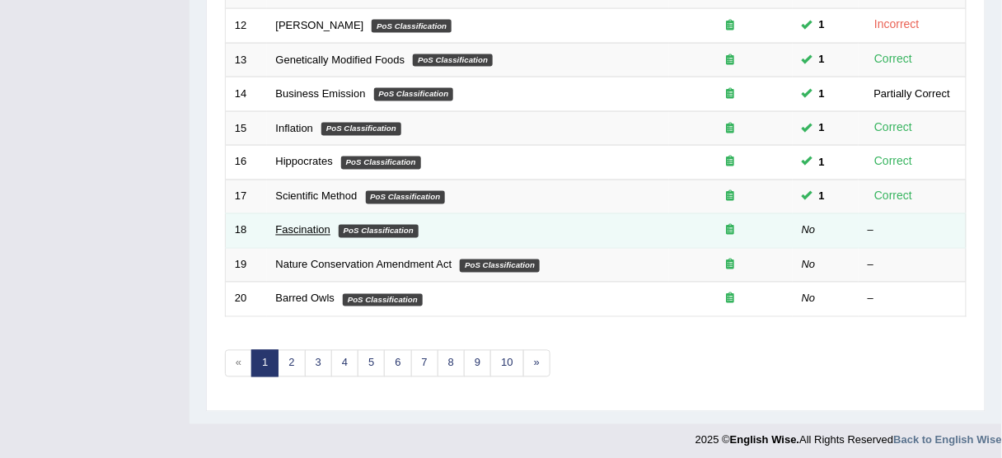
click at [306, 226] on link "Fascination" at bounding box center [303, 230] width 54 height 12
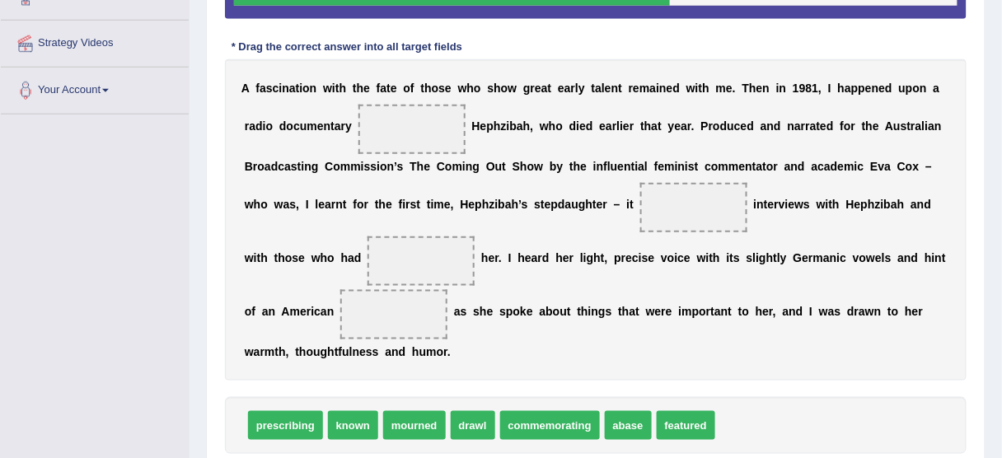
scroll to position [365, 0]
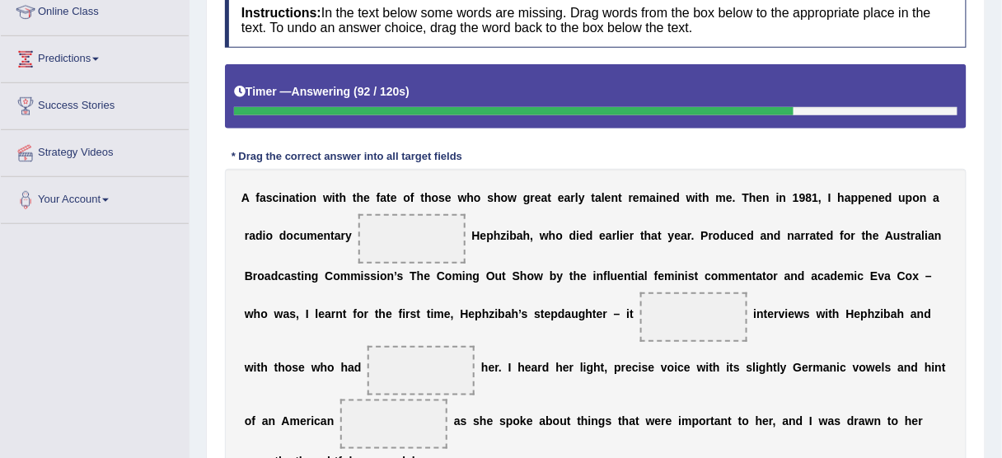
drag, startPoint x: 521, startPoint y: 323, endPoint x: 517, endPoint y: 316, distance: 8.5
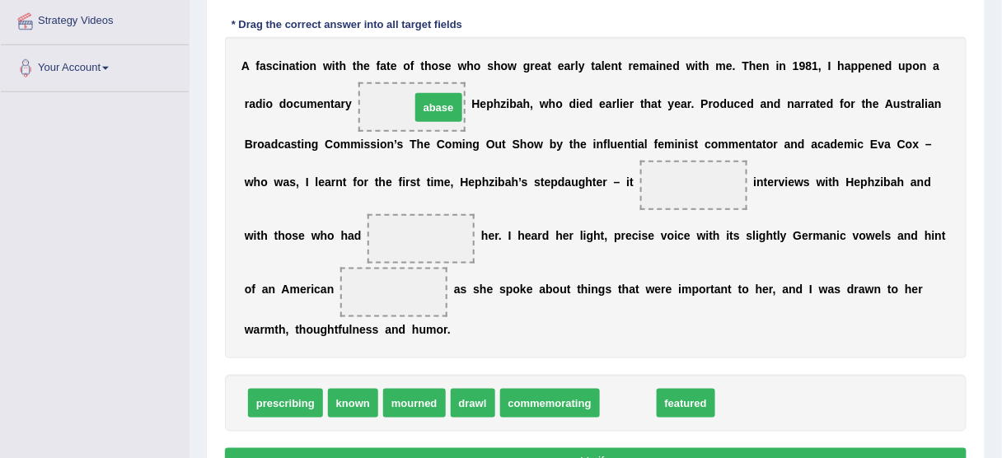
drag, startPoint x: 616, startPoint y: 368, endPoint x: 450, endPoint y: 106, distance: 310.4
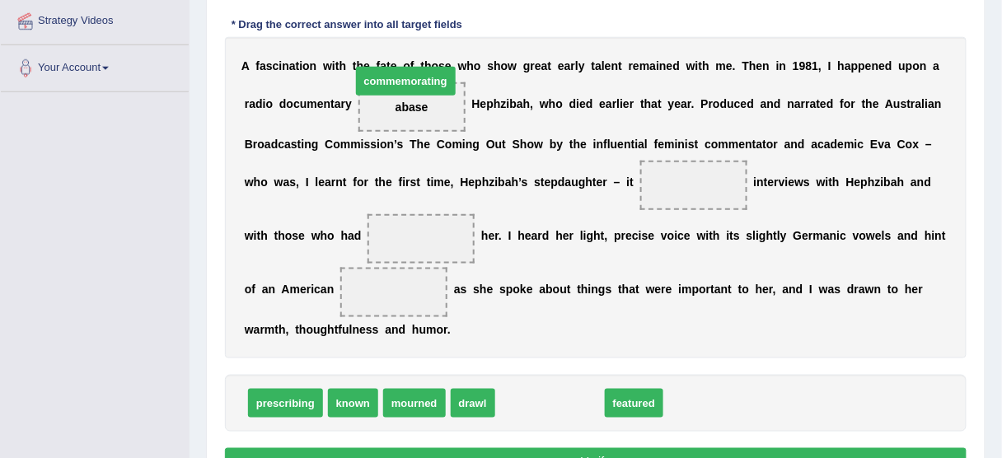
drag, startPoint x: 573, startPoint y: 400, endPoint x: 428, endPoint y: 77, distance: 353.0
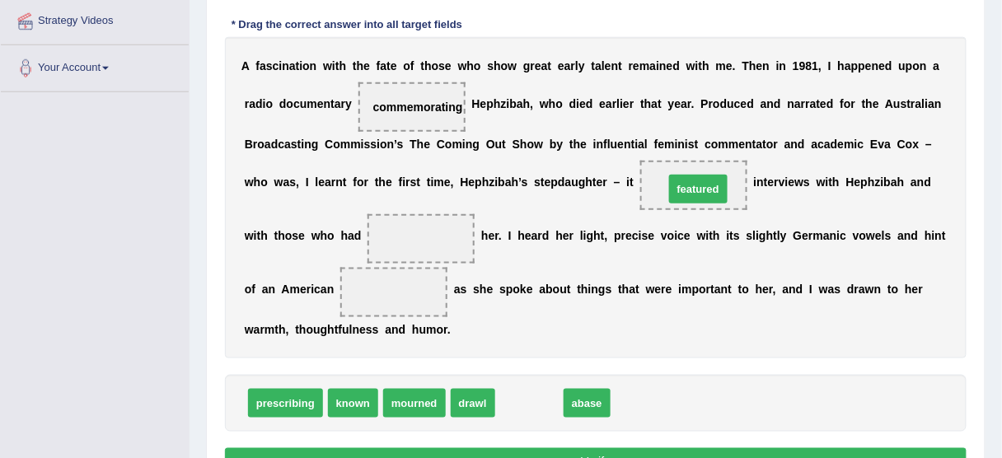
drag, startPoint x: 532, startPoint y: 401, endPoint x: 701, endPoint y: 182, distance: 276.7
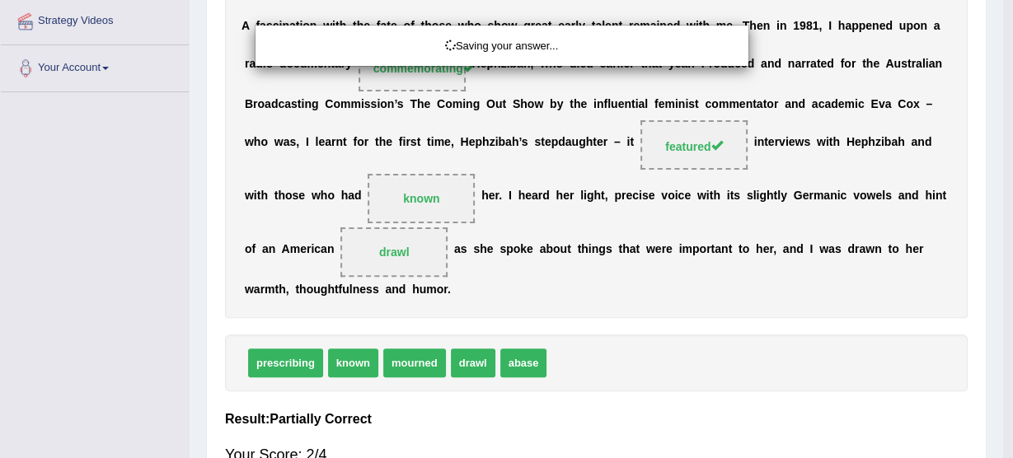
click at [351, 396] on div "Saving your answer..." at bounding box center [506, 229] width 1013 height 458
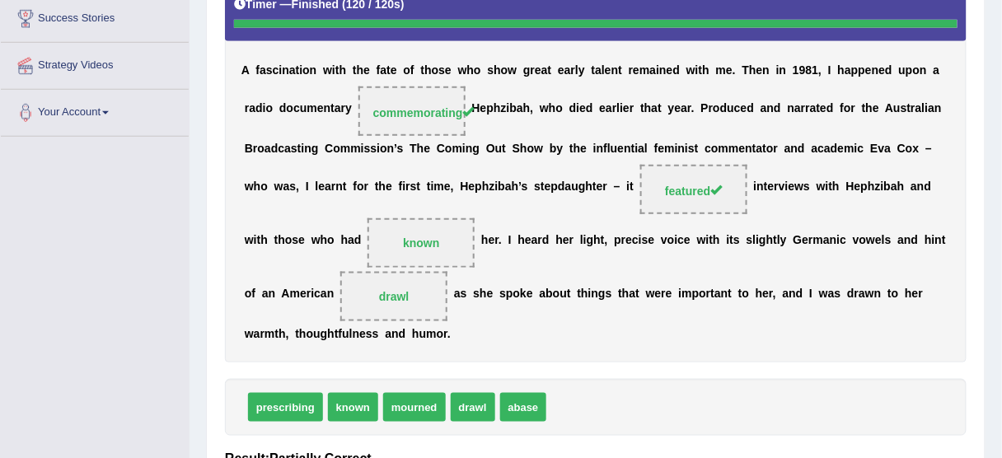
scroll to position [299, 0]
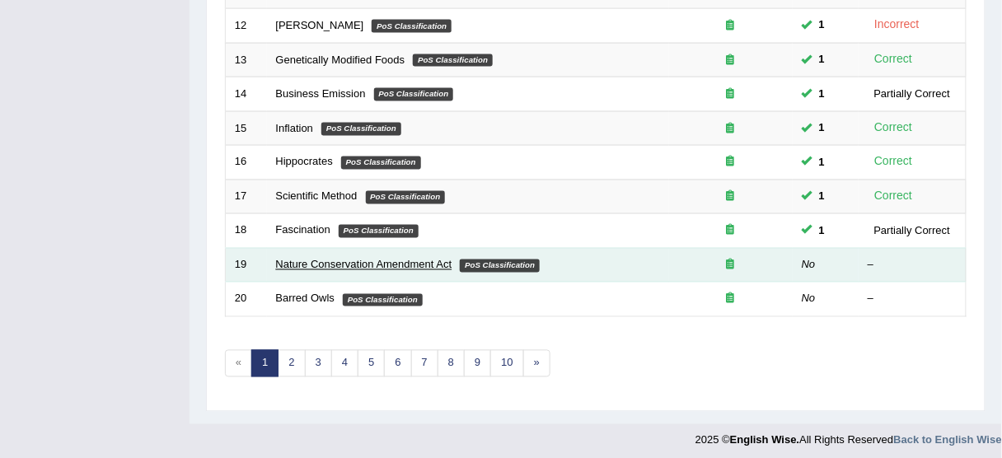
click at [411, 261] on link "Nature Conservation Amendment Act" at bounding box center [364, 265] width 176 height 12
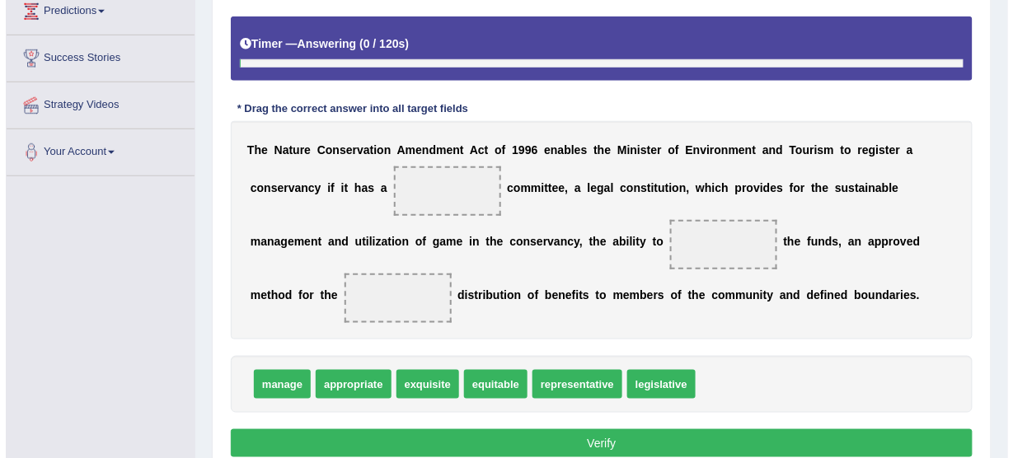
scroll to position [294, 0]
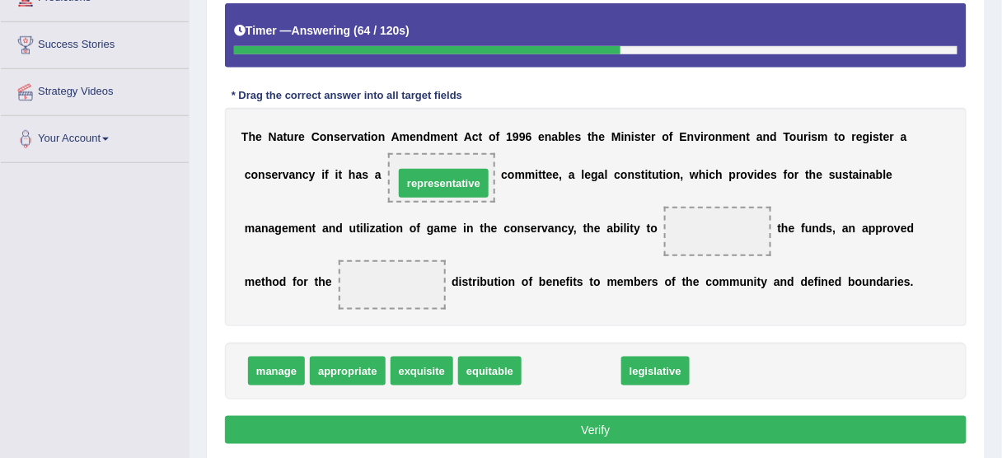
drag, startPoint x: 561, startPoint y: 366, endPoint x: 433, endPoint y: 178, distance: 227.2
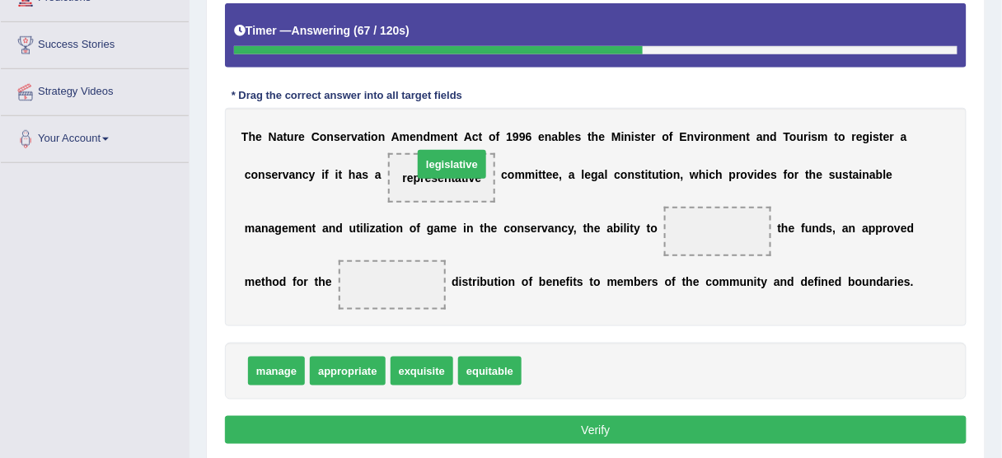
drag, startPoint x: 567, startPoint y: 366, endPoint x: 461, endPoint y: 167, distance: 225.2
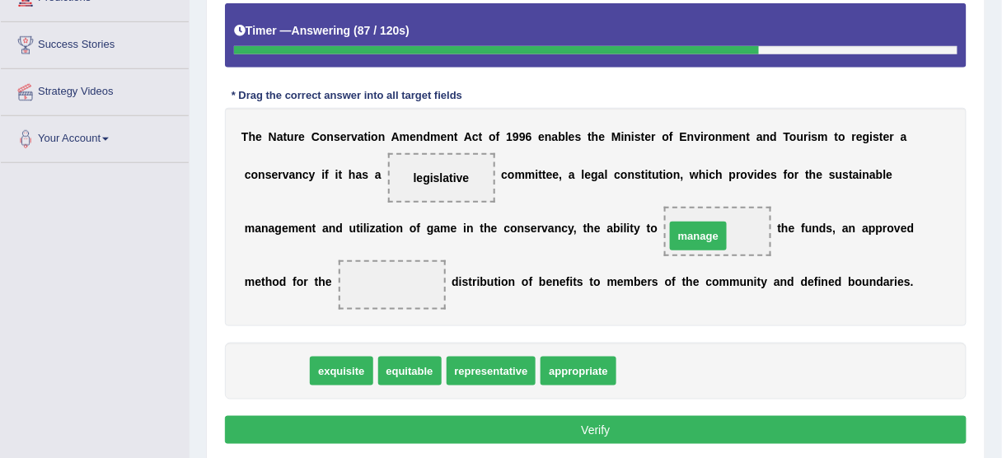
drag, startPoint x: 297, startPoint y: 367, endPoint x: 712, endPoint y: 230, distance: 437.2
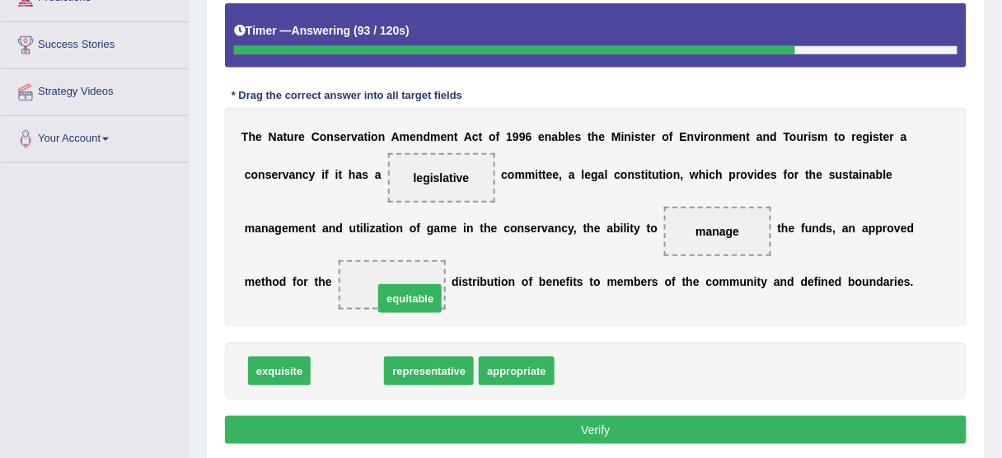
drag, startPoint x: 360, startPoint y: 361, endPoint x: 415, endPoint y: 298, distance: 83.5
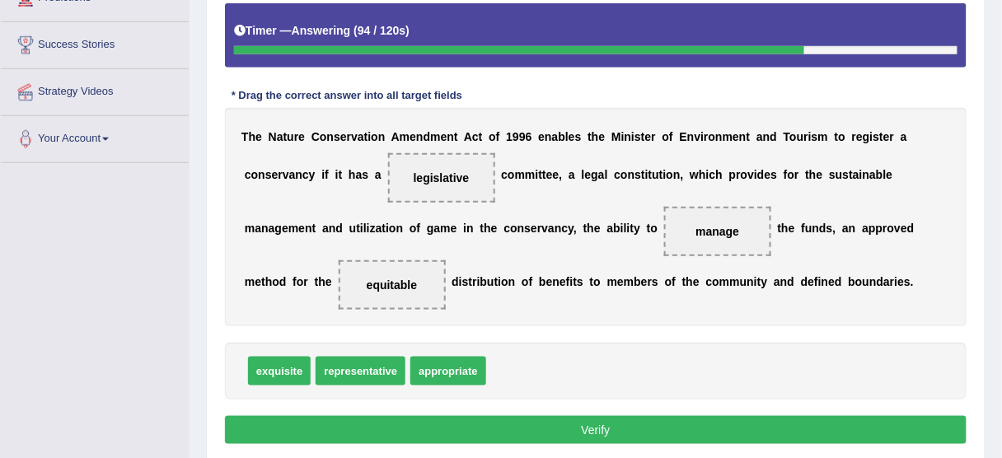
click at [541, 421] on button "Verify" at bounding box center [596, 430] width 742 height 28
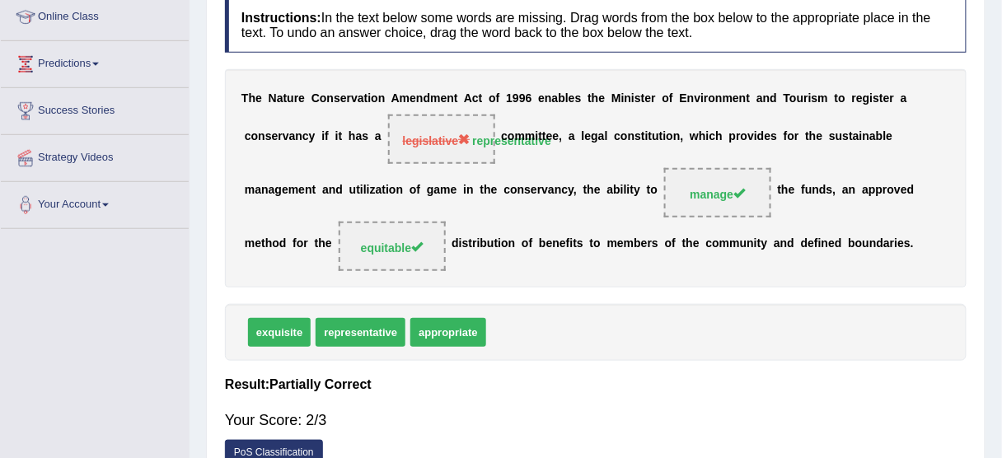
scroll to position [162, 0]
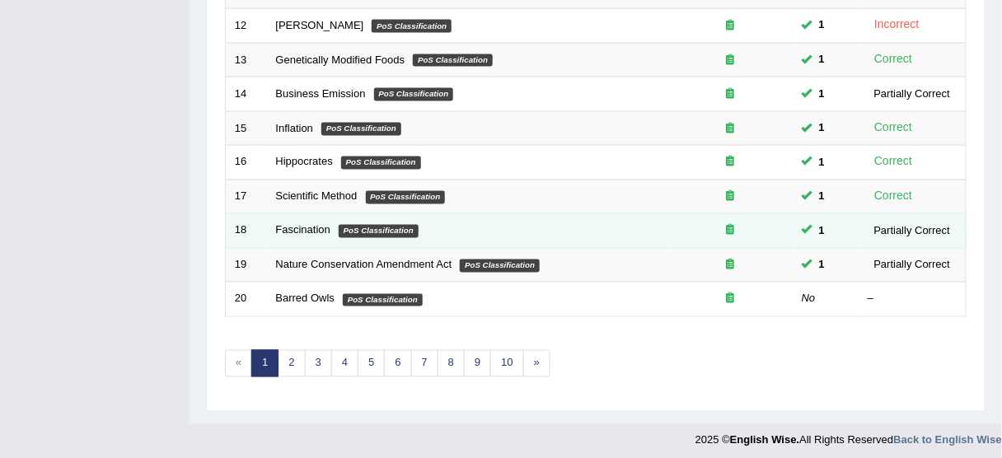
scroll to position [625, 0]
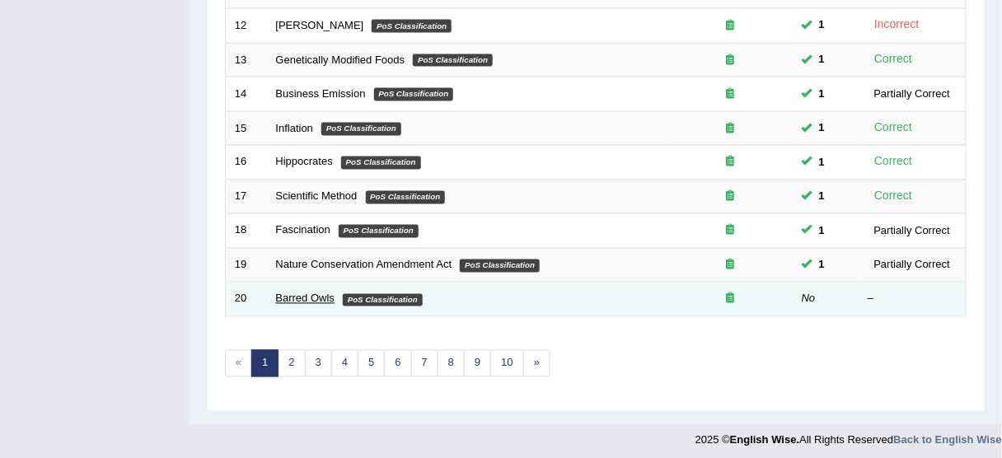
click at [312, 293] on link "Barred Owls" at bounding box center [305, 299] width 59 height 12
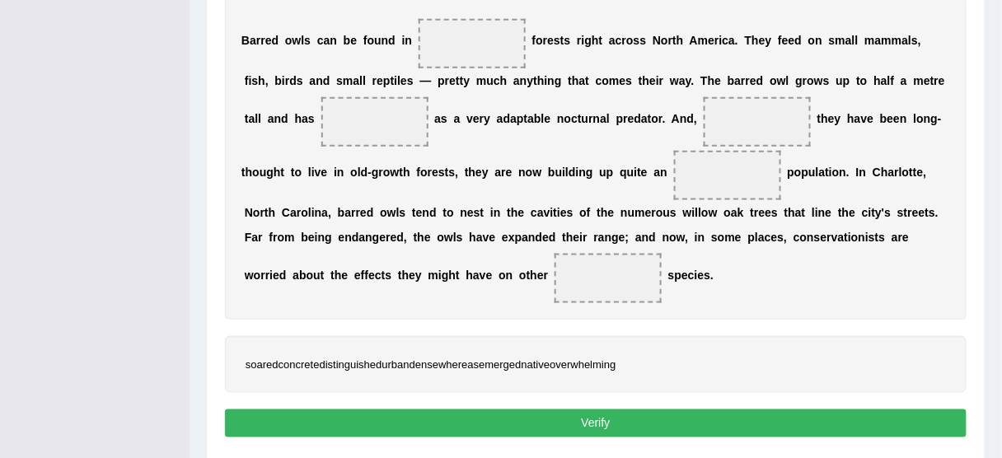
scroll to position [404, 0]
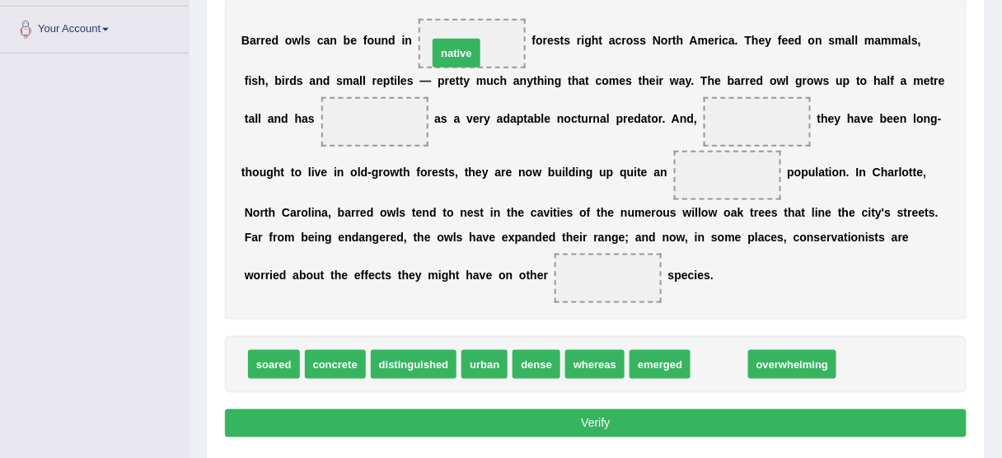
drag, startPoint x: 706, startPoint y: 363, endPoint x: 447, endPoint y: 47, distance: 408.1
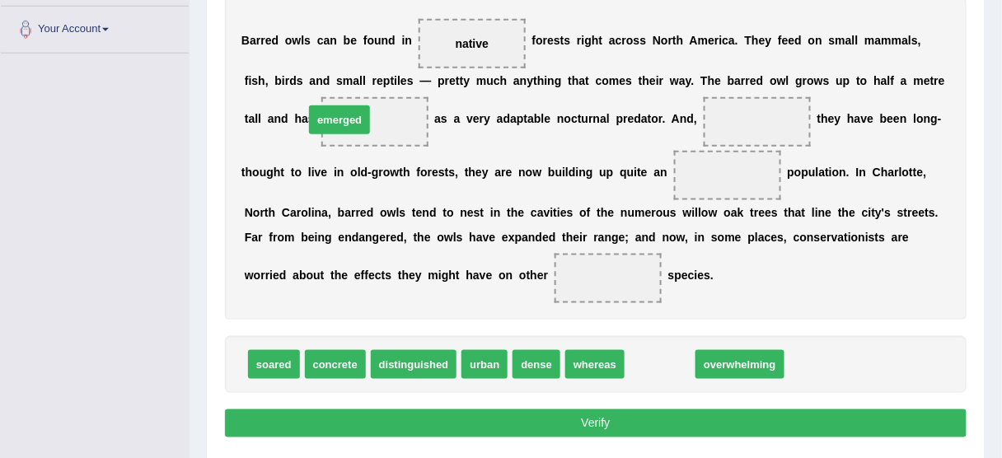
drag, startPoint x: 660, startPoint y: 363, endPoint x: 339, endPoint y: 118, distance: 403.3
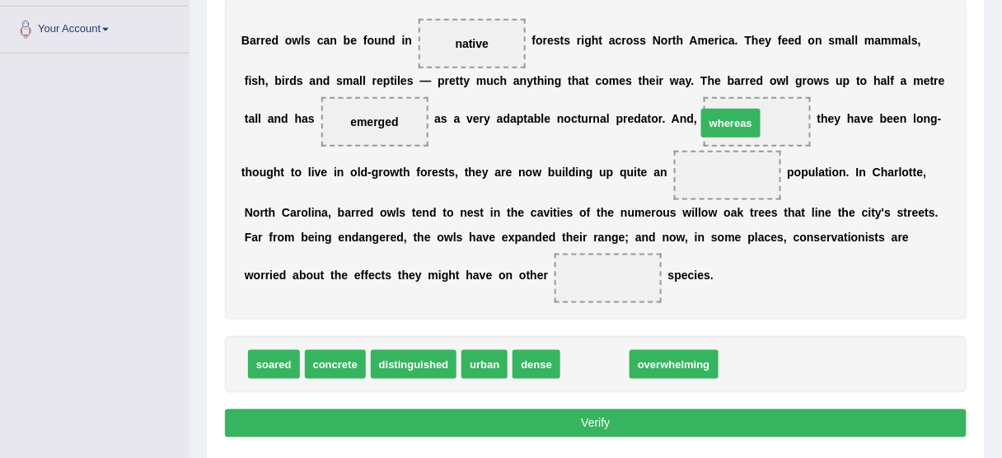
drag, startPoint x: 590, startPoint y: 364, endPoint x: 726, endPoint y: 122, distance: 277.8
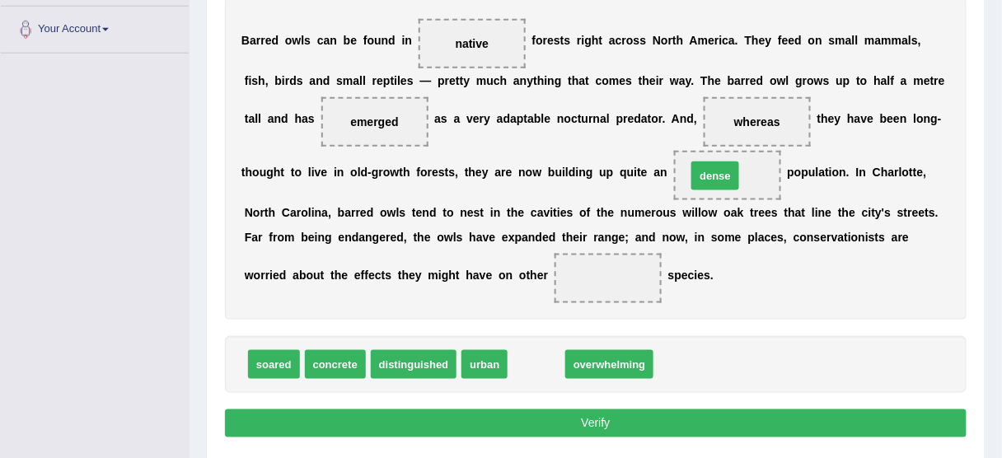
drag, startPoint x: 533, startPoint y: 358, endPoint x: 712, endPoint y: 169, distance: 260.6
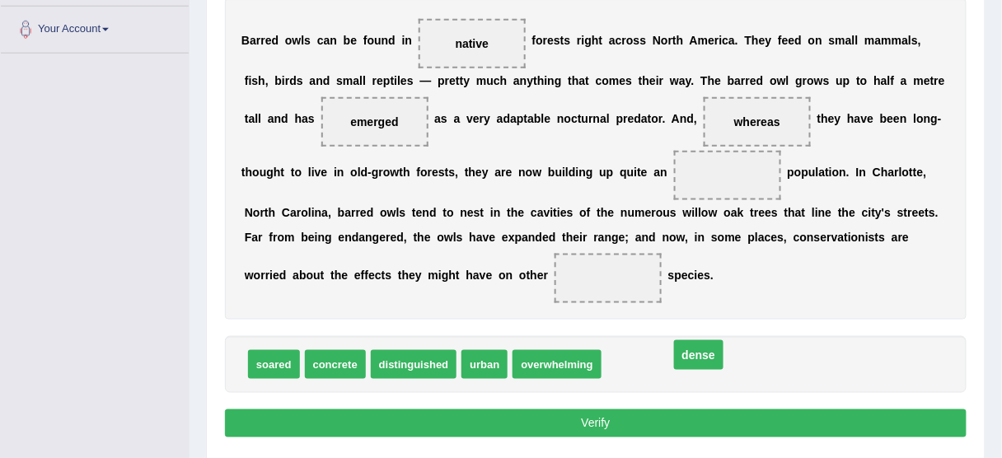
drag, startPoint x: 728, startPoint y: 177, endPoint x: 696, endPoint y: 353, distance: 179.1
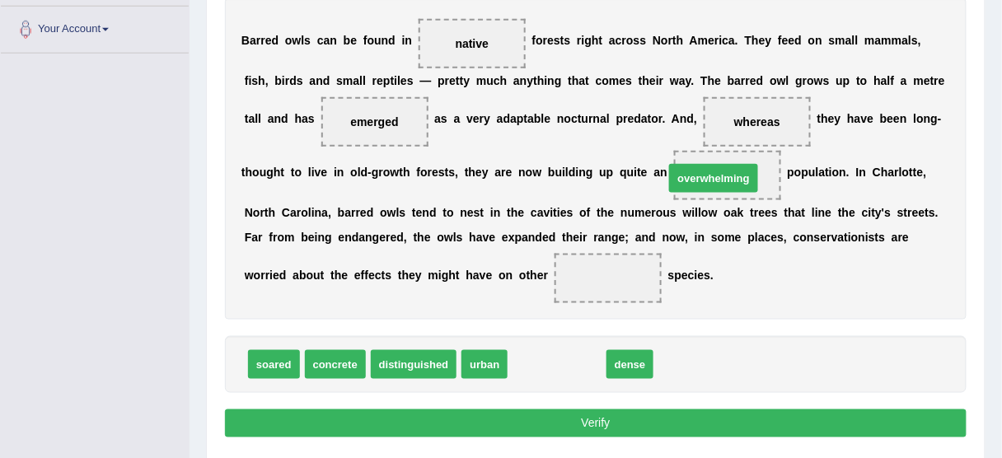
drag, startPoint x: 572, startPoint y: 362, endPoint x: 728, endPoint y: 176, distance: 242.1
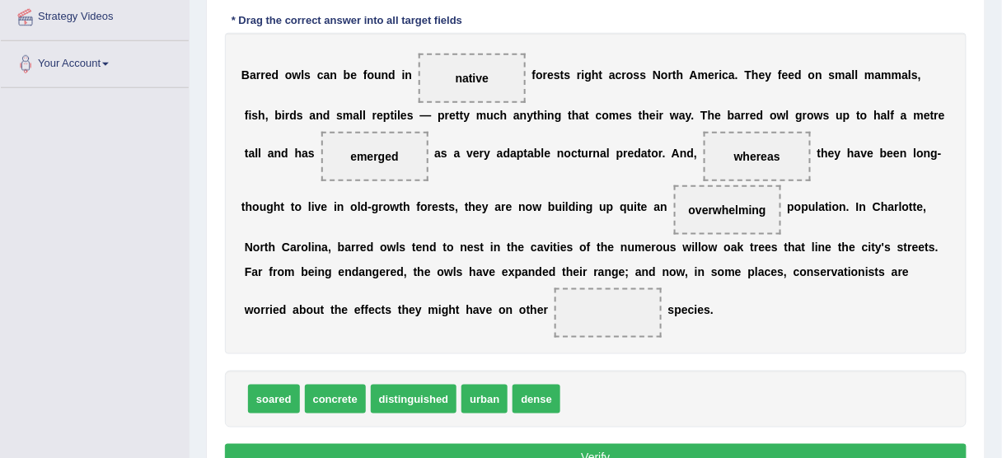
scroll to position [338, 0]
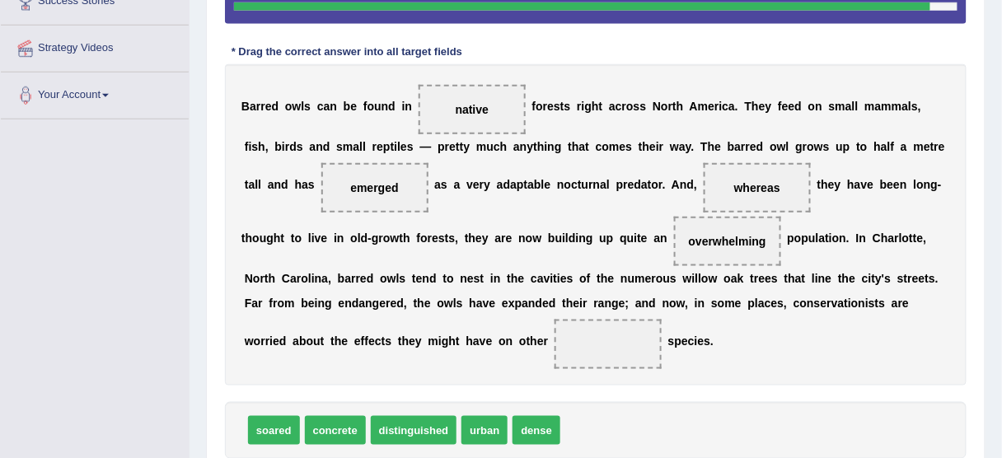
drag, startPoint x: 424, startPoint y: 251, endPoint x: 407, endPoint y: 213, distance: 42.4
click at [520, 314] on div "B a r r e d o w l s c a n b e f o u n d i n native f o r e s t s r i g h t a c …" at bounding box center [596, 224] width 742 height 321
drag, startPoint x: 350, startPoint y: 178, endPoint x: 432, endPoint y: 232, distance: 98.0
click at [466, 257] on div "B a r r e d o w l s c a n b e f o u n d i n native f o r e s t s r i g h t a c …" at bounding box center [596, 224] width 742 height 321
drag, startPoint x: 336, startPoint y: 189, endPoint x: 552, endPoint y: 358, distance: 274.1
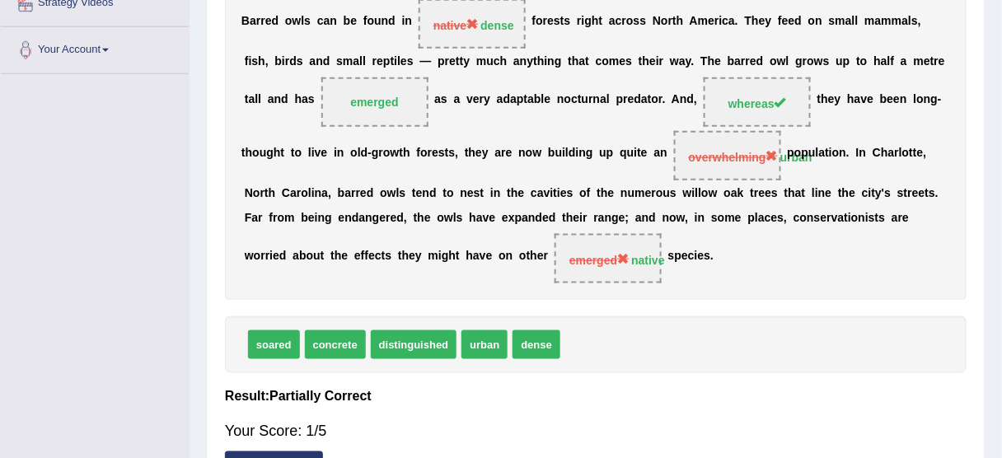
scroll to position [281, 0]
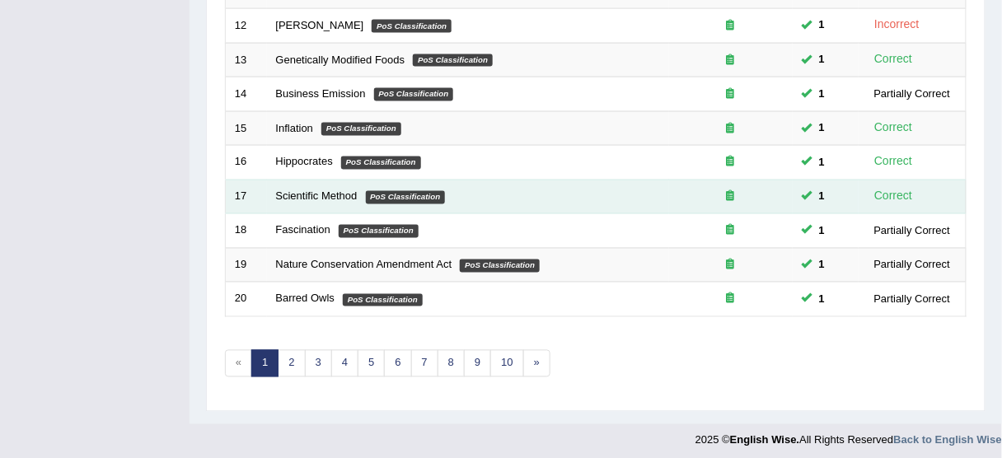
scroll to position [625, 0]
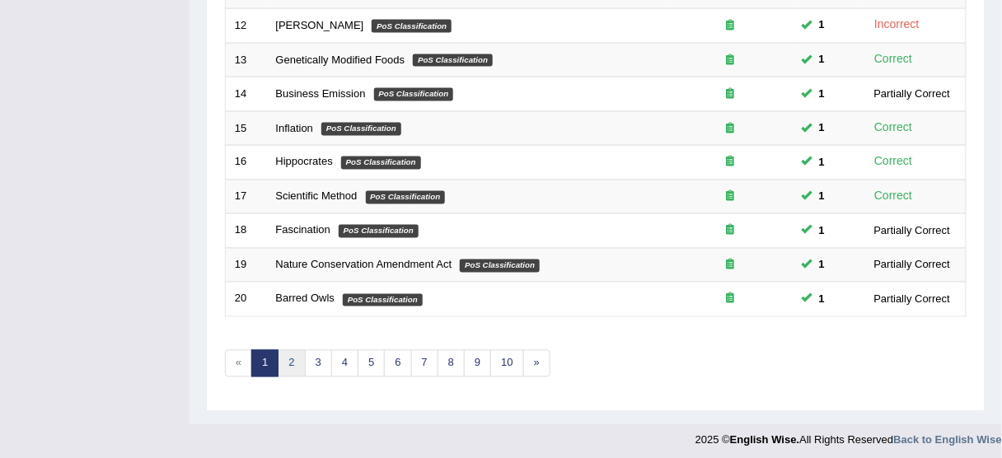
click at [291, 363] on link "2" at bounding box center [291, 363] width 27 height 27
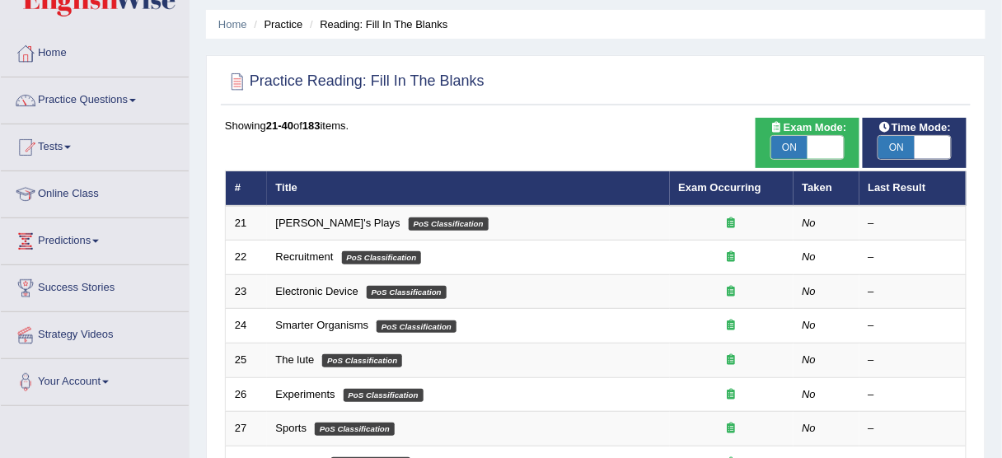
scroll to position [66, 0]
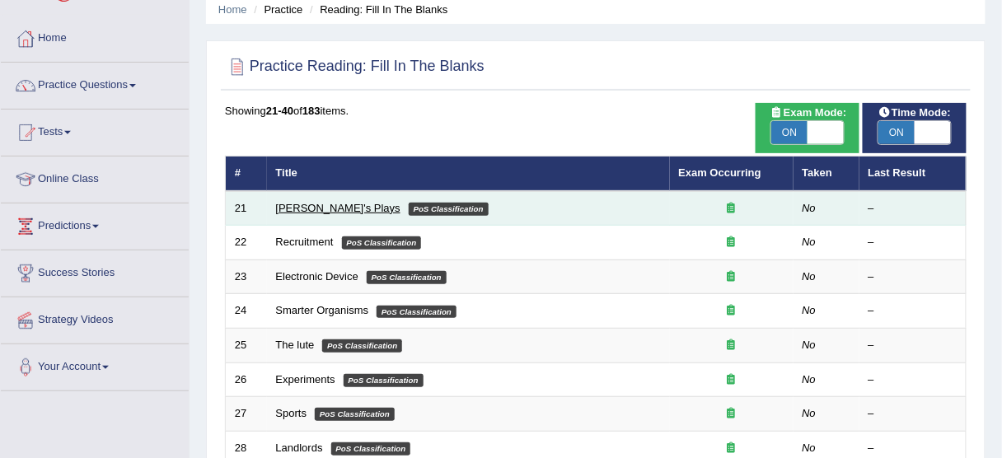
click at [339, 208] on link "[PERSON_NAME]'s Plays" at bounding box center [338, 208] width 124 height 12
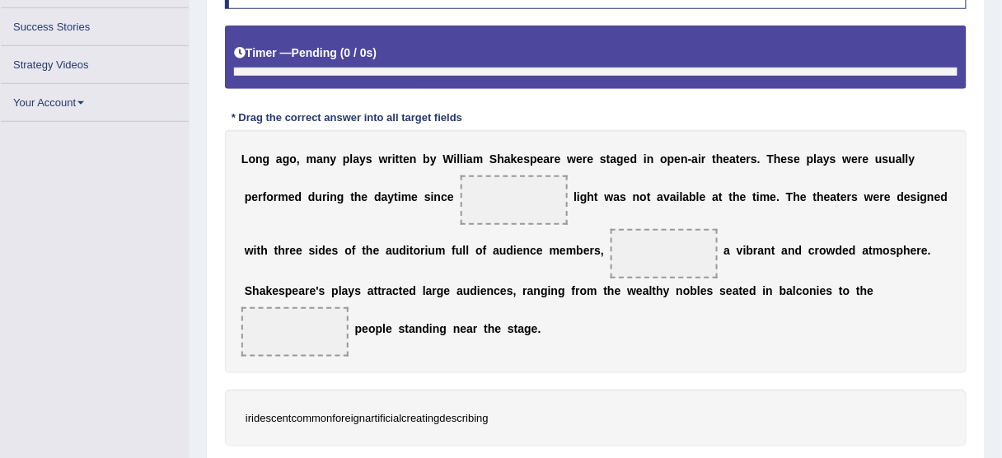
scroll to position [299, 0]
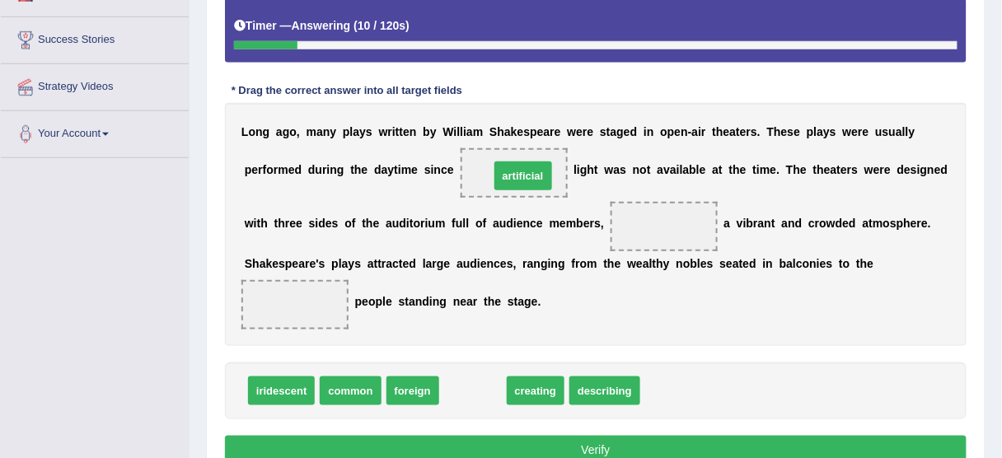
drag, startPoint x: 481, startPoint y: 387, endPoint x: 531, endPoint y: 173, distance: 220.1
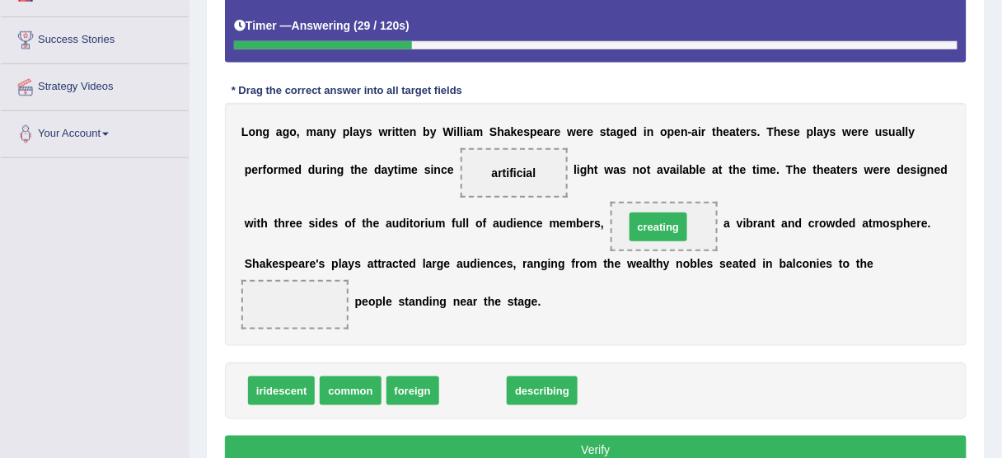
drag, startPoint x: 462, startPoint y: 387, endPoint x: 647, endPoint y: 223, distance: 246.9
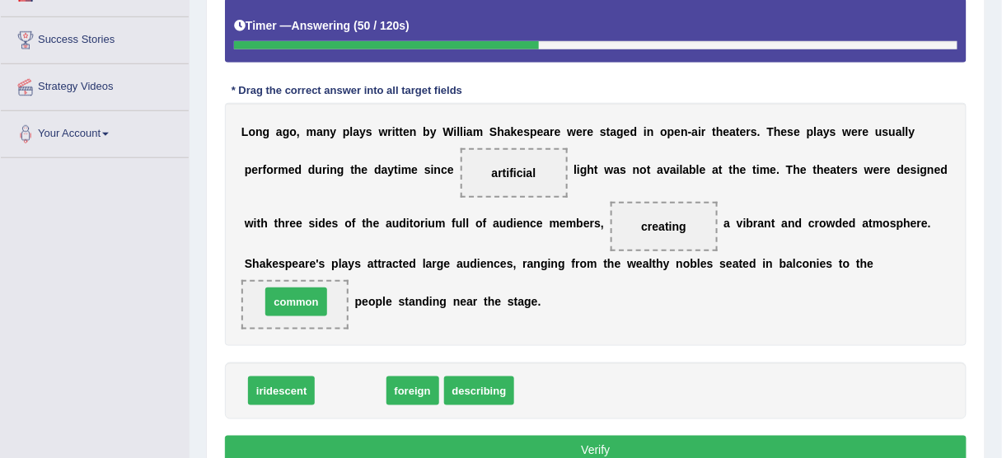
drag, startPoint x: 354, startPoint y: 389, endPoint x: 294, endPoint y: 293, distance: 112.9
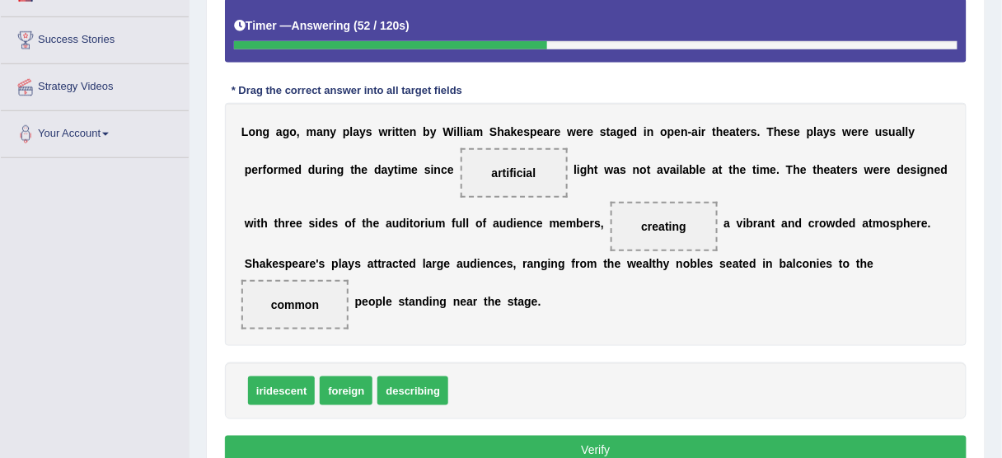
click at [455, 436] on button "Verify" at bounding box center [596, 450] width 742 height 28
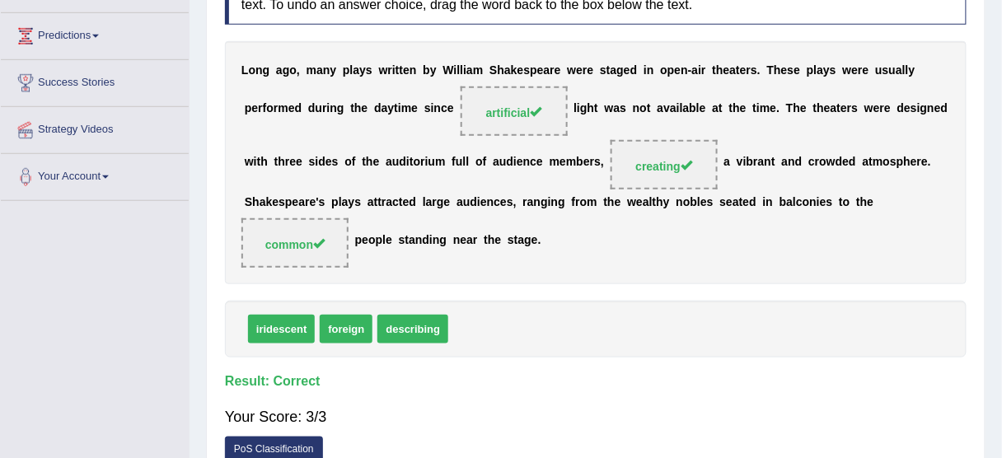
scroll to position [233, 0]
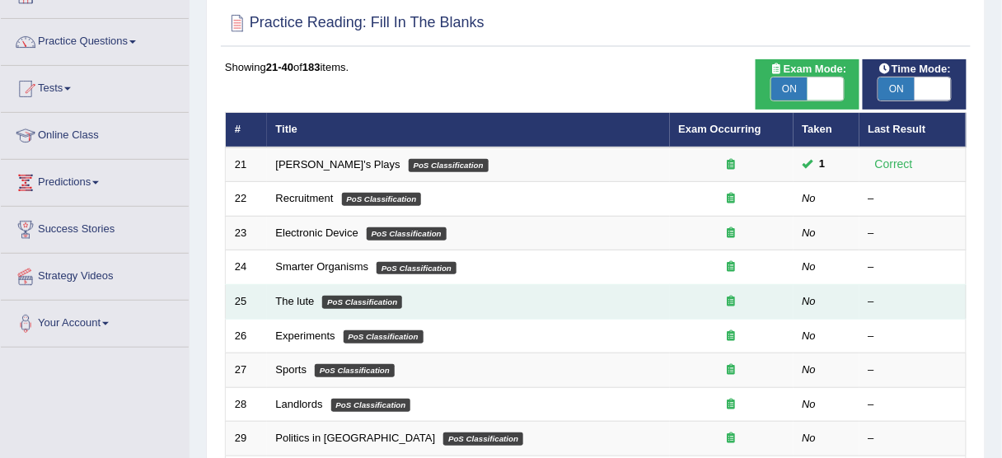
scroll to position [132, 0]
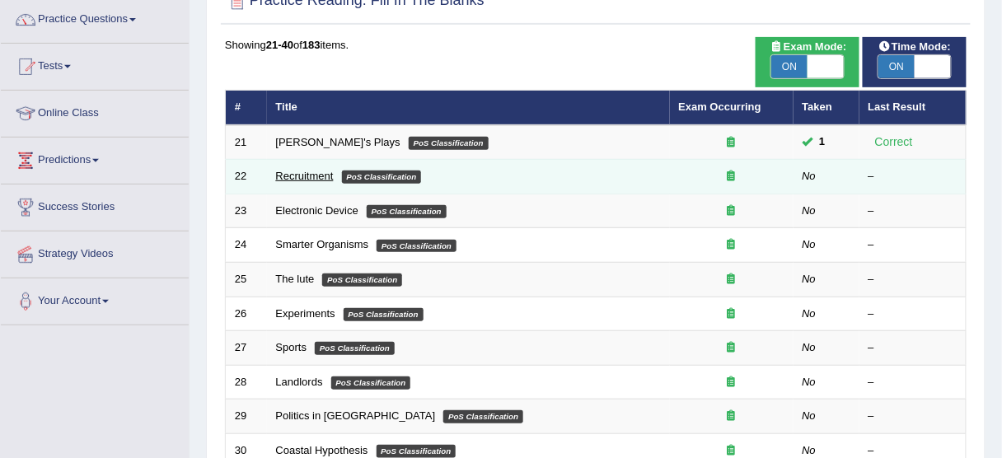
click at [283, 170] on link "Recruitment" at bounding box center [305, 176] width 58 height 12
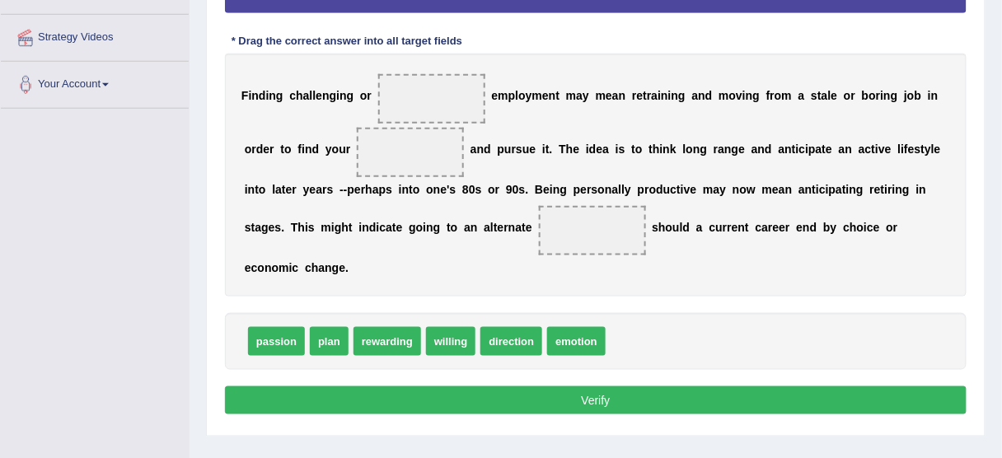
scroll to position [378, 0]
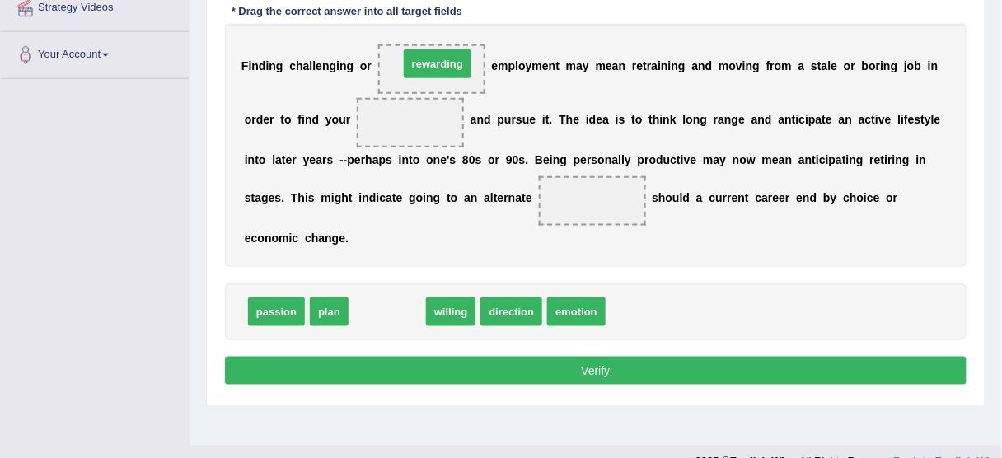
drag, startPoint x: 428, startPoint y: 194, endPoint x: 452, endPoint y: 57, distance: 139.0
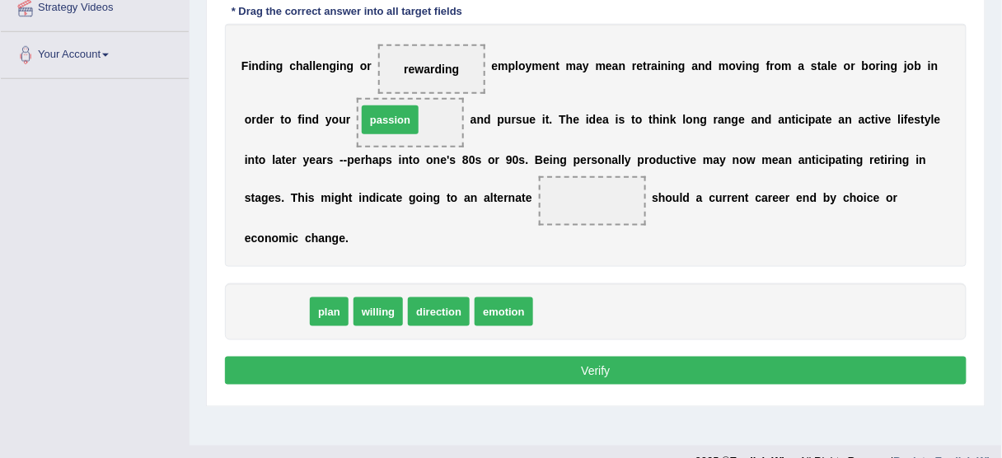
drag, startPoint x: 297, startPoint y: 295, endPoint x: 404, endPoint y: 116, distance: 208.4
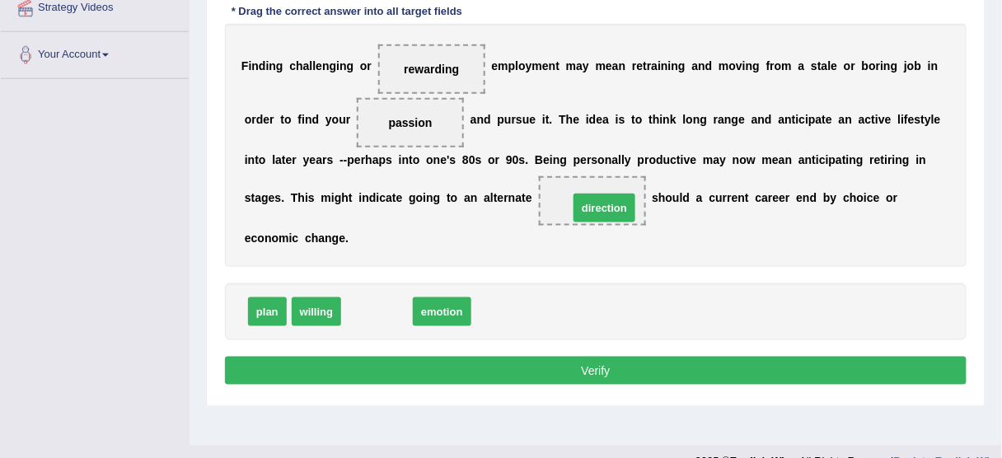
drag, startPoint x: 370, startPoint y: 308, endPoint x: 597, endPoint y: 204, distance: 250.3
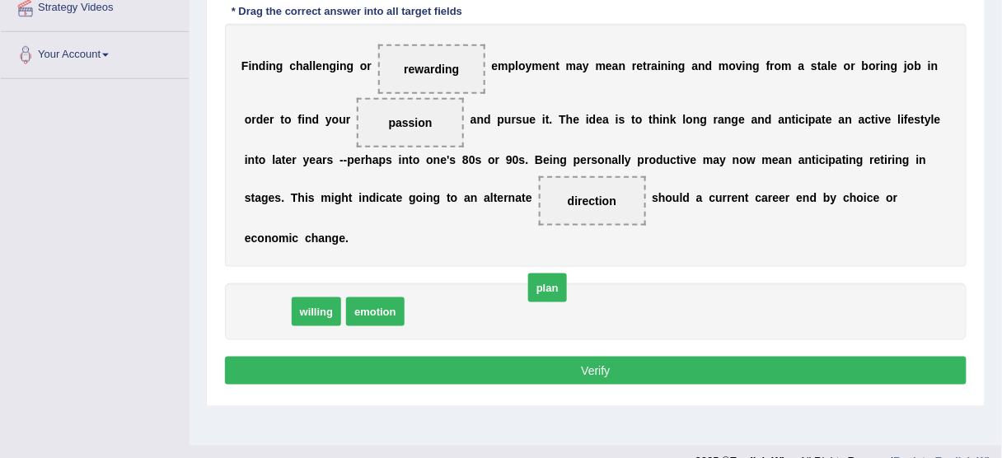
drag, startPoint x: 250, startPoint y: 314, endPoint x: 507, endPoint y: 309, distance: 257.1
click at [499, 357] on button "Verify" at bounding box center [596, 371] width 742 height 28
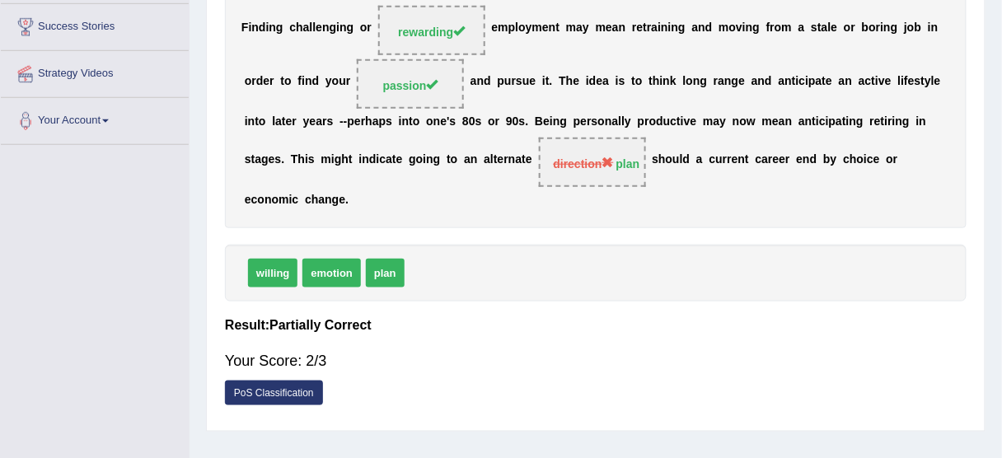
scroll to position [246, 0]
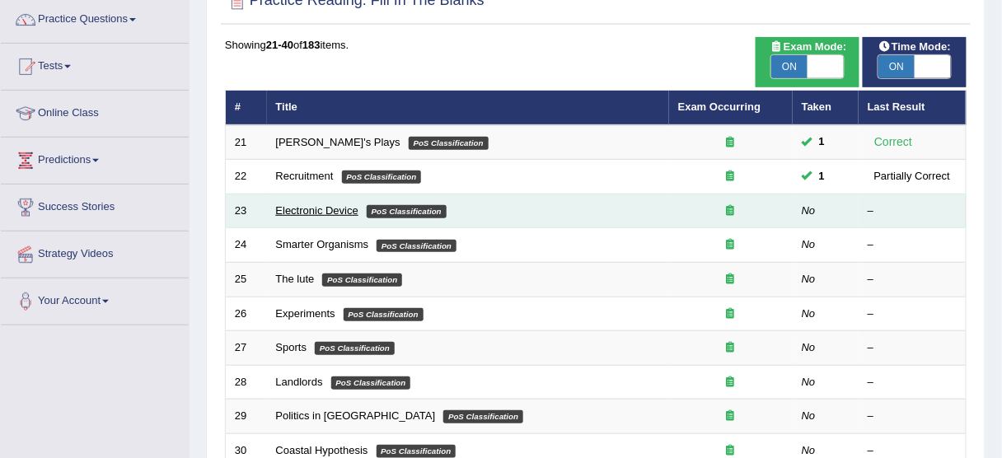
click at [339, 209] on link "Electronic Device" at bounding box center [317, 210] width 82 height 12
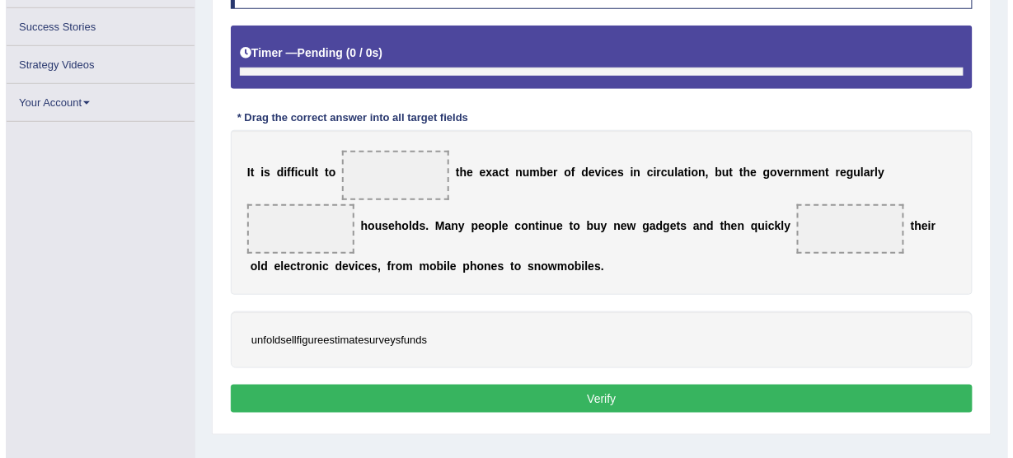
scroll to position [299, 0]
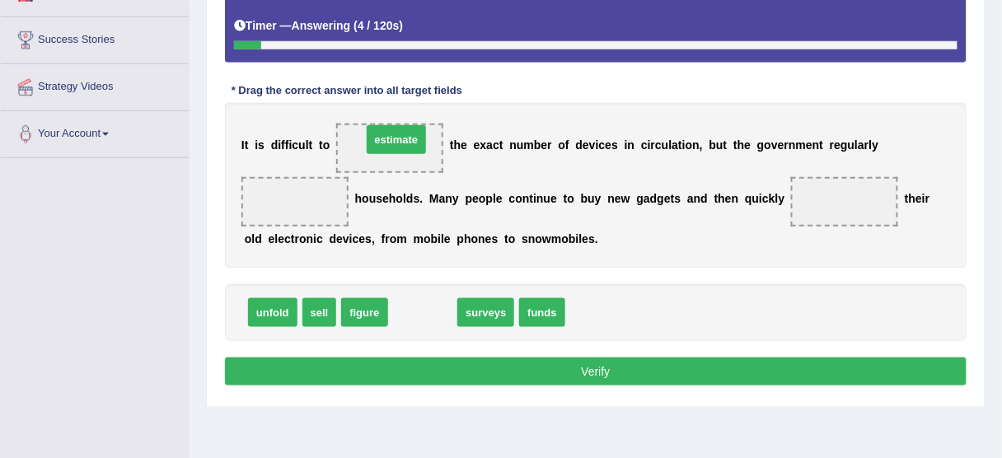
drag, startPoint x: 411, startPoint y: 314, endPoint x: 385, endPoint y: 126, distance: 189.7
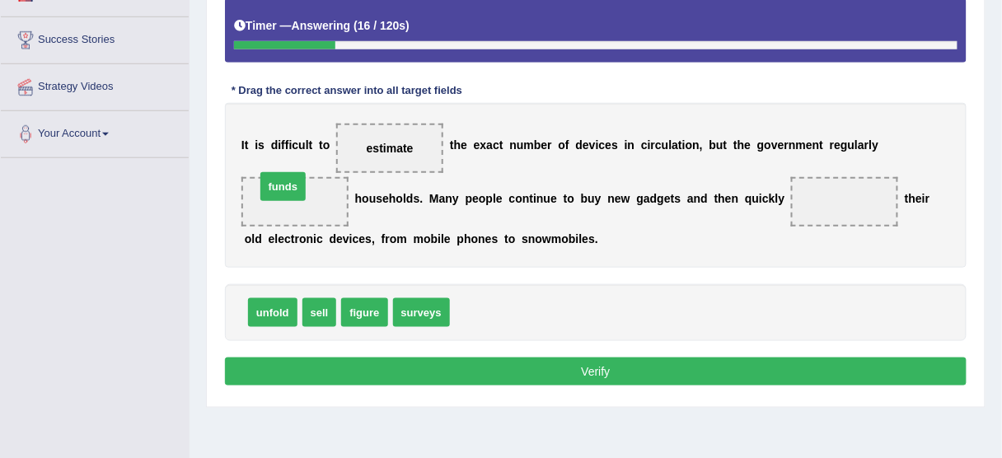
drag, startPoint x: 477, startPoint y: 306, endPoint x: 290, endPoint y: 186, distance: 222.0
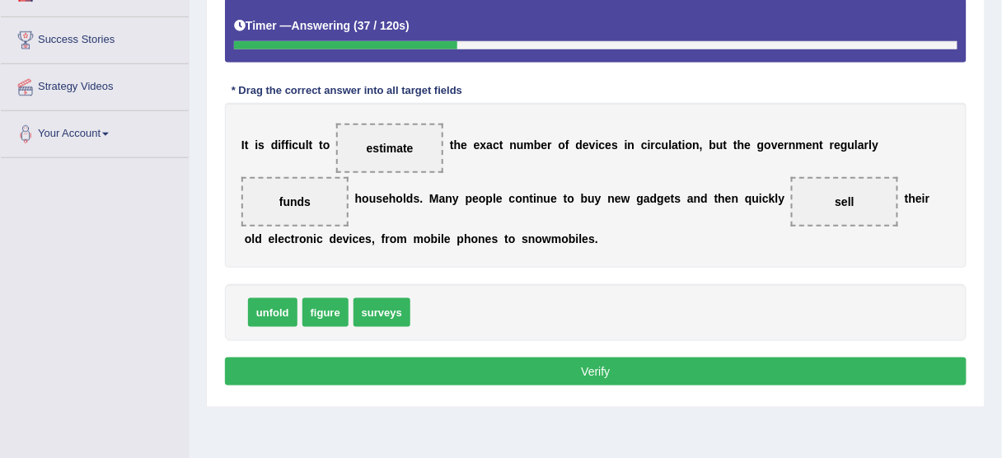
click at [428, 365] on button "Verify" at bounding box center [596, 372] width 742 height 28
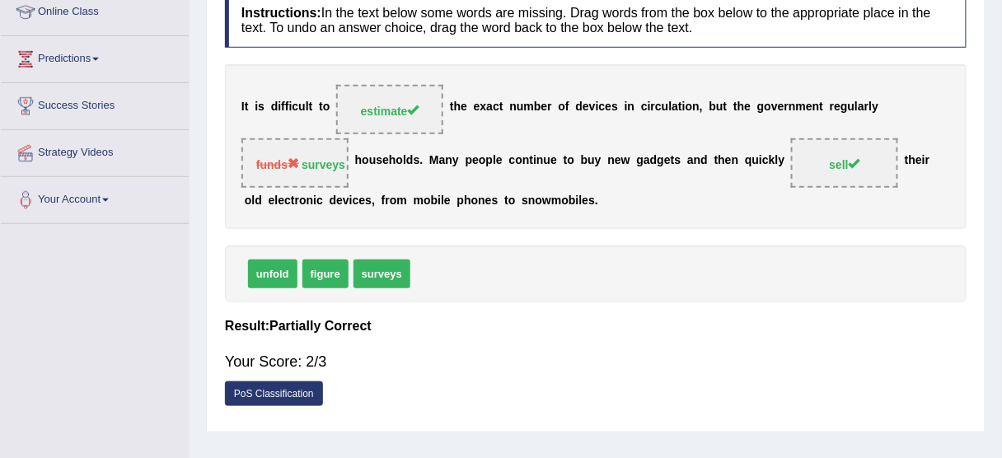
scroll to position [167, 0]
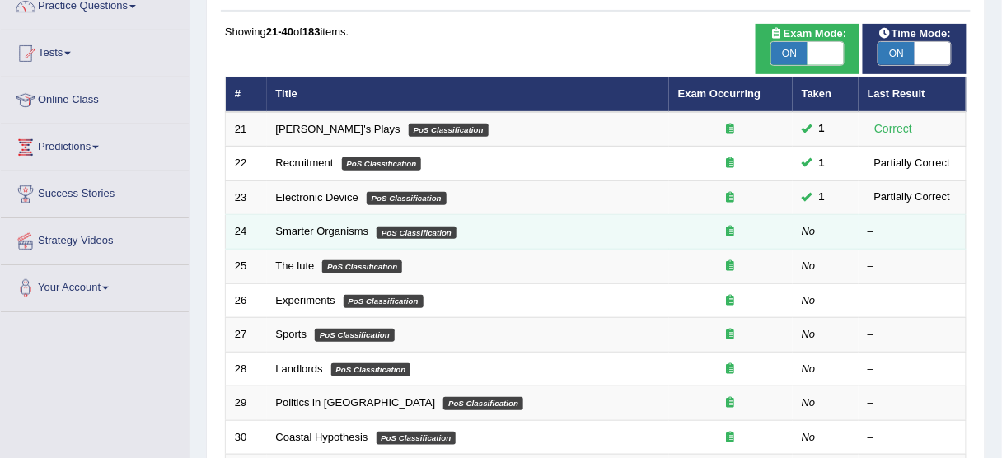
scroll to position [132, 0]
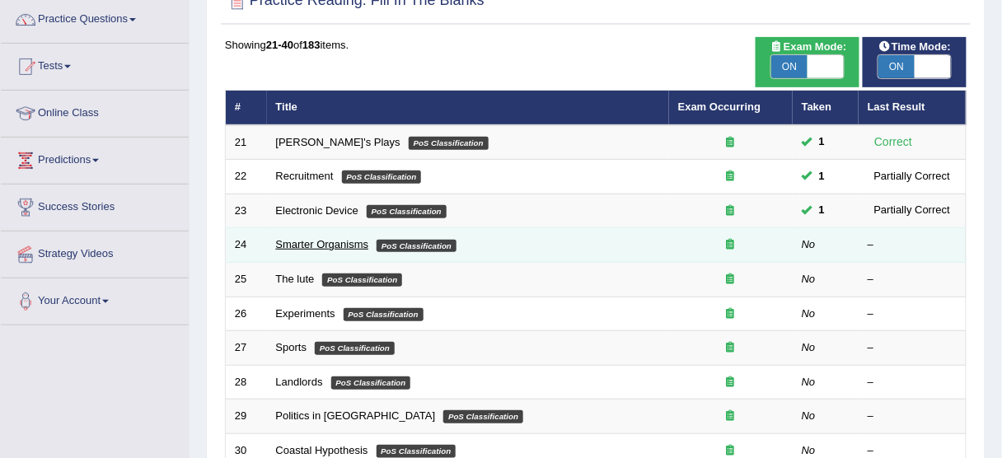
click at [358, 242] on link "Smarter Organisms" at bounding box center [322, 244] width 93 height 12
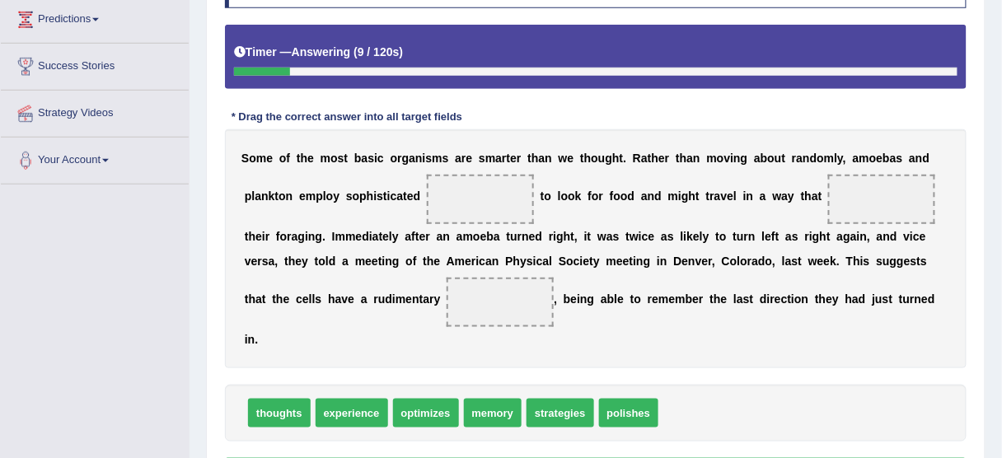
scroll to position [294, 0]
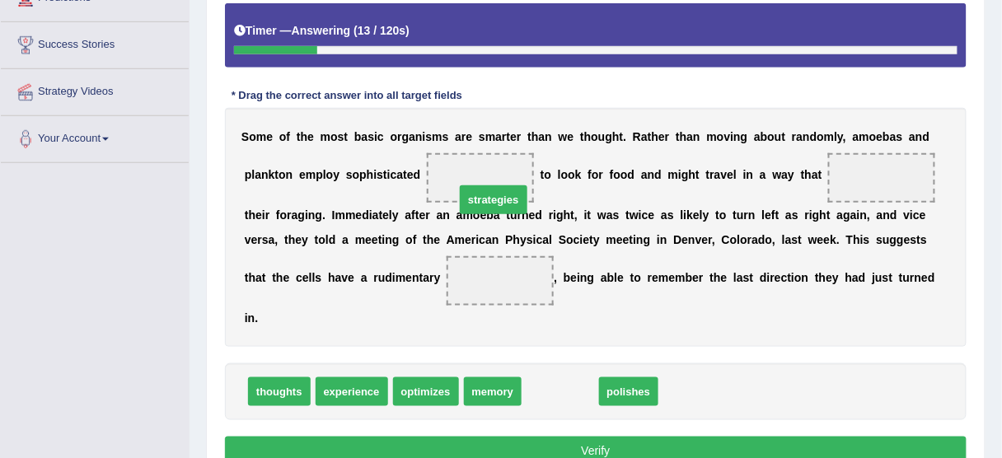
drag, startPoint x: 564, startPoint y: 392, endPoint x: 494, endPoint y: 193, distance: 211.1
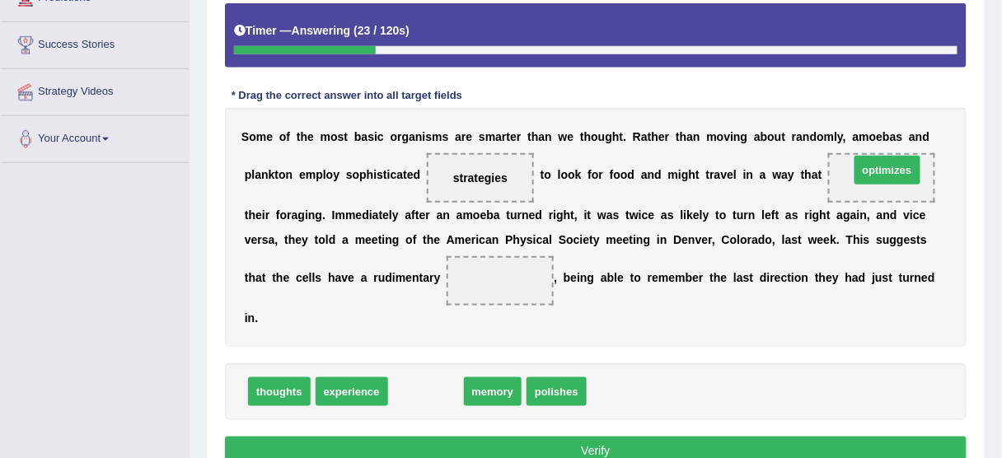
drag, startPoint x: 416, startPoint y: 383, endPoint x: 871, endPoint y: 172, distance: 501.4
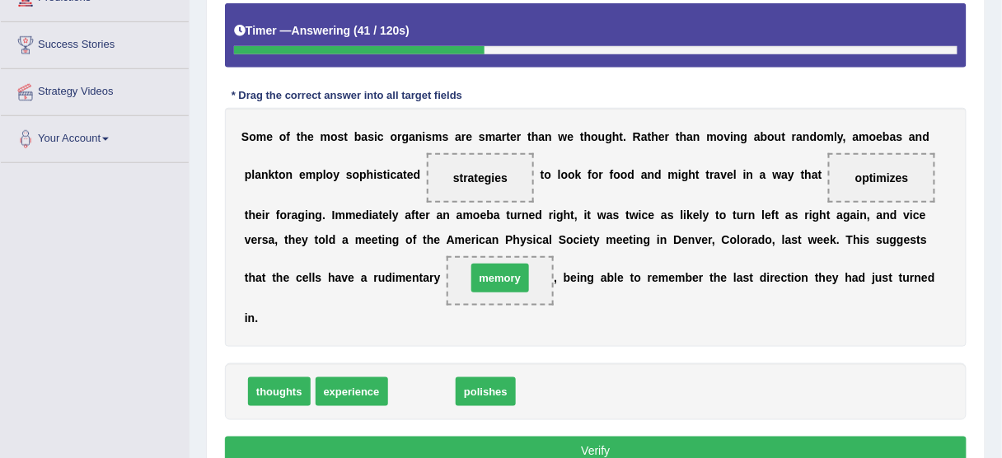
drag, startPoint x: 427, startPoint y: 389, endPoint x: 505, endPoint y: 274, distance: 138.7
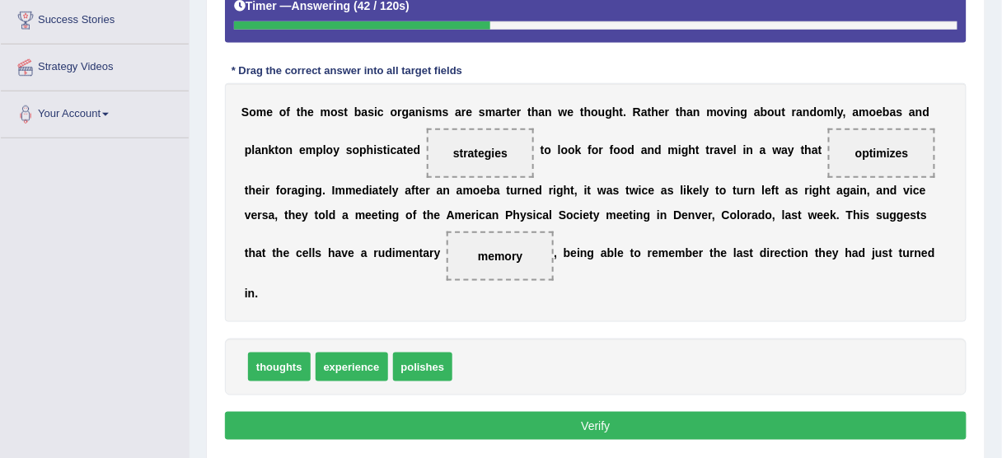
scroll to position [360, 0]
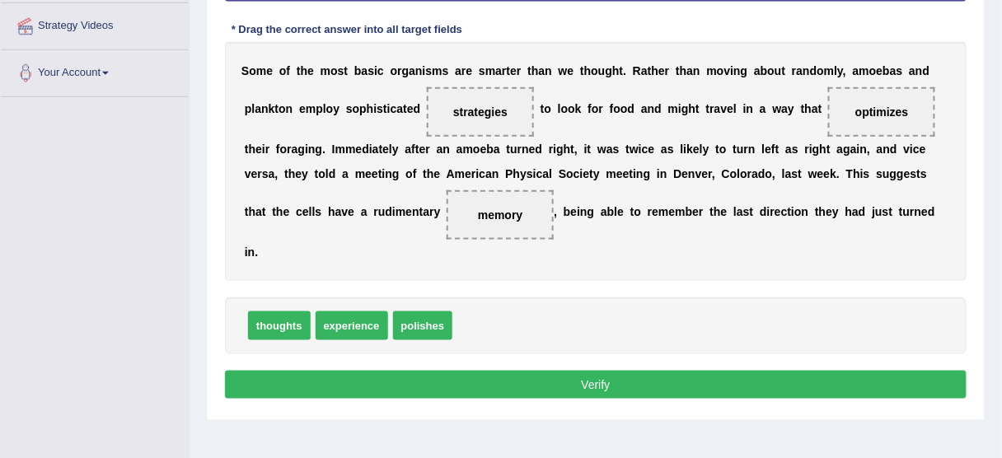
click at [536, 376] on button "Verify" at bounding box center [596, 385] width 742 height 28
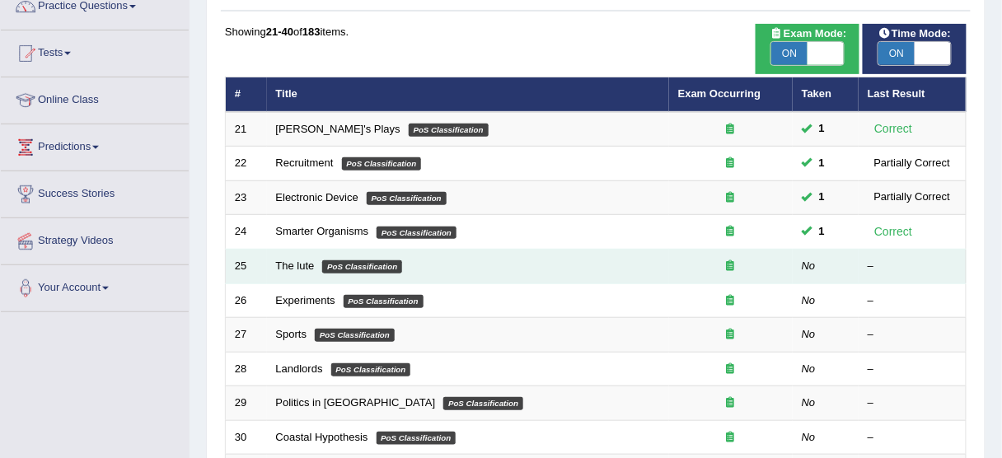
scroll to position [132, 0]
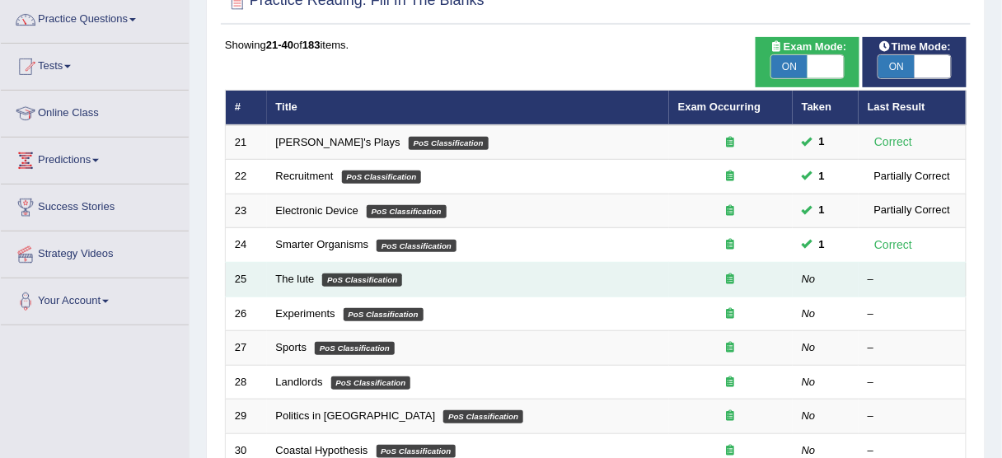
click at [307, 283] on td "The lute PoS Classification" at bounding box center [468, 280] width 402 height 35
click at [244, 265] on td "25" at bounding box center [246, 280] width 41 height 35
click at [281, 274] on link "The lute" at bounding box center [295, 279] width 39 height 12
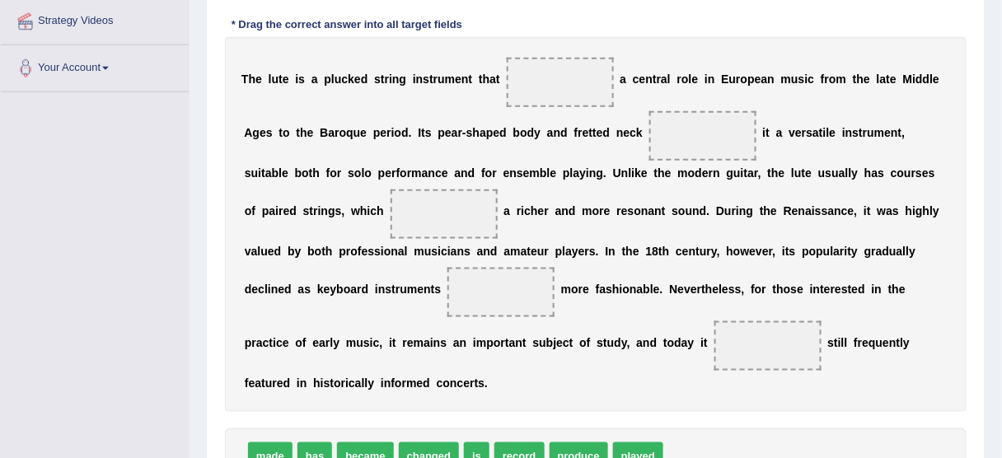
scroll to position [431, 0]
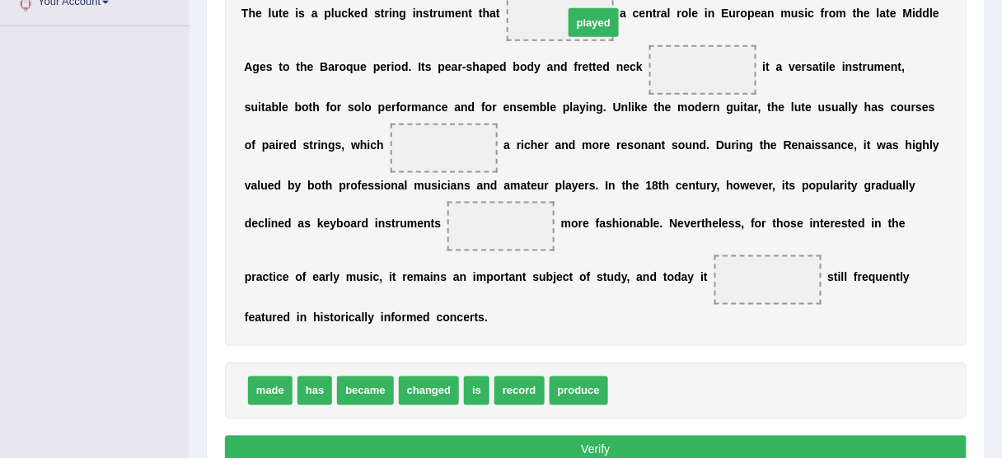
drag, startPoint x: 623, startPoint y: 329, endPoint x: 586, endPoint y: 19, distance: 312.0
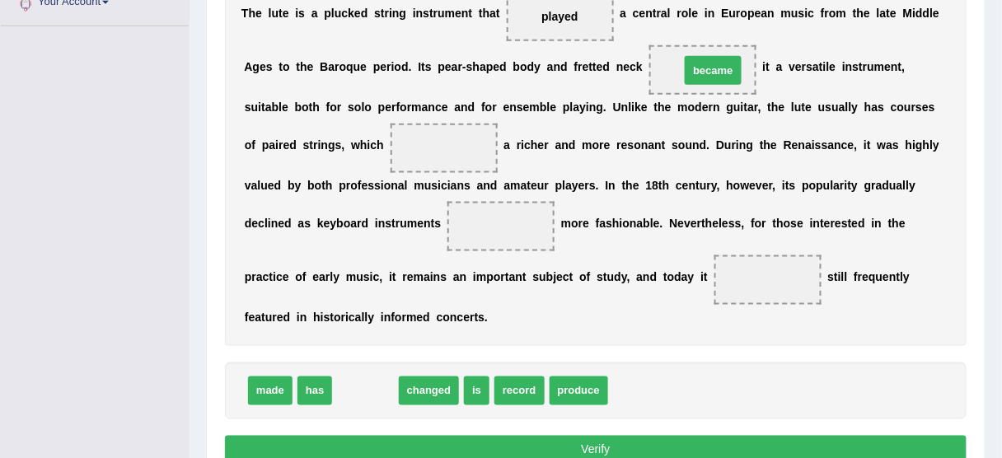
drag, startPoint x: 371, startPoint y: 385, endPoint x: 710, endPoint y: 65, distance: 466.3
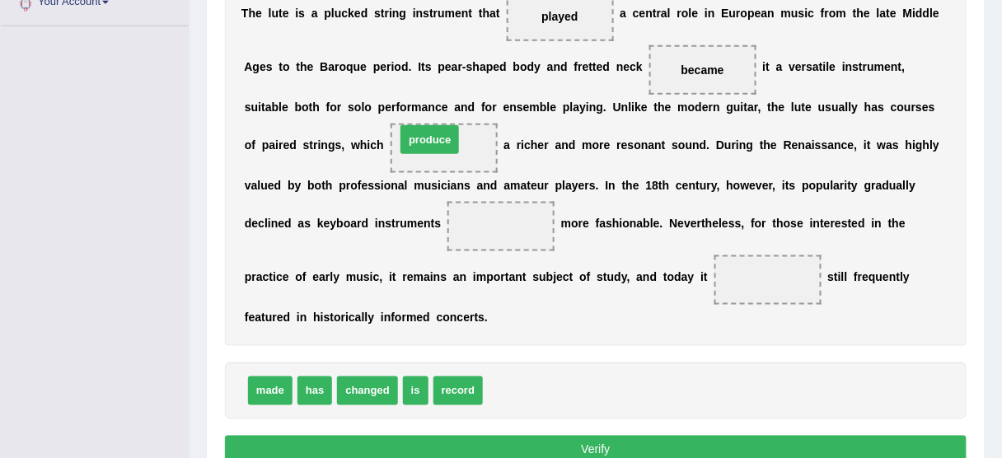
drag, startPoint x: 515, startPoint y: 382, endPoint x: 439, endPoint y: 143, distance: 250.7
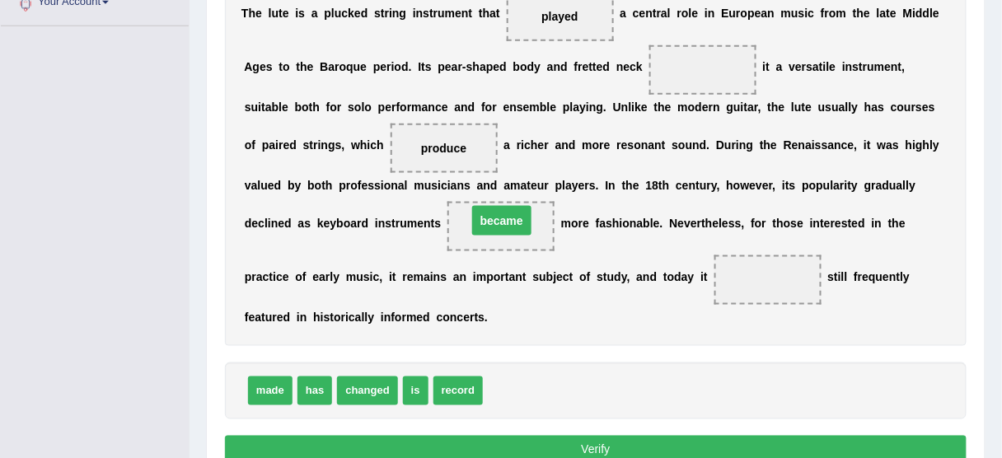
drag, startPoint x: 709, startPoint y: 65, endPoint x: 508, endPoint y: 216, distance: 251.3
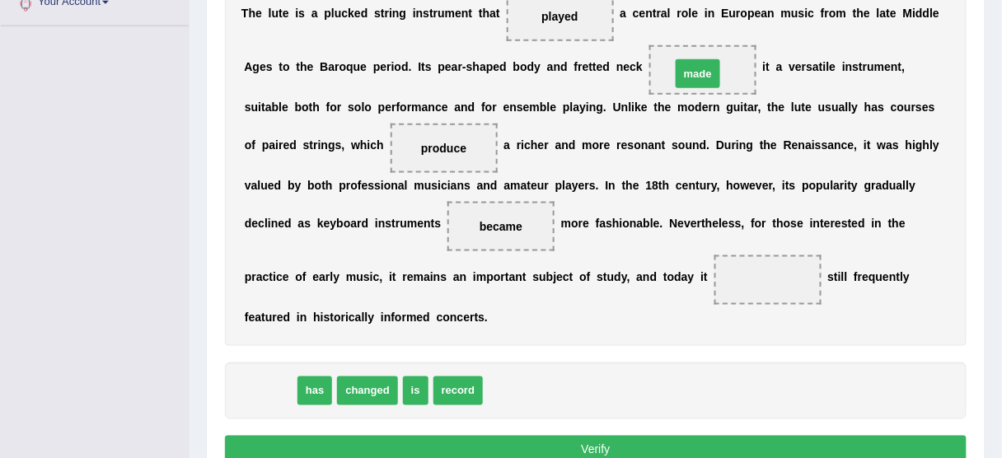
drag, startPoint x: 275, startPoint y: 387, endPoint x: 698, endPoint y: 71, distance: 528.0
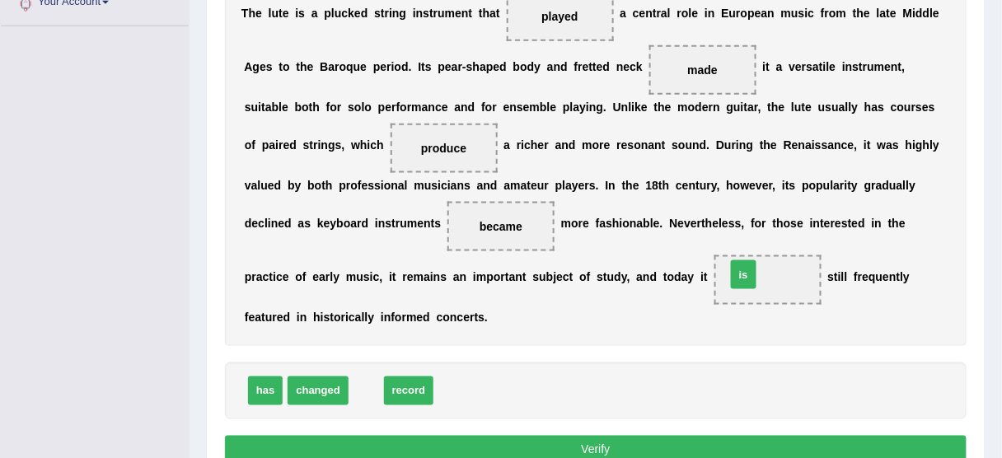
drag, startPoint x: 369, startPoint y: 391, endPoint x: 750, endPoint y: 276, distance: 397.5
click at [590, 441] on button "Verify" at bounding box center [596, 450] width 742 height 28
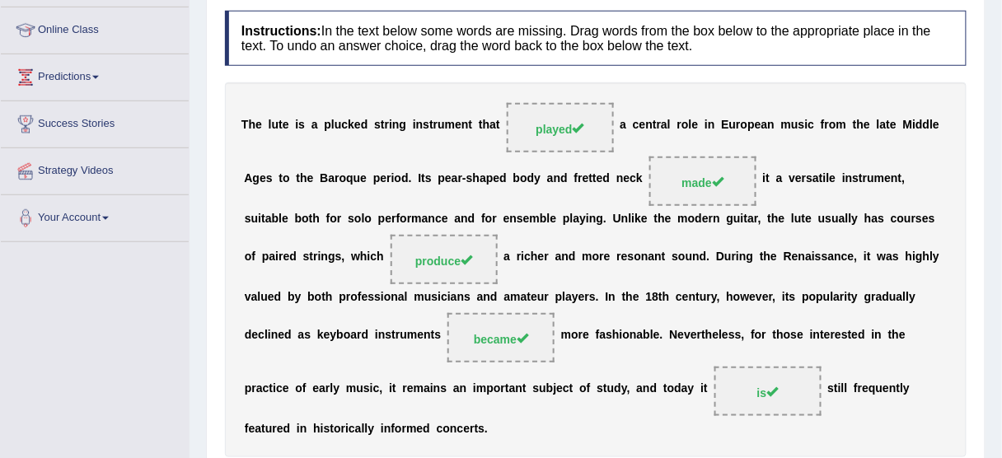
scroll to position [209, 0]
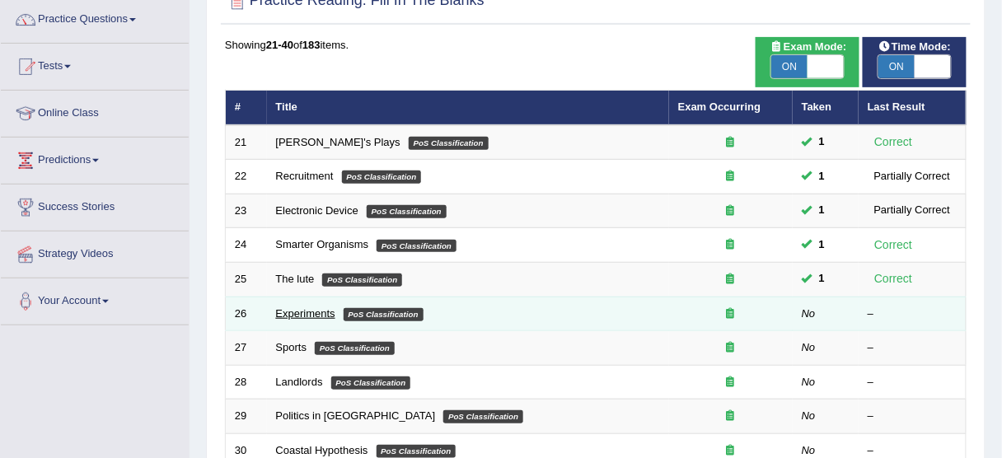
click at [293, 308] on link "Experiments" at bounding box center [305, 313] width 59 height 12
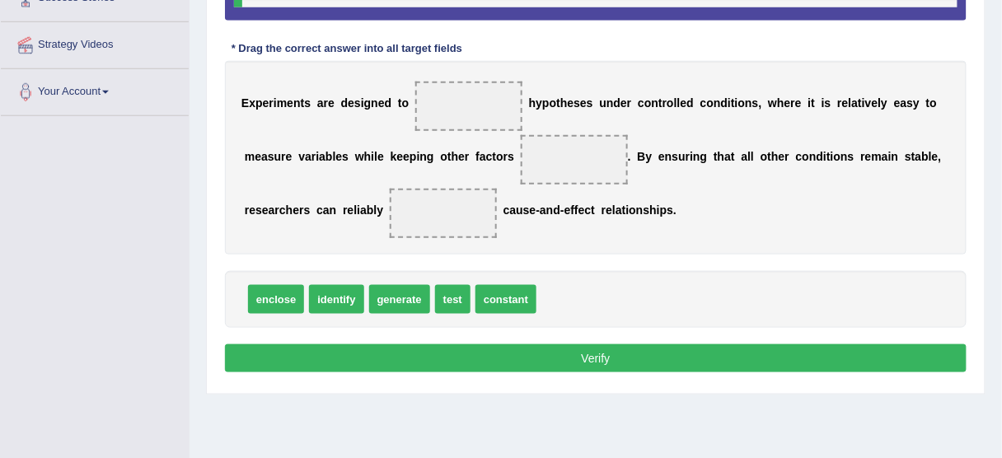
scroll to position [338, 0]
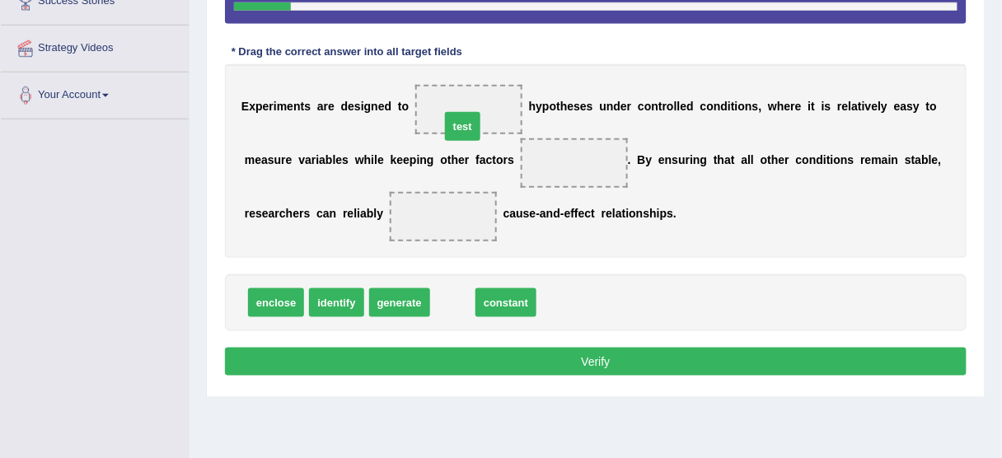
drag, startPoint x: 458, startPoint y: 298, endPoint x: 468, endPoint y: 123, distance: 175.8
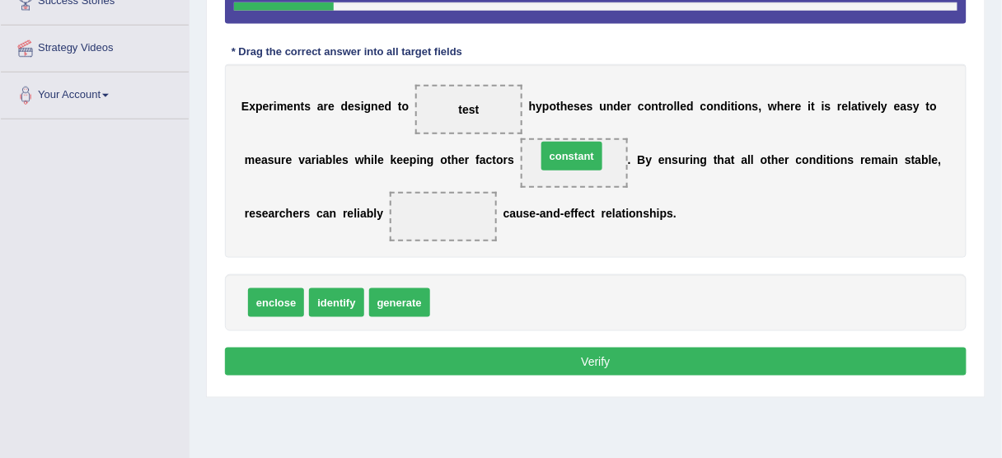
drag, startPoint x: 464, startPoint y: 298, endPoint x: 577, endPoint y: 151, distance: 185.7
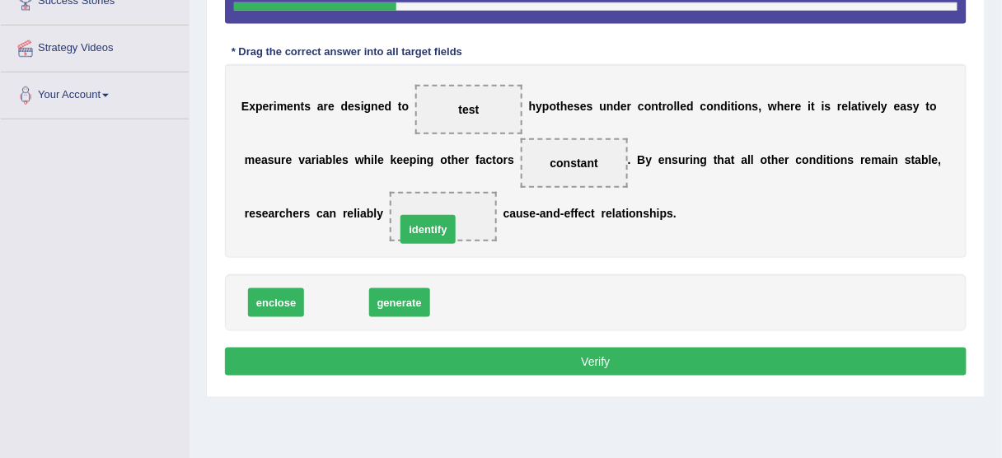
drag, startPoint x: 329, startPoint y: 299, endPoint x: 420, endPoint y: 226, distance: 117.2
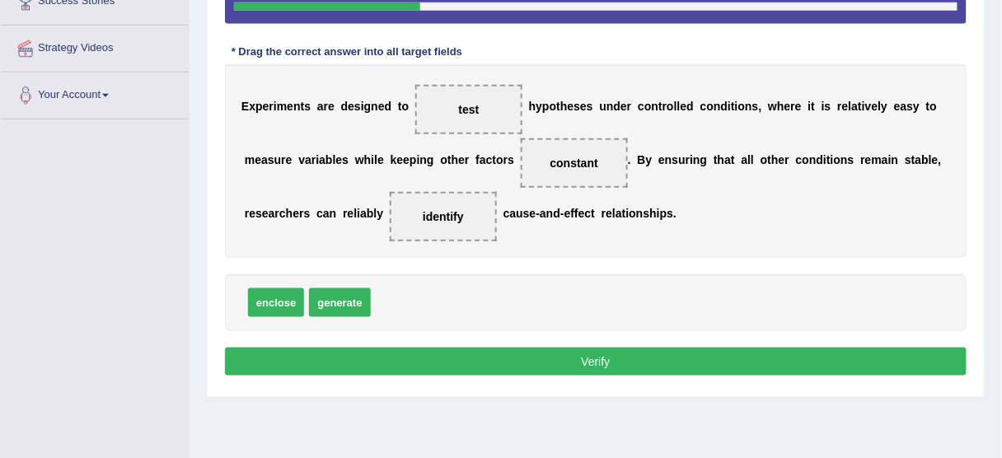
click at [353, 353] on button "Verify" at bounding box center [596, 362] width 742 height 28
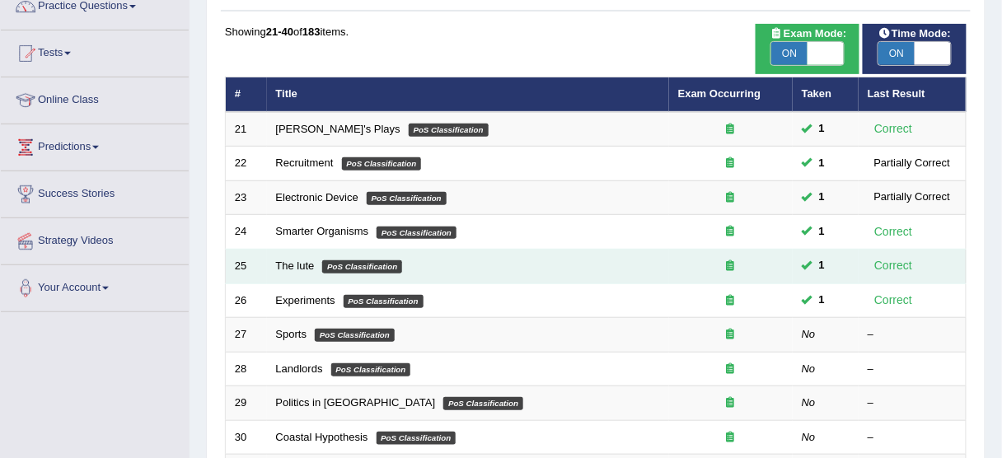
scroll to position [132, 0]
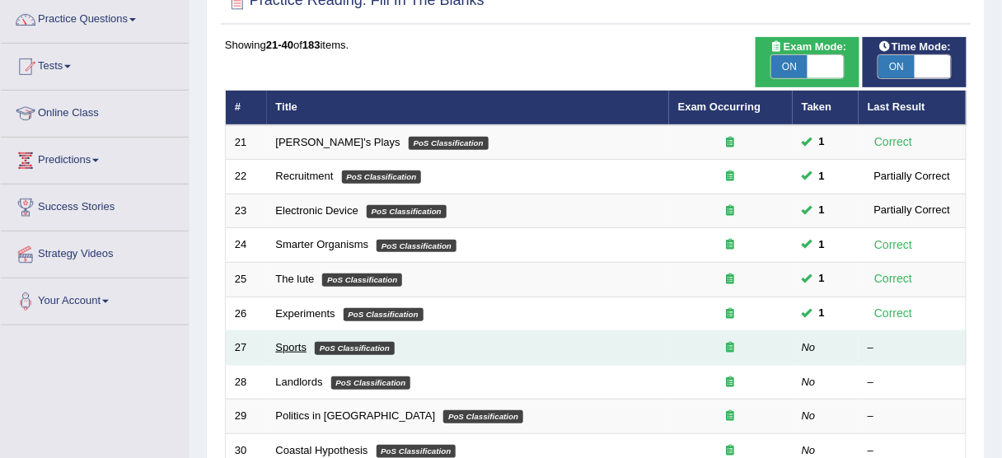
click at [302, 344] on link "Sports" at bounding box center [291, 347] width 31 height 12
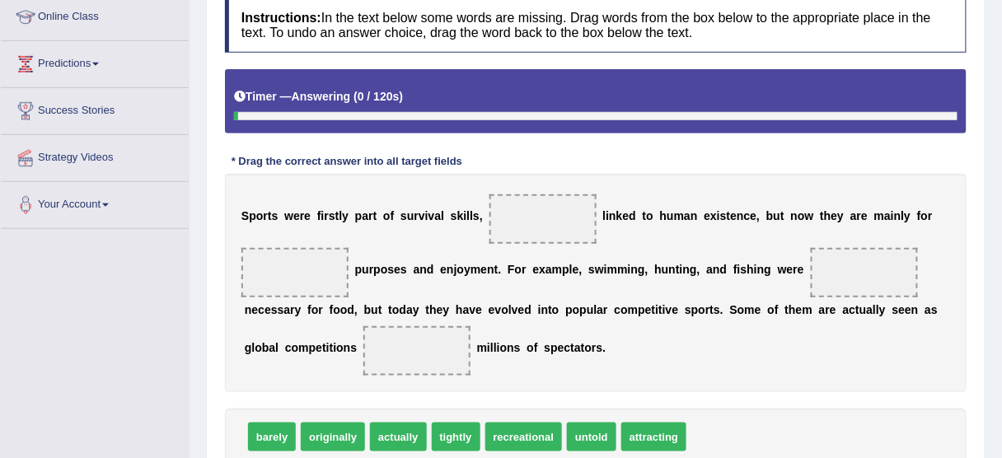
scroll to position [294, 0]
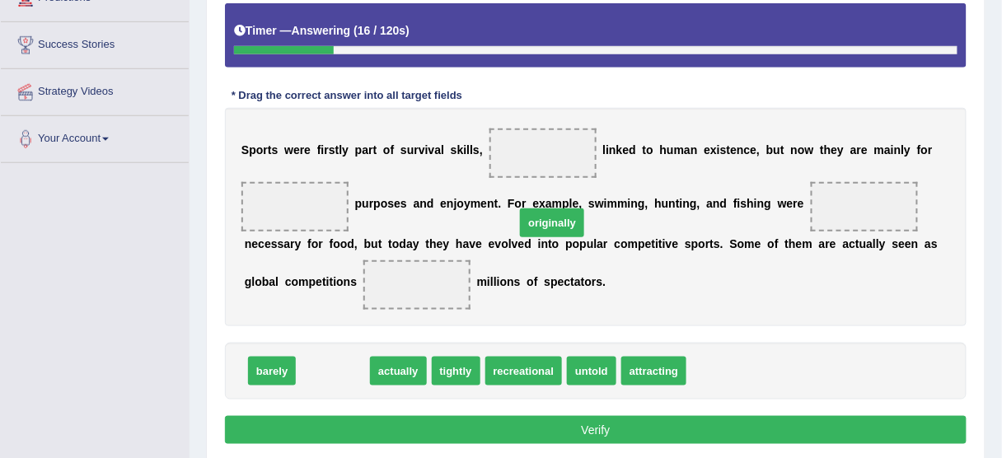
drag, startPoint x: 358, startPoint y: 370, endPoint x: 567, endPoint y: 153, distance: 301.3
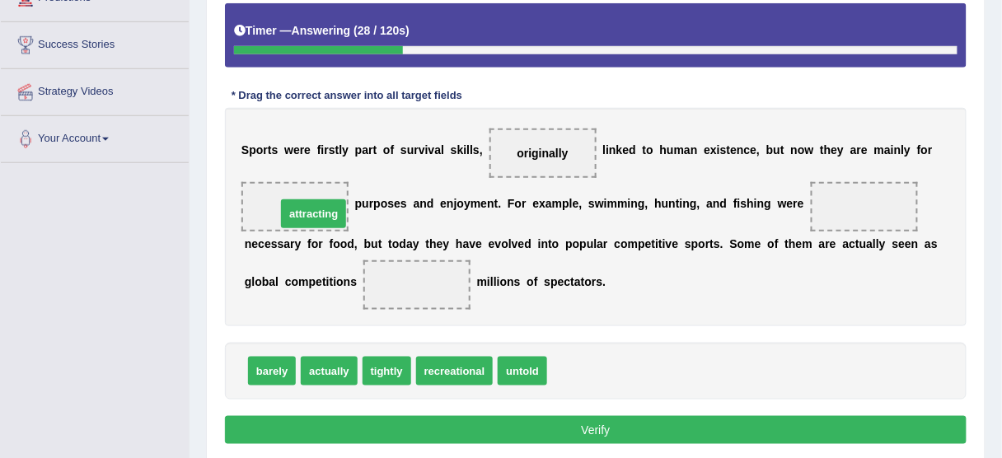
drag, startPoint x: 568, startPoint y: 368, endPoint x: 297, endPoint y: 211, distance: 313.5
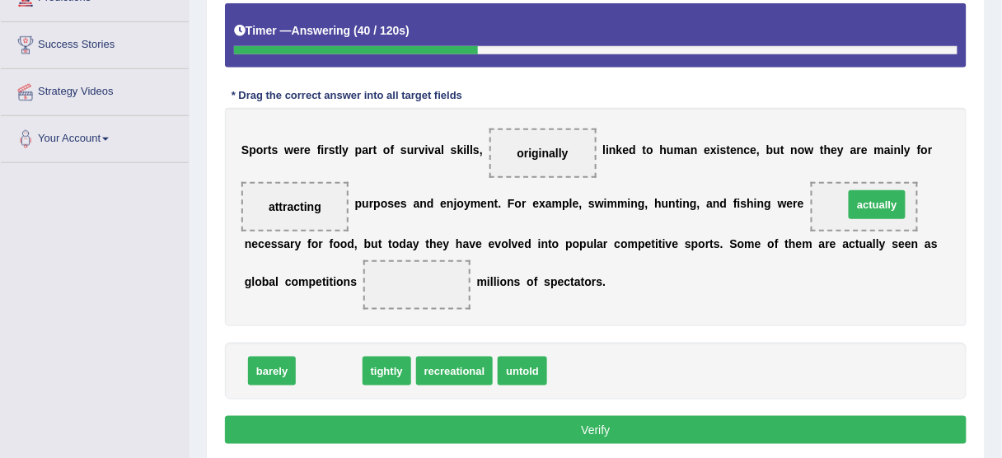
drag, startPoint x: 362, startPoint y: 363, endPoint x: 901, endPoint y: 200, distance: 562.8
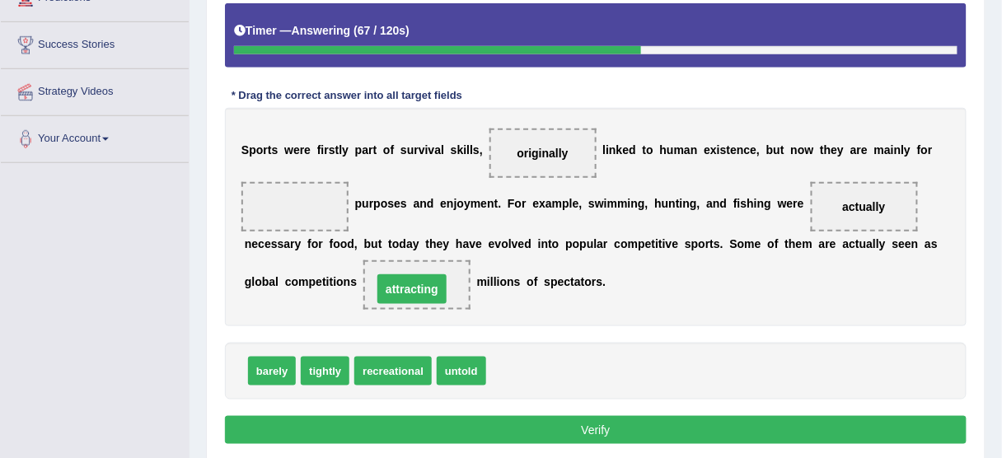
drag, startPoint x: 296, startPoint y: 203, endPoint x: 392, endPoint y: 282, distance: 124.7
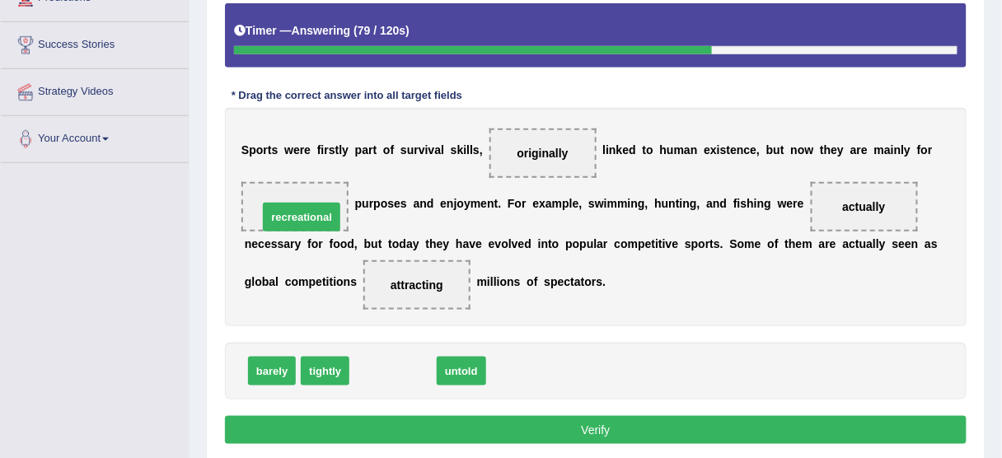
drag, startPoint x: 377, startPoint y: 367, endPoint x: 284, endPoint y: 210, distance: 181.7
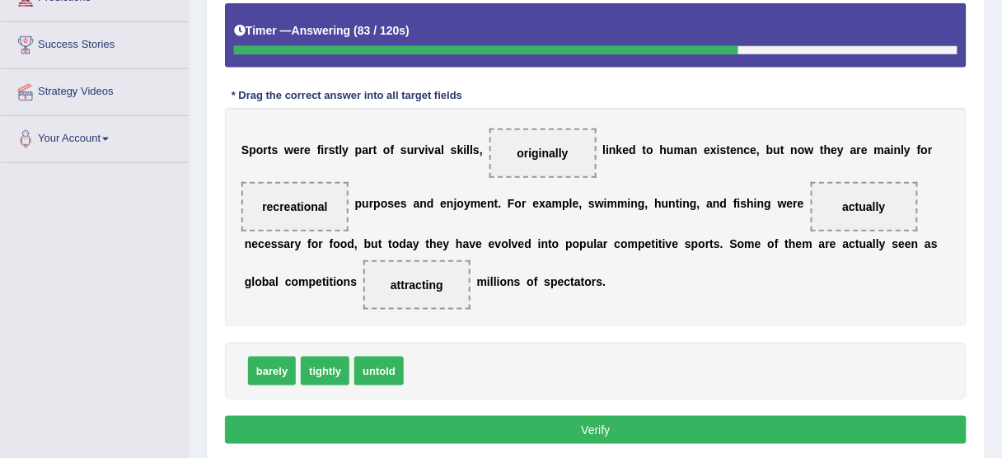
click at [584, 428] on button "Verify" at bounding box center [596, 430] width 742 height 28
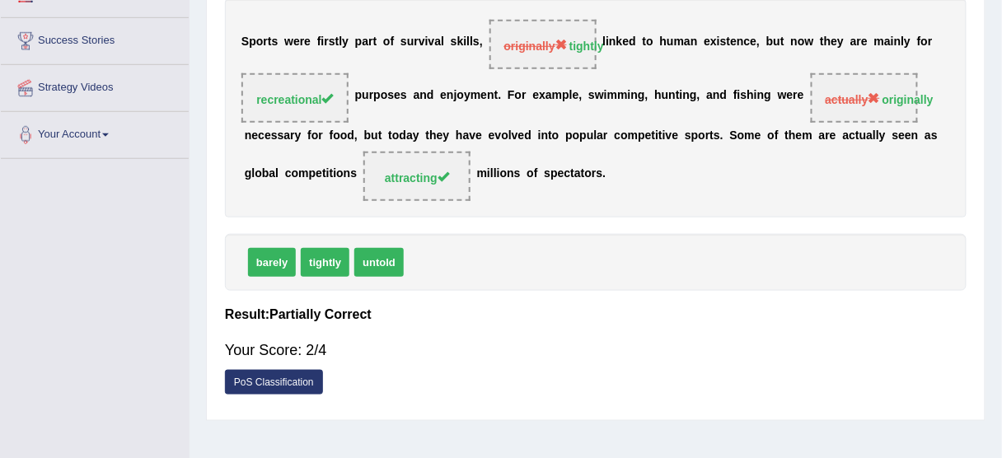
scroll to position [228, 0]
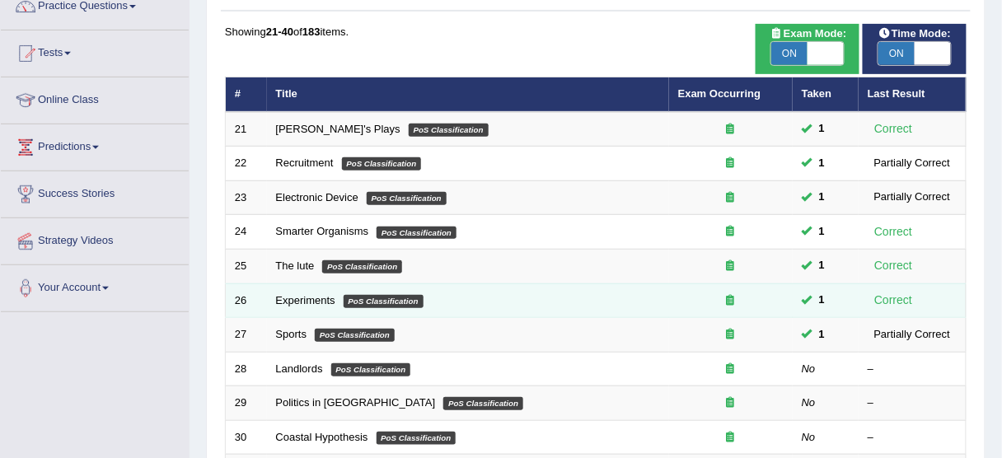
scroll to position [132, 0]
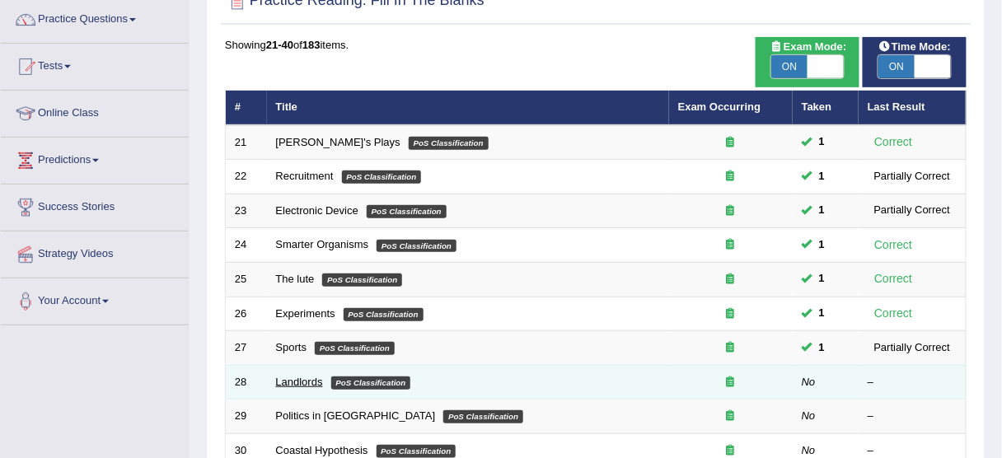
click at [303, 377] on link "Landlords" at bounding box center [299, 382] width 47 height 12
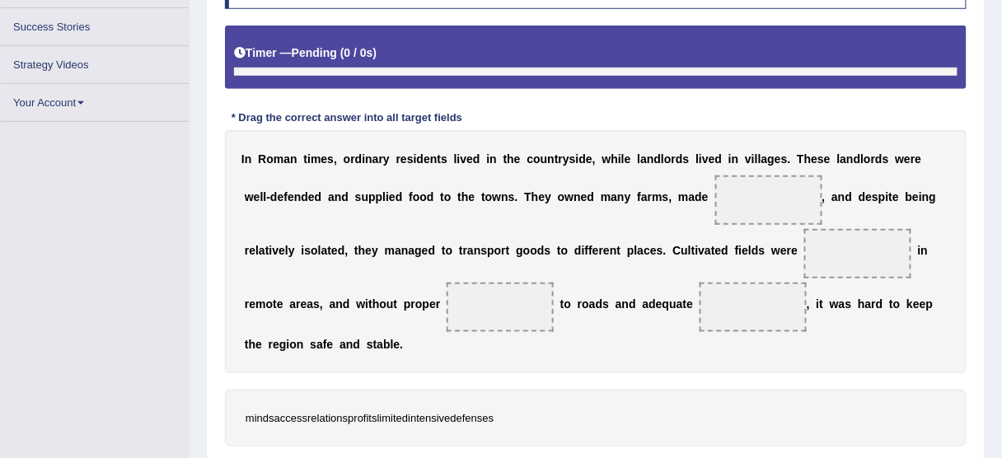
scroll to position [299, 0]
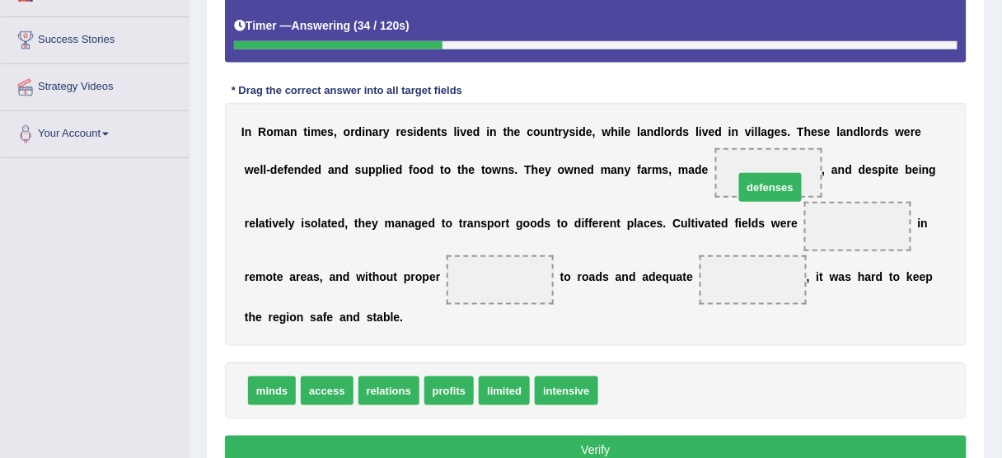
drag, startPoint x: 653, startPoint y: 359, endPoint x: 765, endPoint y: 187, distance: 205.9
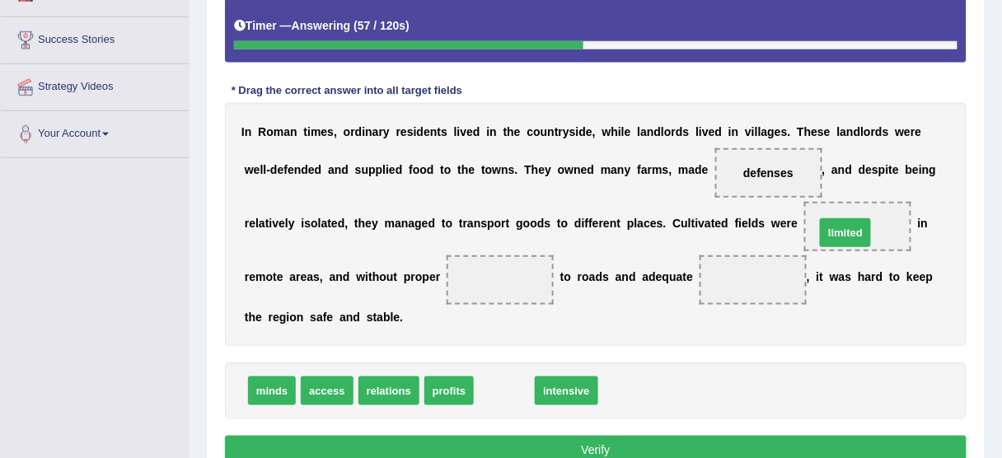
drag, startPoint x: 506, startPoint y: 389, endPoint x: 846, endPoint y: 231, distance: 375.3
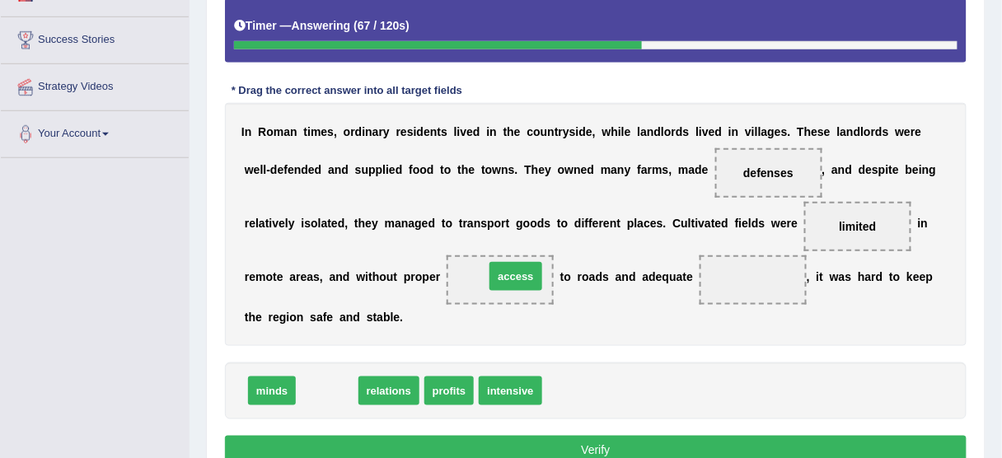
drag, startPoint x: 326, startPoint y: 388, endPoint x: 516, endPoint y: 274, distance: 221.0
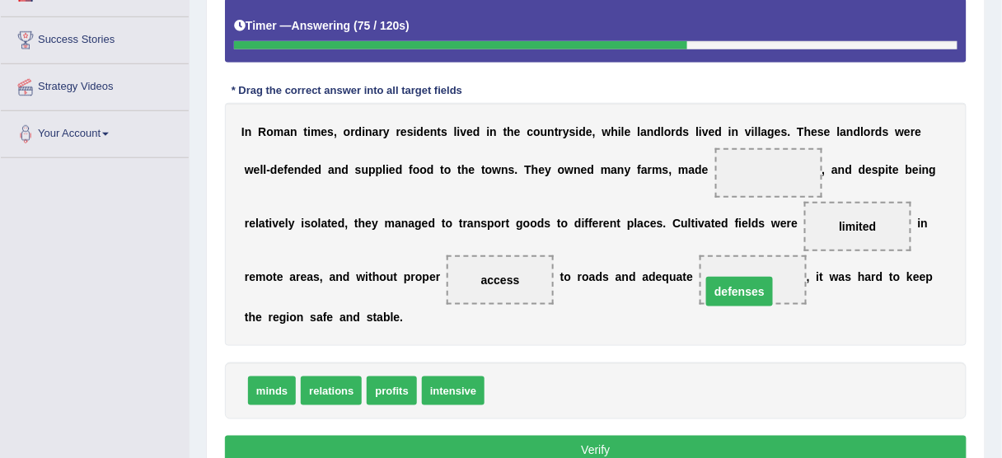
drag, startPoint x: 785, startPoint y: 165, endPoint x: 756, endPoint y: 283, distance: 121.3
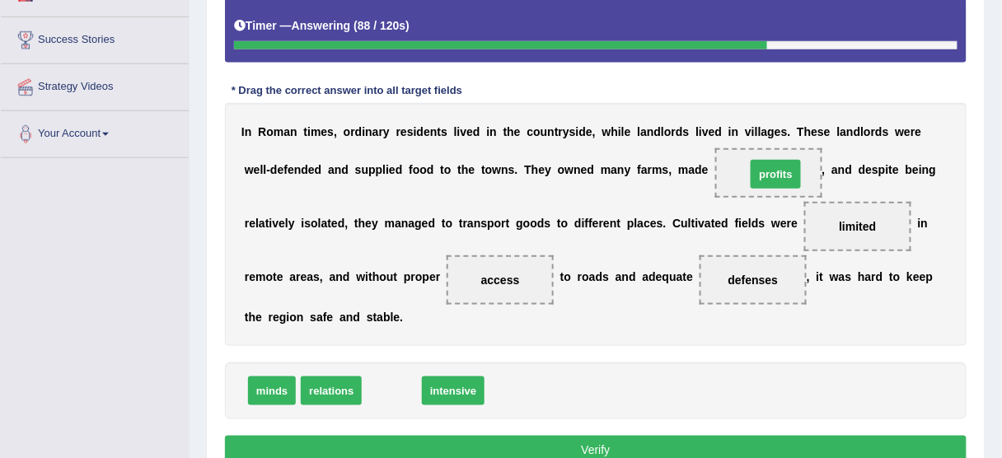
drag, startPoint x: 388, startPoint y: 388, endPoint x: 770, endPoint y: 173, distance: 438.0
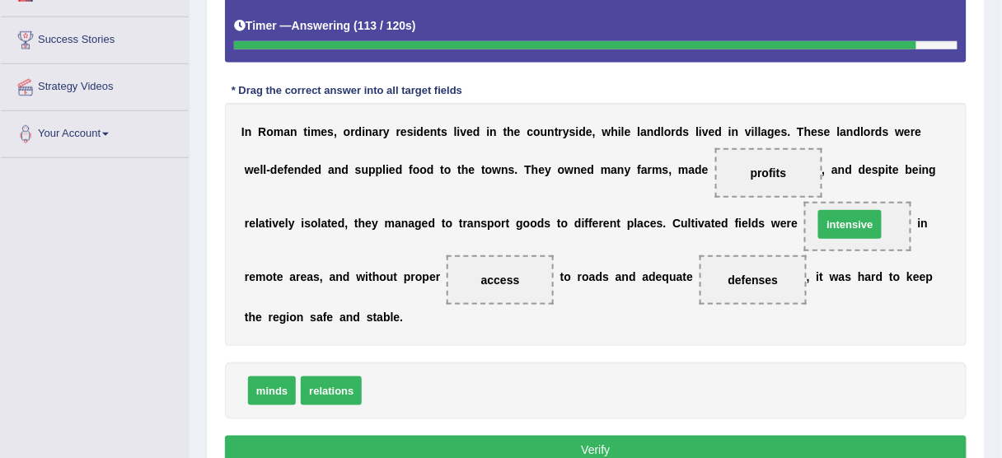
drag, startPoint x: 403, startPoint y: 395, endPoint x: 855, endPoint y: 229, distance: 481.7
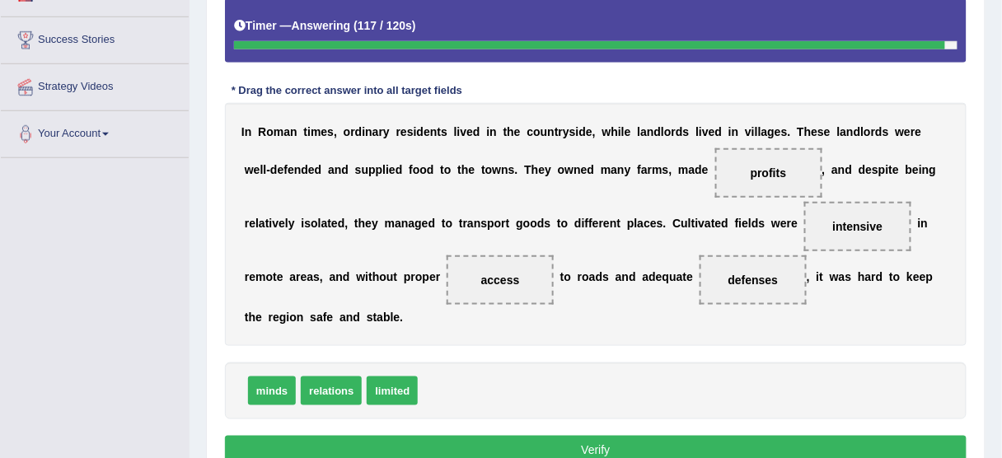
click at [608, 440] on button "Verify" at bounding box center [596, 450] width 742 height 28
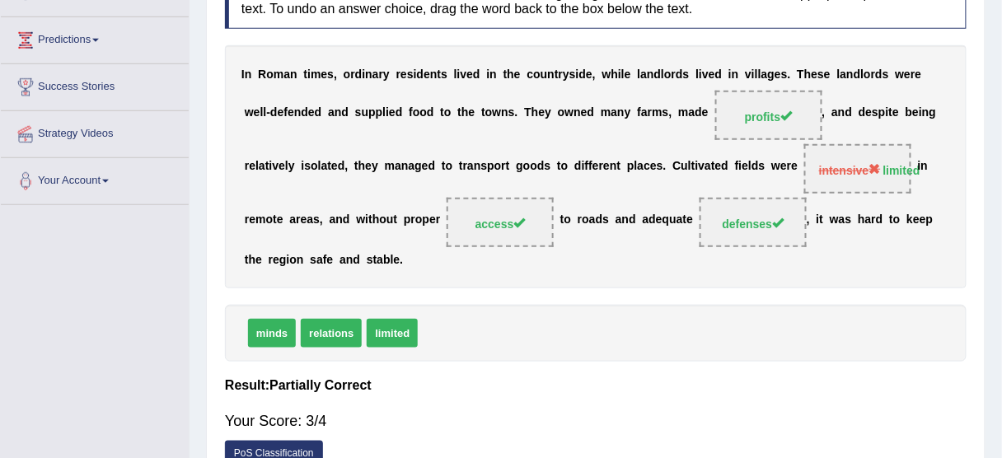
scroll to position [167, 0]
